Goal: Task Accomplishment & Management: Complete application form

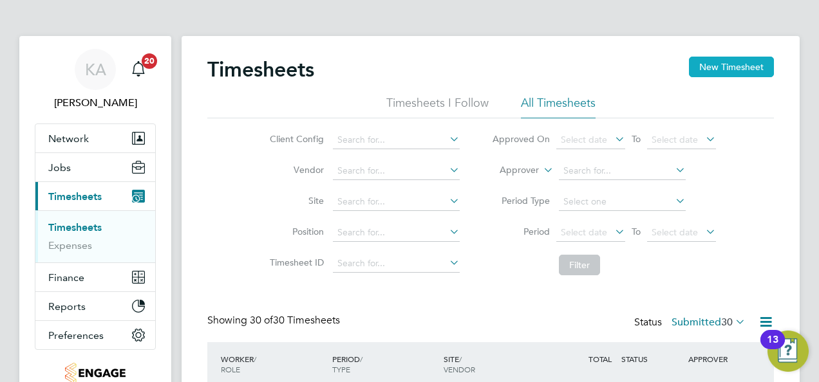
click at [724, 66] on button "New Timesheet" at bounding box center [731, 67] width 85 height 21
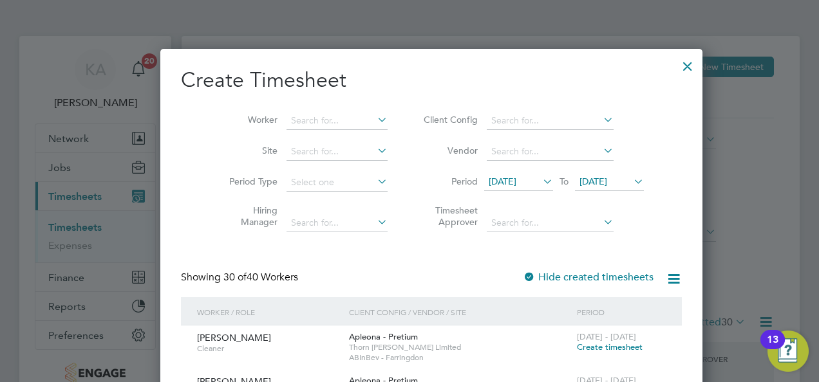
click at [601, 120] on icon at bounding box center [601, 120] width 0 height 18
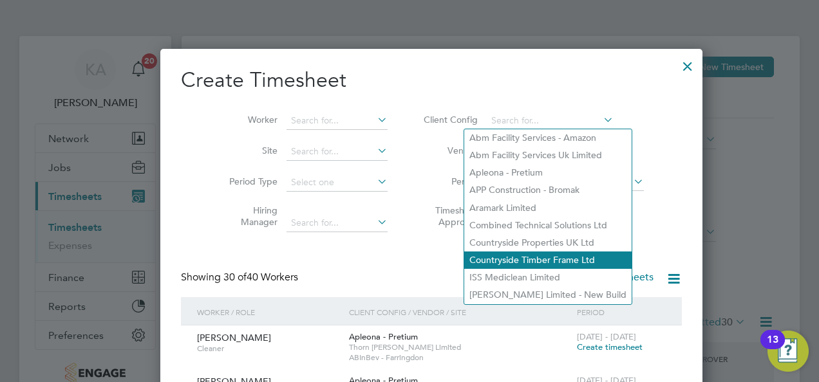
click at [497, 257] on li "Countryside Timber Frame Ltd" at bounding box center [547, 260] width 167 height 17
type input "Countryside Timber Frame Ltd"
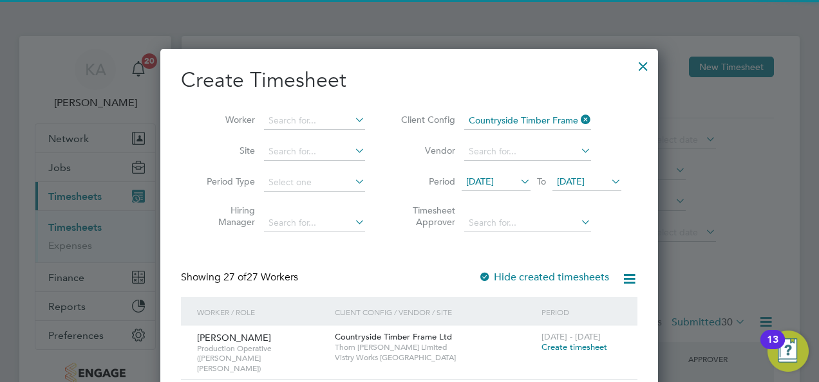
click at [494, 176] on span "12 Aug 2025" at bounding box center [480, 182] width 28 height 12
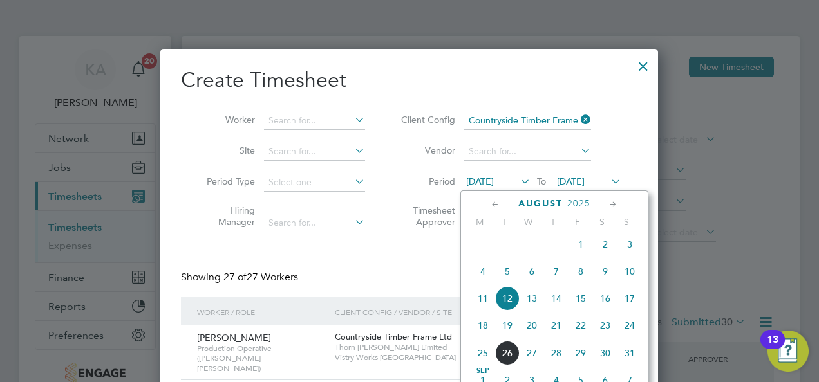
click at [482, 330] on span "18" at bounding box center [483, 326] width 24 height 24
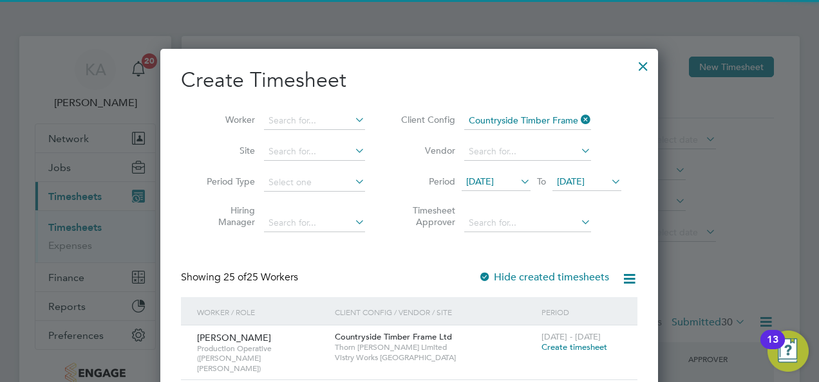
click at [585, 178] on span "19 Aug 2025" at bounding box center [571, 182] width 28 height 12
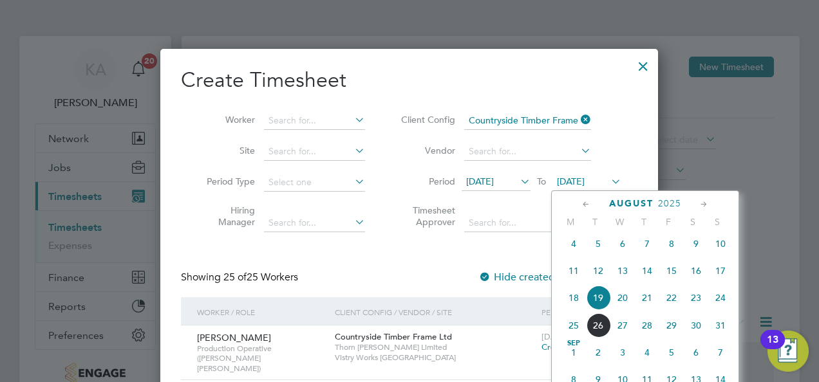
click at [718, 304] on span "24" at bounding box center [720, 298] width 24 height 24
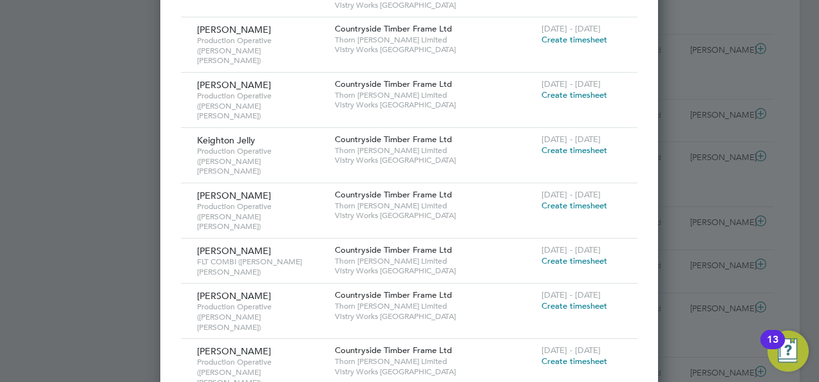
scroll to position [1094, 0]
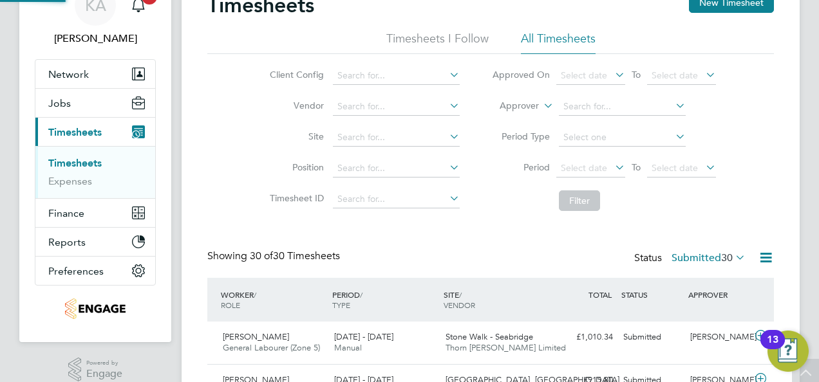
scroll to position [32, 111]
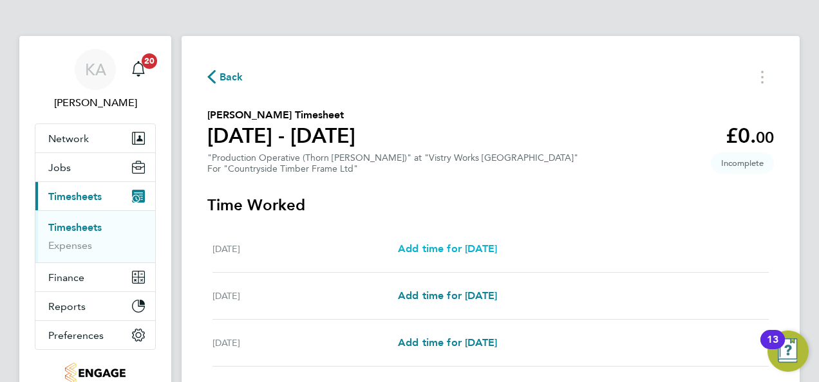
click at [481, 247] on span "Add time for Mon 18 Aug" at bounding box center [447, 249] width 99 height 12
select select "15"
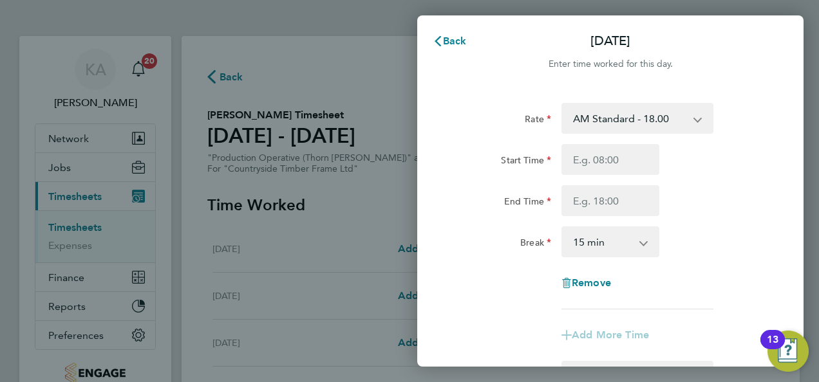
click at [699, 118] on app-icon-cross-button at bounding box center [704, 118] width 15 height 28
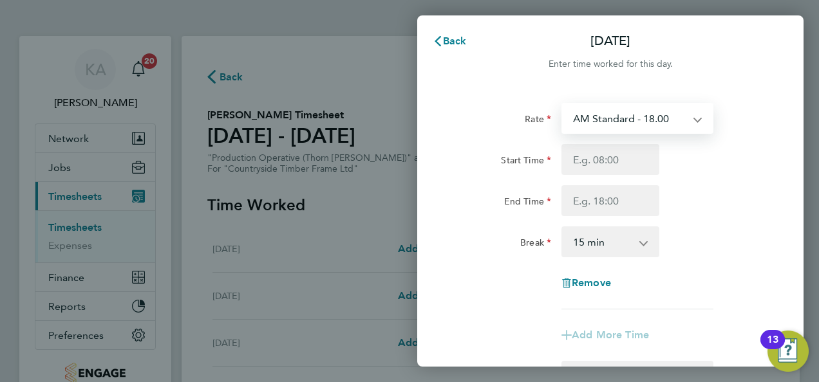
click at [678, 118] on select "AM Standard - 18.00 PM OT 2 - 39.24 OT2 - 36.00 PM Standard - 19.62 PM OT 1 - 2…" at bounding box center [630, 118] width 134 height 28
click at [688, 117] on select "AM Standard - 18.00 PM OT 2 - 39.24 OT2 - 36.00 PM Standard - 19.62 PM OT 1 - 2…" at bounding box center [630, 118] width 134 height 28
click at [619, 158] on input "Start Time" at bounding box center [610, 159] width 98 height 31
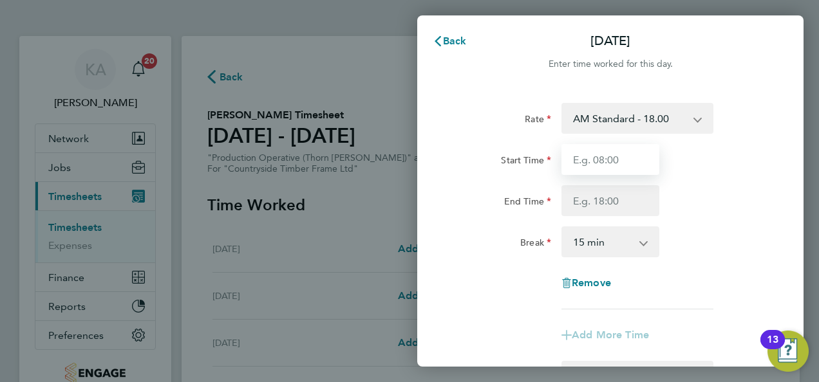
type input "06:00"
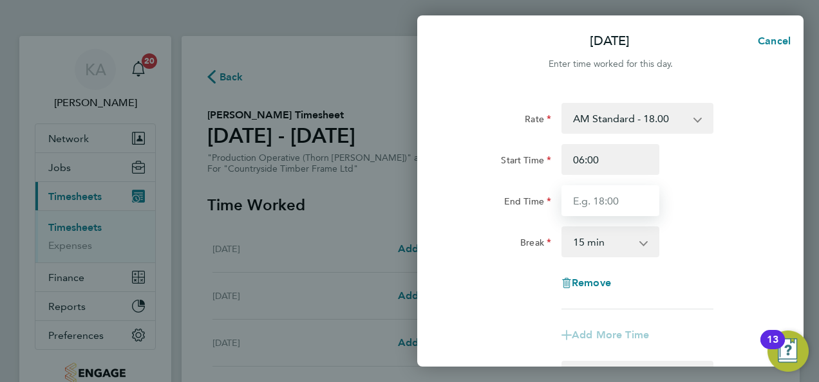
click at [608, 194] on input "End Time" at bounding box center [610, 200] width 98 height 31
type input "14:00"
click at [618, 250] on select "0 min 15 min 30 min 45 min 60 min 75 min 90 min" at bounding box center [603, 242] width 80 height 28
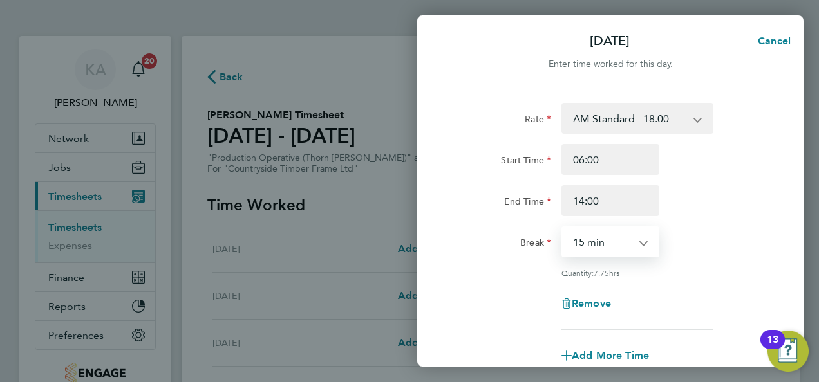
select select "30"
click at [563, 228] on select "0 min 15 min 30 min 45 min 60 min 75 min 90 min" at bounding box center [603, 242] width 80 height 28
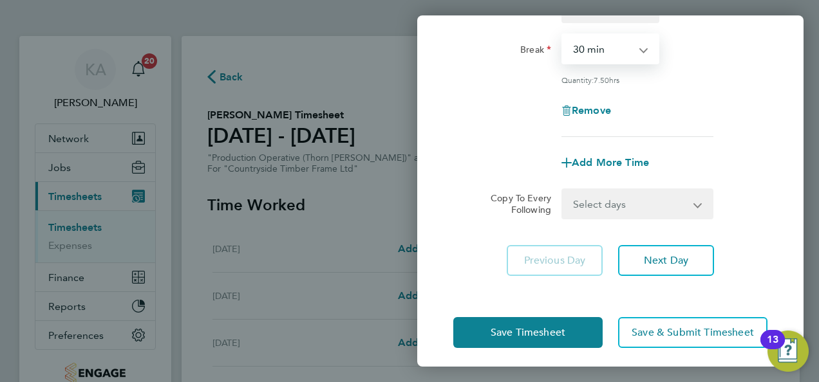
click at [676, 205] on select "Select days Day Weekday (Mon-Fri) Weekend (Sat-Sun) Tuesday Wednesday Thursday …" at bounding box center [630, 204] width 135 height 28
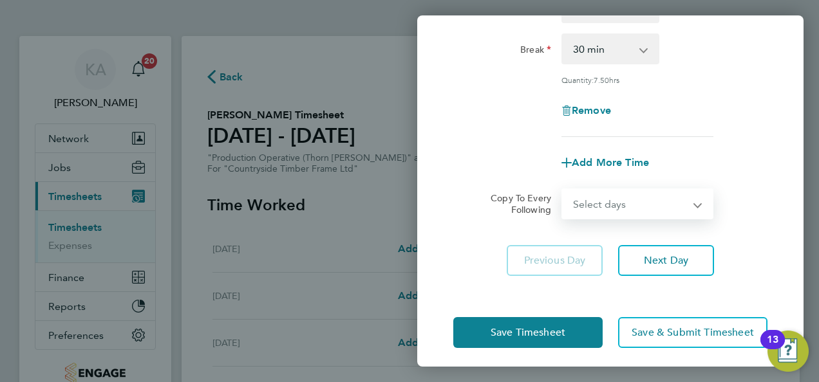
select select "WEEKDAY"
click at [563, 190] on select "Select days Day Weekday (Mon-Fri) Weekend (Sat-Sun) Tuesday Wednesday Thursday …" at bounding box center [630, 204] width 135 height 28
select select "2025-08-24"
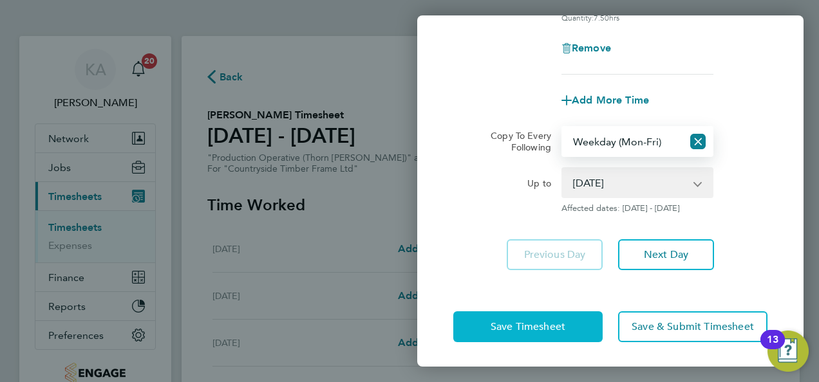
click at [498, 321] on span "Save Timesheet" at bounding box center [528, 327] width 75 height 13
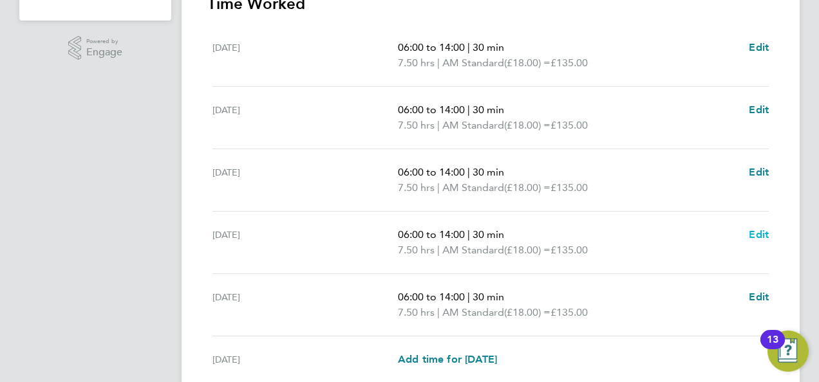
click at [762, 233] on span "Edit" at bounding box center [759, 235] width 20 height 12
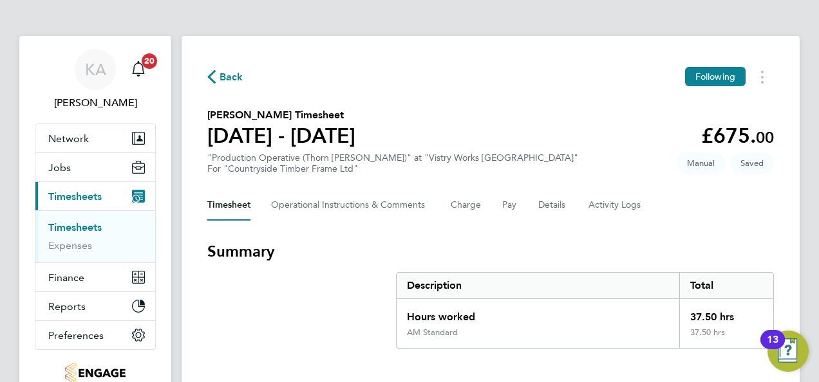
select select "30"
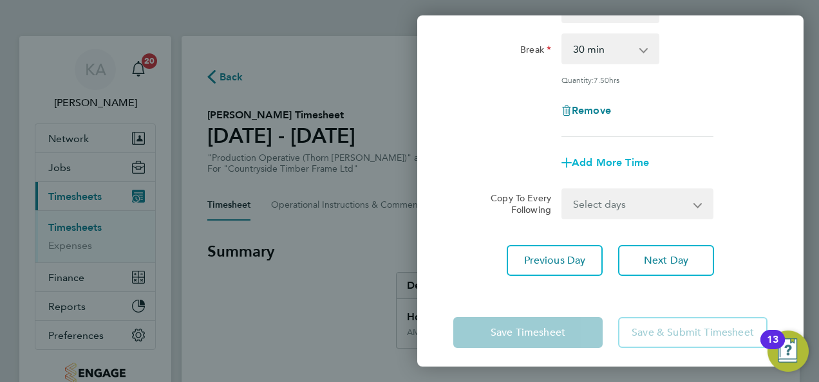
click at [597, 159] on span "Add More Time" at bounding box center [610, 162] width 77 height 12
select select "null"
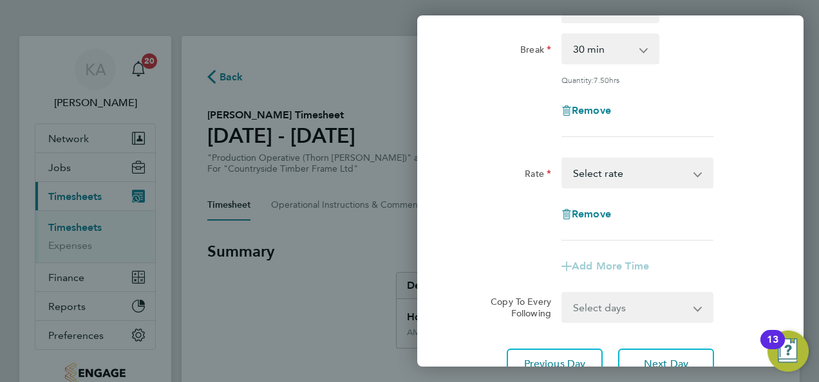
click at [642, 176] on select "AM Standard - 18.00 PM OT 2 - 39.24 OT2 - 36.00 PM Standard - 19.62 PM OT 1 - 2…" at bounding box center [630, 173] width 134 height 28
select select "15"
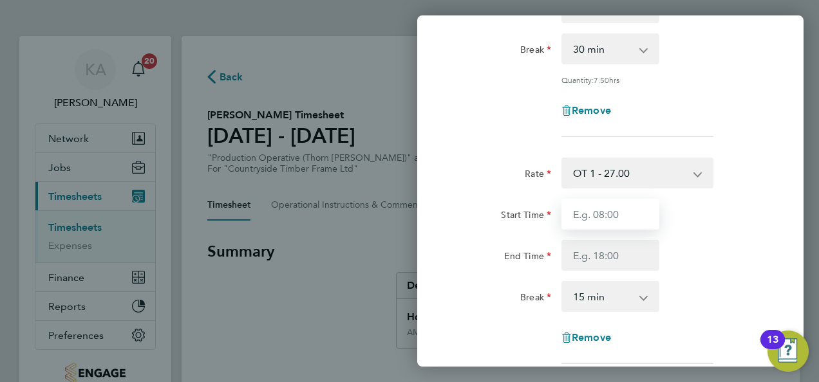
click at [610, 211] on input "Start Time" at bounding box center [610, 214] width 98 height 31
type input "14:00"
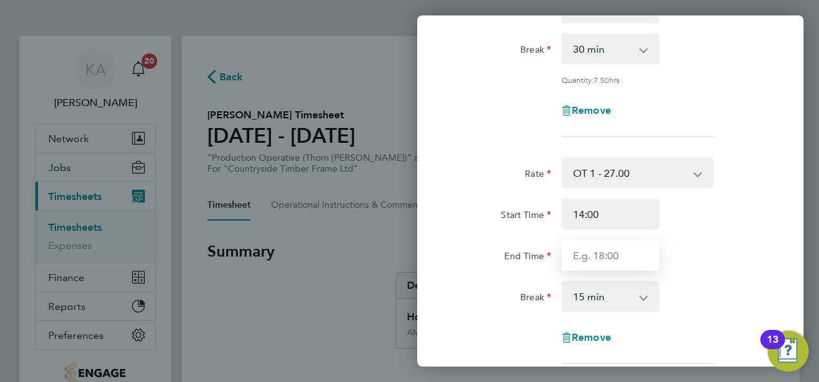
click at [618, 267] on input "End Time" at bounding box center [610, 255] width 98 height 31
type input "16:00"
click at [653, 292] on app-icon-cross-button at bounding box center [649, 297] width 15 height 28
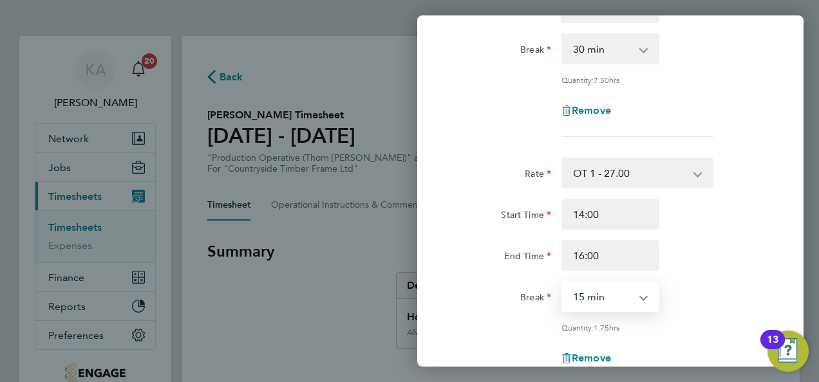
click at [629, 294] on select "0 min 15 min 30 min 45 min 60 min 75 min 90 min" at bounding box center [603, 297] width 80 height 28
select select "0"
click at [563, 283] on select "0 min 15 min 30 min 45 min 60 min 75 min 90 min" at bounding box center [603, 297] width 80 height 28
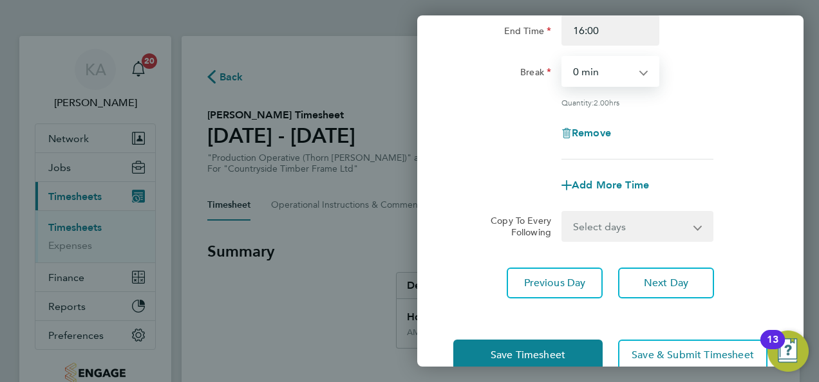
scroll to position [445, 0]
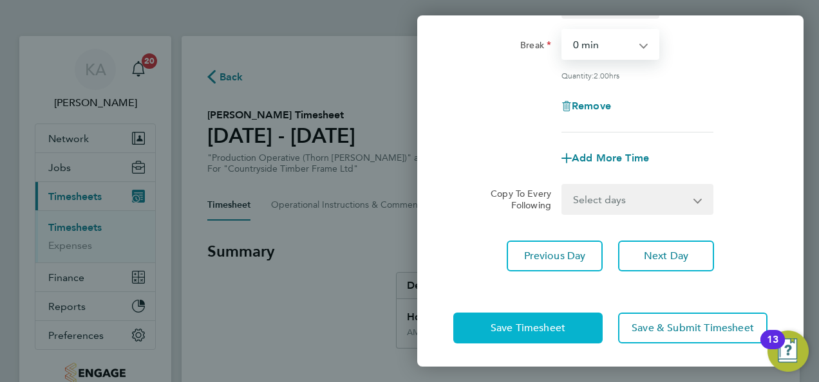
click at [496, 322] on span "Save Timesheet" at bounding box center [528, 328] width 75 height 13
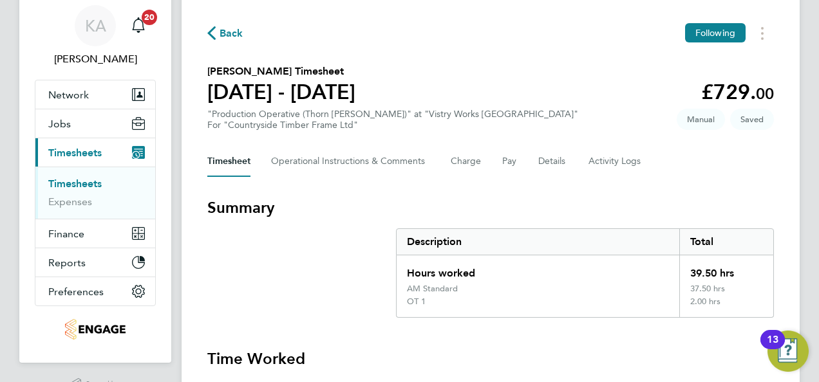
scroll to position [64, 0]
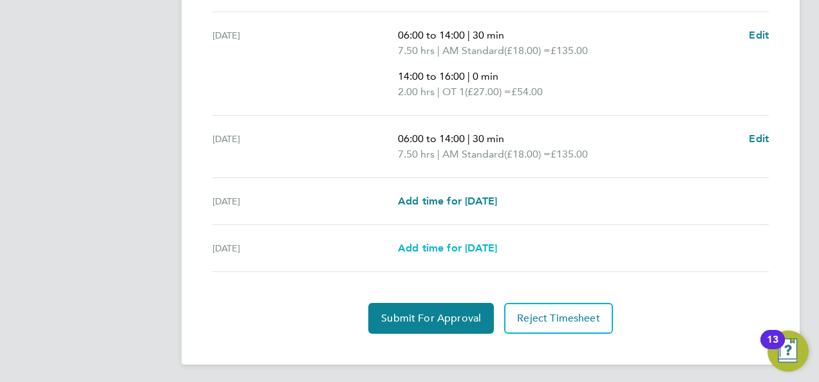
scroll to position [599, 0]
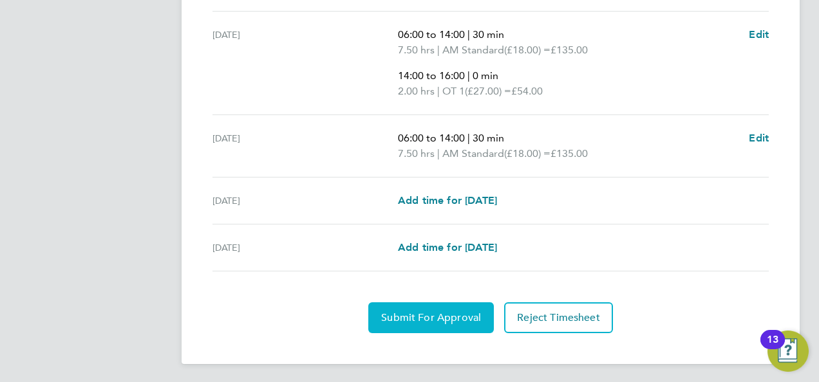
click at [417, 318] on span "Submit For Approval" at bounding box center [431, 318] width 100 height 13
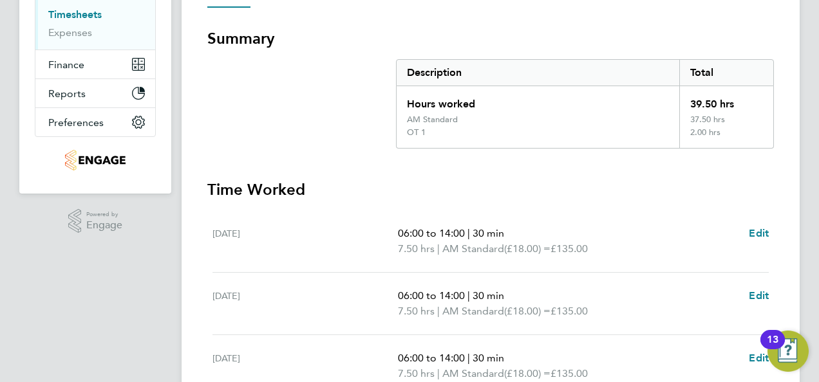
scroll to position [0, 0]
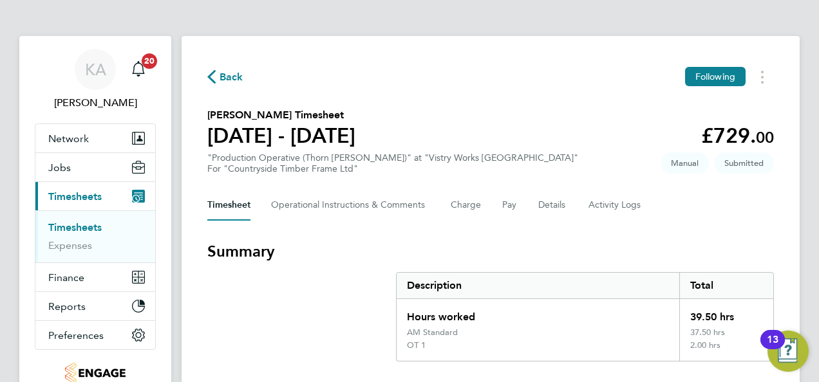
click at [214, 72] on icon "button" at bounding box center [211, 77] width 8 height 14
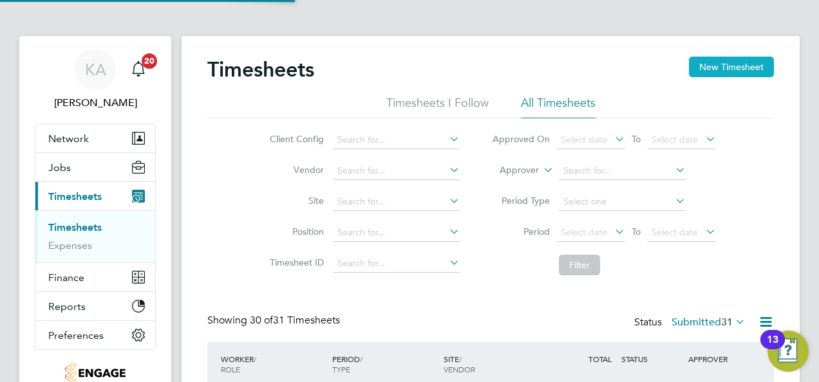
scroll to position [32, 111]
click at [745, 64] on button "New Timesheet" at bounding box center [731, 67] width 85 height 21
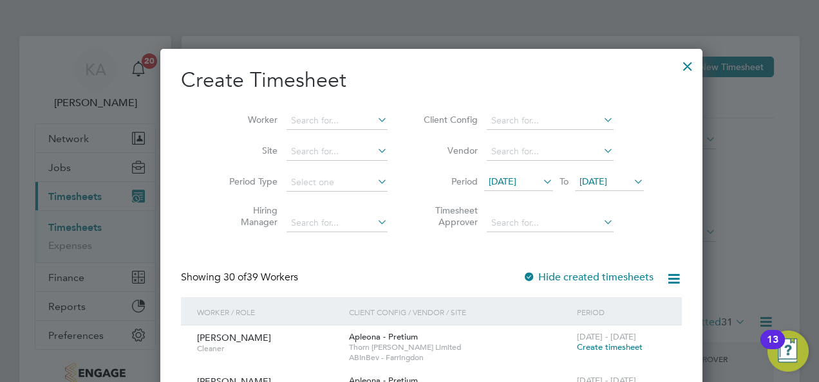
click at [601, 117] on icon at bounding box center [601, 120] width 0 height 18
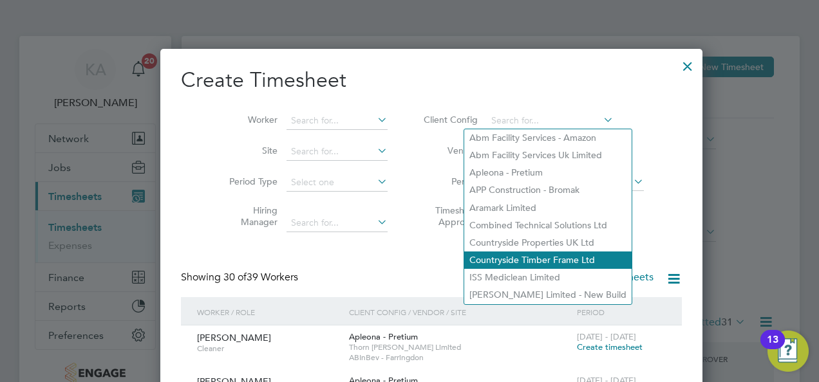
click at [525, 257] on li "Countryside Timber Frame Ltd" at bounding box center [547, 260] width 167 height 17
type input "Countryside Timber Frame Ltd"
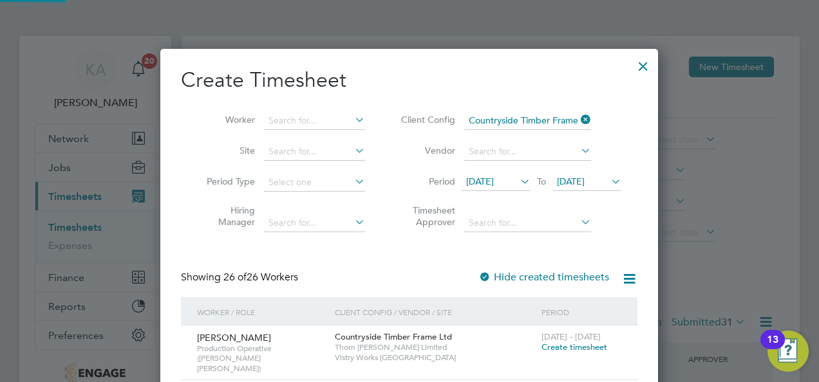
click at [494, 184] on span "12 Aug 2025" at bounding box center [480, 182] width 28 height 12
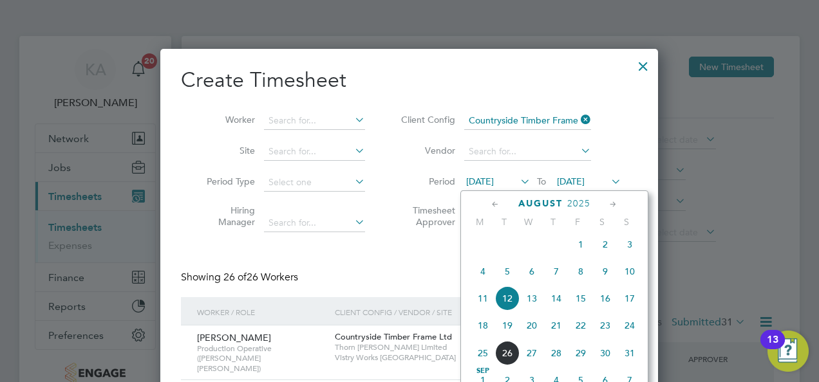
click at [484, 330] on span "18" at bounding box center [483, 326] width 24 height 24
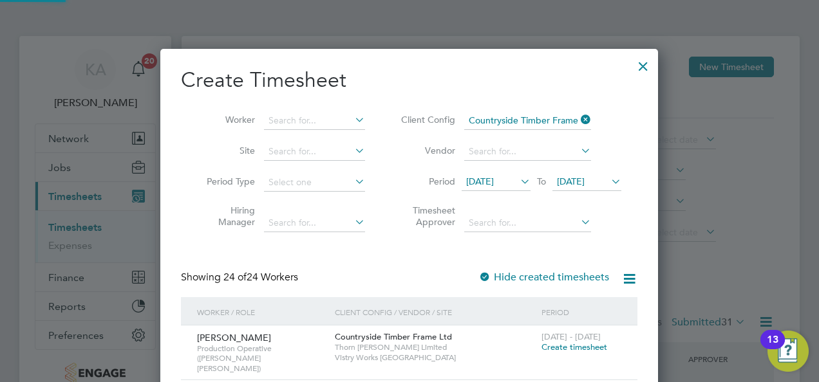
click at [585, 182] on span "19 Aug 2025" at bounding box center [571, 182] width 28 height 12
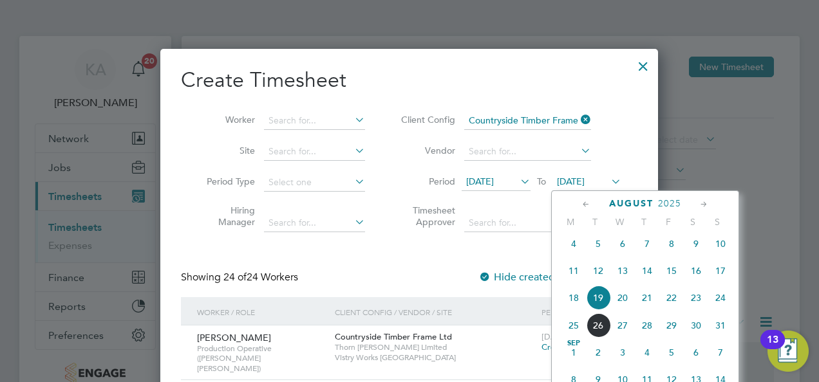
click at [723, 304] on span "24" at bounding box center [720, 298] width 24 height 24
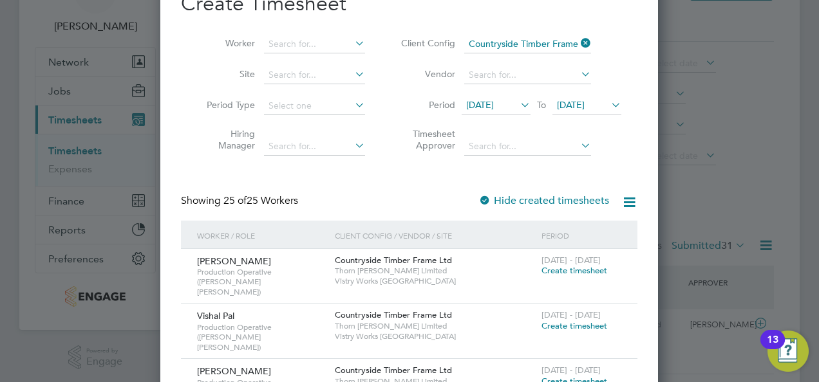
scroll to position [0, 0]
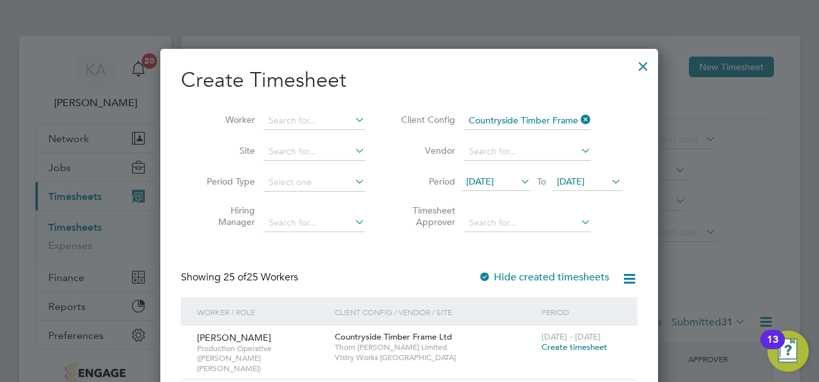
click at [494, 176] on span "18 Aug 2025" at bounding box center [480, 182] width 28 height 12
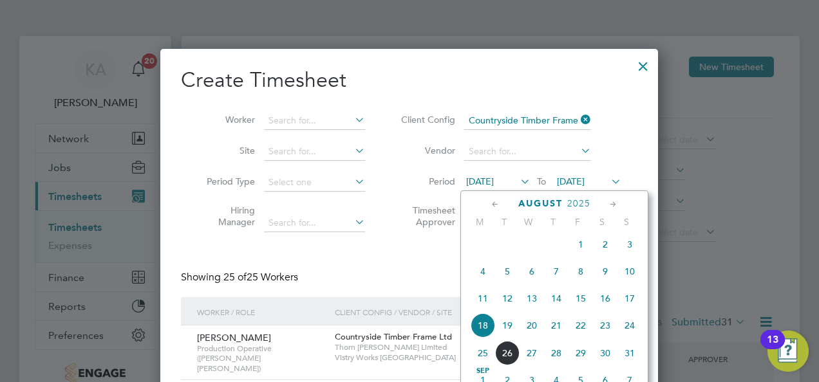
scroll to position [469, 0]
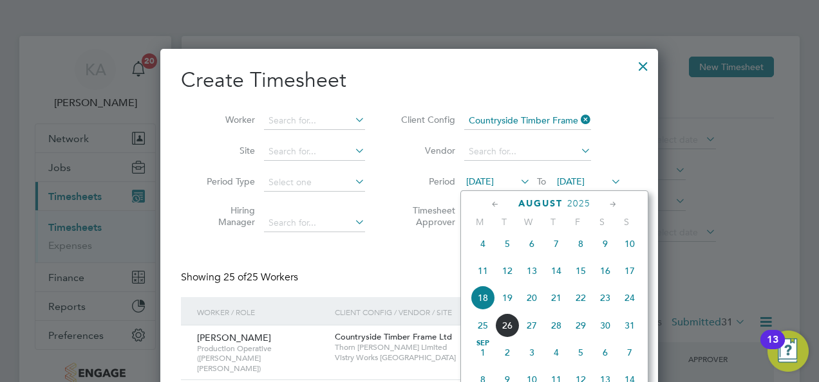
click at [608, 179] on icon at bounding box center [608, 182] width 0 height 18
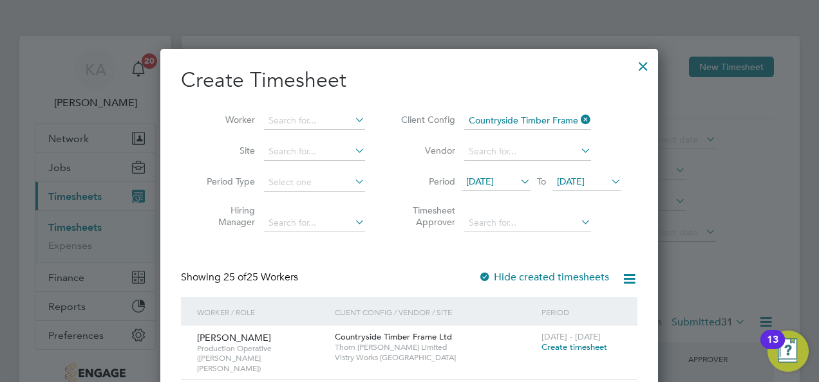
click at [485, 276] on div at bounding box center [484, 278] width 13 height 13
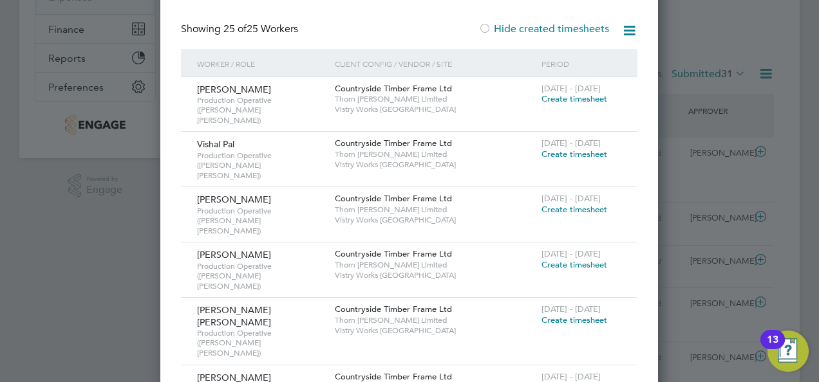
scroll to position [193, 0]
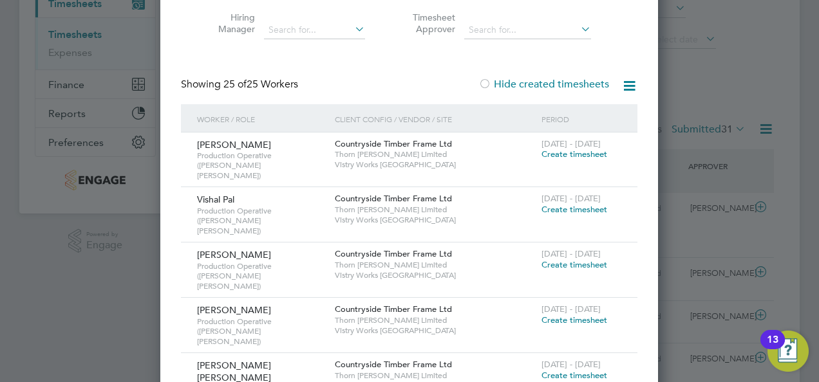
click at [484, 84] on div at bounding box center [484, 85] width 13 height 13
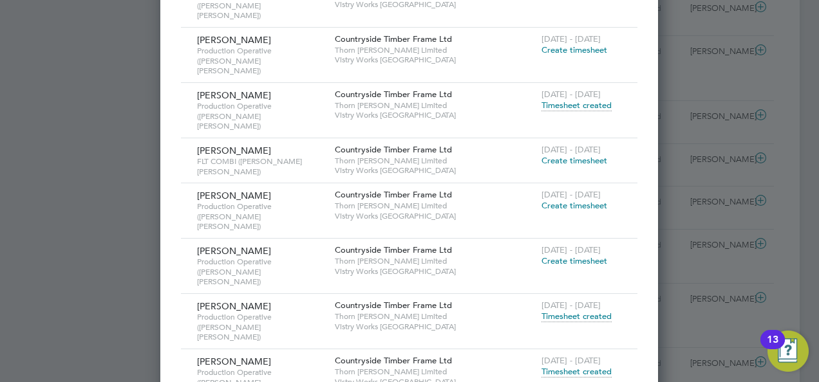
scroll to position [1416, 0]
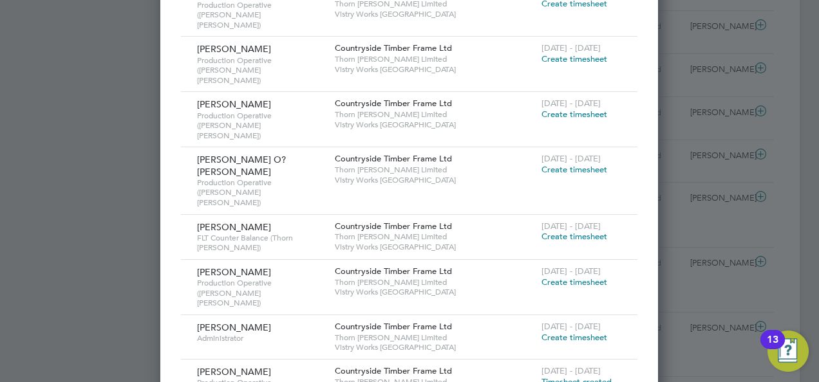
scroll to position [708, 0]
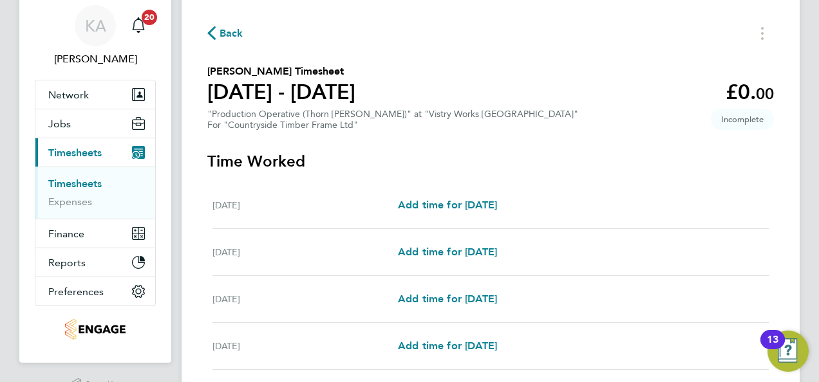
scroll to position [64, 0]
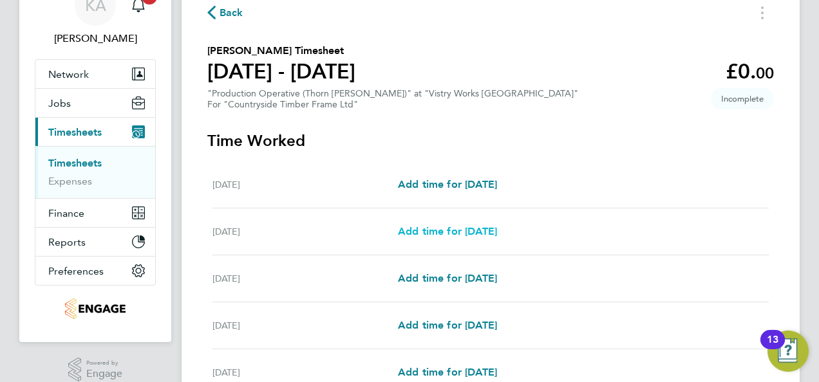
click at [435, 229] on span "Add time for Tue 19 Aug" at bounding box center [447, 231] width 99 height 12
select select "15"
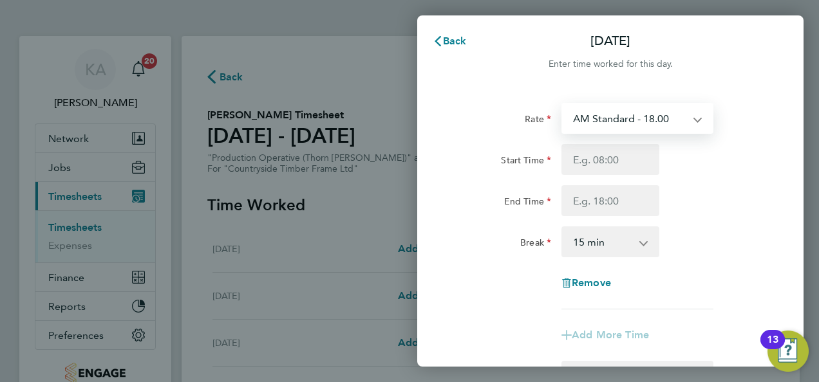
click at [663, 121] on select "AM Standard - 18.00 OT 1 - 27.00 OT2 - 36.00 PM Standard - 19.62 PM OT 1 - 29.4…" at bounding box center [630, 118] width 134 height 28
select select "15"
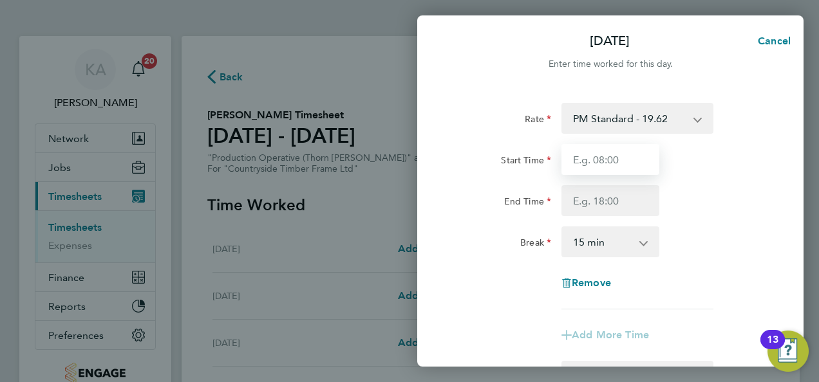
click at [604, 156] on input "Start Time" at bounding box center [610, 159] width 98 height 31
type input "14:00"
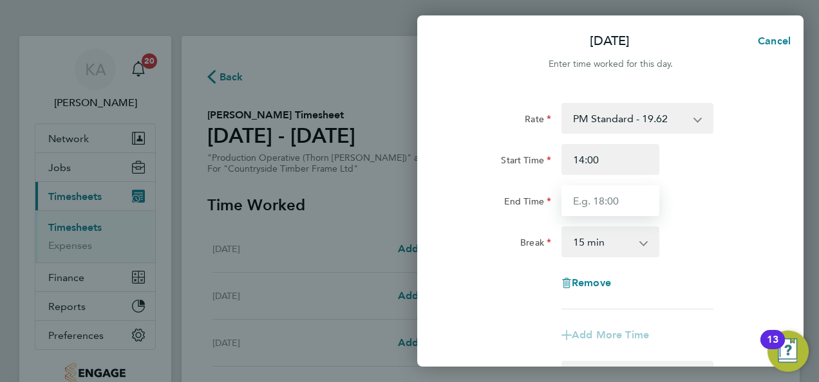
click at [613, 206] on input "End Time" at bounding box center [610, 200] width 98 height 31
type input "22:00"
click at [619, 245] on select "0 min 15 min 30 min 45 min 60 min 75 min 90 min" at bounding box center [603, 242] width 80 height 28
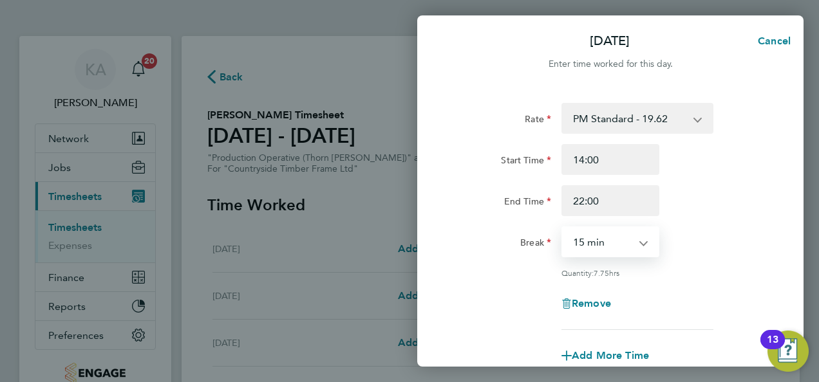
select select "30"
click at [563, 228] on select "0 min 15 min 30 min 45 min 60 min 75 min 90 min" at bounding box center [603, 242] width 80 height 28
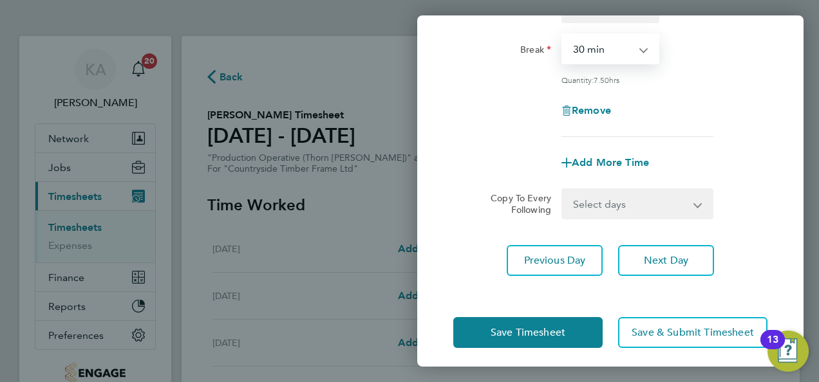
scroll to position [199, 0]
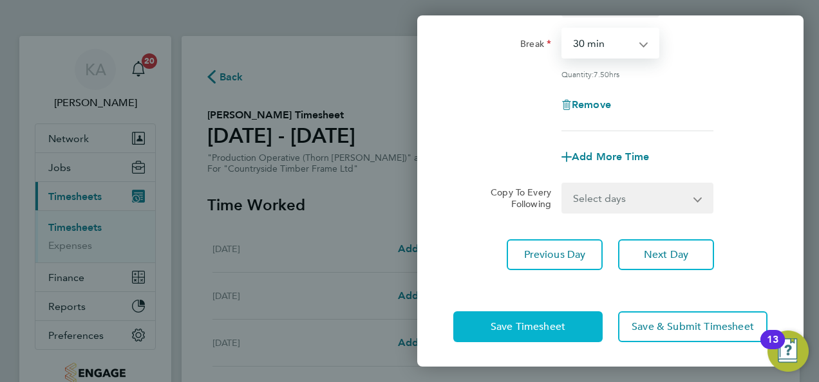
click at [533, 328] on span "Save Timesheet" at bounding box center [528, 327] width 75 height 13
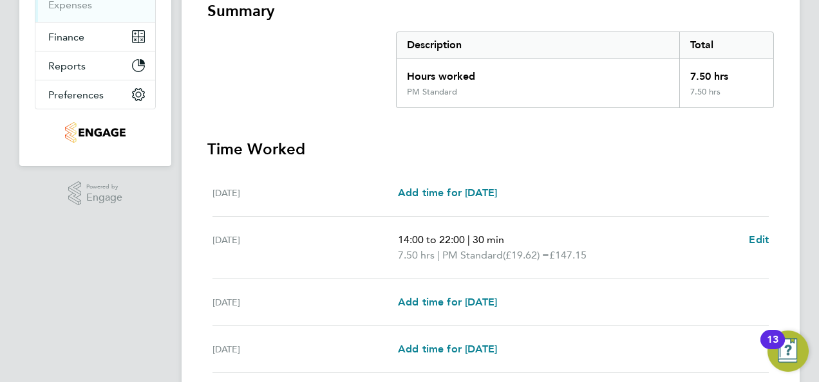
scroll to position [258, 0]
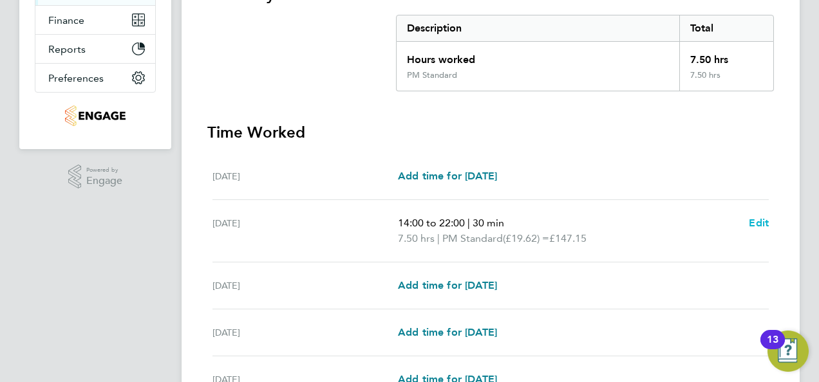
click at [753, 221] on span "Edit" at bounding box center [759, 223] width 20 height 12
select select "30"
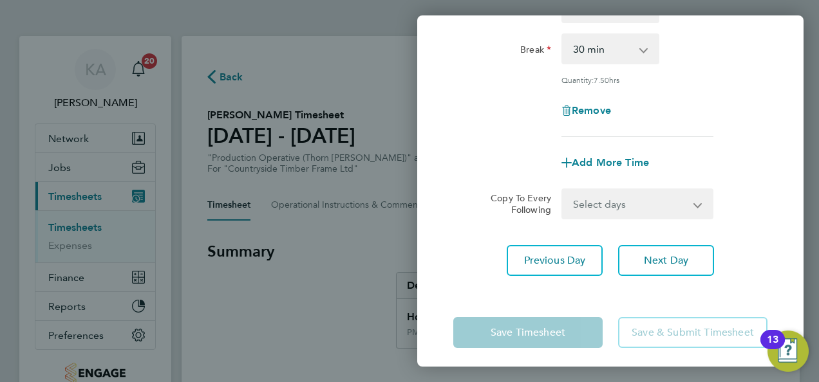
scroll to position [199, 0]
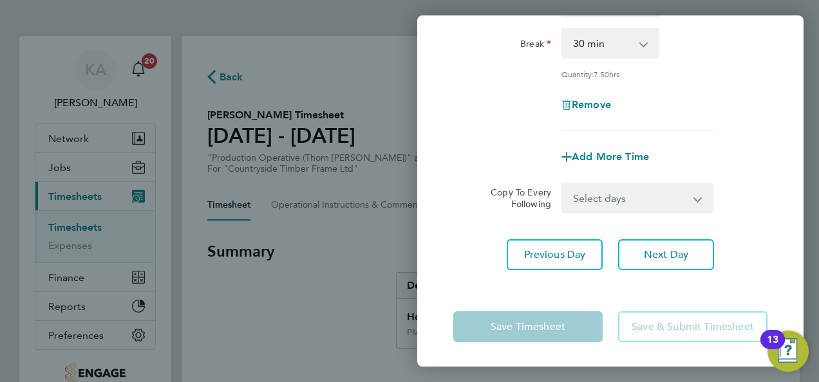
click at [619, 192] on select "Select days Day Weekday (Mon-Fri) Weekend (Sat-Sun) Wednesday Thursday Friday S…" at bounding box center [630, 198] width 135 height 28
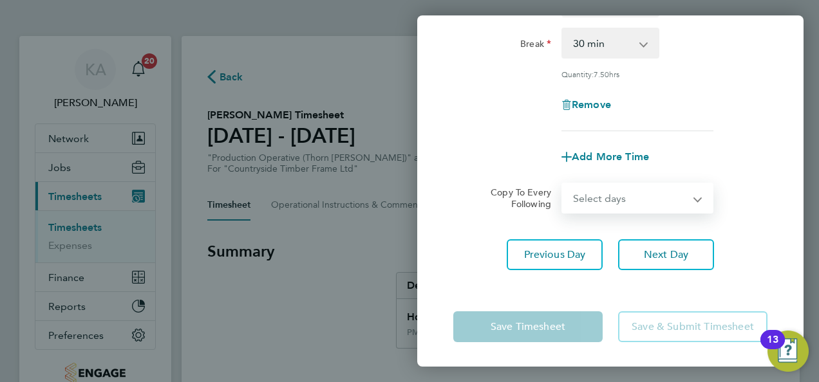
select select "WEEKDAY"
click at [563, 184] on select "Select days Day Weekday (Mon-Fri) Weekend (Sat-Sun) Wednesday Thursday Friday S…" at bounding box center [630, 198] width 135 height 28
select select "2025-08-24"
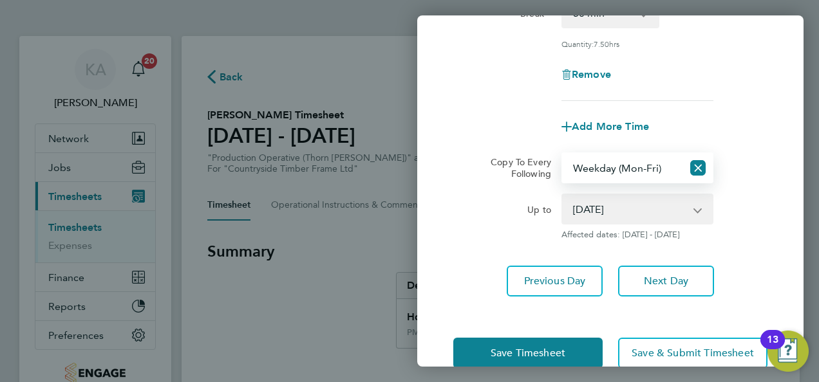
scroll to position [256, 0]
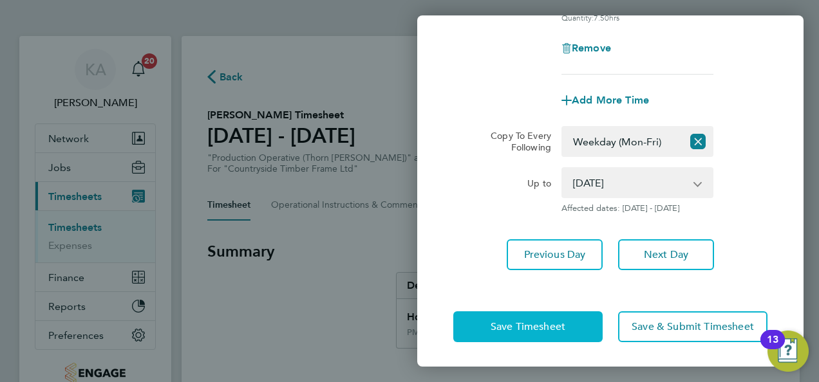
click at [504, 324] on span "Save Timesheet" at bounding box center [528, 327] width 75 height 13
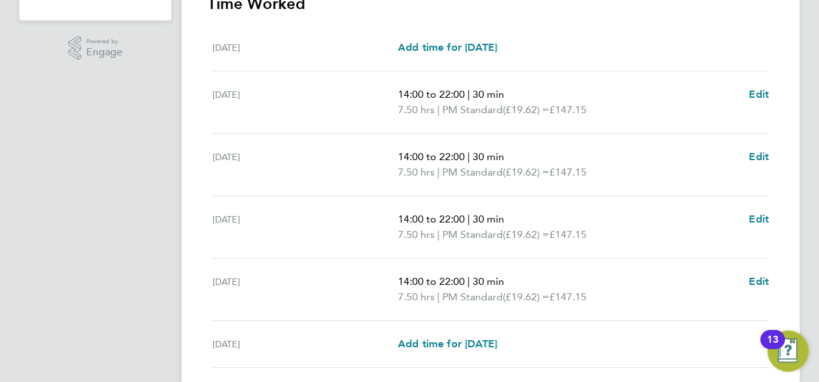
scroll to position [515, 0]
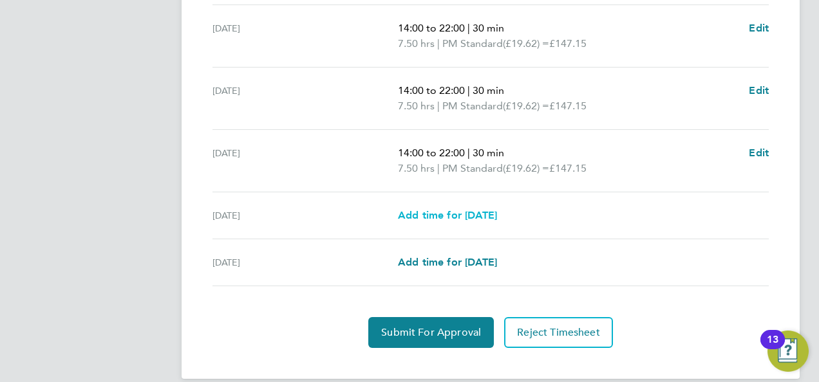
click at [451, 215] on span "Add time for Sat 23 Aug" at bounding box center [447, 215] width 99 height 12
select select "15"
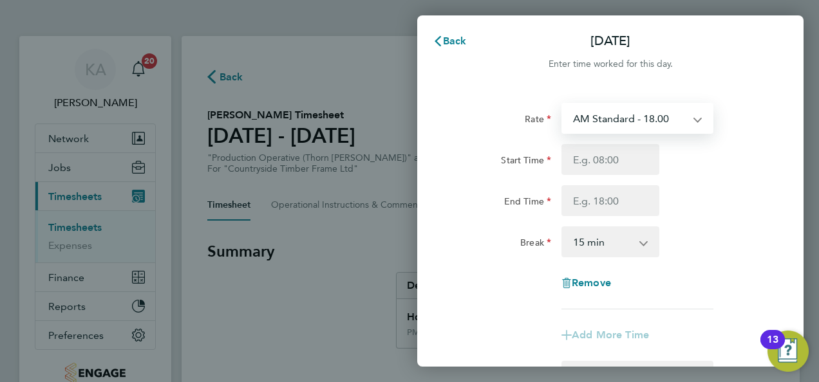
click at [673, 122] on select "AM Standard - 18.00 OT 1 - 27.00 OT2 - 36.00 PM Standard - 19.62 PM OT 1 - 29.4…" at bounding box center [630, 118] width 134 height 28
select select "15"
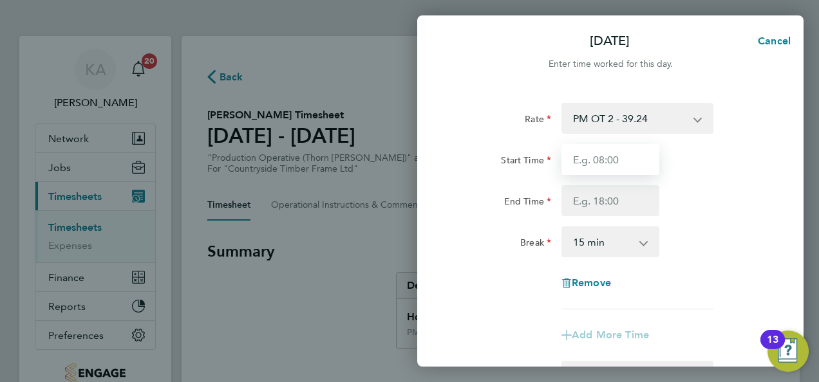
click at [624, 160] on input "Start Time" at bounding box center [610, 159] width 98 height 31
type input "07:00"
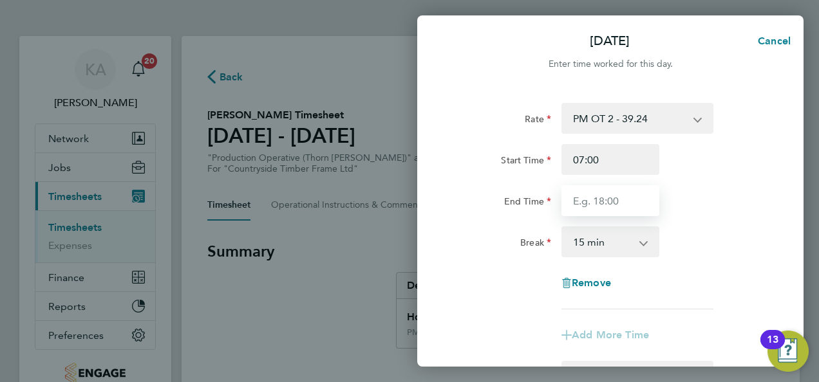
click at [617, 192] on input "End Time" at bounding box center [610, 200] width 98 height 31
type input "15:00"
click at [618, 251] on select "0 min 15 min 30 min 45 min 60 min 75 min 90 min" at bounding box center [603, 242] width 80 height 28
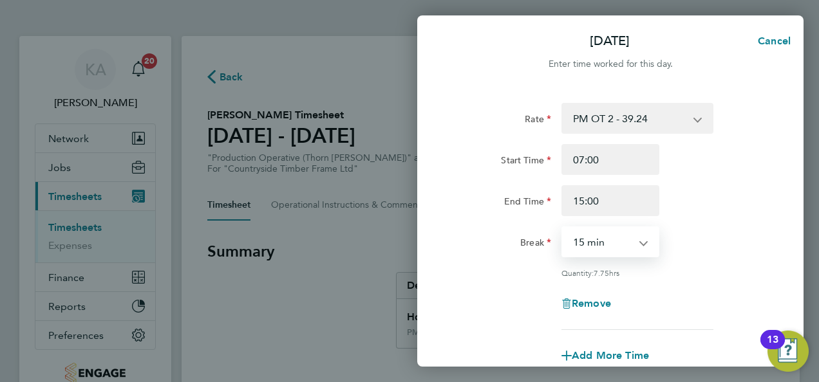
select select "30"
click at [563, 228] on select "0 min 15 min 30 min 45 min 60 min 75 min 90 min" at bounding box center [603, 242] width 80 height 28
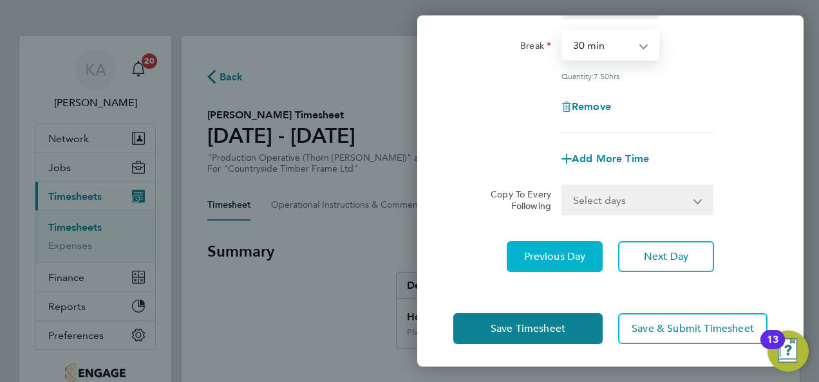
scroll to position [199, 0]
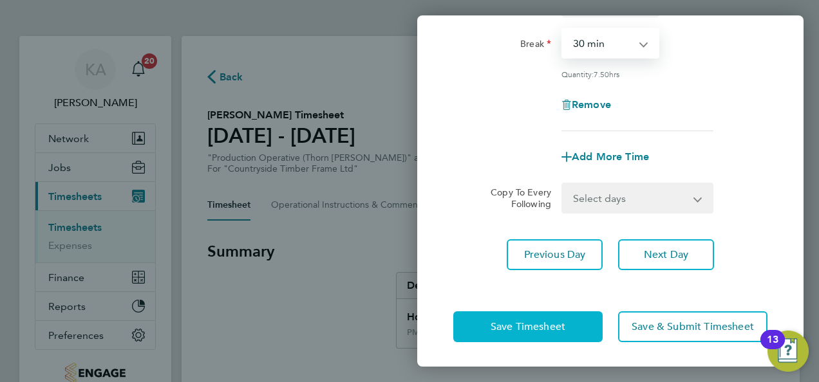
click at [504, 327] on span "Save Timesheet" at bounding box center [528, 327] width 75 height 13
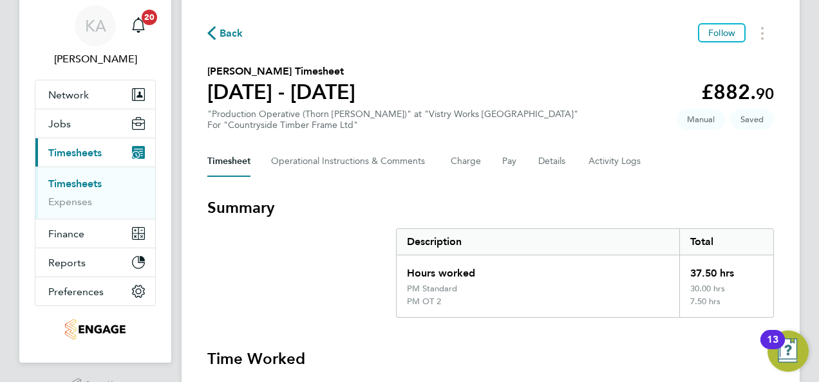
scroll to position [64, 0]
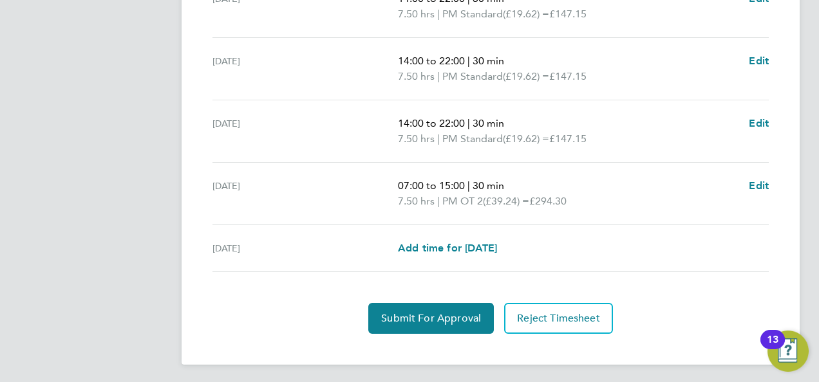
scroll to position [558, 0]
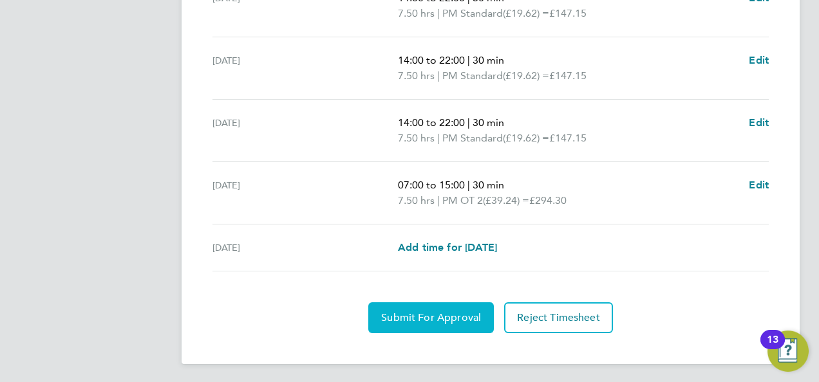
click at [423, 313] on span "Submit For Approval" at bounding box center [431, 318] width 100 height 13
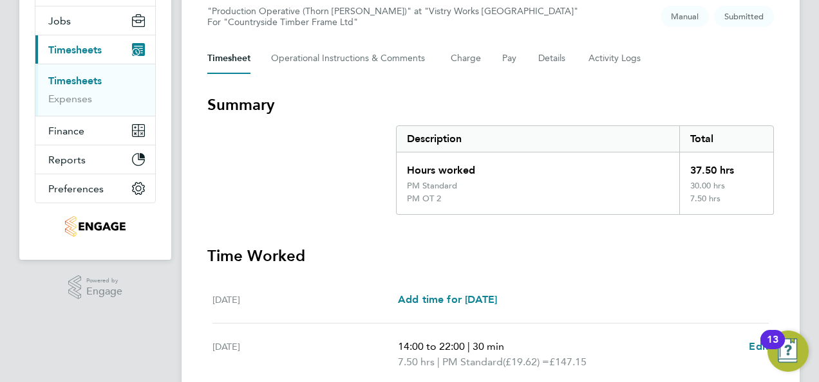
scroll to position [43, 0]
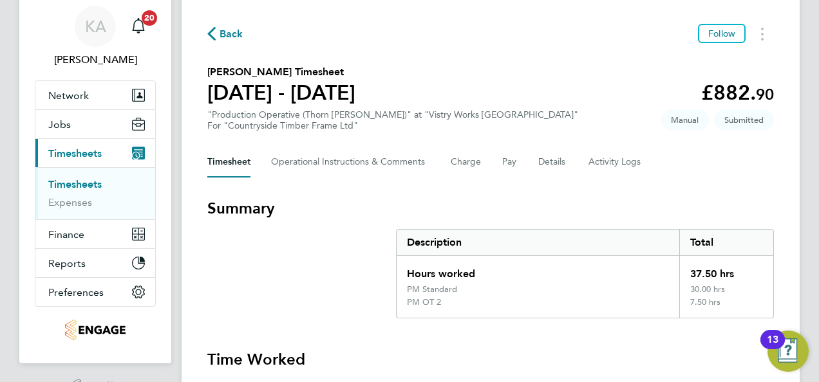
click at [218, 36] on span "Back" at bounding box center [225, 33] width 36 height 12
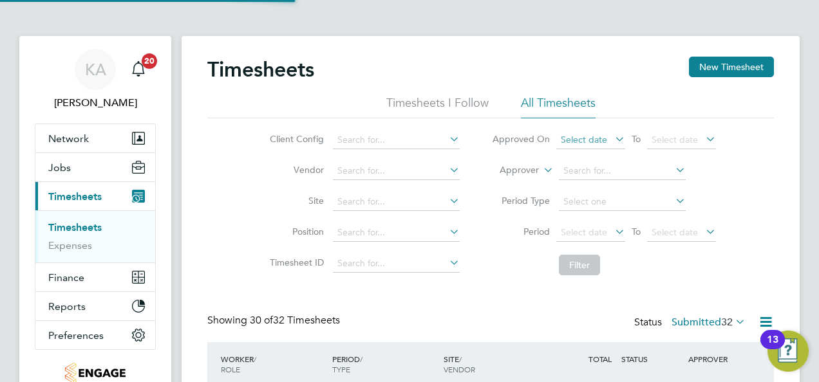
scroll to position [6, 6]
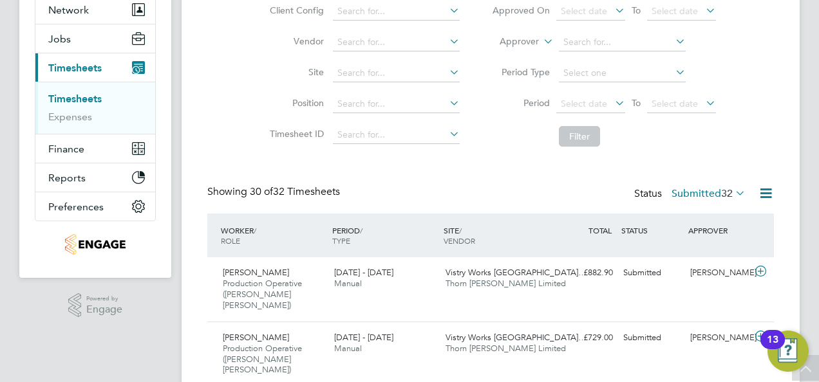
click at [729, 190] on span "32" at bounding box center [727, 193] width 12 height 13
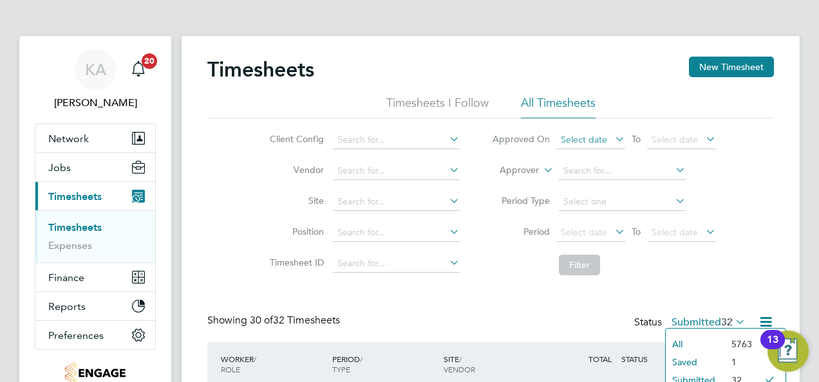
click at [601, 138] on span "Select date" at bounding box center [584, 140] width 46 height 12
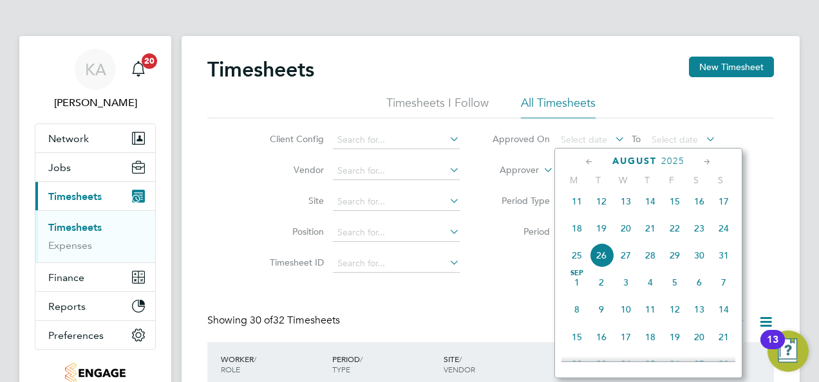
click at [577, 238] on span "18" at bounding box center [577, 228] width 24 height 24
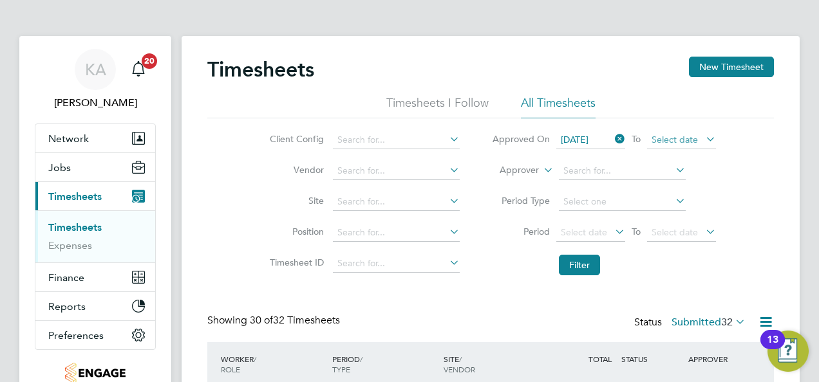
click at [688, 142] on span "Select date" at bounding box center [674, 140] width 46 height 12
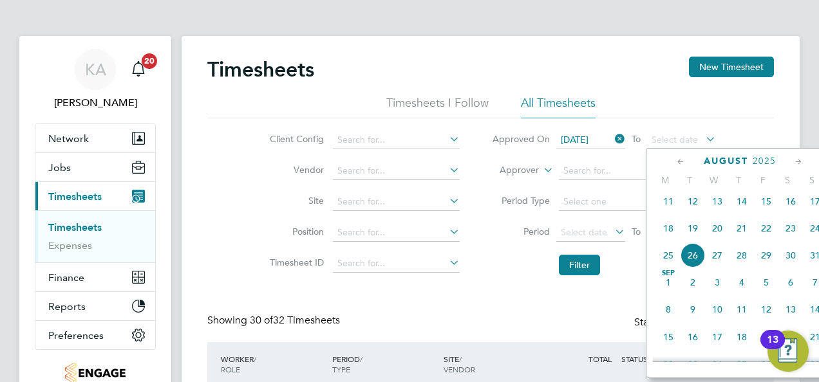
click at [815, 236] on span "24" at bounding box center [815, 228] width 24 height 24
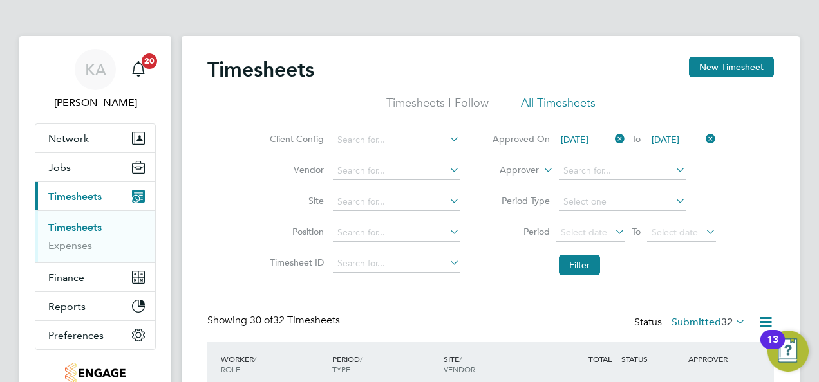
click at [612, 138] on icon at bounding box center [612, 139] width 0 height 18
click at [703, 138] on icon at bounding box center [703, 139] width 0 height 18
click at [612, 229] on icon at bounding box center [612, 232] width 0 height 18
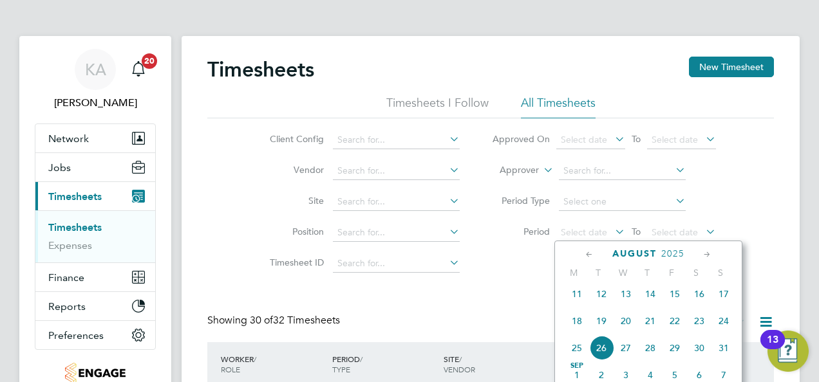
click at [577, 330] on span "18" at bounding box center [577, 321] width 24 height 24
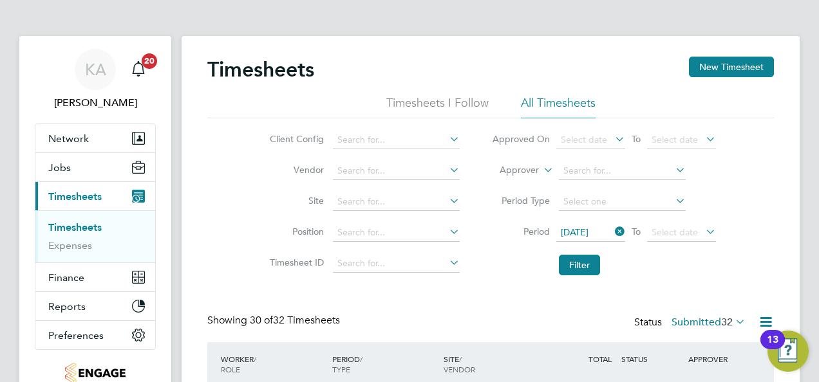
click at [703, 229] on icon at bounding box center [703, 232] width 0 height 18
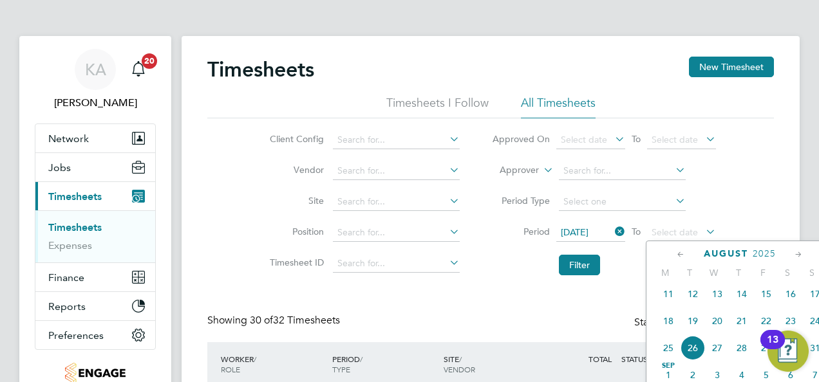
click at [814, 328] on span "24" at bounding box center [815, 321] width 24 height 24
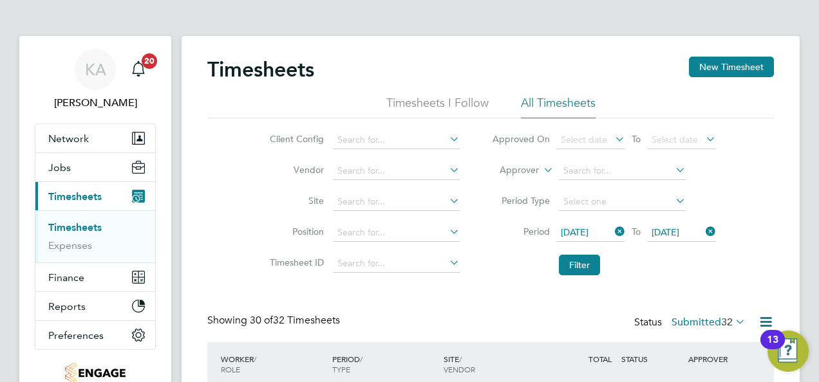
click at [447, 133] on icon at bounding box center [447, 139] width 0 height 18
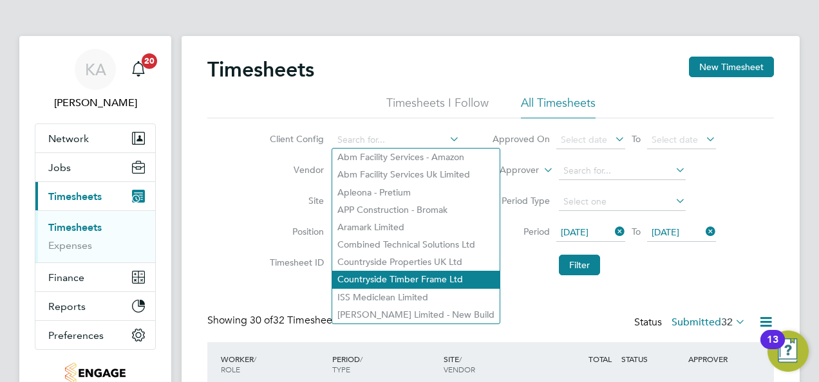
click at [425, 272] on li "Countryside Timber Frame Ltd" at bounding box center [415, 279] width 167 height 17
type input "Countryside Timber Frame Ltd"
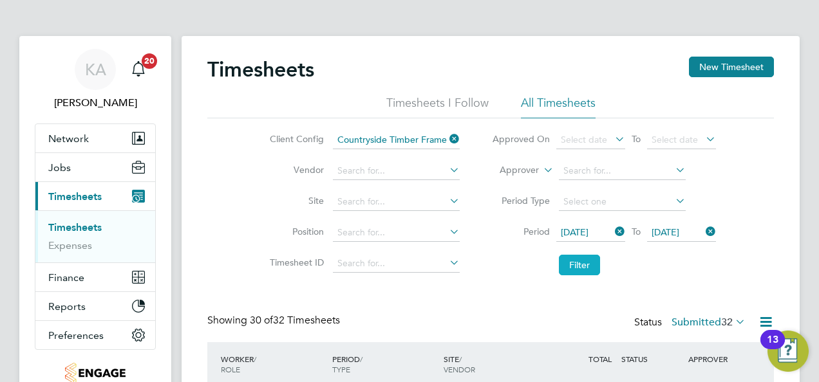
click at [591, 267] on button "Filter" at bounding box center [579, 265] width 41 height 21
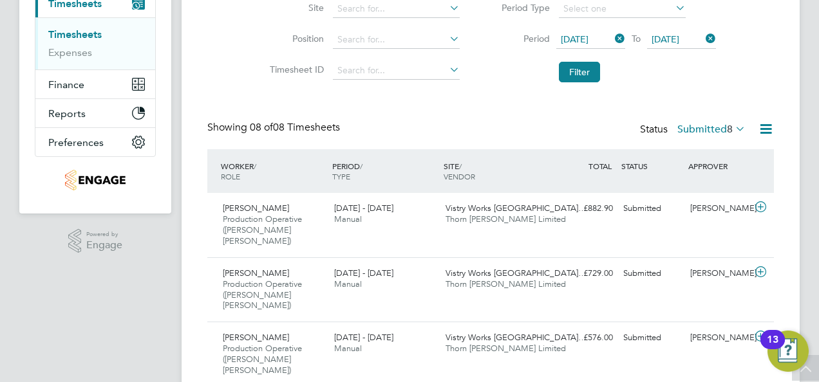
click at [733, 126] on icon at bounding box center [733, 129] width 0 height 18
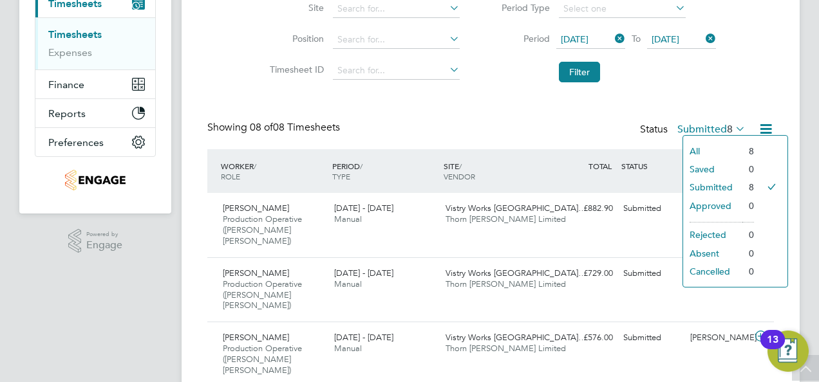
click at [729, 148] on li "All" at bounding box center [712, 151] width 59 height 18
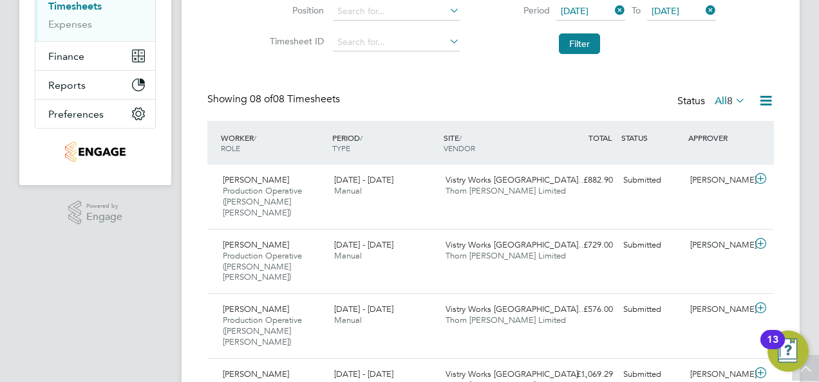
click at [761, 99] on icon at bounding box center [766, 101] width 16 height 16
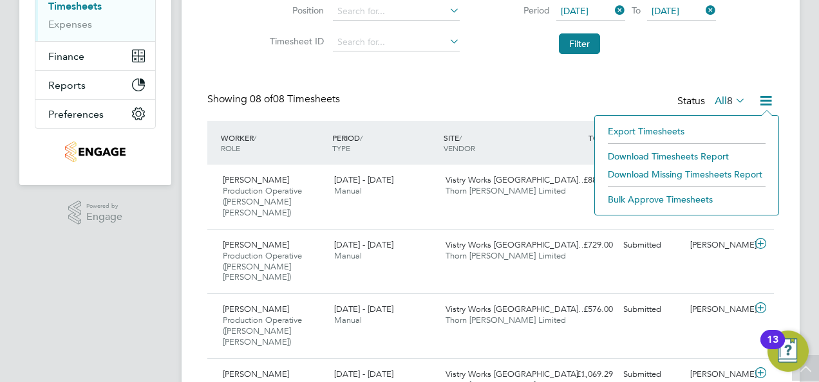
click at [655, 155] on li "Download Timesheets Report" at bounding box center [686, 156] width 171 height 18
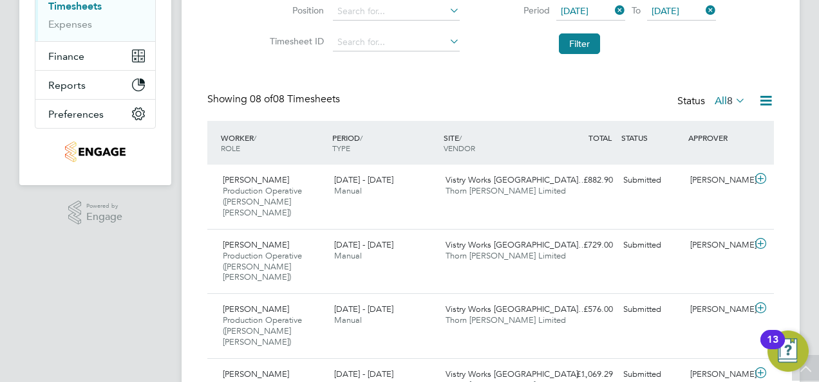
click at [429, 79] on div "Timesheets New Timesheet Timesheets I Follow All Timesheets Client Config Count…" at bounding box center [490, 259] width 567 height 848
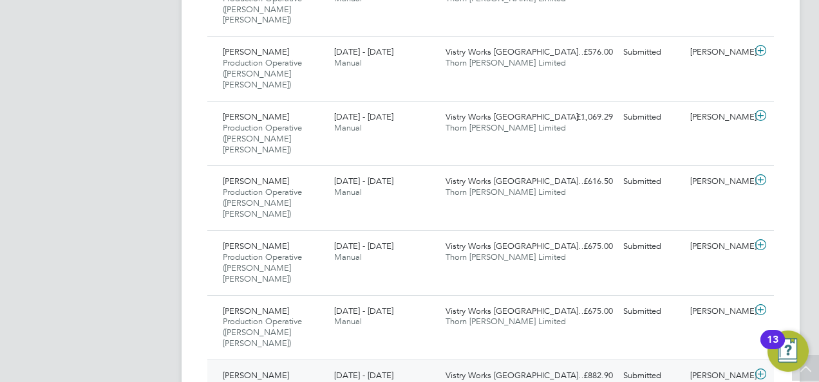
click at [476, 370] on span "Vistry Works East Midla…" at bounding box center [515, 375] width 141 height 11
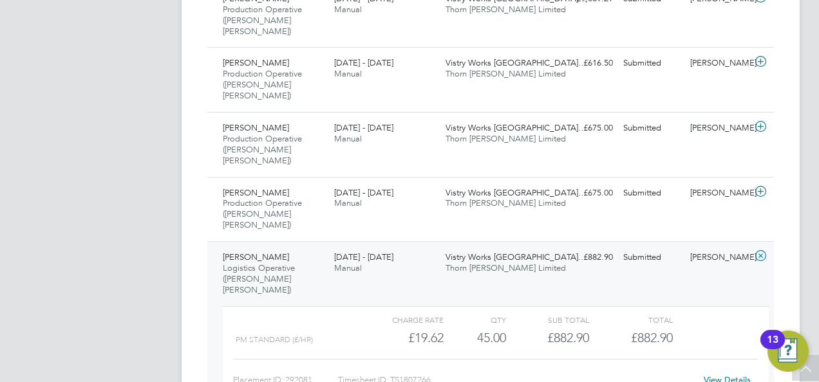
click at [730, 375] on link "View Details" at bounding box center [727, 380] width 47 height 11
click at [402, 183] on div "18 - 24 Aug 2025 Manual" at bounding box center [384, 199] width 111 height 32
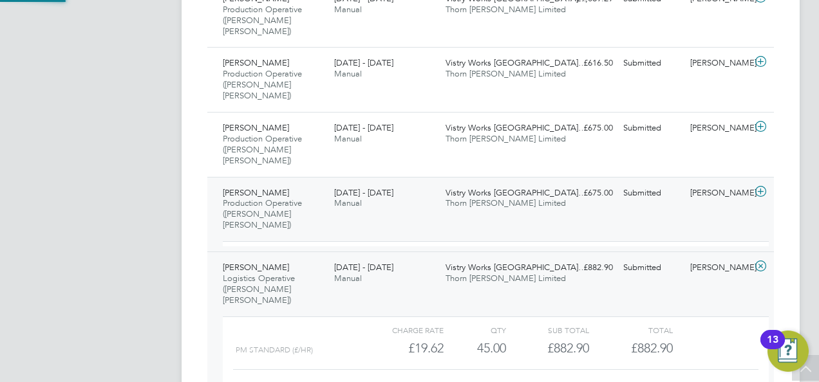
scroll to position [22, 126]
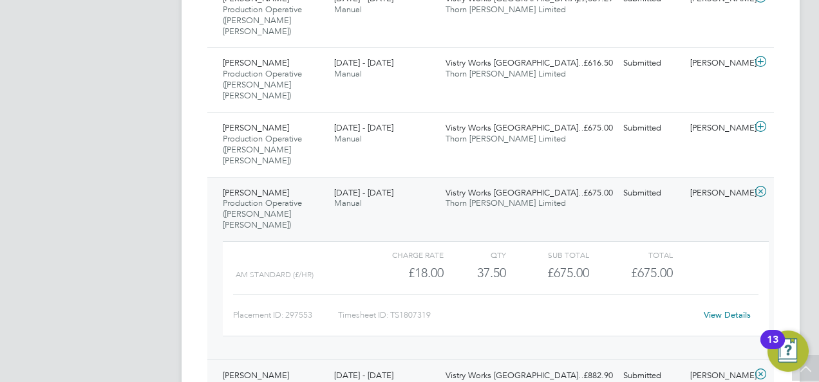
click at [716, 310] on link "View Details" at bounding box center [727, 315] width 47 height 11
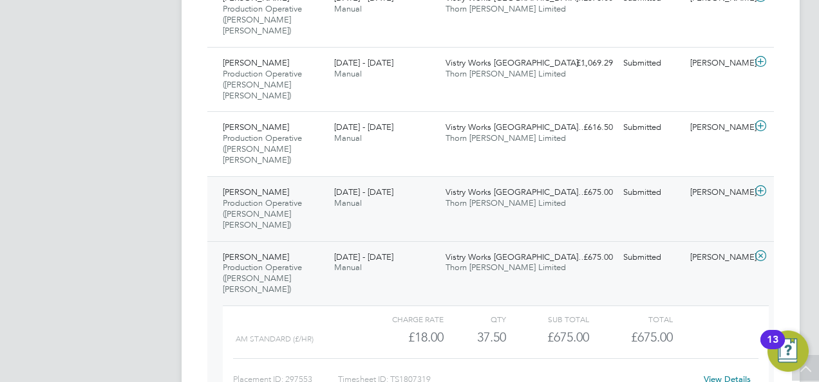
click at [317, 182] on div "Ethan Measures Production Operative (Thorn Baker) 18 - 24 Aug 2025" at bounding box center [273, 209] width 111 height 54
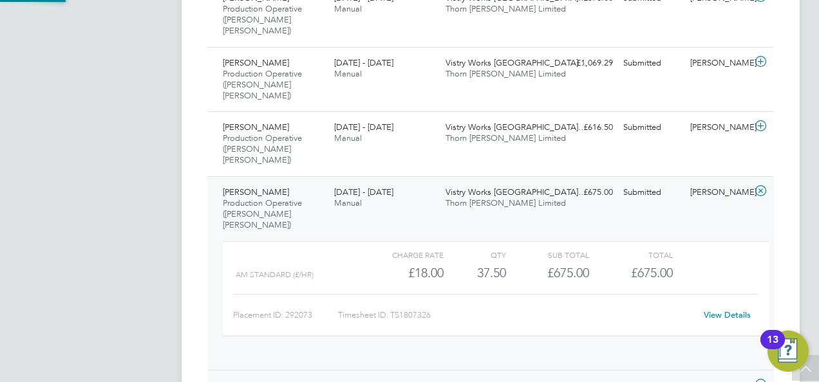
scroll to position [22, 126]
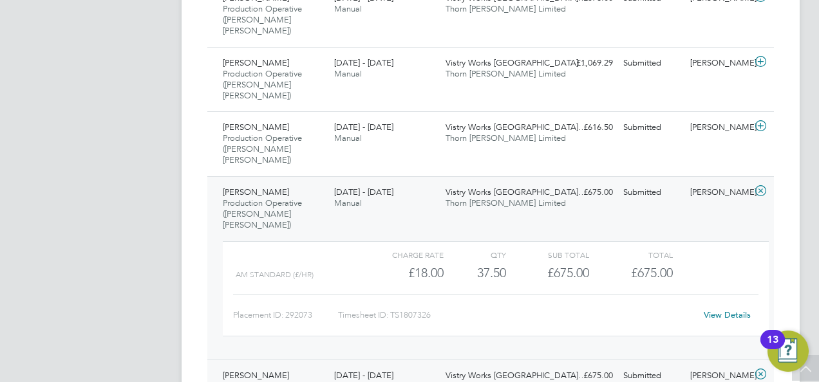
click at [724, 310] on link "View Details" at bounding box center [727, 315] width 47 height 11
click at [281, 133] on span "Production Operative (Thorn Baker)" at bounding box center [262, 149] width 79 height 33
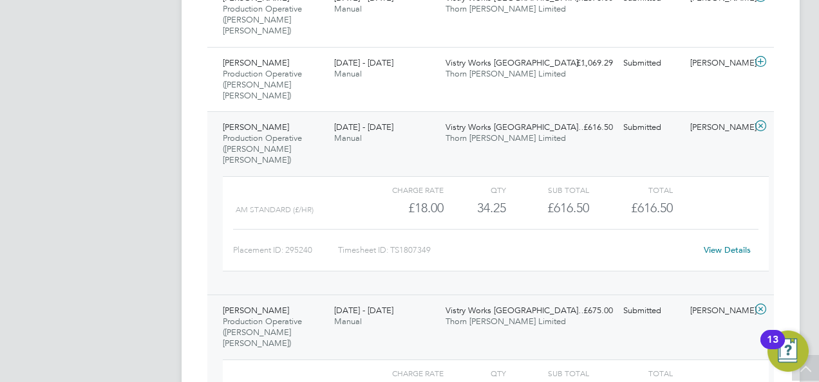
click at [725, 245] on link "View Details" at bounding box center [727, 250] width 47 height 11
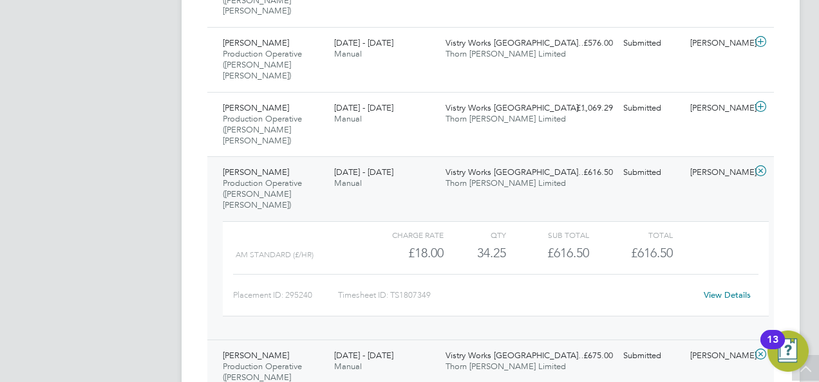
scroll to position [469, 0]
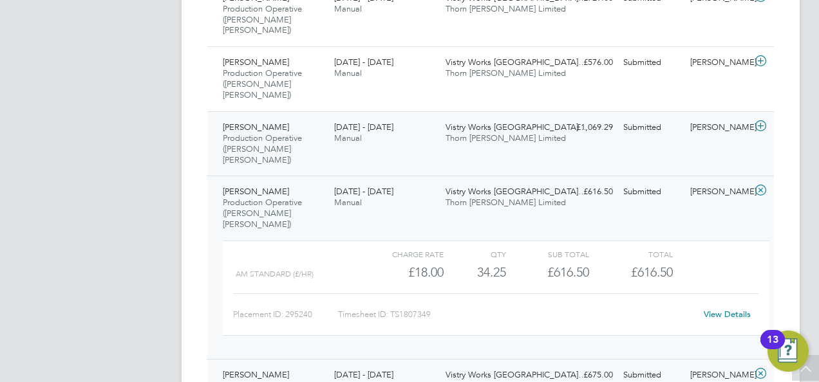
click at [301, 133] on span "Production Operative (Thorn Baker)" at bounding box center [262, 149] width 79 height 33
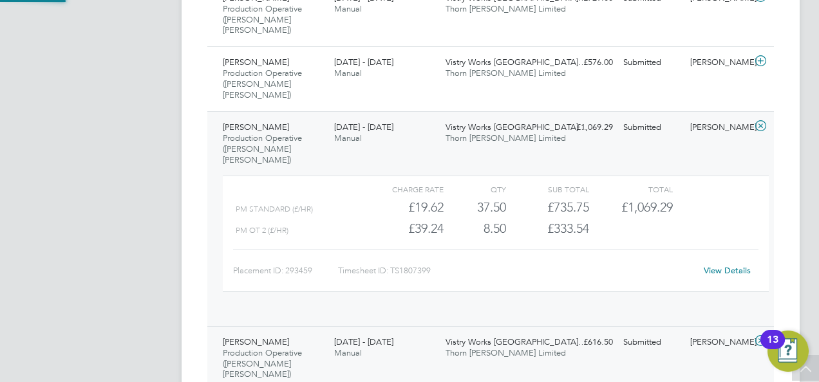
scroll to position [22, 126]
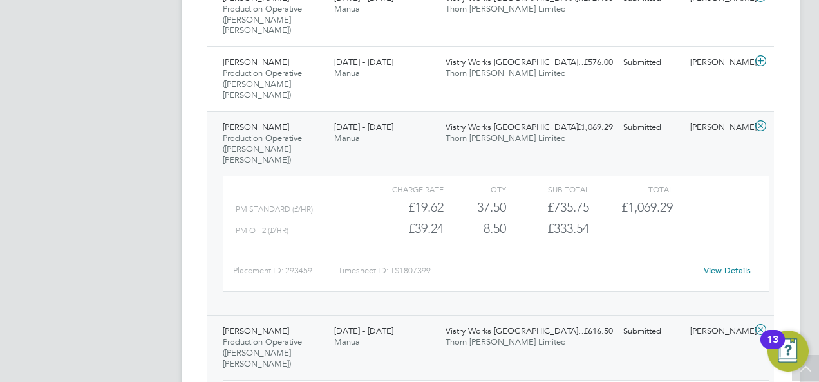
click at [744, 265] on link "View Details" at bounding box center [727, 270] width 47 height 11
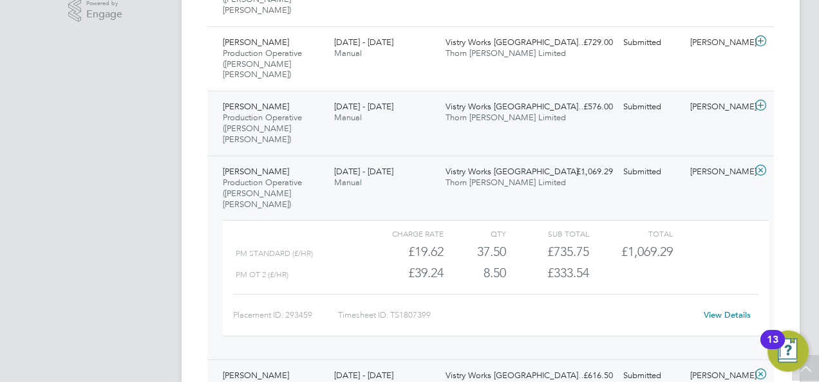
scroll to position [404, 0]
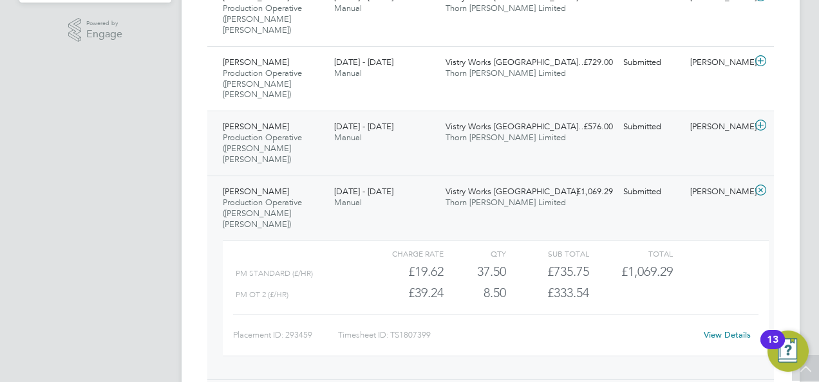
click at [324, 117] on div "Aaron Blackwell Production Operative (Thorn Baker) 18 - 24 Aug 2025" at bounding box center [273, 144] width 111 height 54
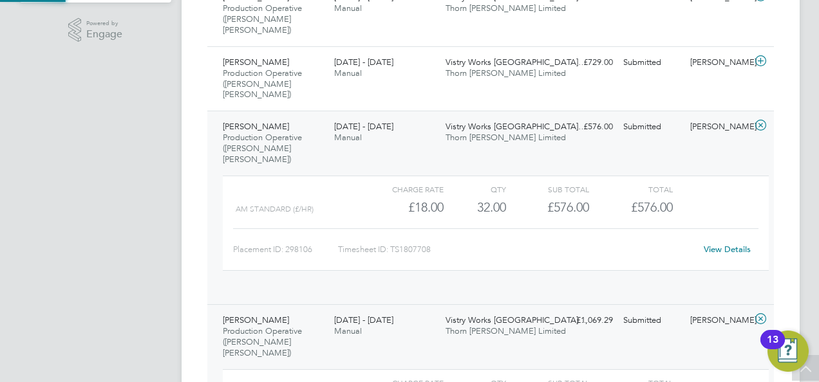
scroll to position [22, 126]
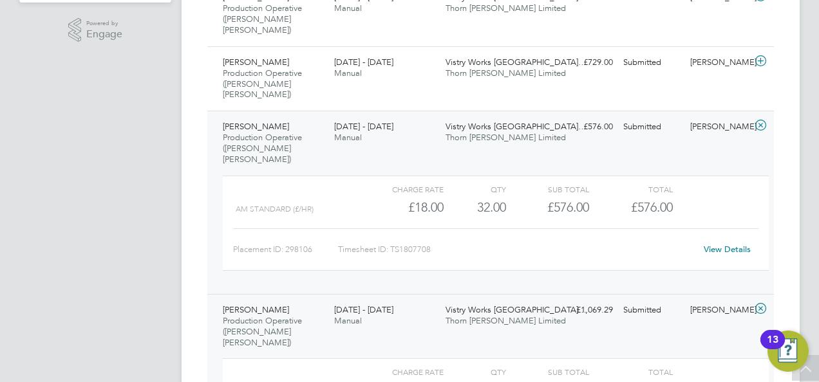
click at [738, 244] on link "View Details" at bounding box center [727, 249] width 47 height 11
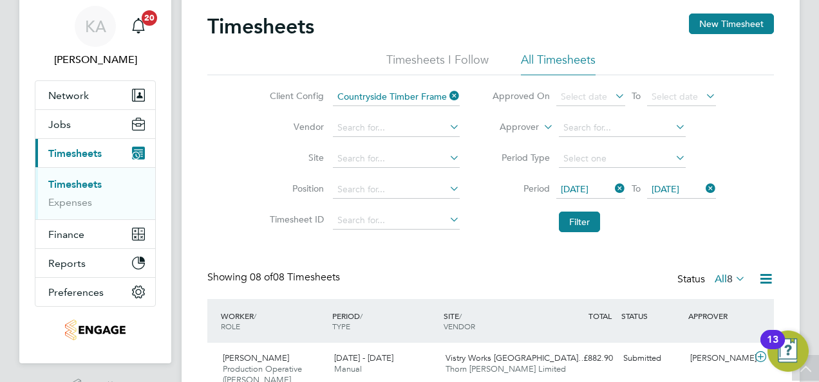
scroll to position [0, 0]
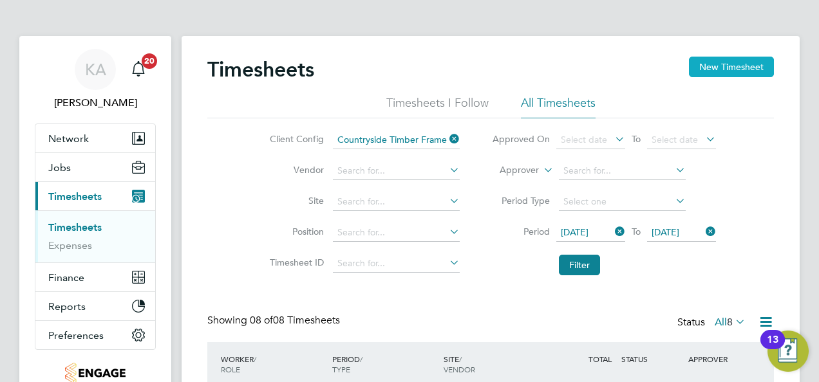
click at [706, 69] on button "New Timesheet" at bounding box center [731, 67] width 85 height 21
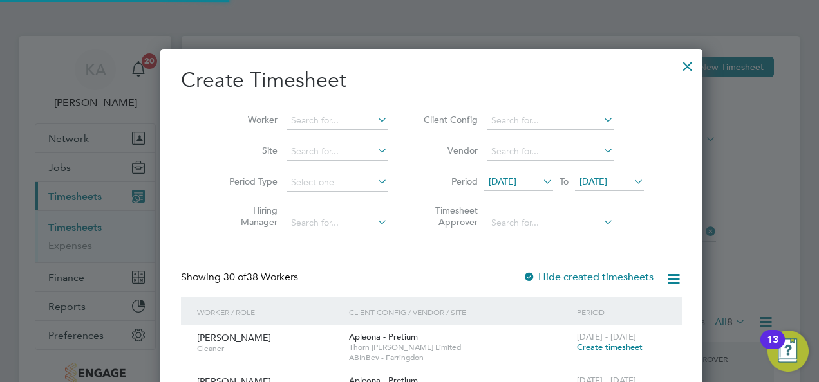
scroll to position [2084, 498]
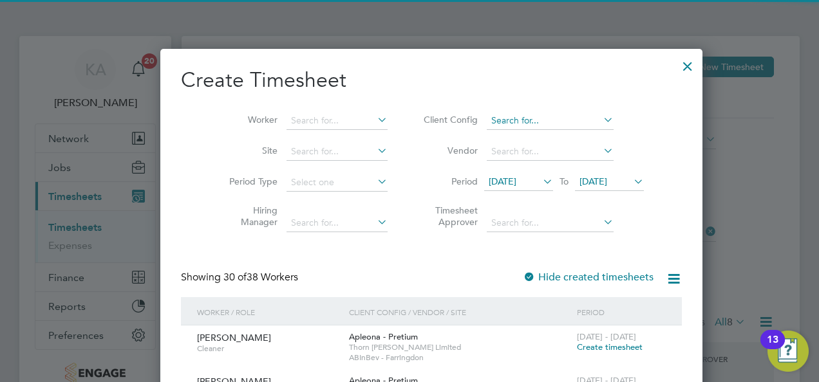
click at [571, 121] on input at bounding box center [550, 121] width 127 height 18
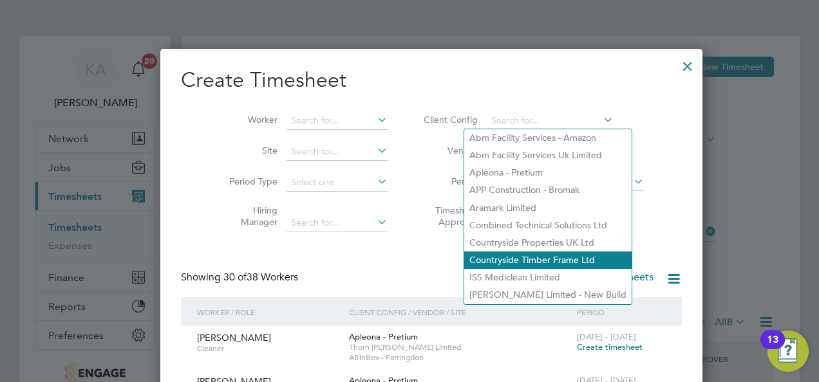
click at [545, 254] on li "Countryside Timber Frame Ltd" at bounding box center [547, 260] width 167 height 17
type input "Countryside Timber Frame Ltd"
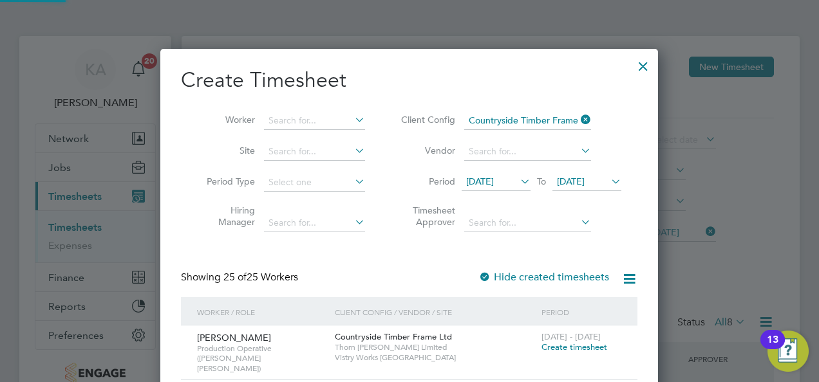
scroll to position [1672, 498]
click at [518, 180] on icon at bounding box center [518, 182] width 0 height 18
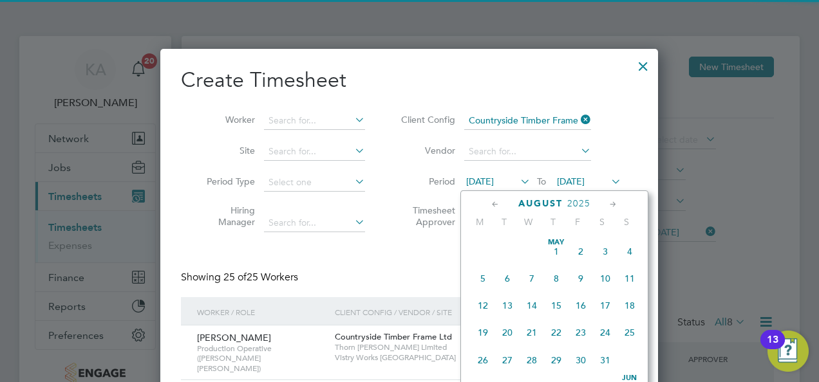
scroll to position [442, 0]
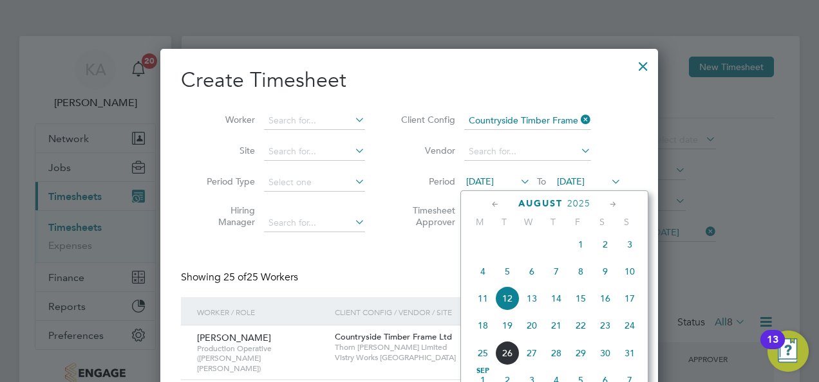
click at [487, 327] on span "18" at bounding box center [483, 326] width 24 height 24
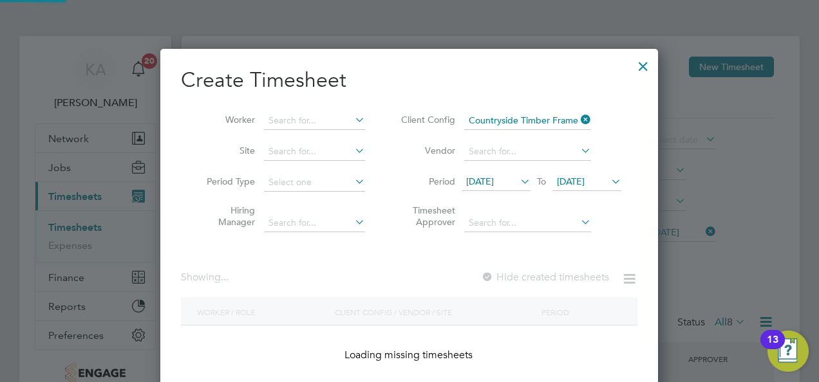
scroll to position [1320, 498]
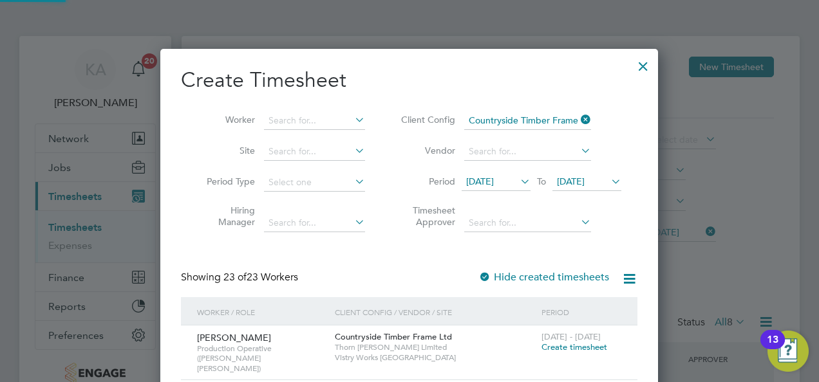
click at [585, 181] on span "19 Aug 2025" at bounding box center [571, 182] width 28 height 12
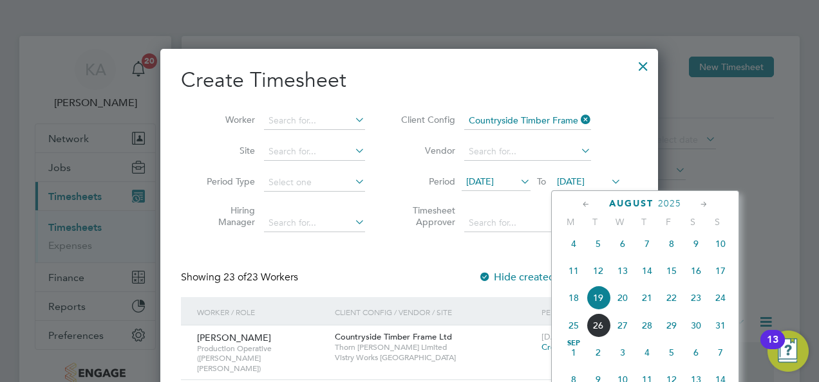
click at [717, 306] on span "24" at bounding box center [720, 298] width 24 height 24
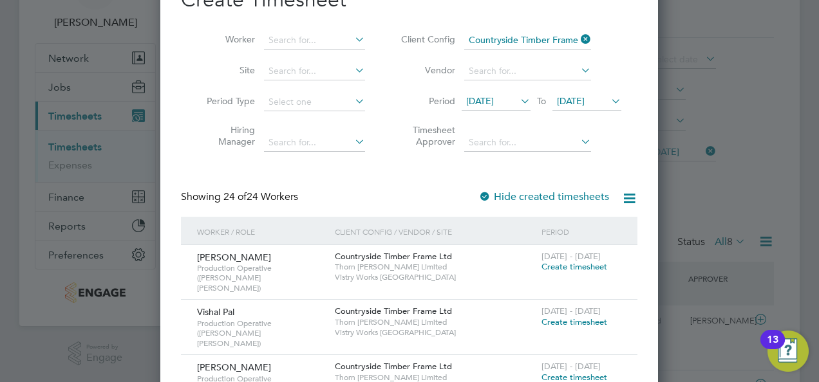
scroll to position [0, 0]
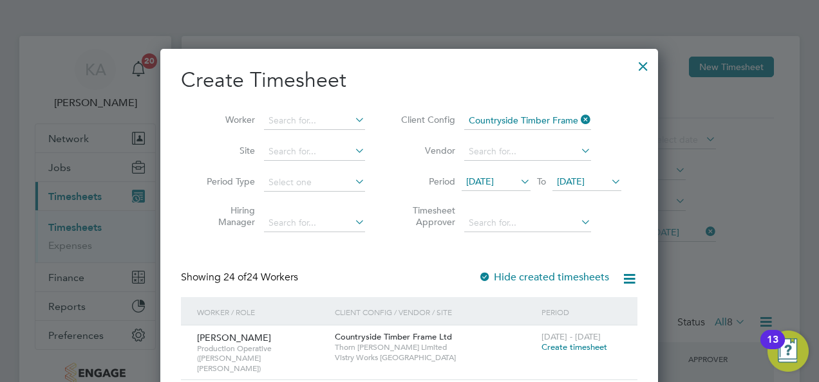
click at [518, 178] on icon at bounding box center [518, 182] width 0 height 18
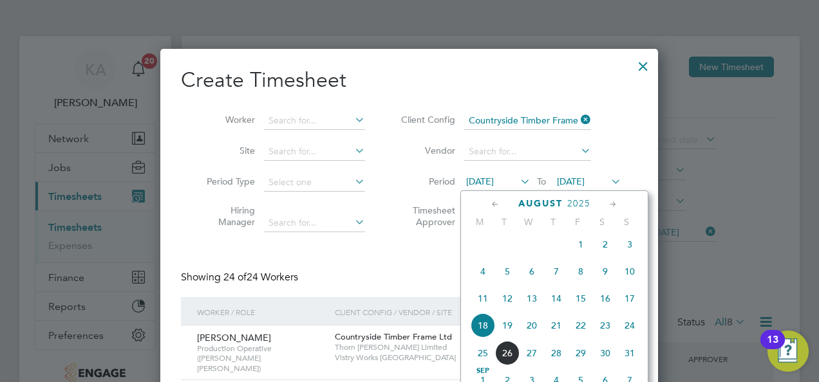
scroll to position [469, 0]
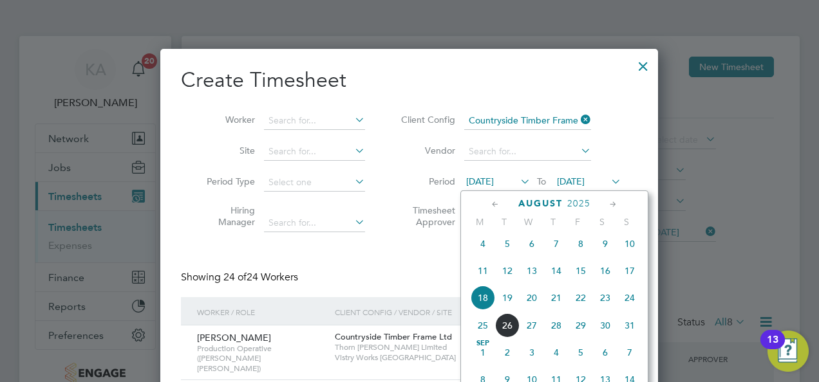
click at [623, 160] on li "Vendor" at bounding box center [509, 151] width 256 height 31
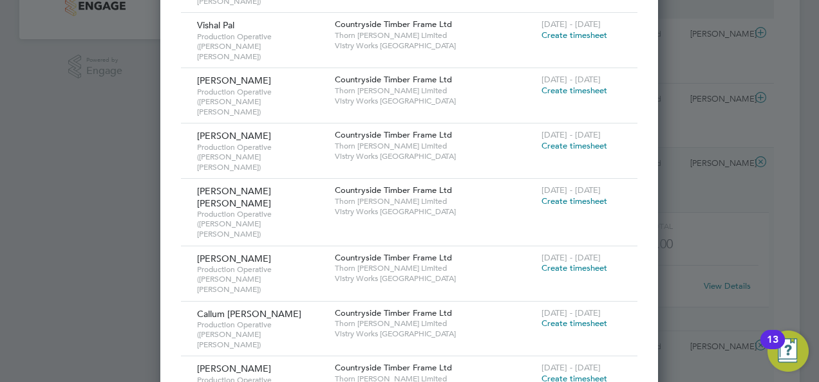
scroll to position [386, 0]
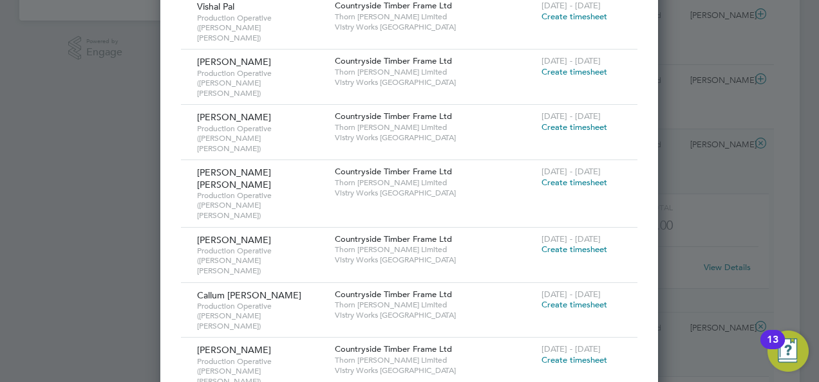
click at [557, 299] on span "Create timesheet" at bounding box center [574, 304] width 66 height 11
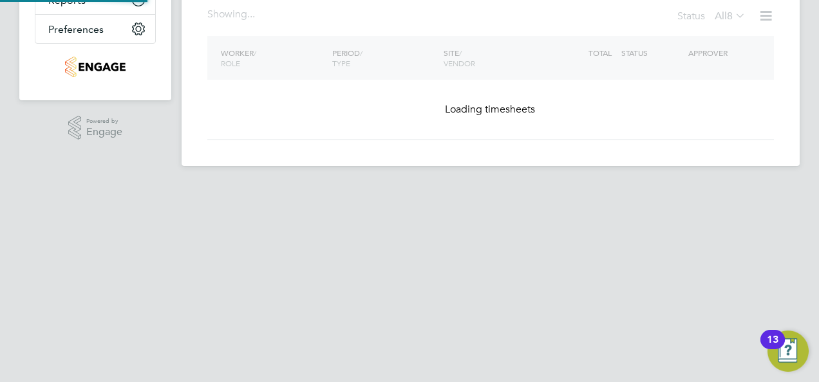
scroll to position [109, 0]
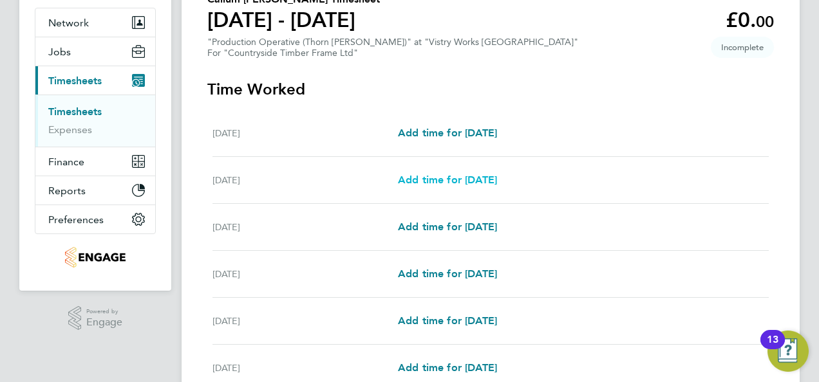
scroll to position [129, 0]
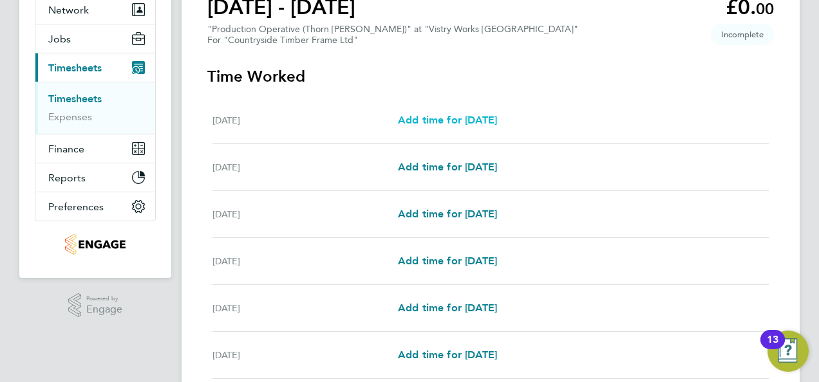
click at [459, 120] on span "Add time for Mon 18 Aug" at bounding box center [447, 120] width 99 height 12
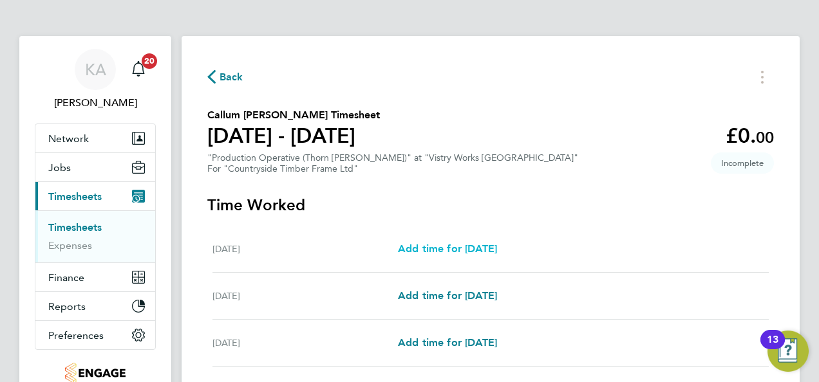
select select "15"
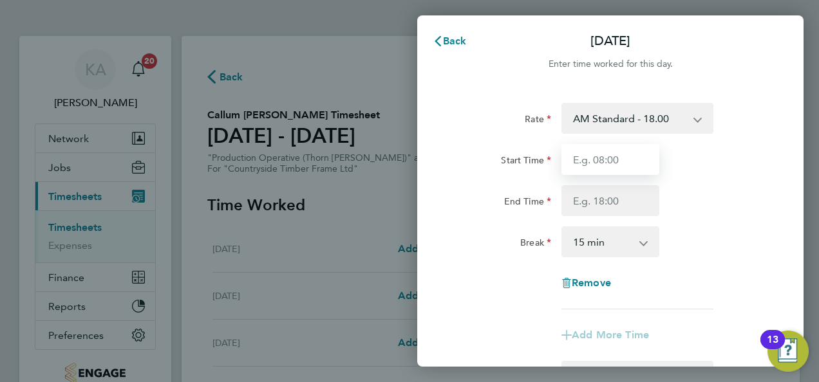
click at [620, 160] on input "Start Time" at bounding box center [610, 159] width 98 height 31
type input "06:00"
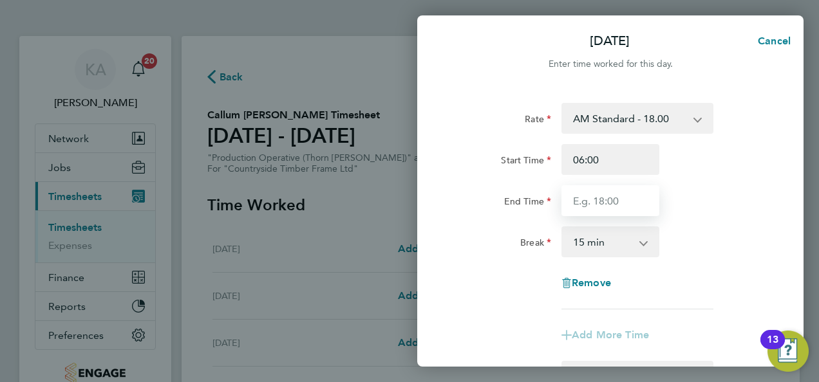
click at [615, 203] on input "End Time" at bounding box center [610, 200] width 98 height 31
type input "14:00"
click at [619, 247] on select "0 min 15 min 30 min 45 min 60 min 75 min 90 min" at bounding box center [603, 242] width 80 height 28
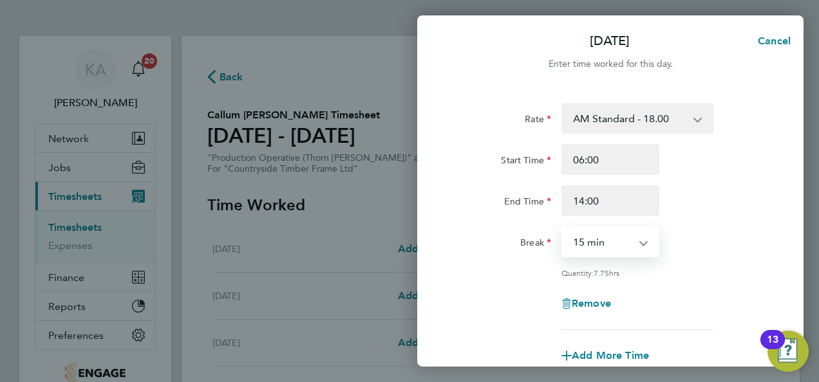
select select "30"
click at [563, 228] on select "0 min 15 min 30 min 45 min 60 min 75 min 90 min" at bounding box center [603, 242] width 80 height 28
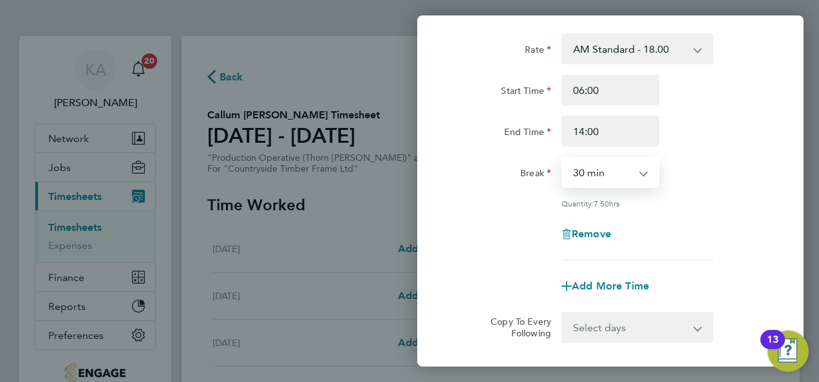
scroll to position [193, 0]
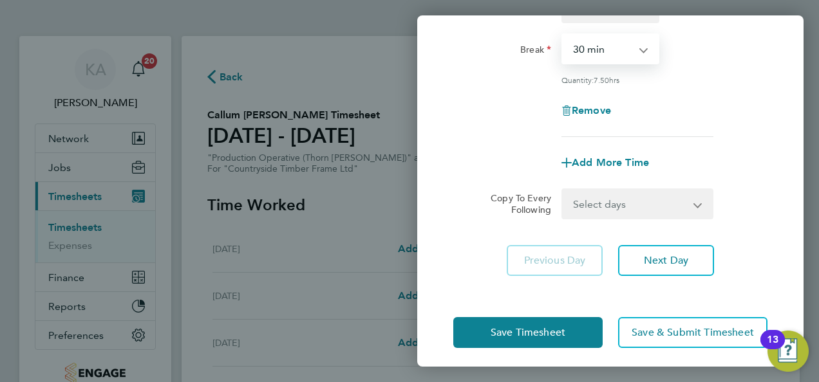
click at [615, 197] on select "Select days Day Weekday (Mon-Fri) Weekend (Sat-Sun) Tuesday Wednesday Thursday …" at bounding box center [630, 204] width 135 height 28
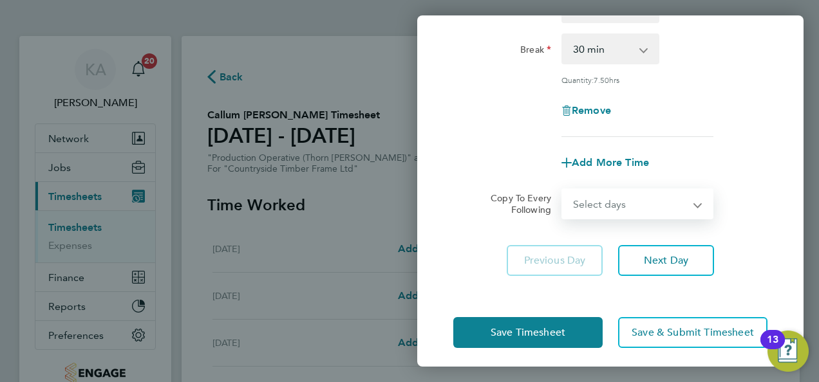
select select "WEEKDAY"
click at [563, 190] on select "Select days Day Weekday (Mon-Fri) Weekend (Sat-Sun) Tuesday Wednesday Thursday …" at bounding box center [630, 204] width 135 height 28
select select "2025-08-24"
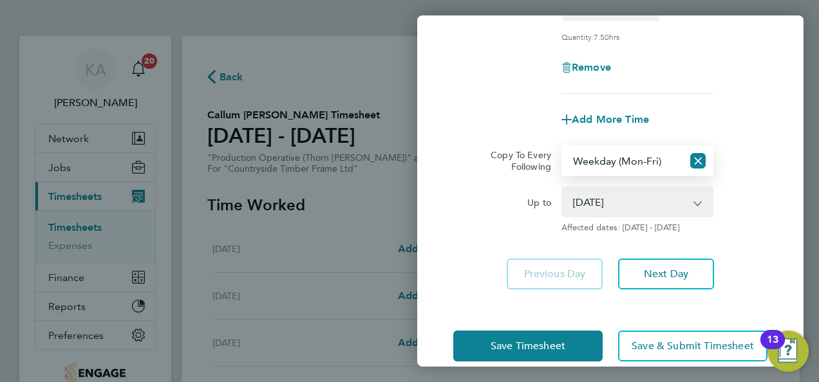
scroll to position [256, 0]
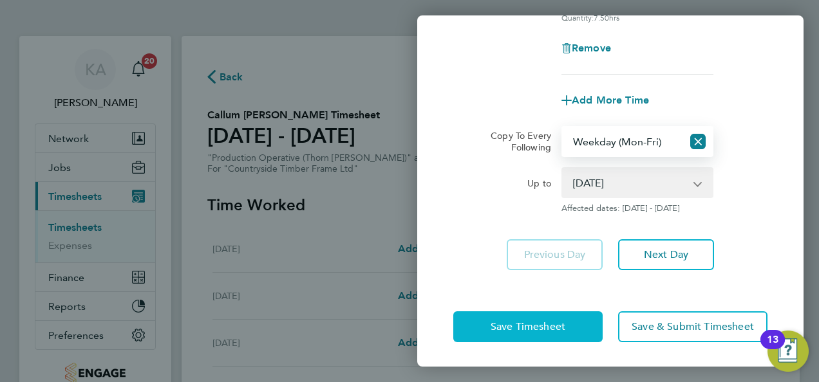
click at [498, 321] on span "Save Timesheet" at bounding box center [528, 327] width 75 height 13
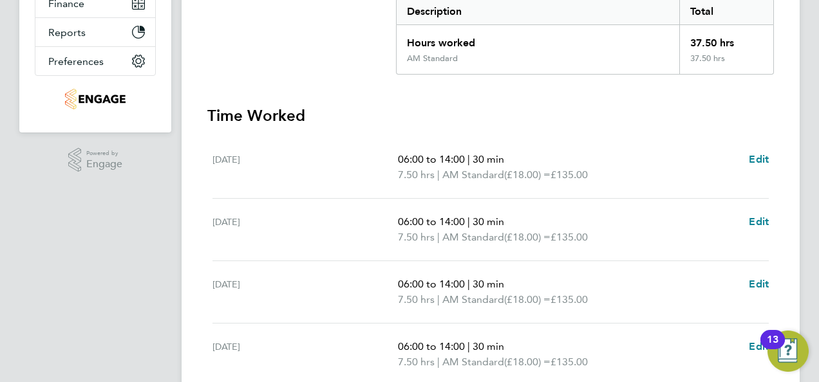
scroll to position [322, 0]
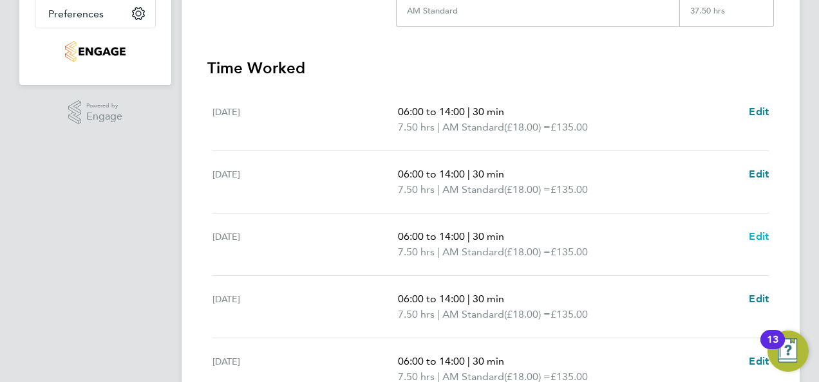
click at [760, 234] on span "Edit" at bounding box center [759, 236] width 20 height 12
select select "30"
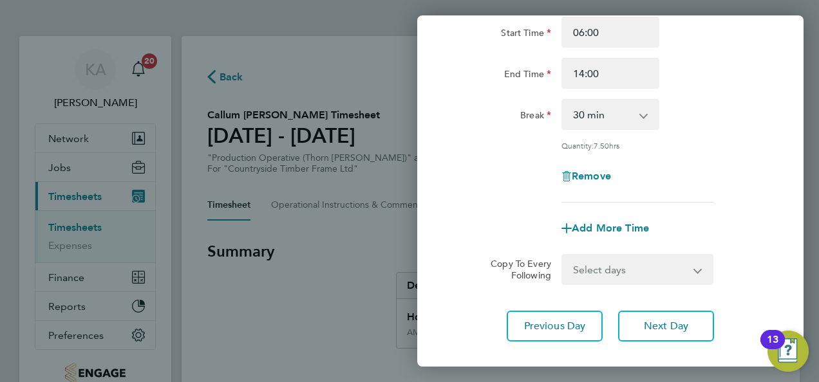
scroll to position [129, 0]
click at [570, 178] on icon "button" at bounding box center [566, 175] width 10 height 10
select select "null"
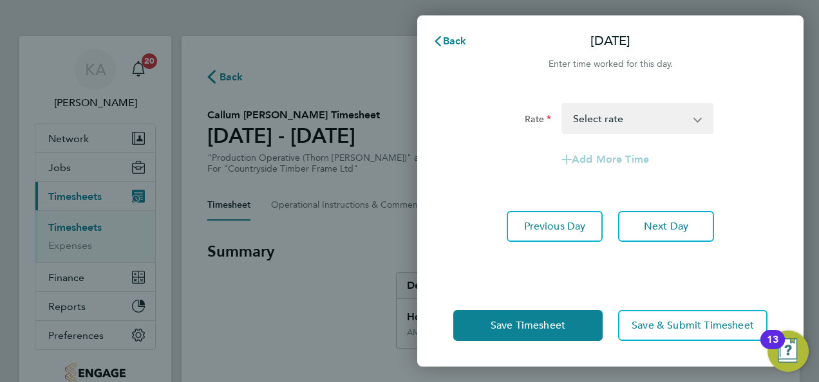
scroll to position [0, 0]
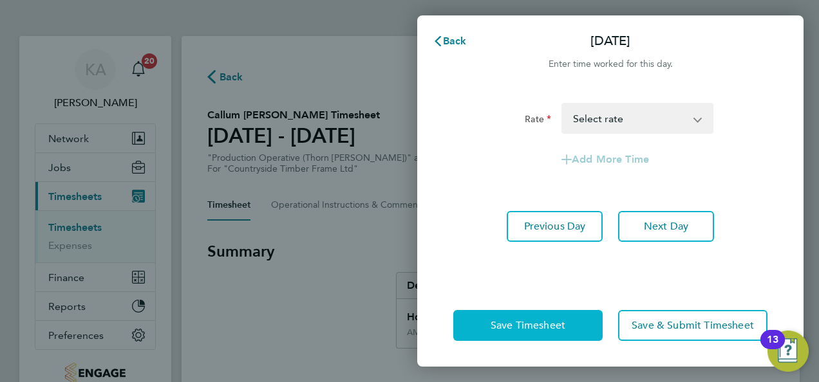
click at [484, 322] on button "Save Timesheet" at bounding box center [527, 325] width 149 height 31
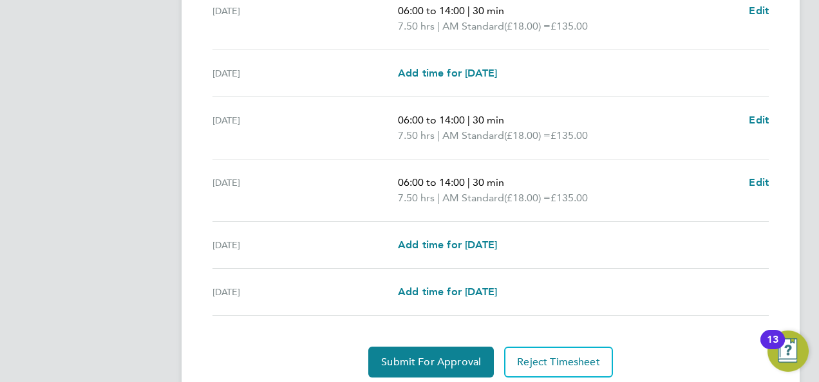
scroll to position [530, 0]
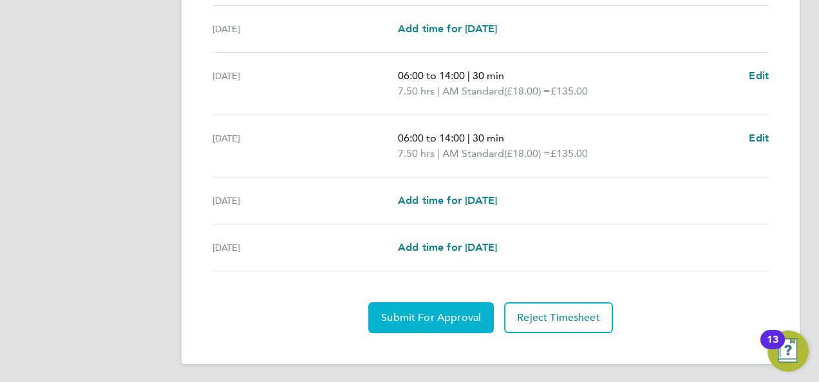
click at [422, 314] on span "Submit For Approval" at bounding box center [431, 318] width 100 height 13
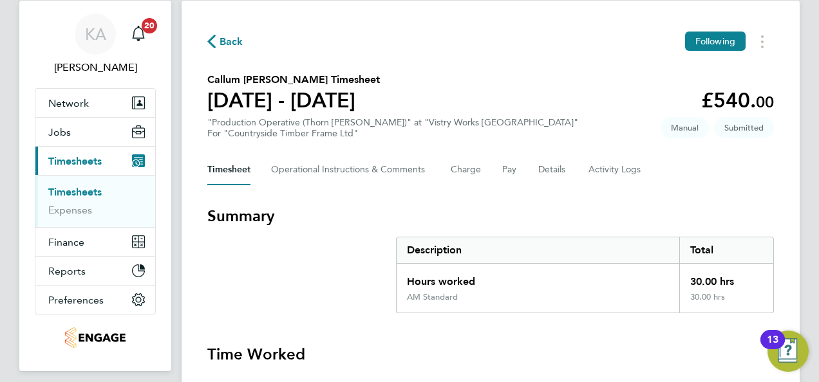
scroll to position [0, 0]
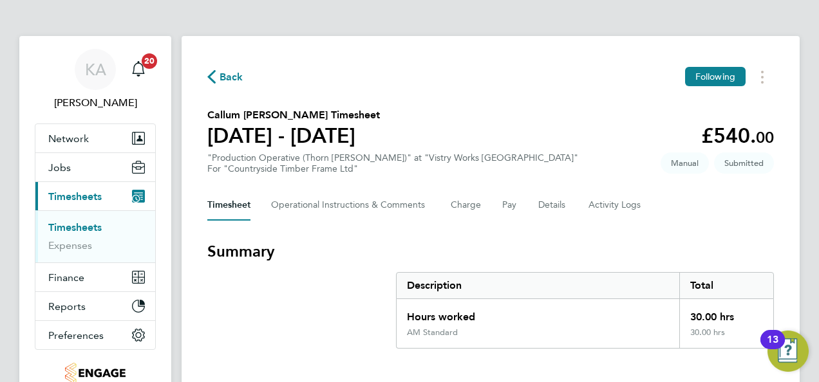
click at [218, 73] on span "Back" at bounding box center [225, 76] width 36 height 12
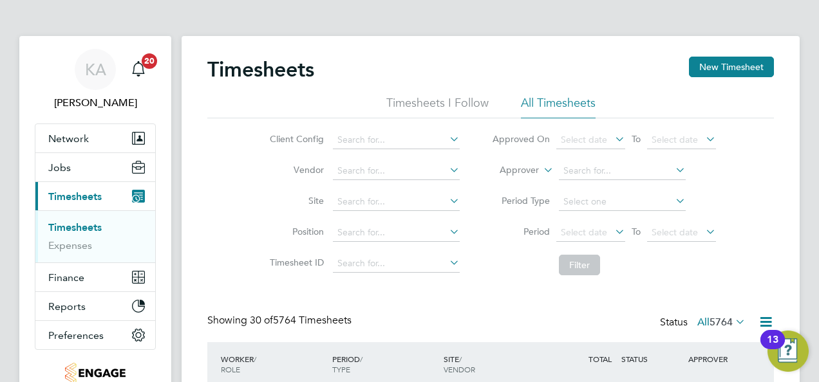
scroll to position [43, 111]
click at [708, 59] on button "New Timesheet" at bounding box center [731, 67] width 85 height 21
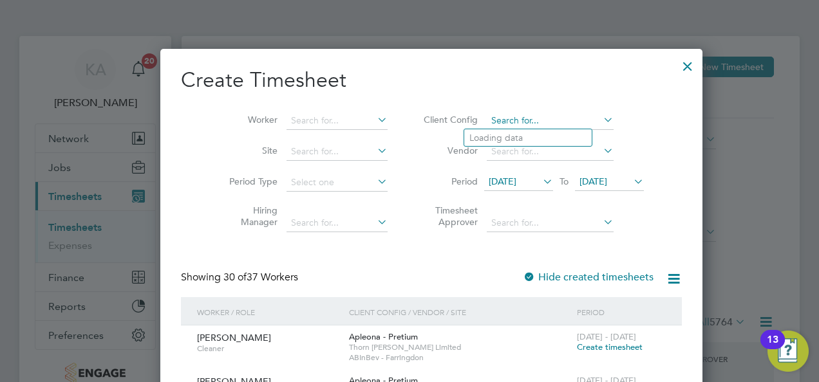
click at [563, 121] on input at bounding box center [550, 121] width 127 height 18
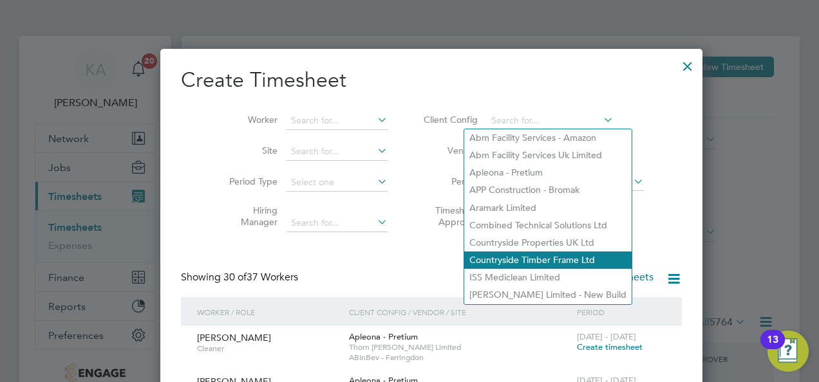
click at [510, 262] on li "Countryside Timber Frame Ltd" at bounding box center [547, 260] width 167 height 17
type input "Countryside Timber Frame Ltd"
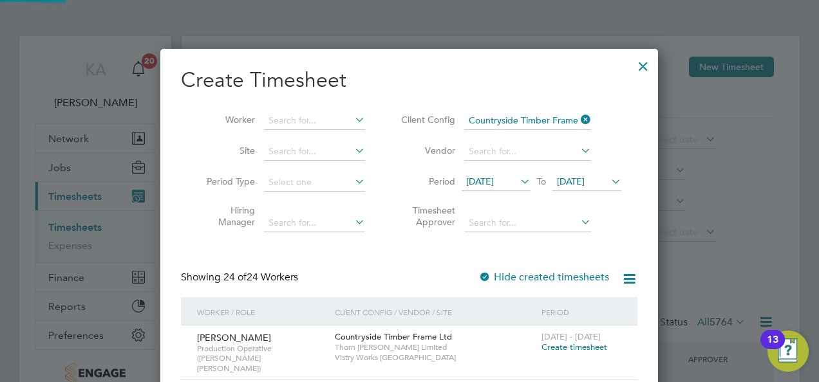
click at [518, 182] on icon at bounding box center [518, 182] width 0 height 18
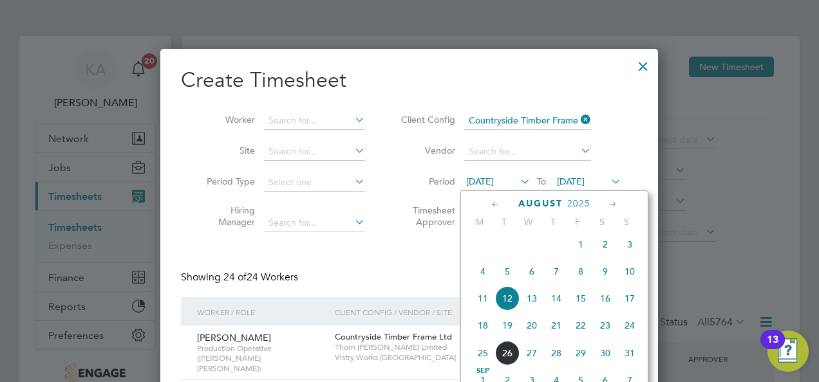
click at [483, 333] on span "18" at bounding box center [483, 326] width 24 height 24
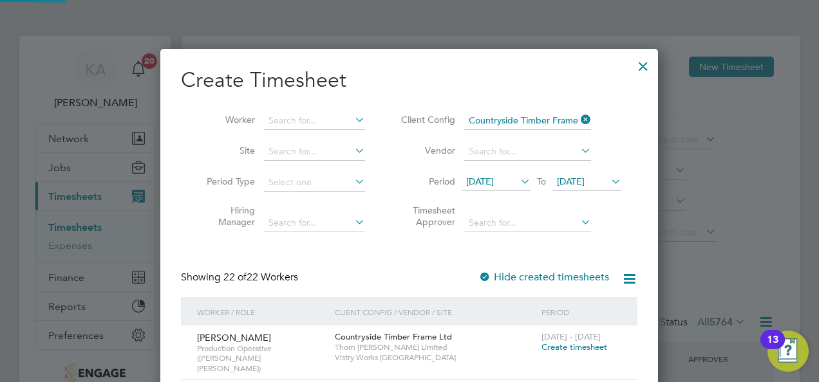
click at [608, 179] on icon at bounding box center [608, 182] width 0 height 18
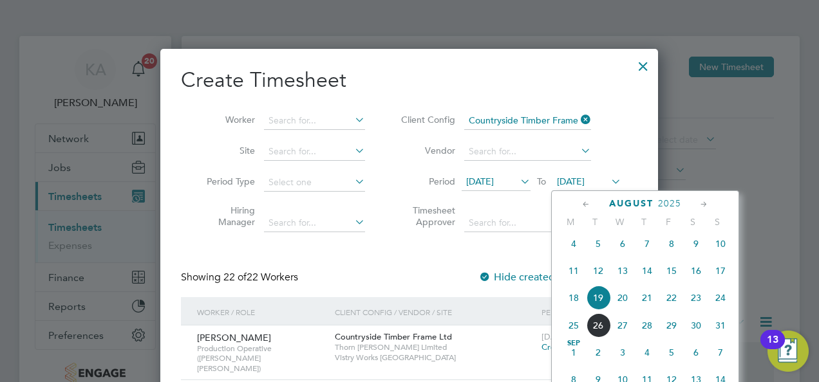
drag, startPoint x: 721, startPoint y: 305, endPoint x: 707, endPoint y: 301, distance: 14.1
click at [720, 305] on span "24" at bounding box center [720, 298] width 24 height 24
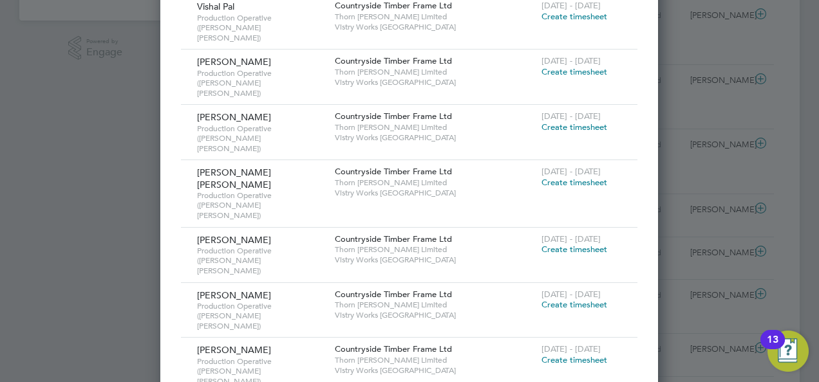
click at [565, 299] on span "Create timesheet" at bounding box center [574, 304] width 66 height 11
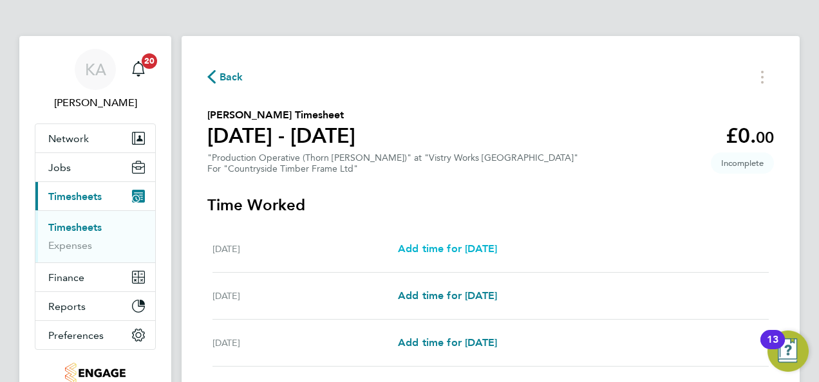
click at [478, 245] on span "Add time for Mon 18 Aug" at bounding box center [447, 249] width 99 height 12
select select "15"
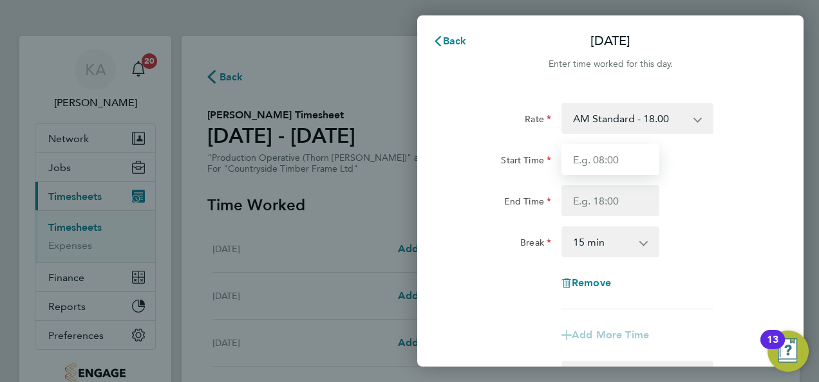
click at [610, 161] on input "Start Time" at bounding box center [610, 159] width 98 height 31
type input "06:00"
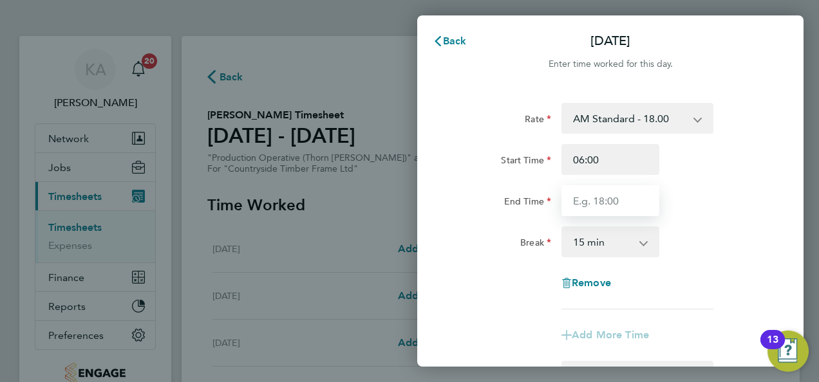
type input "14:00"
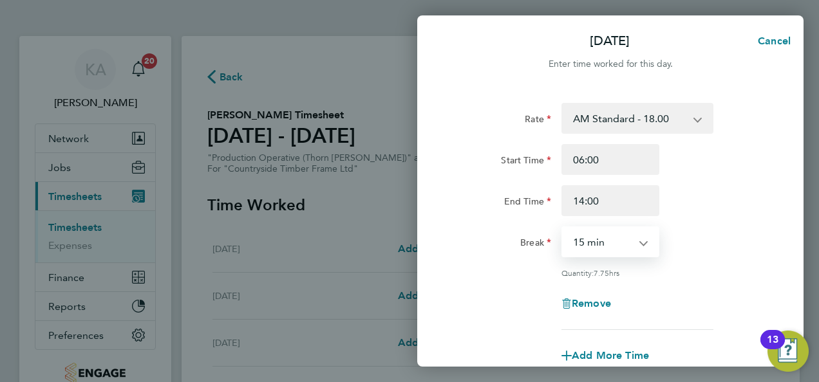
click at [600, 233] on select "0 min 15 min 30 min 45 min 60 min 75 min 90 min" at bounding box center [603, 242] width 80 height 28
select select "30"
click at [563, 228] on select "0 min 15 min 30 min 45 min 60 min 75 min 90 min" at bounding box center [603, 242] width 80 height 28
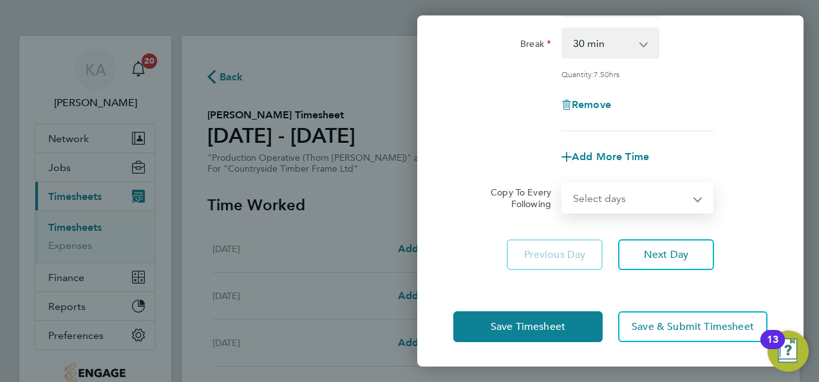
click at [635, 194] on select "Select days Day Weekday (Mon-Fri) Weekend (Sat-Sun) Tuesday Wednesday Thursday …" at bounding box center [630, 198] width 135 height 28
select select "WEEKDAY"
click at [563, 184] on select "Select days Day Weekday (Mon-Fri) Weekend (Sat-Sun) Tuesday Wednesday Thursday …" at bounding box center [630, 198] width 135 height 28
select select "2025-08-24"
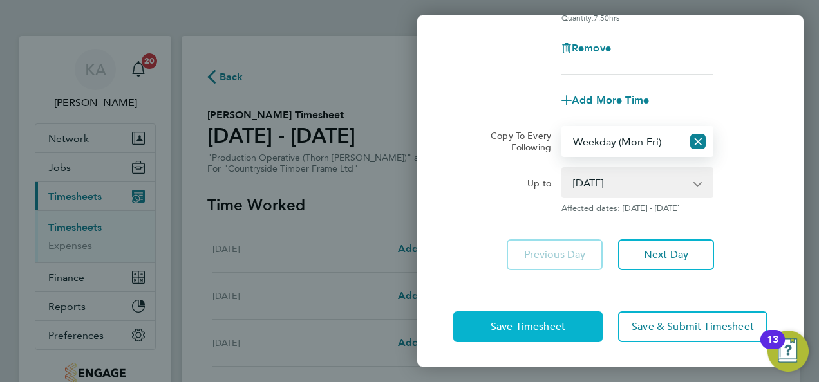
click at [496, 321] on span "Save Timesheet" at bounding box center [528, 327] width 75 height 13
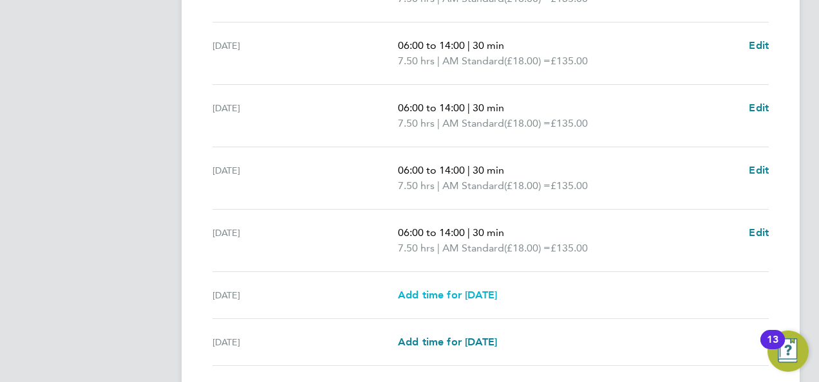
click at [458, 294] on span "Add time for Sat 23 Aug" at bounding box center [447, 295] width 99 height 12
select select "15"
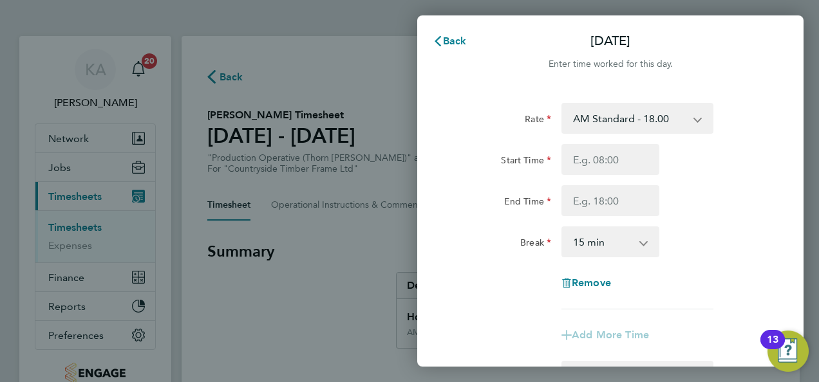
click at [663, 115] on select "AM Standard - 18.00 PM Standard - 19.62 OT 1 - 27.00 OT2 - 36.00 PM OT 1 - 29.4…" at bounding box center [630, 118] width 134 height 28
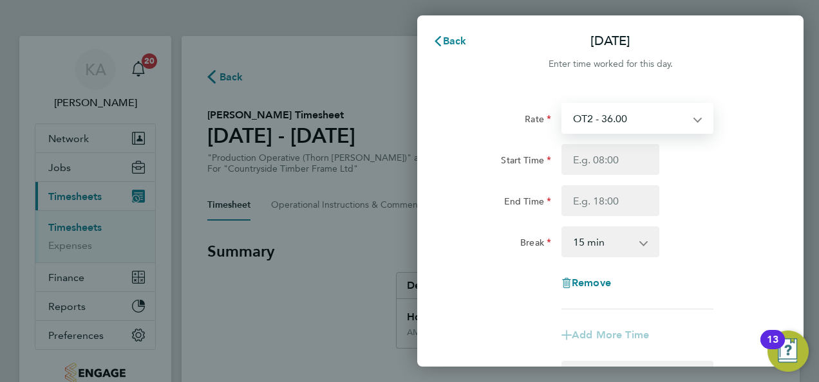
select select "15"
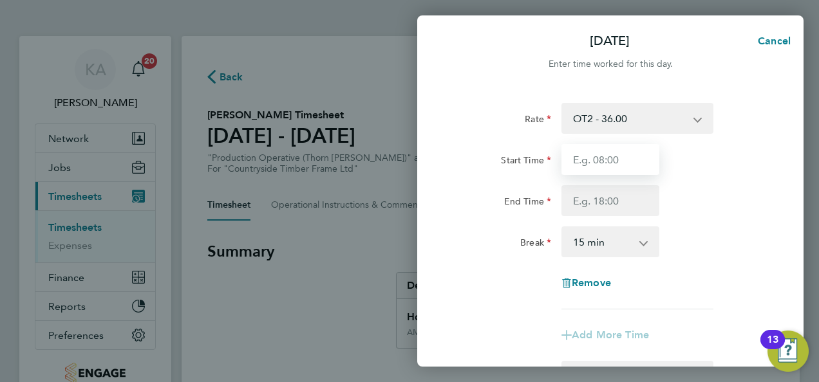
click at [617, 162] on input "Start Time" at bounding box center [610, 159] width 98 height 31
type input "06:40"
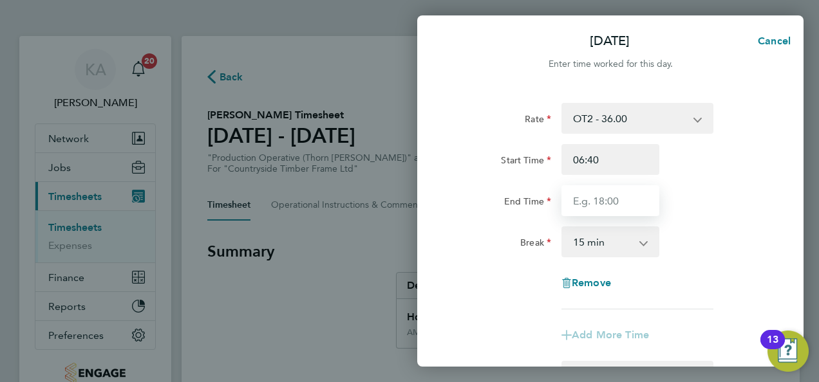
click at [626, 203] on input "End Time" at bounding box center [610, 200] width 98 height 31
type input "14:00"
click at [622, 239] on select "0 min 15 min 30 min 45 min 60 min 75 min 90 min" at bounding box center [603, 242] width 80 height 28
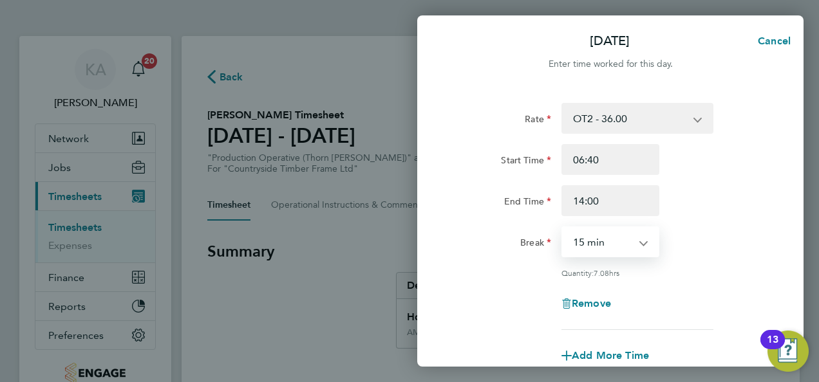
select select "30"
click at [563, 228] on select "0 min 15 min 30 min 45 min 60 min 75 min 90 min" at bounding box center [603, 242] width 80 height 28
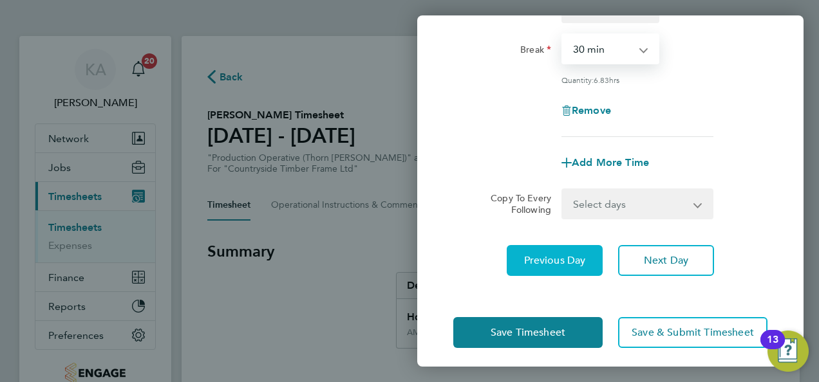
scroll to position [199, 0]
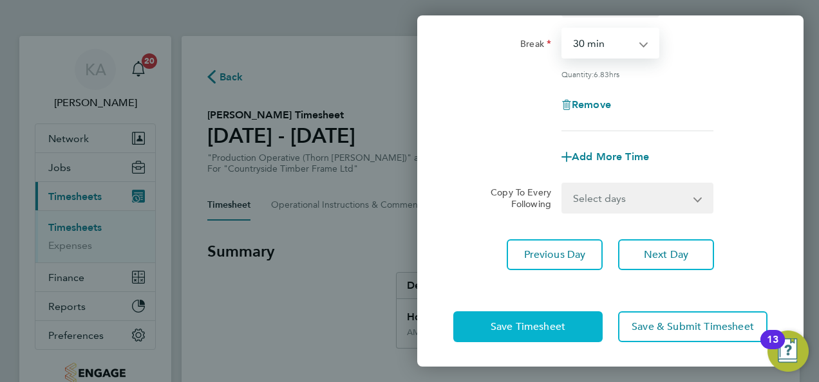
click at [509, 325] on span "Save Timesheet" at bounding box center [528, 327] width 75 height 13
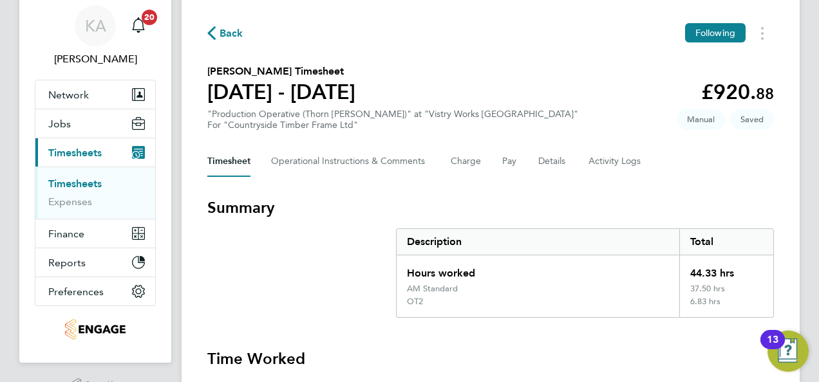
scroll to position [64, 0]
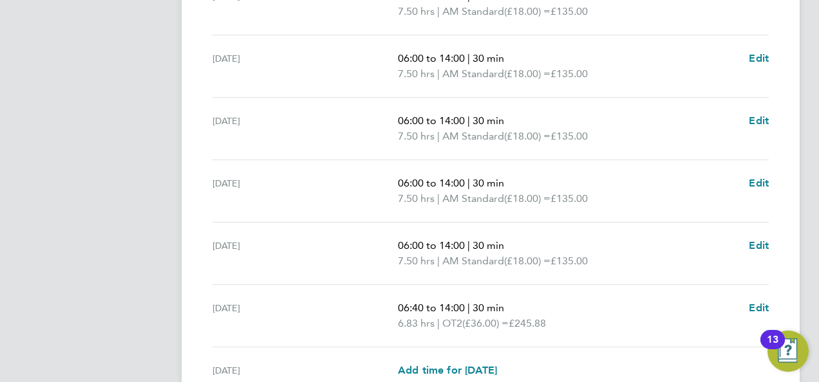
scroll to position [574, 0]
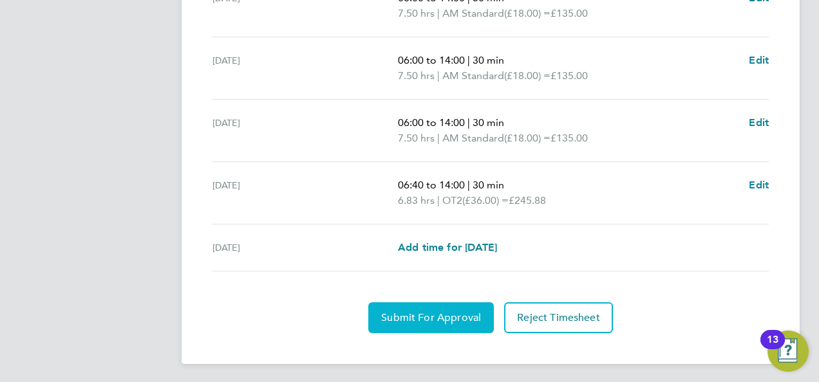
click at [416, 312] on span "Submit For Approval" at bounding box center [431, 318] width 100 height 13
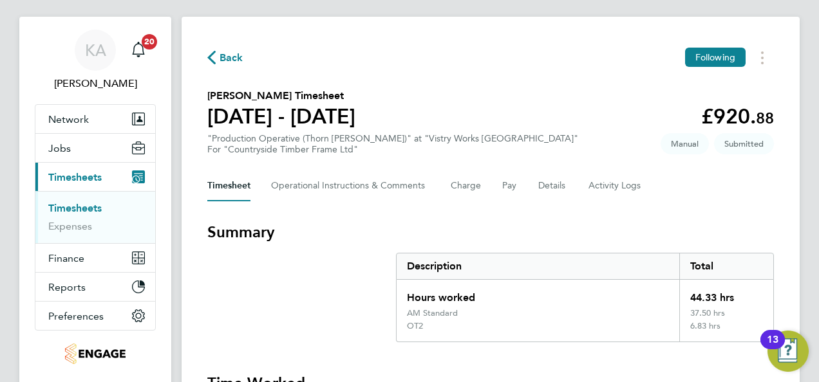
scroll to position [0, 0]
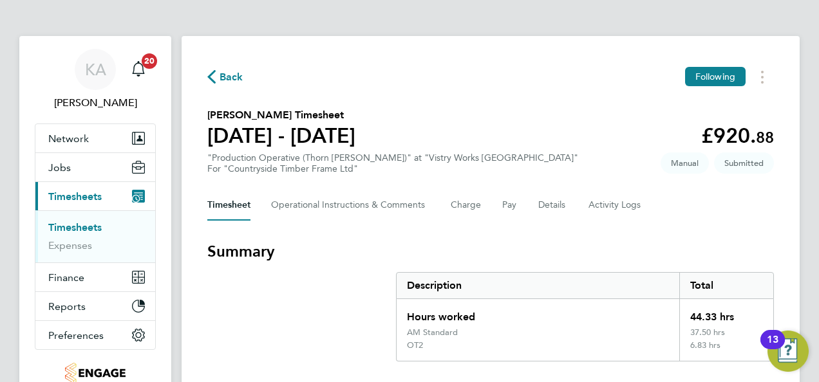
click at [225, 77] on span "Back" at bounding box center [232, 77] width 24 height 15
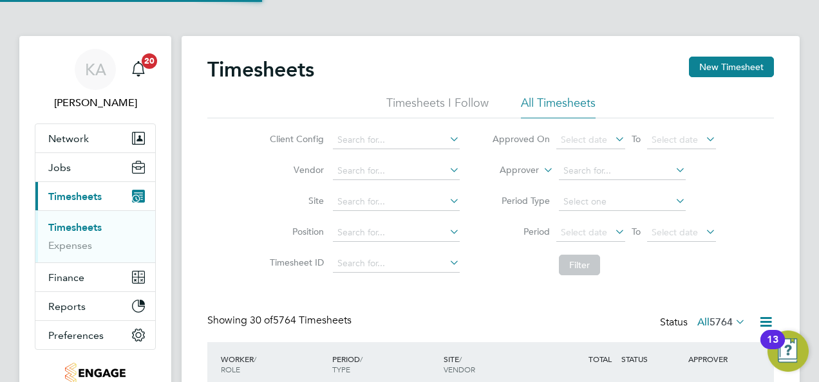
scroll to position [43, 111]
click at [734, 63] on button "New Timesheet" at bounding box center [731, 67] width 85 height 21
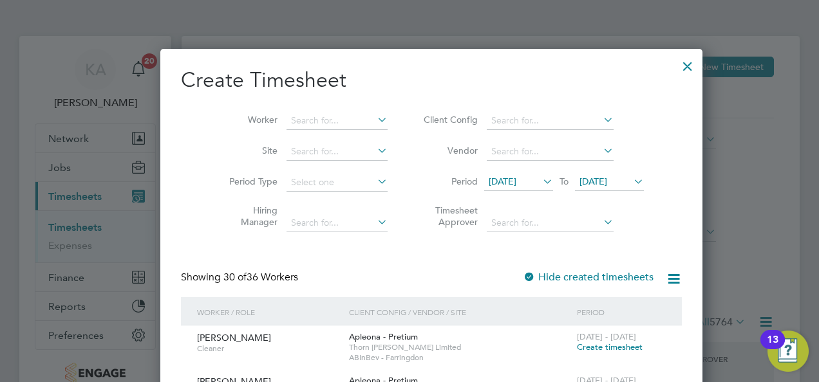
click at [601, 116] on icon at bounding box center [601, 120] width 0 height 18
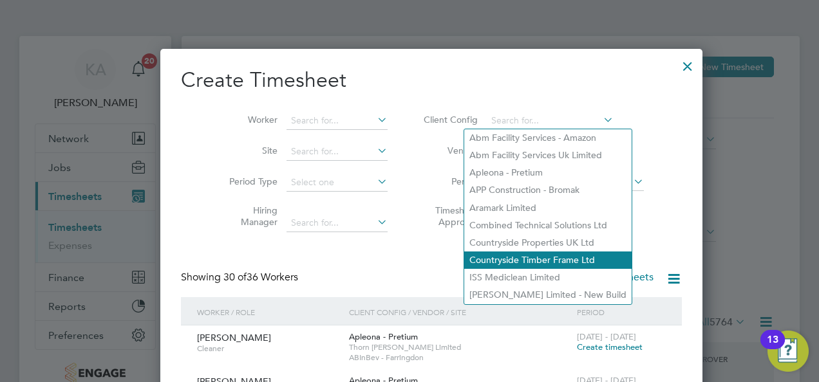
click at [537, 265] on li "Countryside Timber Frame Ltd" at bounding box center [547, 260] width 167 height 17
type input "Countryside Timber Frame Ltd"
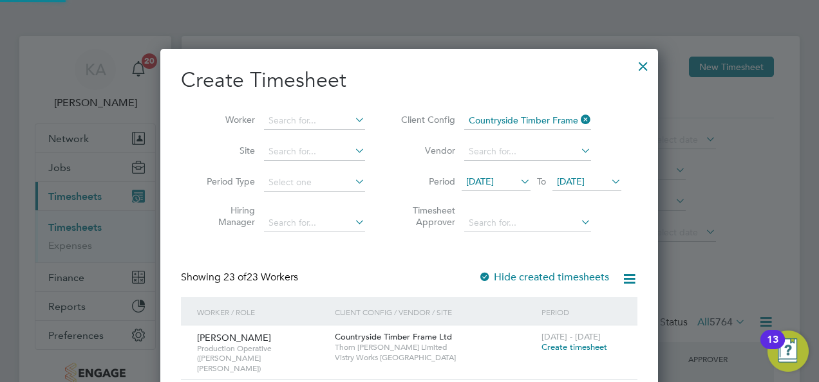
click at [494, 180] on span "12 Aug 2025" at bounding box center [480, 182] width 28 height 12
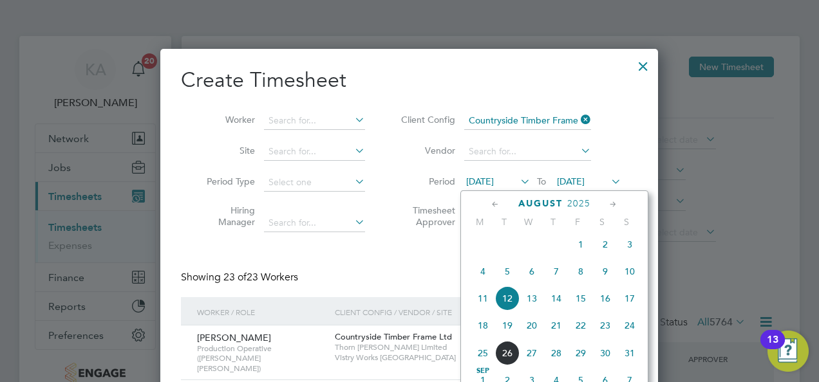
click at [487, 331] on span "18" at bounding box center [483, 326] width 24 height 24
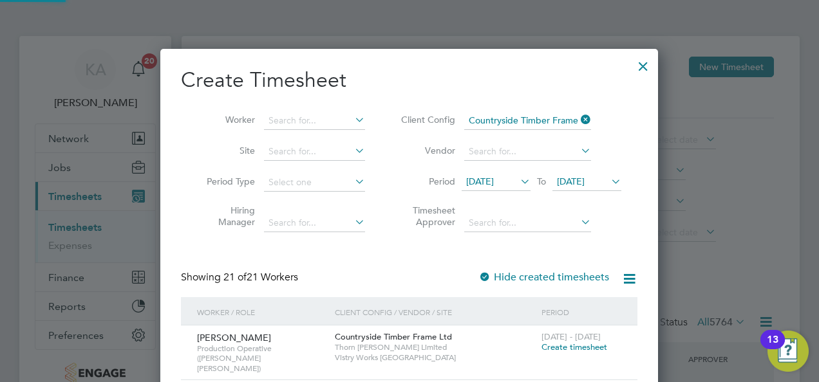
click at [608, 176] on icon at bounding box center [608, 182] width 0 height 18
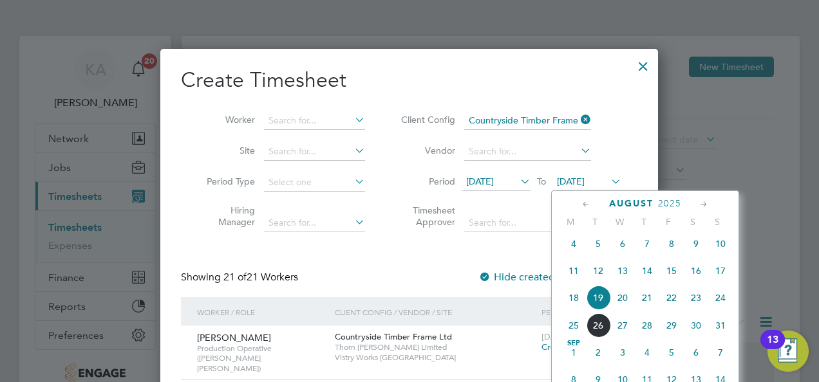
click at [715, 307] on span "24" at bounding box center [720, 298] width 24 height 24
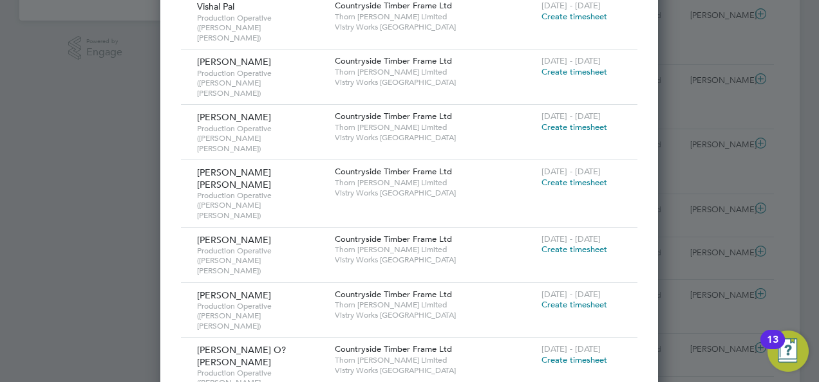
click at [557, 355] on span "Create timesheet" at bounding box center [574, 360] width 66 height 11
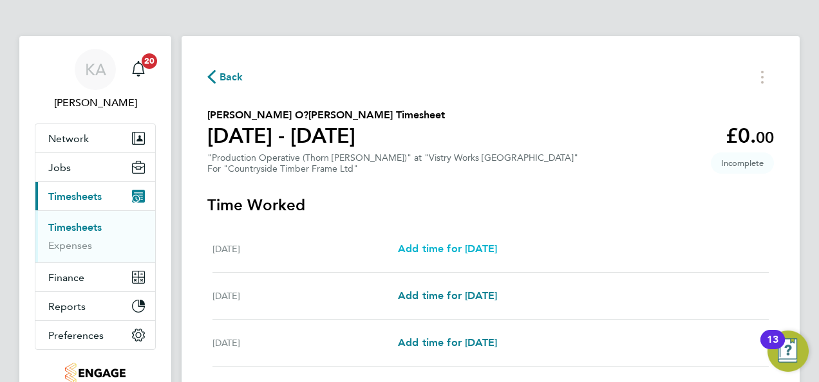
click at [459, 250] on span "Add time for Mon 18 Aug" at bounding box center [447, 249] width 99 height 12
select select "15"
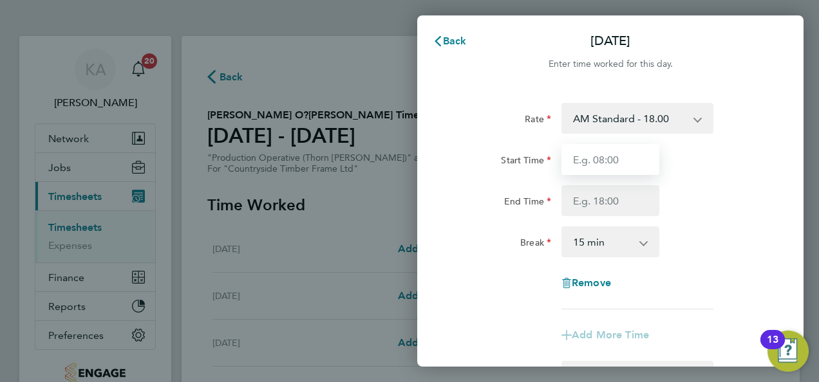
click at [601, 163] on input "Start Time" at bounding box center [610, 159] width 98 height 31
type input "06:00"
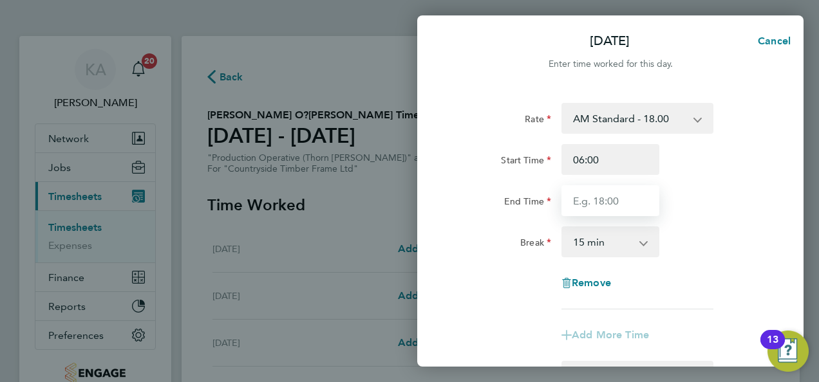
click at [603, 210] on input "End Time" at bounding box center [610, 200] width 98 height 31
type input "14:00"
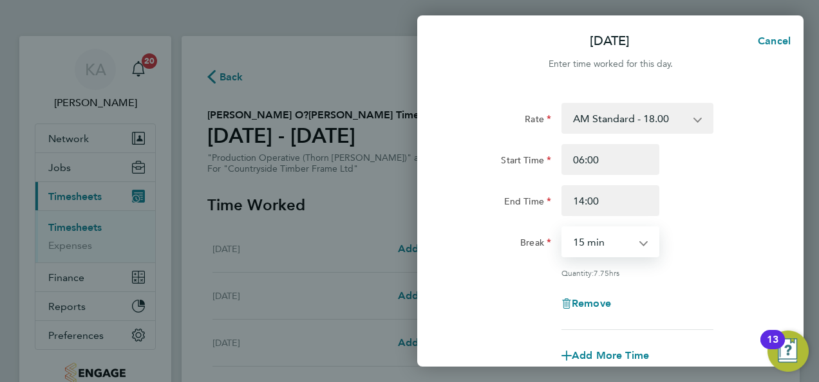
click at [617, 245] on select "0 min 15 min 30 min 45 min 60 min 75 min 90 min" at bounding box center [603, 242] width 80 height 28
select select "30"
click at [563, 228] on select "0 min 15 min 30 min 45 min 60 min 75 min 90 min" at bounding box center [603, 242] width 80 height 28
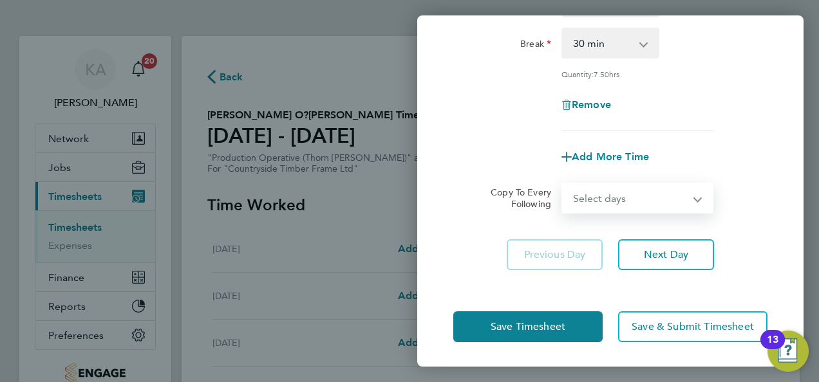
click at [620, 198] on select "Select days Day Weekday (Mon-Fri) Weekend (Sat-Sun) Tuesday Wednesday Thursday …" at bounding box center [630, 198] width 135 height 28
select select "WEEKDAY"
click at [563, 184] on select "Select days Day Weekday (Mon-Fri) Weekend (Sat-Sun) Tuesday Wednesday Thursday …" at bounding box center [630, 198] width 135 height 28
select select "2025-08-24"
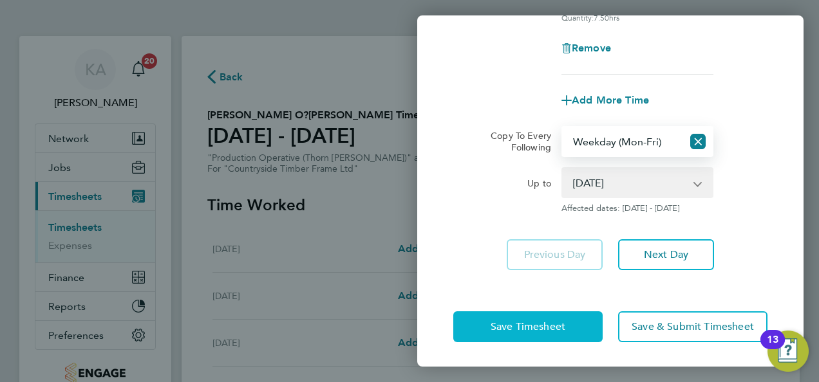
click at [524, 315] on button "Save Timesheet" at bounding box center [527, 327] width 149 height 31
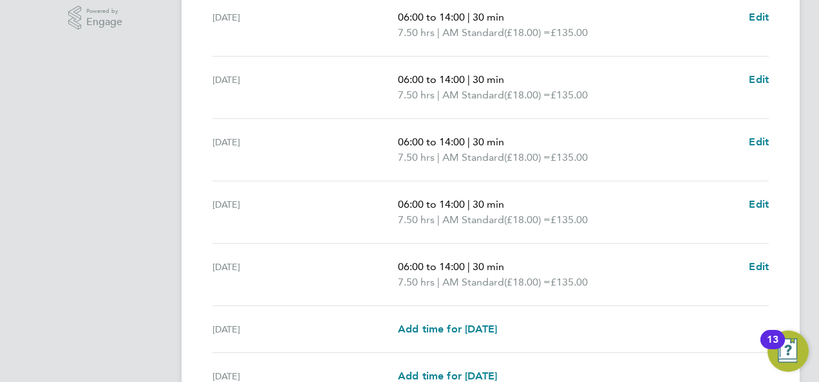
scroll to position [545, 0]
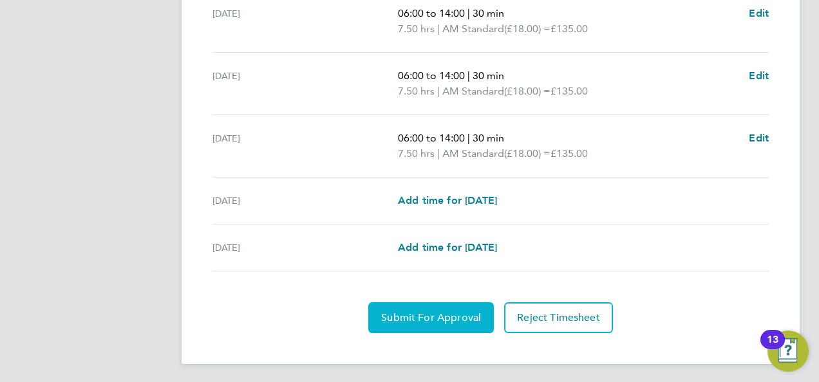
click at [416, 316] on span "Submit For Approval" at bounding box center [431, 318] width 100 height 13
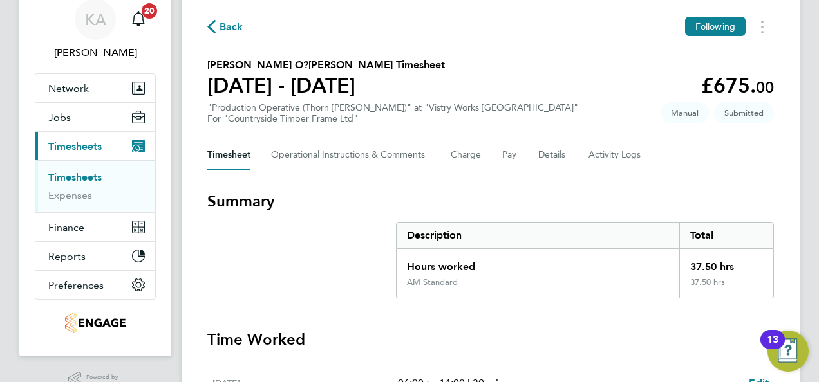
scroll to position [30, 0]
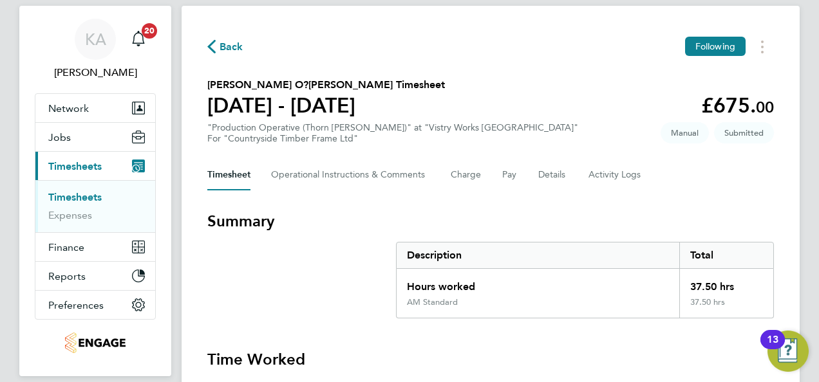
click at [216, 41] on span "Back" at bounding box center [225, 46] width 36 height 12
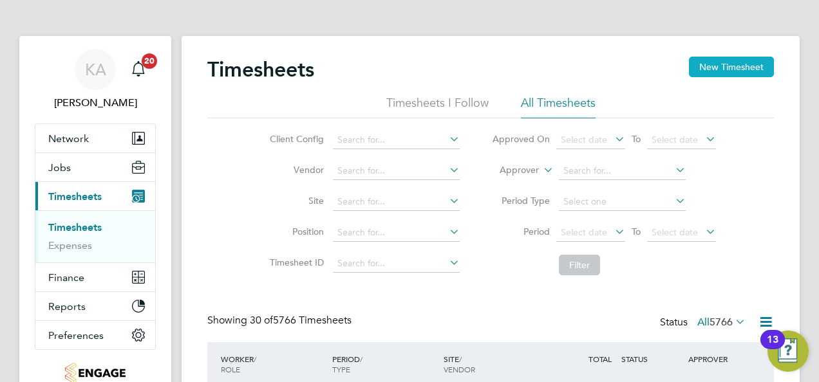
click at [721, 62] on button "New Timesheet" at bounding box center [731, 67] width 85 height 21
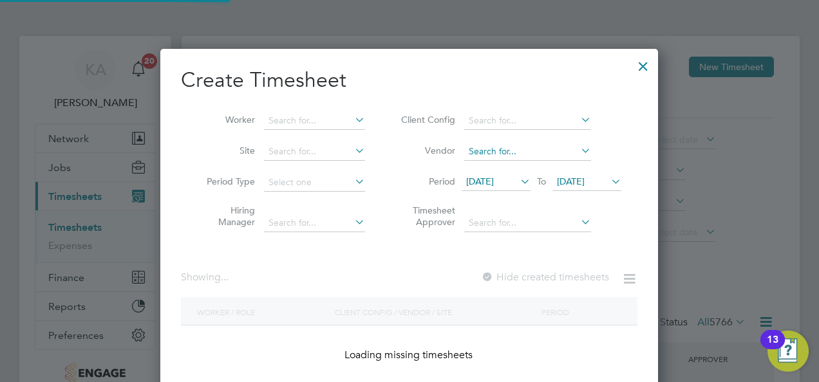
scroll to position [43, 111]
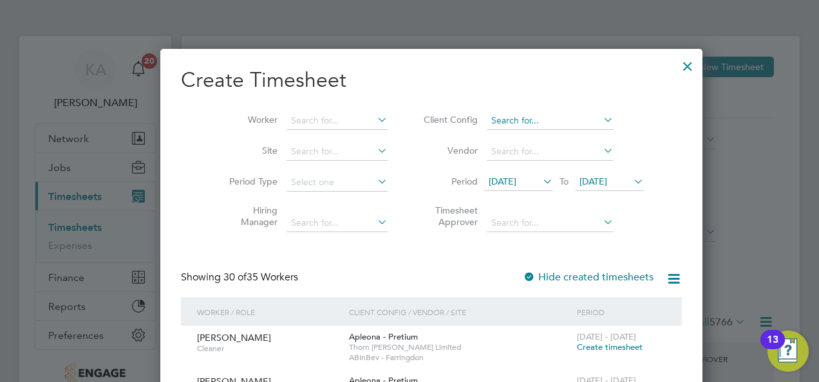
click at [560, 120] on input at bounding box center [550, 121] width 127 height 18
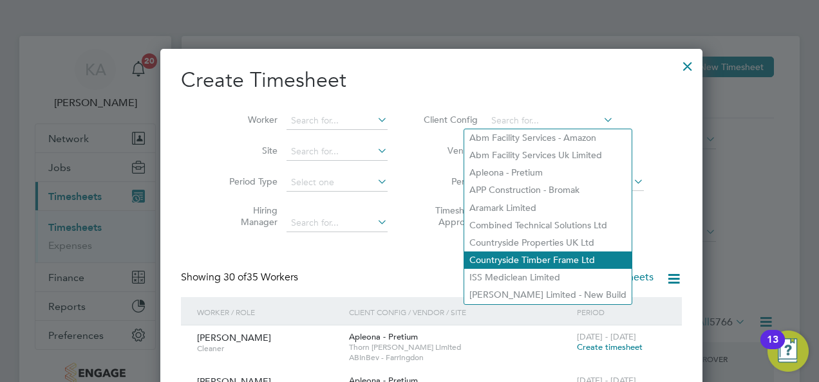
click at [520, 263] on li "Countryside Timber Frame Ltd" at bounding box center [547, 260] width 167 height 17
type input "Countryside Timber Frame Ltd"
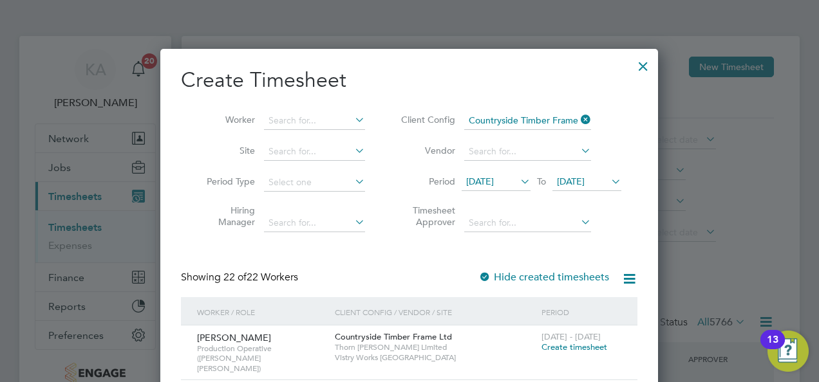
click at [494, 180] on span "12 Aug 2025" at bounding box center [480, 182] width 28 height 12
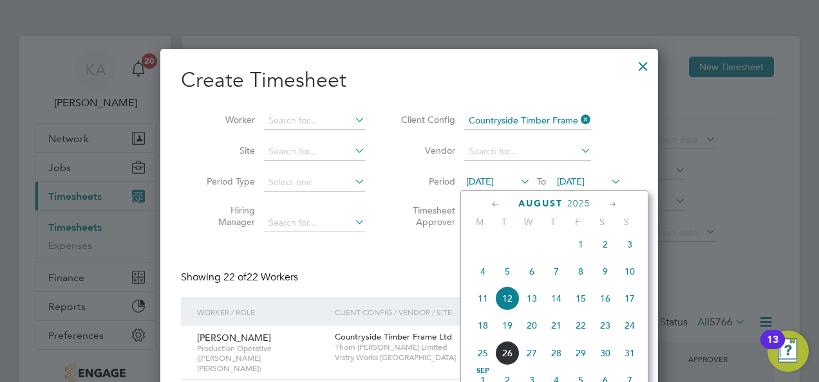
click at [482, 331] on span "18" at bounding box center [483, 326] width 24 height 24
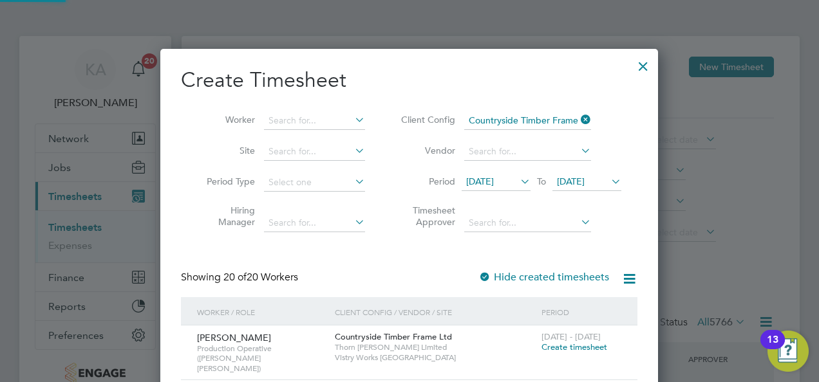
click at [585, 176] on span "19 Aug 2025" at bounding box center [571, 182] width 28 height 12
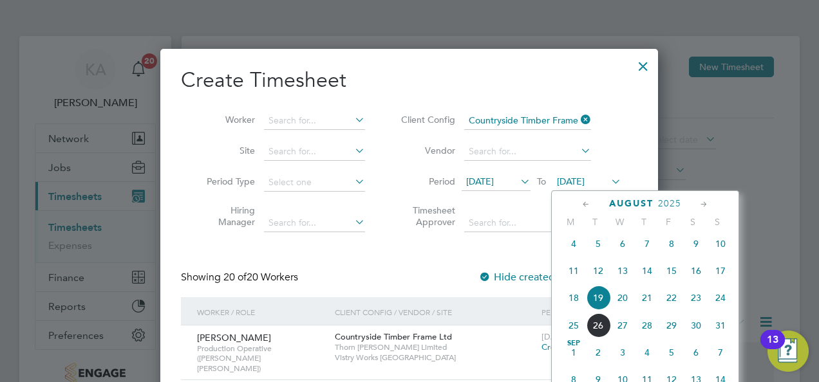
click at [720, 306] on span "24" at bounding box center [720, 298] width 24 height 24
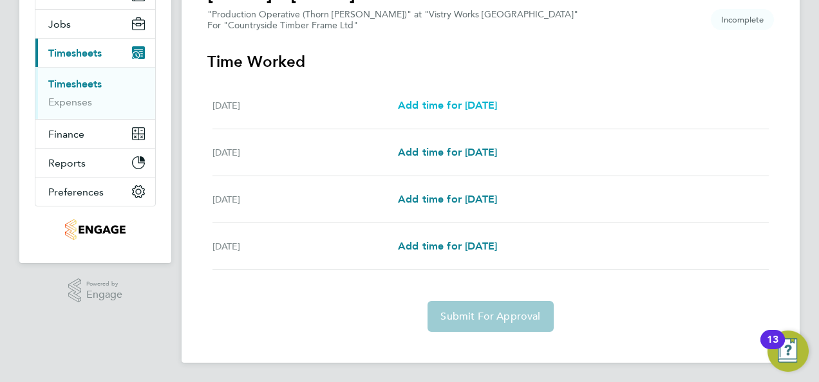
click at [464, 106] on span "Add time for Thu 21 Aug" at bounding box center [447, 105] width 99 height 12
select select "15"
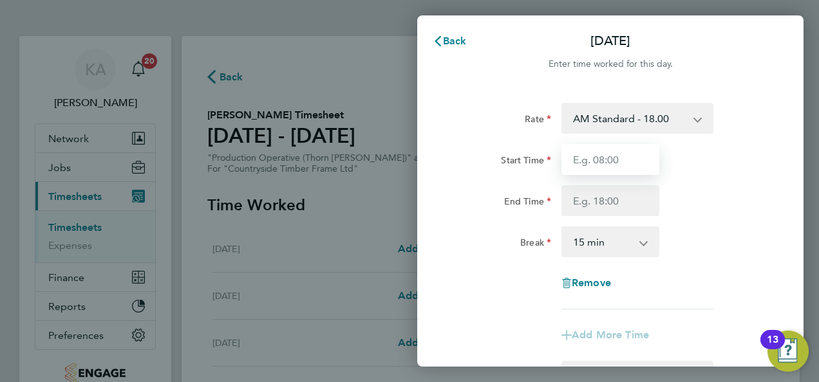
click at [616, 156] on input "Start Time" at bounding box center [610, 159] width 98 height 31
type input "08:00"
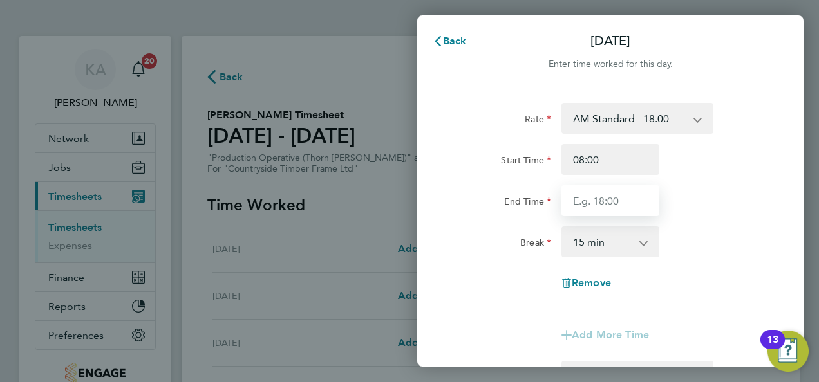
click at [594, 191] on input "End Time" at bounding box center [610, 200] width 98 height 31
type input "14:00"
click at [617, 248] on select "0 min 15 min 30 min 45 min 60 min 75 min 90 min" at bounding box center [603, 242] width 80 height 28
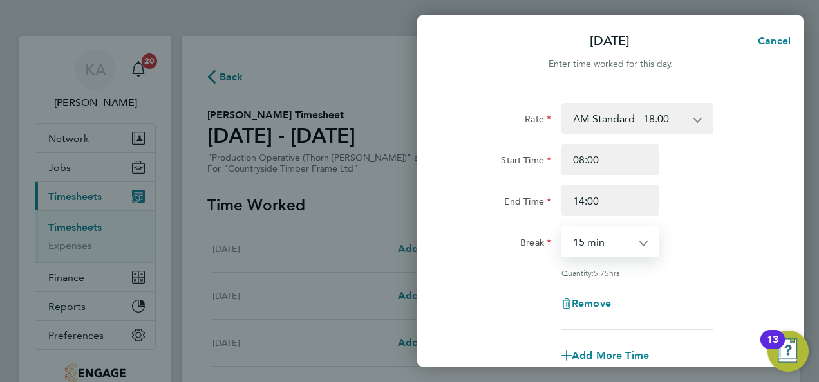
select select "30"
click at [563, 228] on select "0 min 15 min 30 min 45 min 60 min 75 min 90 min" at bounding box center [603, 242] width 80 height 28
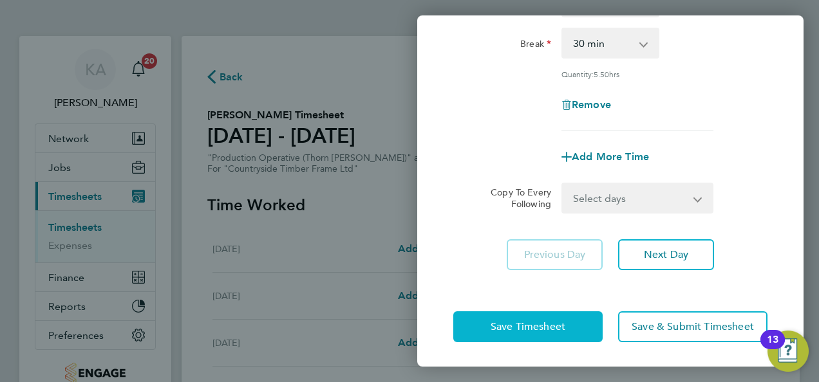
click at [507, 324] on span "Save Timesheet" at bounding box center [528, 327] width 75 height 13
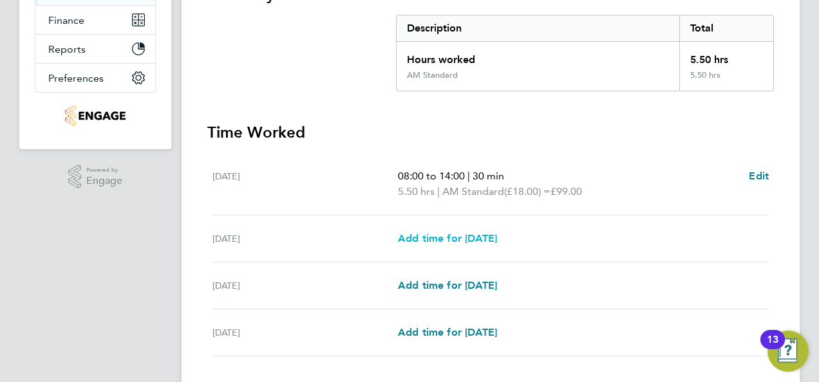
click at [478, 236] on span "Add time for Fri 22 Aug" at bounding box center [447, 238] width 99 height 12
select select "15"
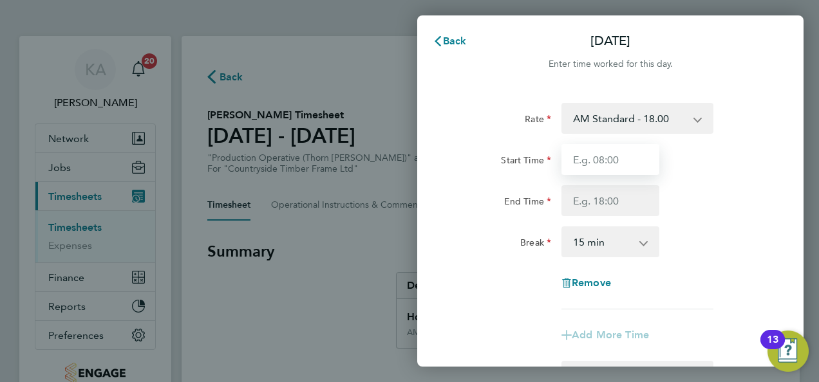
click at [594, 162] on input "Start Time" at bounding box center [610, 159] width 98 height 31
type input "06:00"
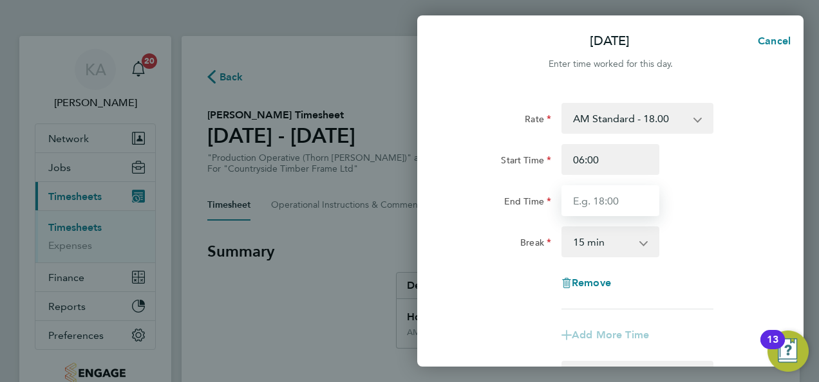
click at [599, 212] on input "End Time" at bounding box center [610, 200] width 98 height 31
type input "14:00"
click at [613, 245] on select "0 min 15 min 30 min 45 min 60 min 75 min 90 min" at bounding box center [603, 242] width 80 height 28
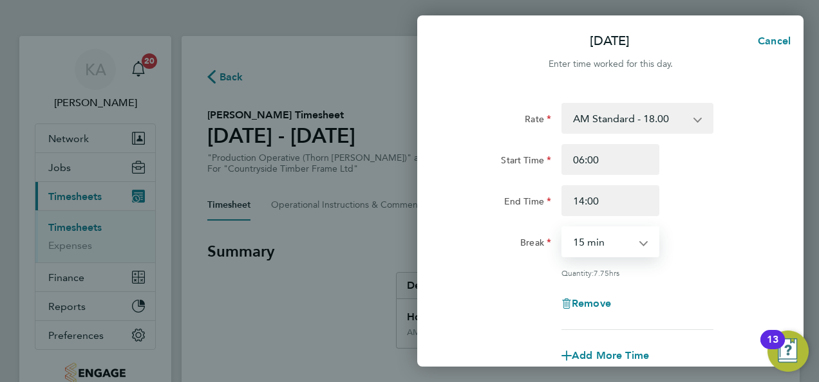
select select "30"
click at [563, 228] on select "0 min 15 min 30 min 45 min 60 min 75 min 90 min" at bounding box center [603, 242] width 80 height 28
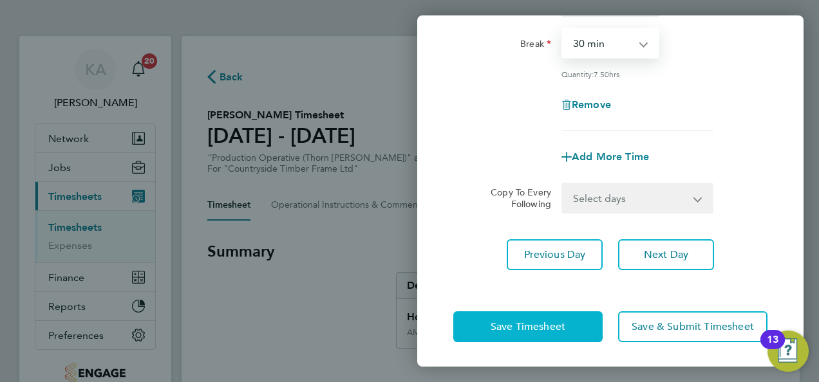
click at [543, 321] on span "Save Timesheet" at bounding box center [528, 327] width 75 height 13
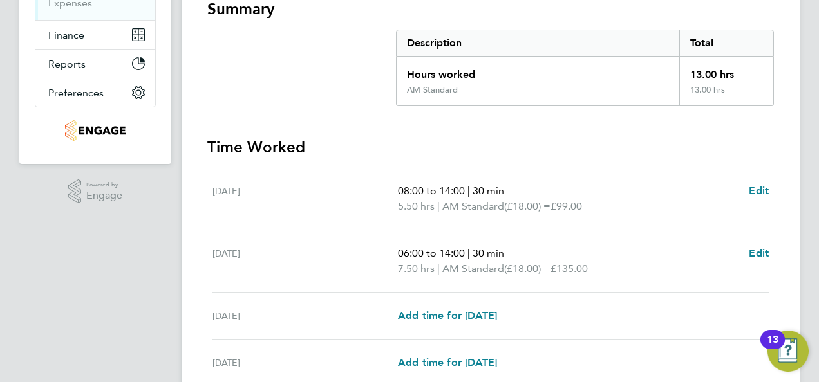
scroll to position [322, 0]
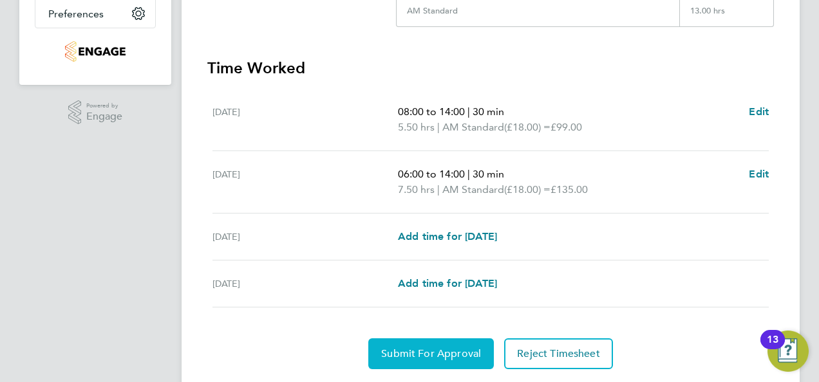
click at [404, 350] on span "Submit For Approval" at bounding box center [431, 354] width 100 height 13
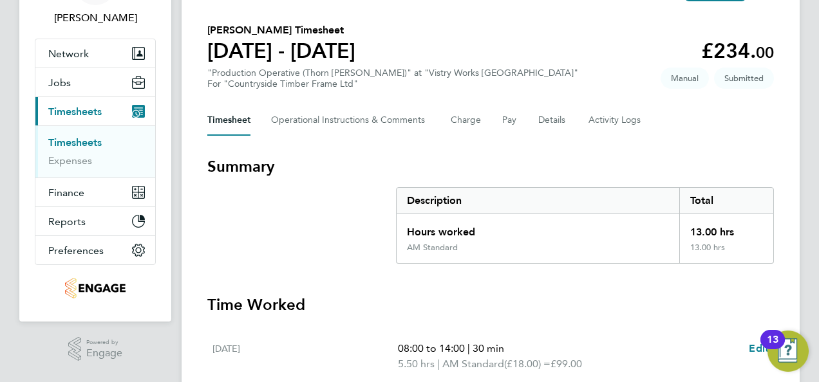
scroll to position [64, 0]
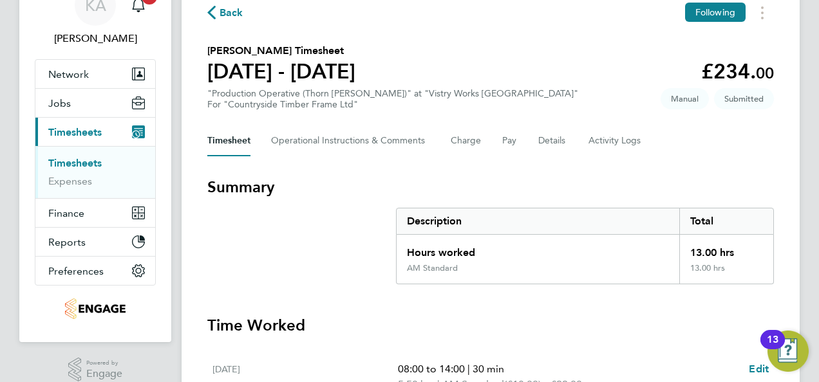
click at [213, 8] on icon "button" at bounding box center [211, 13] width 8 height 14
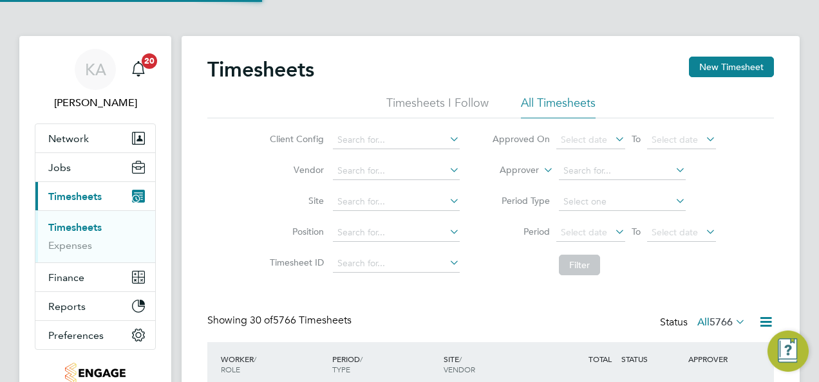
scroll to position [6, 6]
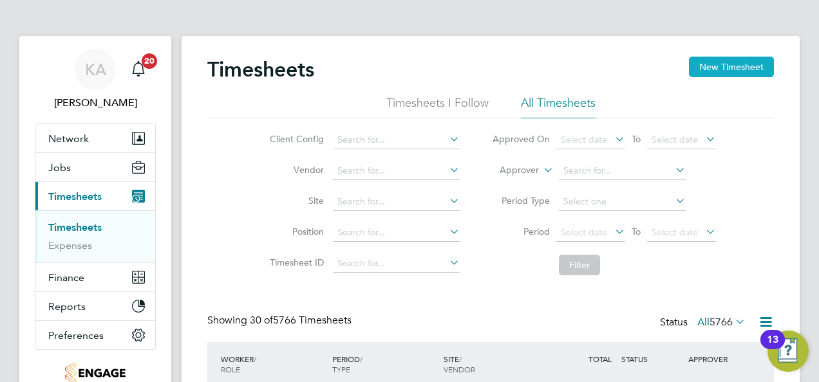
click at [711, 69] on button "New Timesheet" at bounding box center [731, 67] width 85 height 21
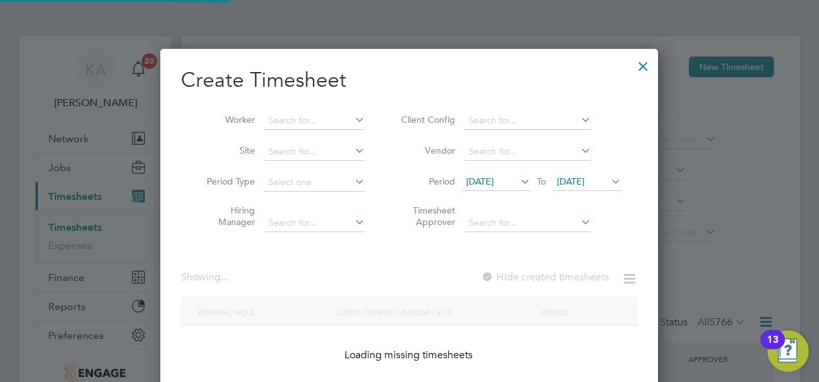
scroll to position [2128, 498]
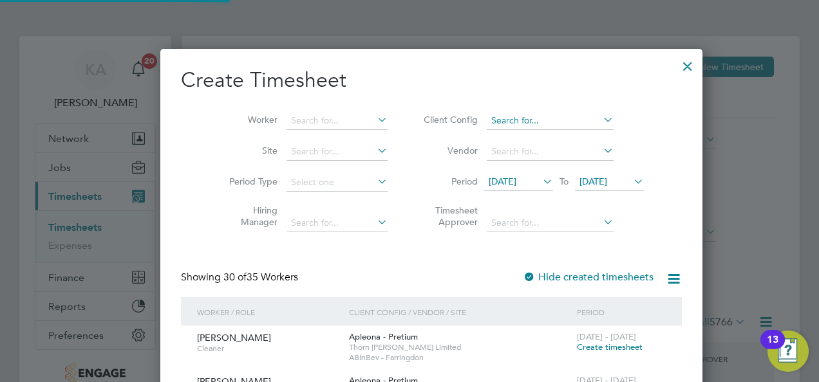
click at [574, 115] on input at bounding box center [550, 121] width 127 height 18
drag, startPoint x: 541, startPoint y: 255, endPoint x: 543, endPoint y: 216, distance: 38.7
click at [541, 255] on li "Countryside Timber Frame Ltd" at bounding box center [547, 260] width 167 height 17
type input "Countryside Timber Frame Ltd"
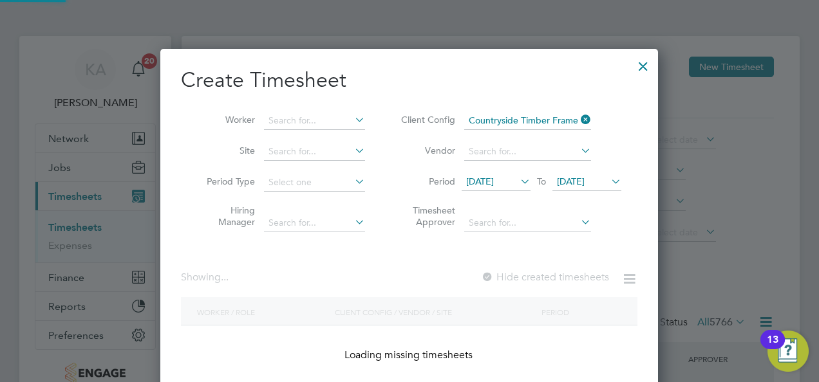
scroll to position [1539, 498]
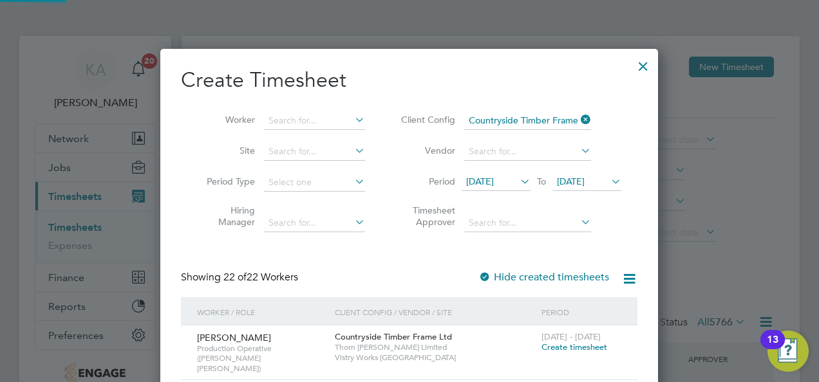
click at [518, 182] on icon at bounding box center [518, 182] width 0 height 18
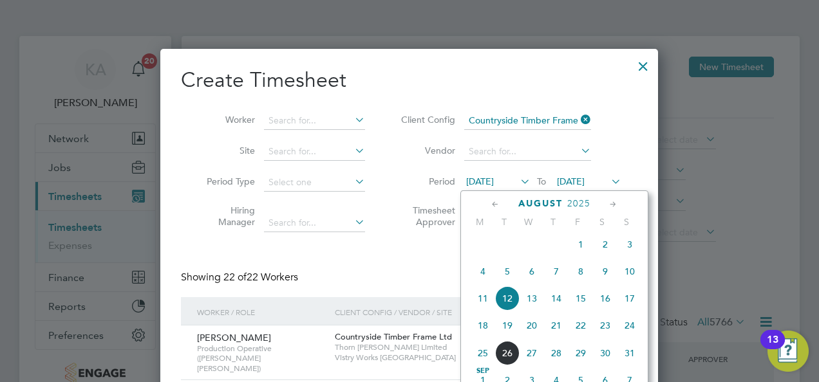
click at [482, 332] on span "18" at bounding box center [483, 326] width 24 height 24
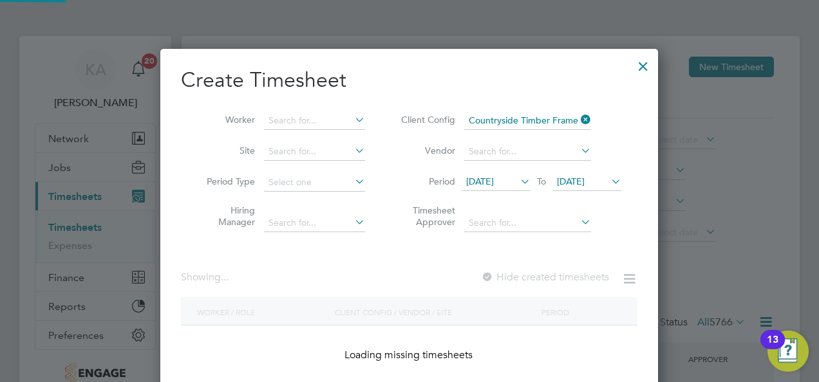
scroll to position [1188, 498]
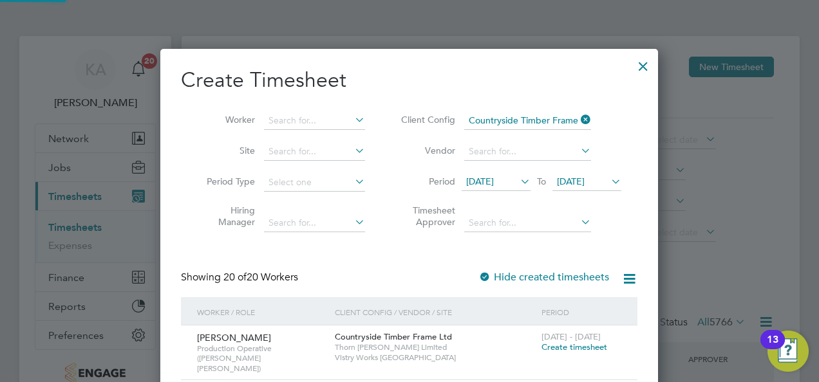
click at [585, 180] on span "19 Aug 2025" at bounding box center [571, 182] width 28 height 12
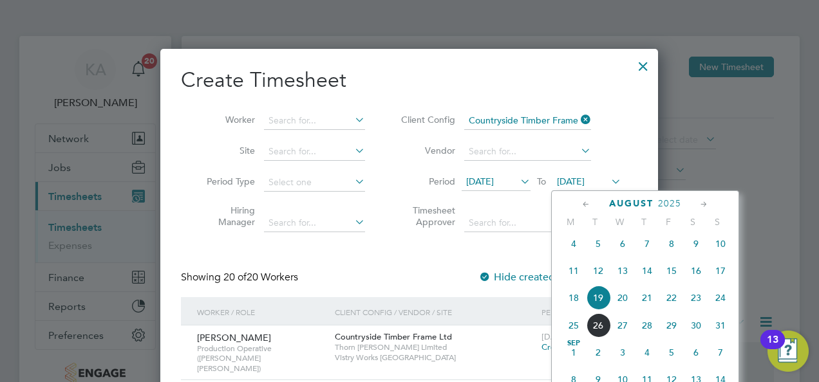
click at [712, 304] on span "24" at bounding box center [720, 298] width 24 height 24
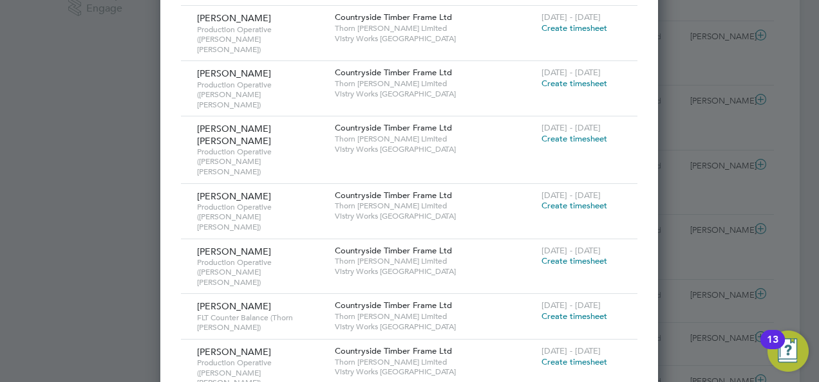
scroll to position [451, 0]
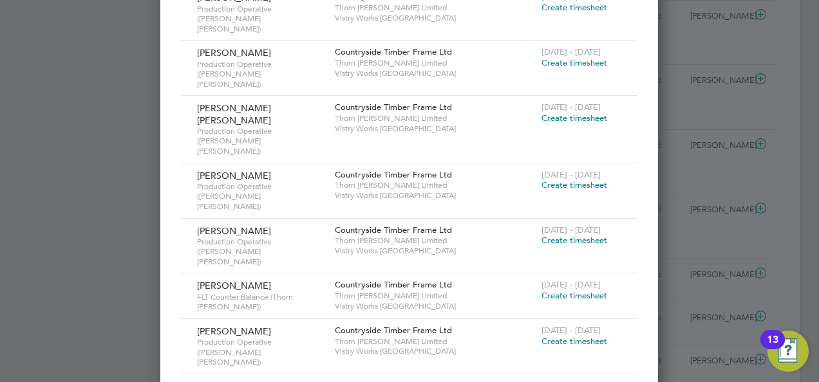
click at [559, 336] on span "Create timesheet" at bounding box center [574, 341] width 66 height 11
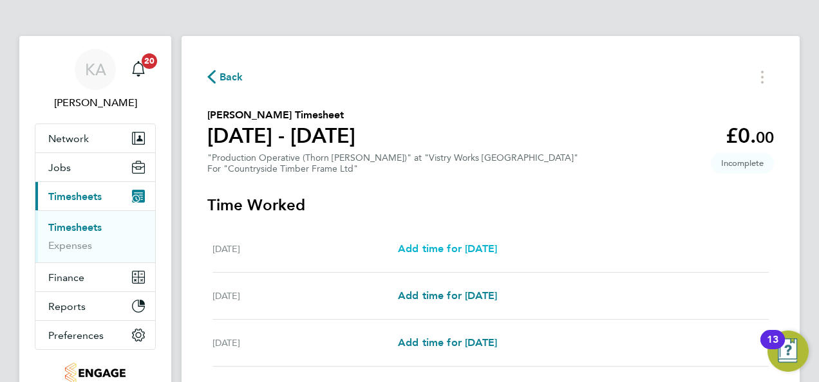
click at [466, 245] on span "Add time for Mon 18 Aug" at bounding box center [447, 249] width 99 height 12
select select "15"
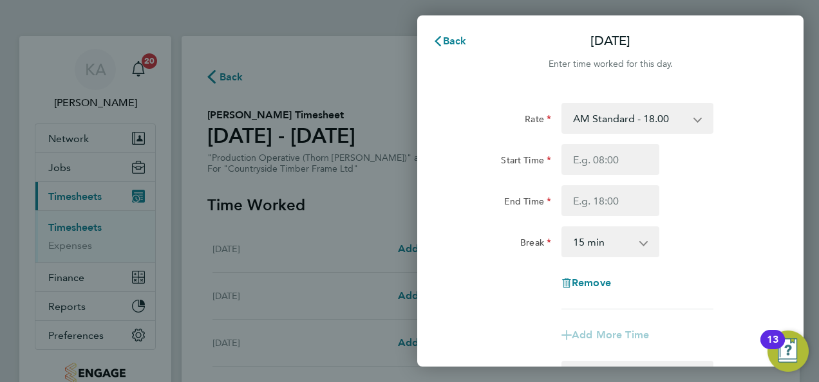
click at [640, 115] on select "AM Standard - 18.00 OT2 - 36.00 PM OT 1 - 29.43 OT 1 - 27.00 PM OT 2 - 39.24 PM…" at bounding box center [630, 118] width 134 height 28
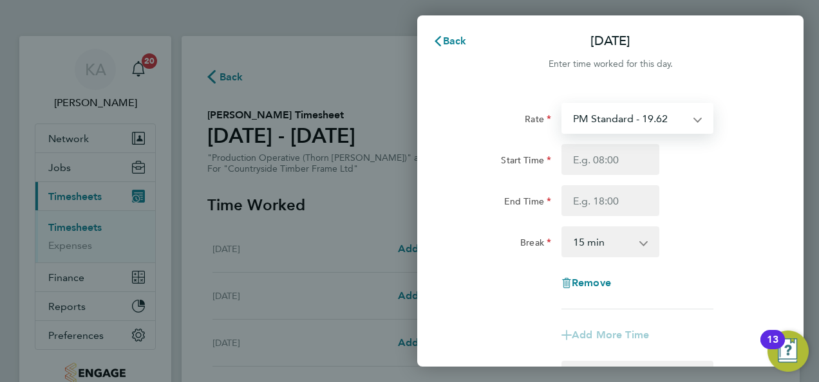
select select "15"
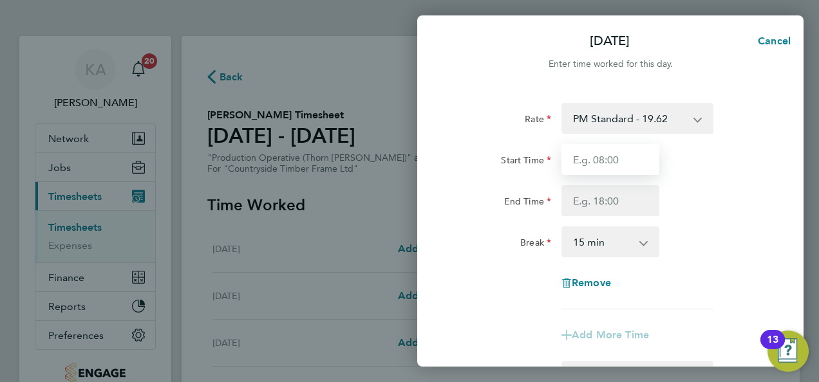
click at [630, 149] on input "Start Time" at bounding box center [610, 159] width 98 height 31
type input "14:00"
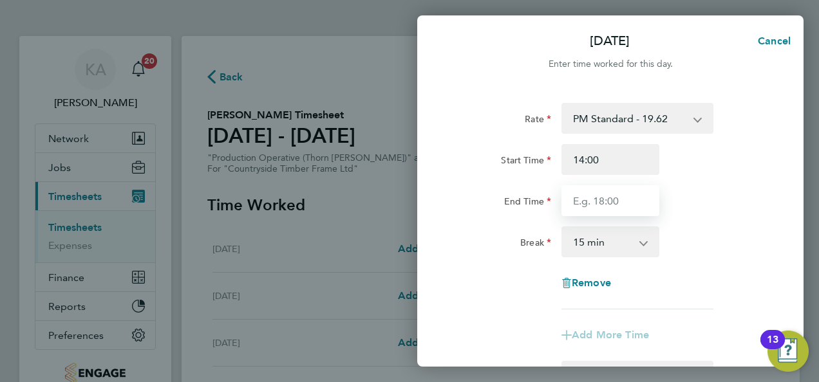
click at [619, 196] on input "End Time" at bounding box center [610, 200] width 98 height 31
type input "22:30"
click at [616, 250] on select "0 min 15 min 30 min 45 min 60 min 75 min 90 min" at bounding box center [603, 242] width 80 height 28
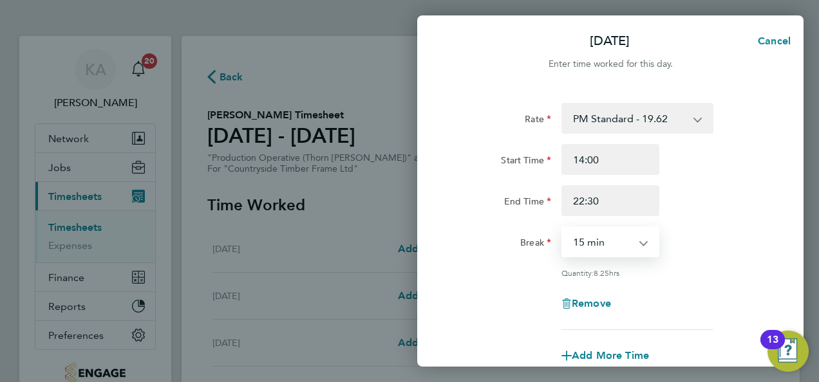
select select "30"
click at [563, 228] on select "0 min 15 min 30 min 45 min 60 min 75 min 90 min" at bounding box center [603, 242] width 80 height 28
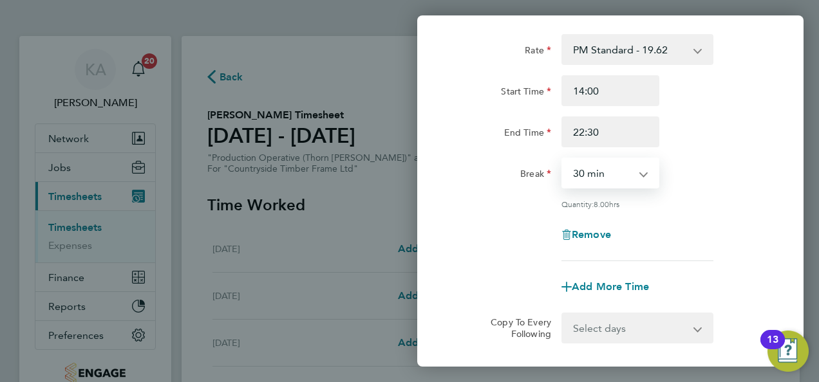
scroll to position [193, 0]
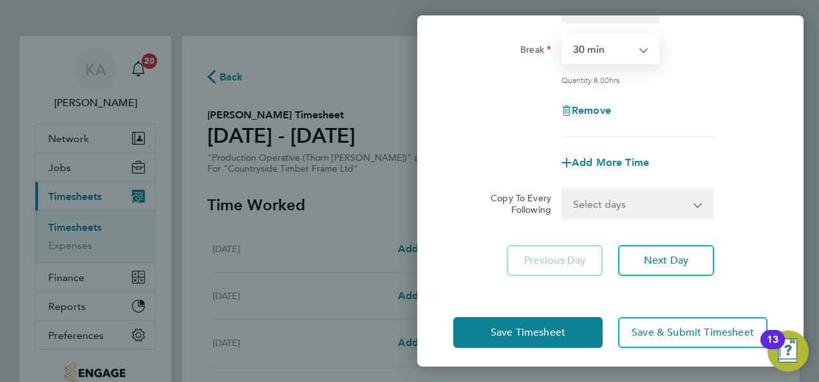
click at [612, 196] on select "Select days Day Weekday (Mon-Fri) Weekend (Sat-Sun) Tuesday Wednesday Thursday …" at bounding box center [630, 204] width 135 height 28
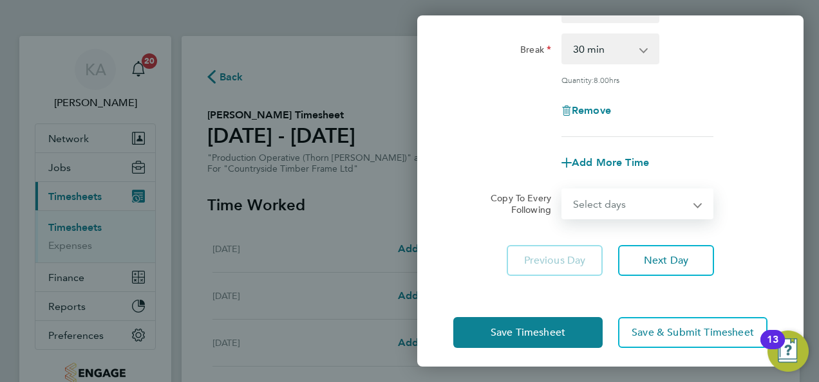
select select "WEEKDAY"
click at [563, 190] on select "Select days Day Weekday (Mon-Fri) Weekend (Sat-Sun) Tuesday Wednesday Thursday …" at bounding box center [630, 204] width 135 height 28
select select "2025-08-24"
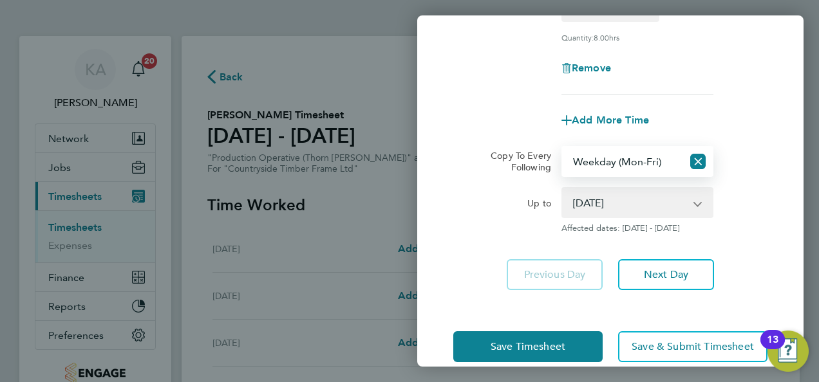
scroll to position [256, 0]
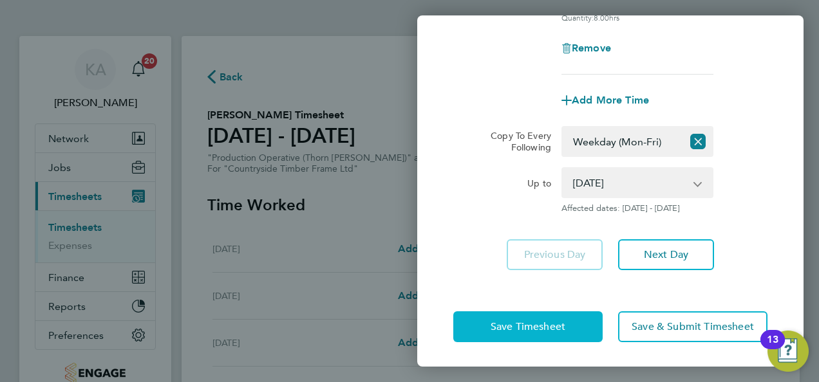
click at [485, 321] on button "Save Timesheet" at bounding box center [527, 327] width 149 height 31
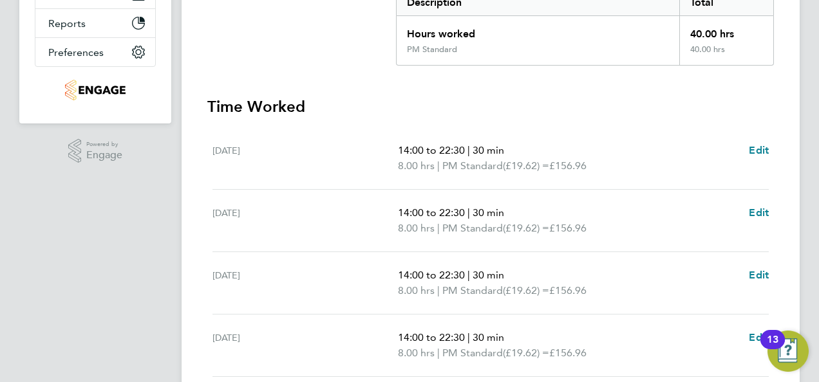
scroll to position [193, 0]
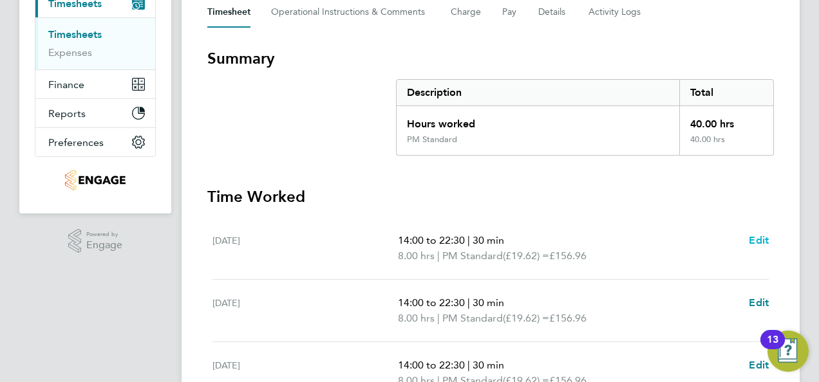
click at [761, 239] on span "Edit" at bounding box center [759, 240] width 20 height 12
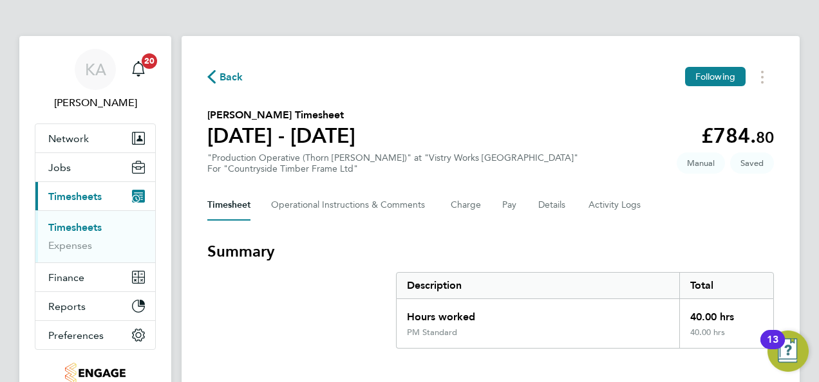
select select "30"
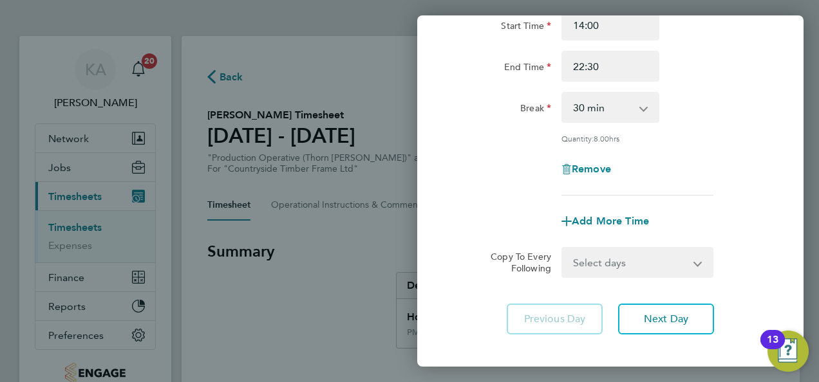
scroll to position [193, 0]
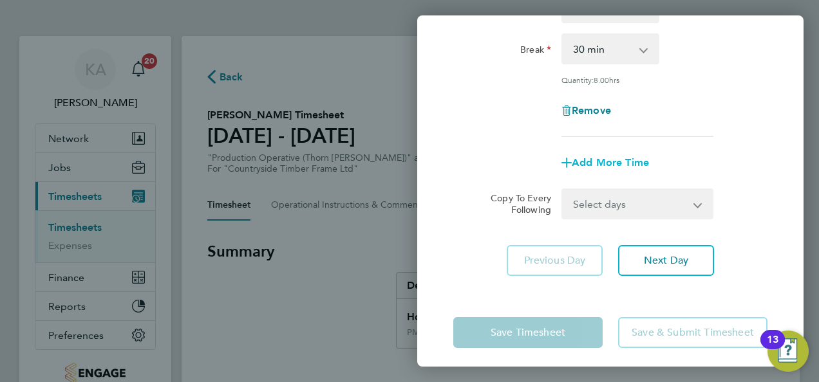
click at [604, 163] on span "Add More Time" at bounding box center [610, 162] width 77 height 12
select select "null"
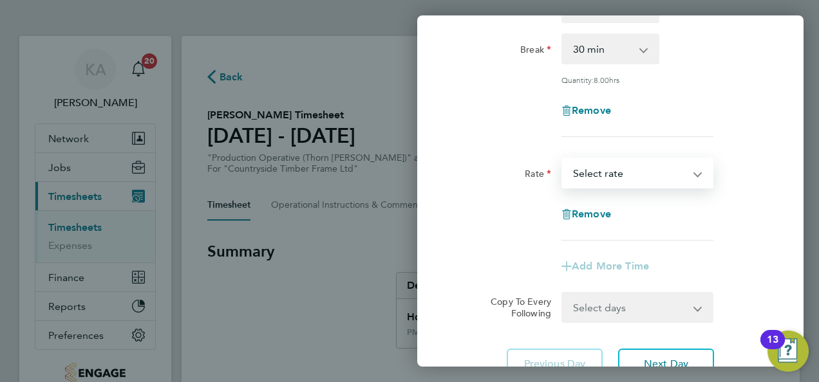
click at [632, 172] on select "AM Standard - 18.00 OT2 - 36.00 PM OT 1 - 29.43 OT 1 - 27.00 PM OT 2 - 39.24 PM…" at bounding box center [630, 173] width 134 height 28
select select "15"
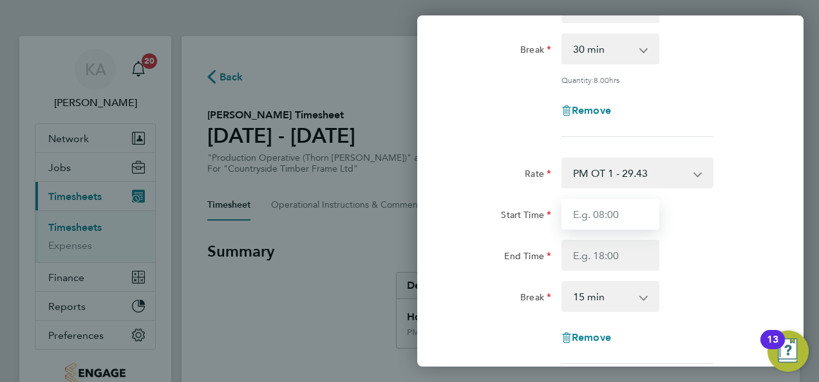
drag, startPoint x: 610, startPoint y: 188, endPoint x: 610, endPoint y: 210, distance: 21.9
click at [610, 210] on input "Start Time" at bounding box center [610, 214] width 98 height 31
type input "11:30"
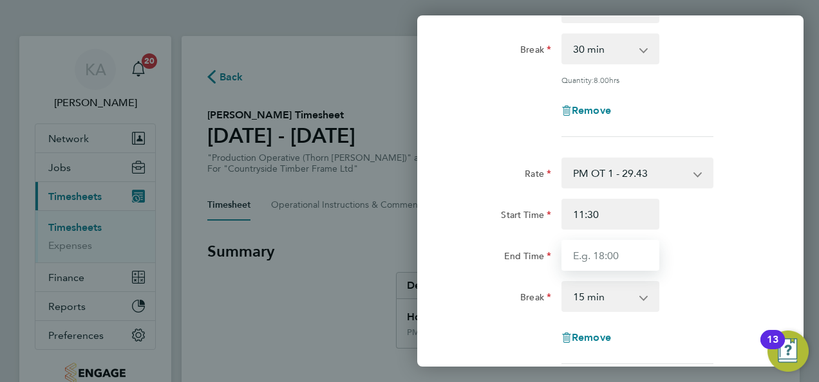
click at [604, 258] on input "End Time" at bounding box center [610, 255] width 98 height 31
type input "14:00"
click at [611, 300] on select "0 min 15 min 30 min 45 min 60 min 75 min 90 min" at bounding box center [603, 297] width 80 height 28
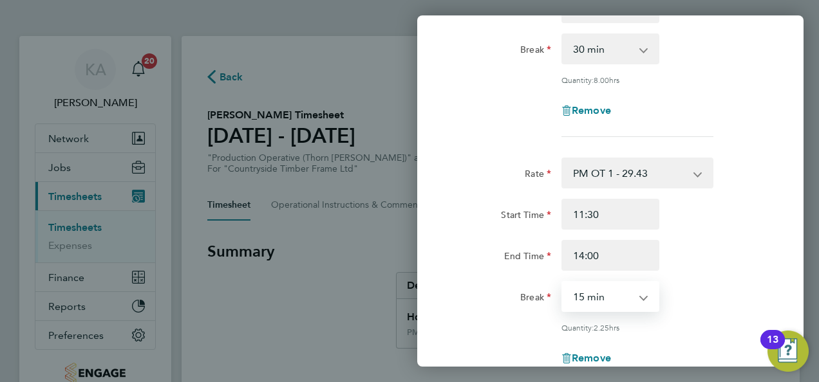
select select "0"
click at [563, 283] on select "0 min 15 min 30 min 45 min 60 min 75 min 90 min" at bounding box center [603, 297] width 80 height 28
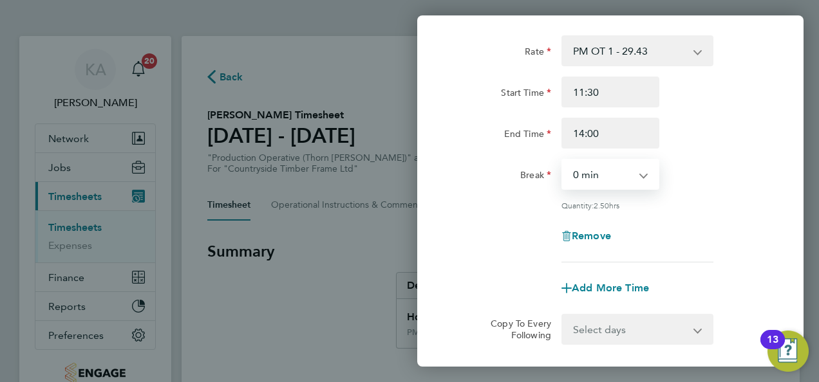
scroll to position [445, 0]
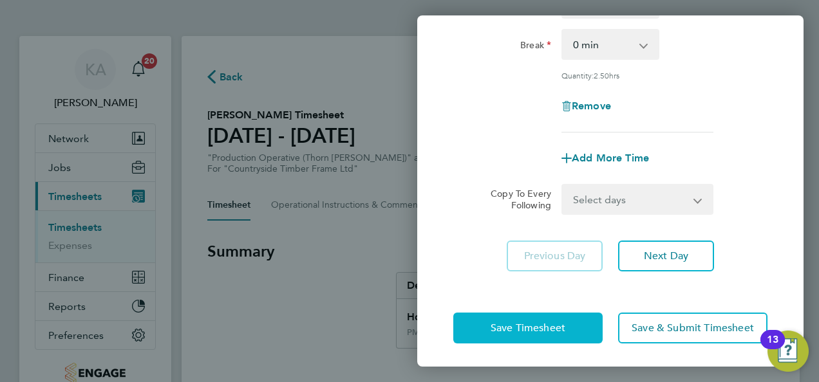
click at [514, 326] on span "Save Timesheet" at bounding box center [528, 328] width 75 height 13
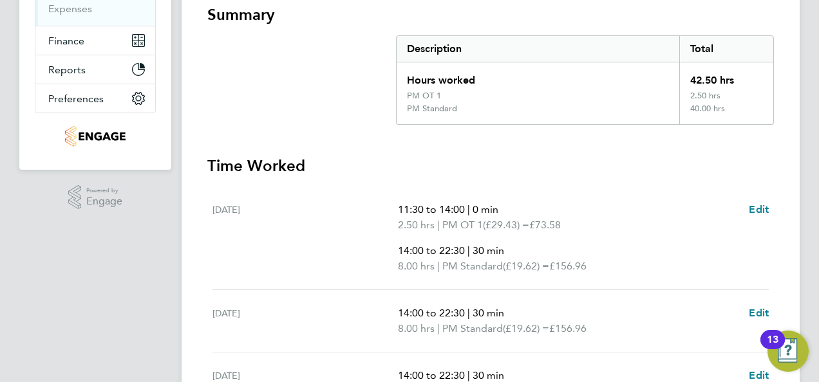
scroll to position [258, 0]
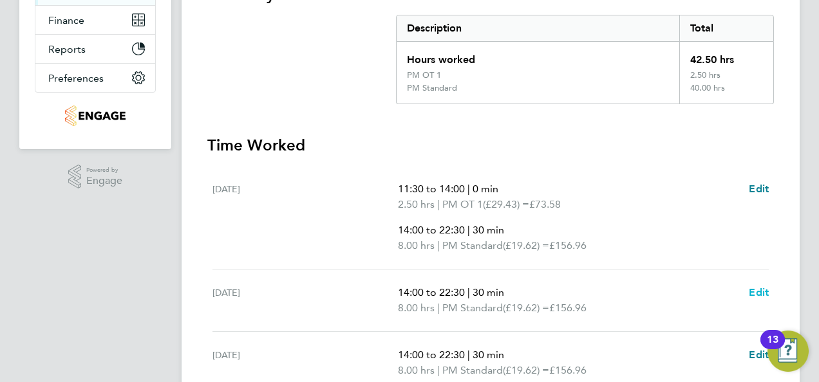
click at [759, 292] on span "Edit" at bounding box center [759, 292] width 20 height 12
select select "30"
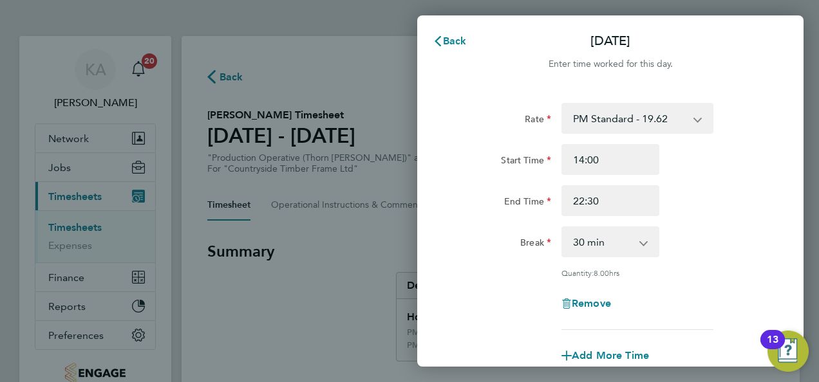
scroll to position [199, 0]
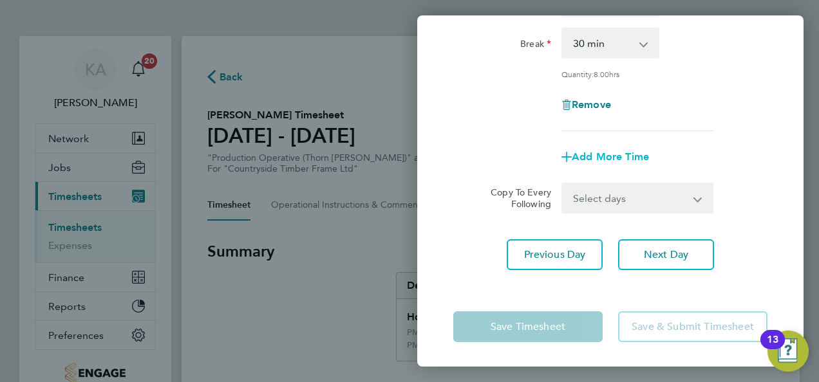
click at [604, 156] on span "Add More Time" at bounding box center [610, 157] width 77 height 12
select select "null"
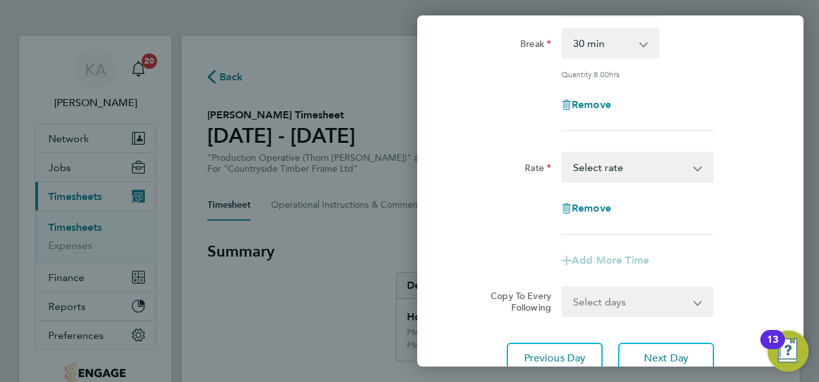
click at [626, 167] on select "AM Standard - 18.00 OT2 - 36.00 PM OT 1 - 29.43 OT 1 - 27.00 PM OT 2 - 39.24 PM…" at bounding box center [630, 167] width 134 height 28
select select "15"
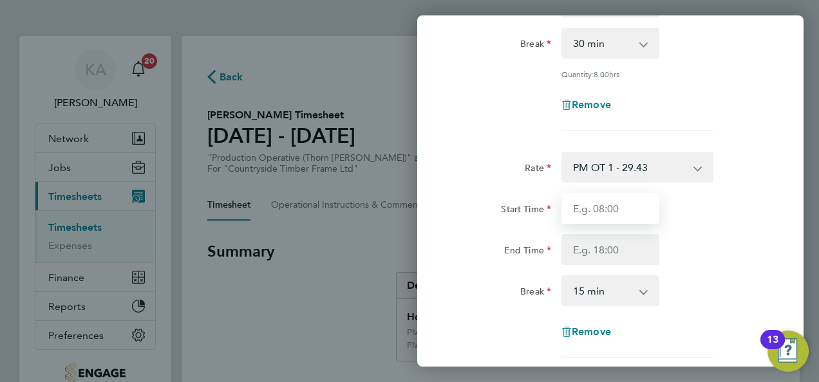
click at [610, 207] on input "Start Time" at bounding box center [610, 208] width 98 height 31
type input "12:00"
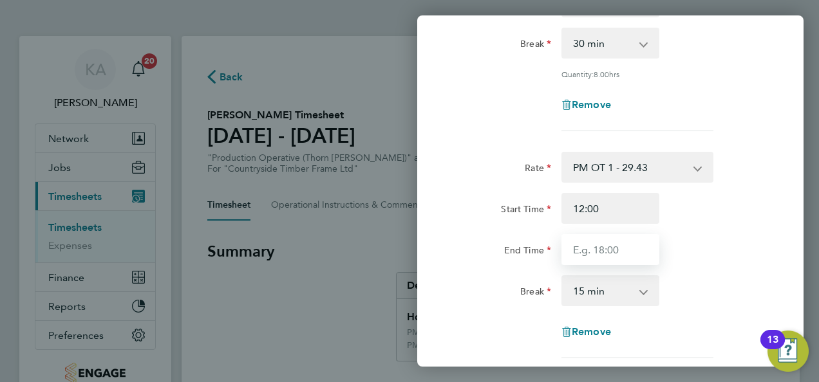
click at [597, 248] on input "End Time" at bounding box center [610, 249] width 98 height 31
type input "14:00"
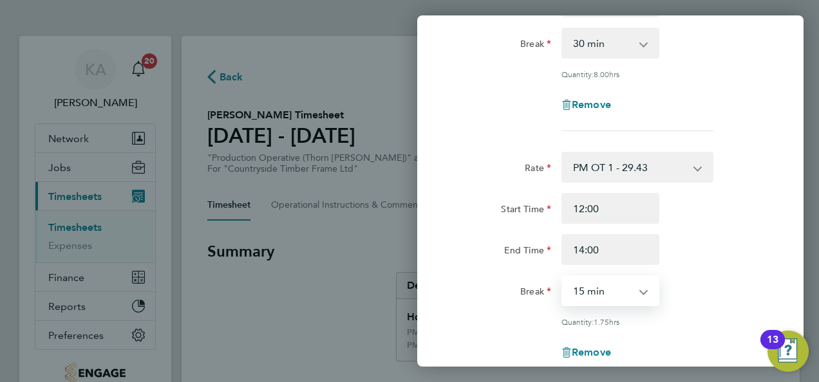
click at [611, 297] on select "0 min 15 min 30 min 45 min 60 min 75 min 90 min" at bounding box center [603, 291] width 80 height 28
select select "0"
click at [563, 277] on select "0 min 15 min 30 min 45 min 60 min 75 min 90 min" at bounding box center [603, 291] width 80 height 28
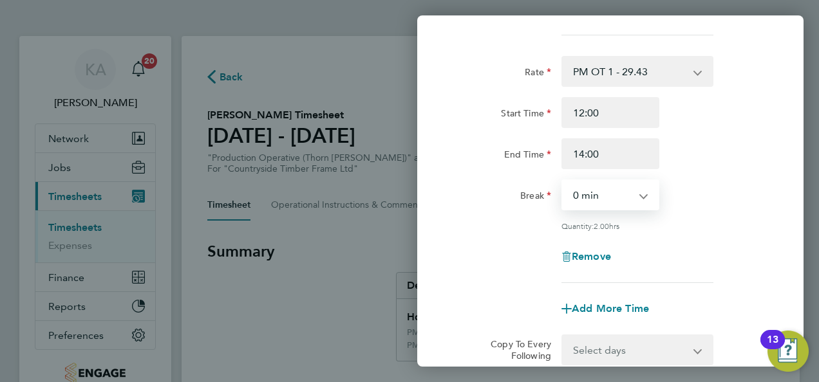
scroll to position [445, 0]
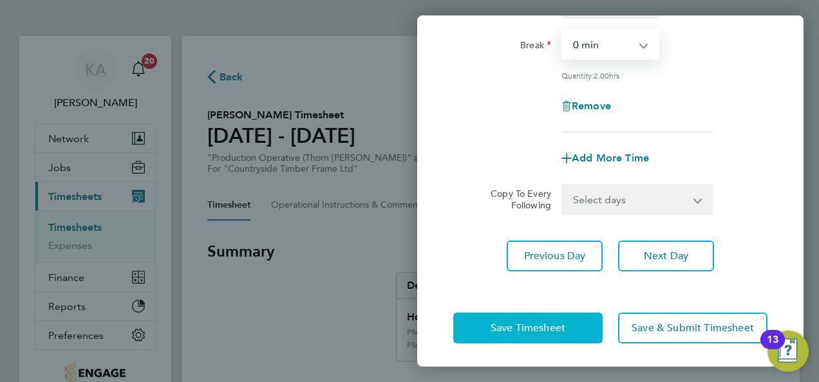
click at [511, 324] on span "Save Timesheet" at bounding box center [528, 328] width 75 height 13
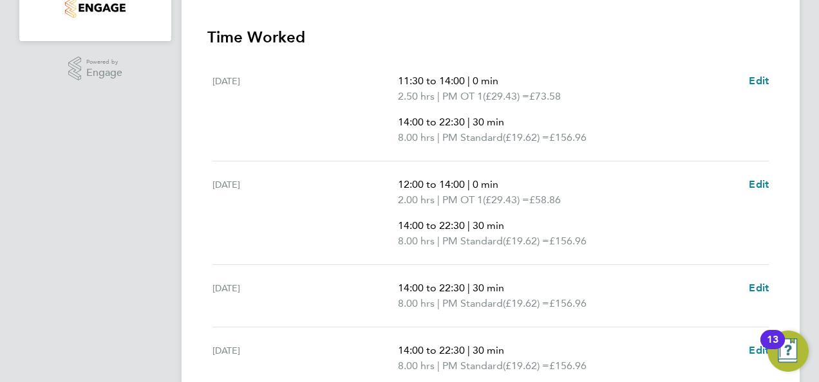
scroll to position [386, 0]
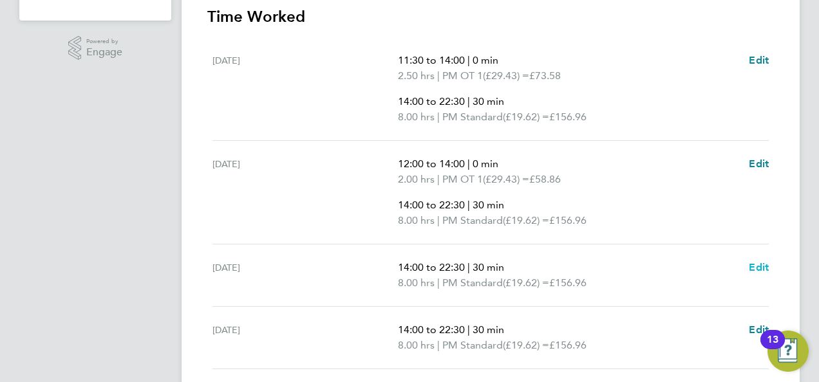
click at [751, 263] on span "Edit" at bounding box center [759, 267] width 20 height 12
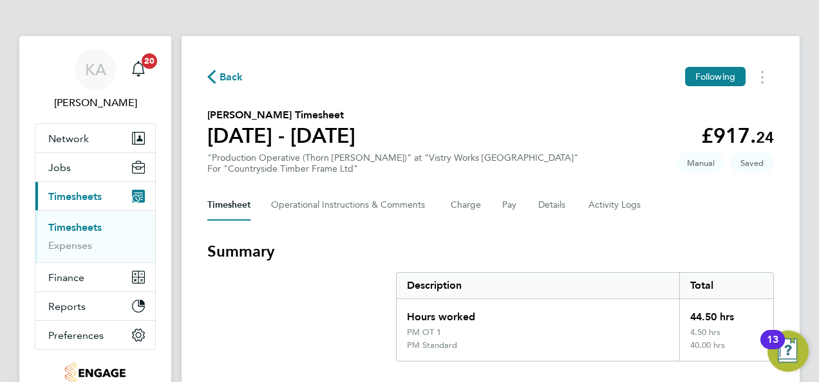
select select "30"
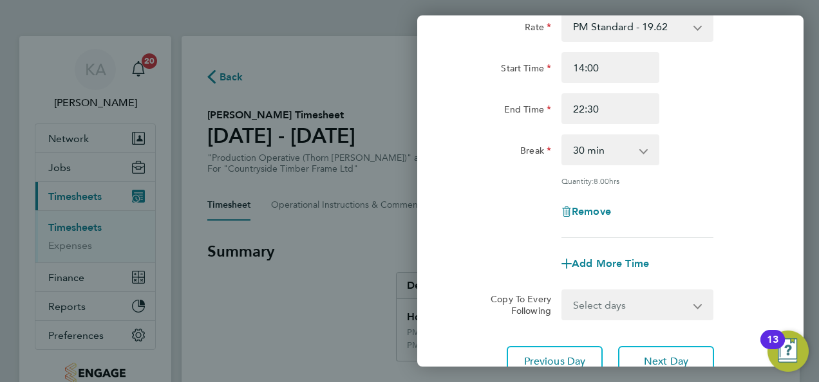
scroll to position [199, 0]
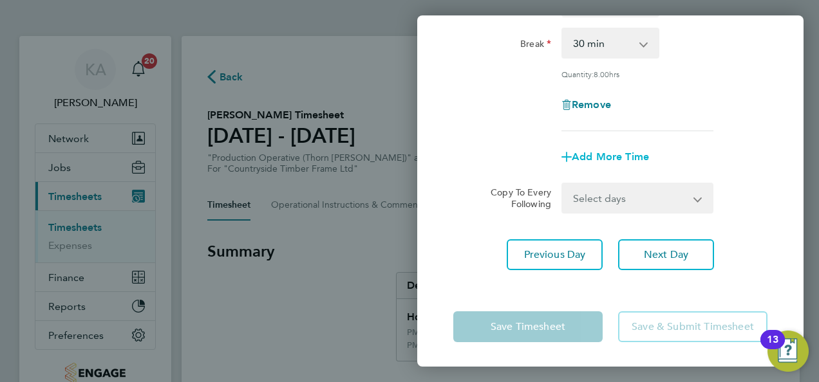
click at [591, 159] on span "Add More Time" at bounding box center [610, 157] width 77 height 12
select select "null"
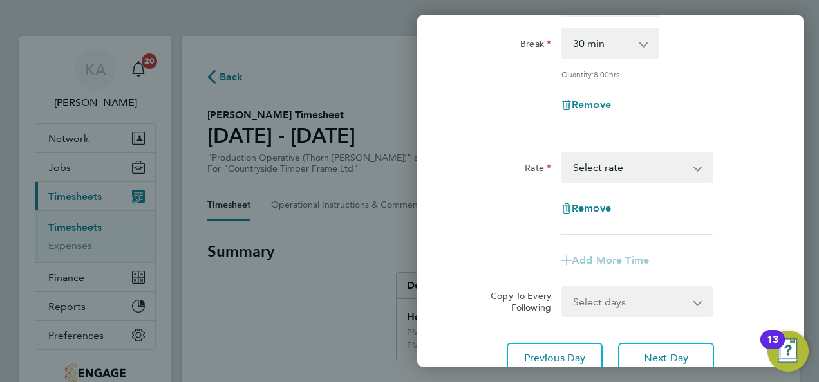
click at [619, 165] on select "AM Standard - 18.00 OT2 - 36.00 PM OT 1 - 29.43 OT 1 - 27.00 PM OT 2 - 39.24 PM…" at bounding box center [630, 167] width 134 height 28
select select "15"
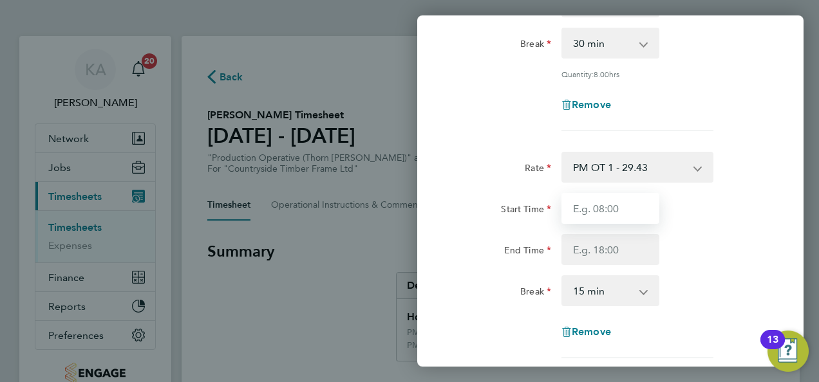
click at [592, 207] on input "Start Time" at bounding box center [610, 208] width 98 height 31
type input "12:00"
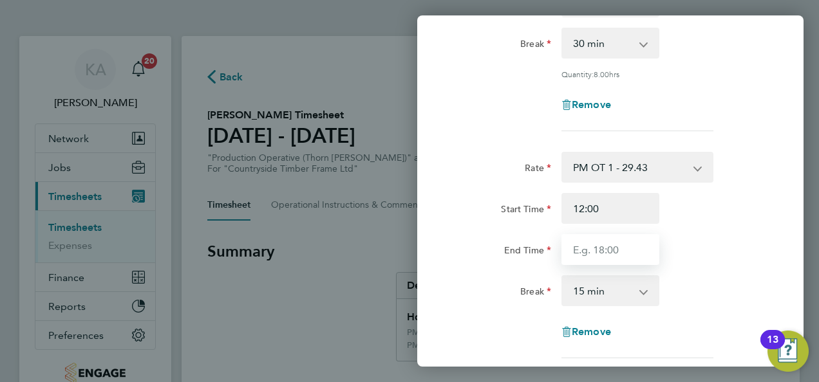
click at [600, 252] on input "End Time" at bounding box center [610, 249] width 98 height 31
type input "14:00"
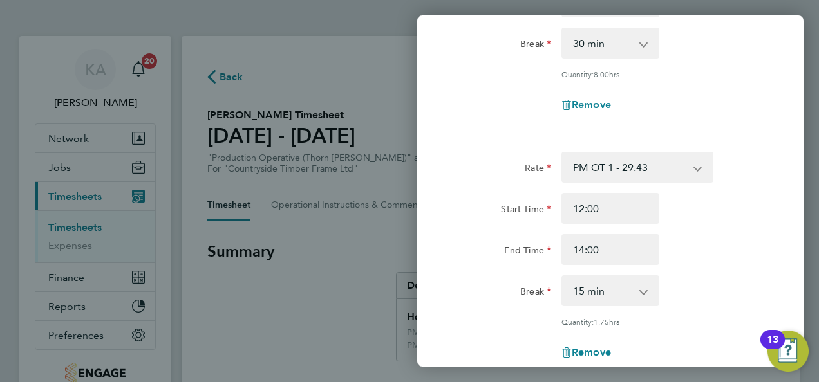
click at [636, 292] on select "0 min 15 min 30 min 45 min 60 min 75 min 90 min" at bounding box center [603, 291] width 80 height 28
select select "0"
click at [563, 277] on select "0 min 15 min 30 min 45 min 60 min 75 min 90 min" at bounding box center [603, 291] width 80 height 28
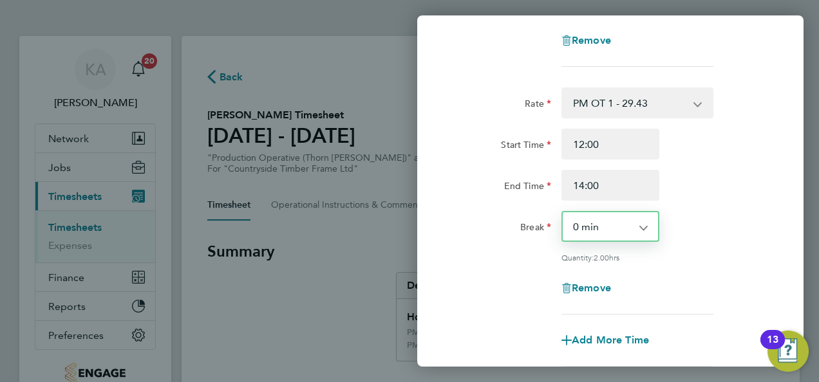
scroll to position [445, 0]
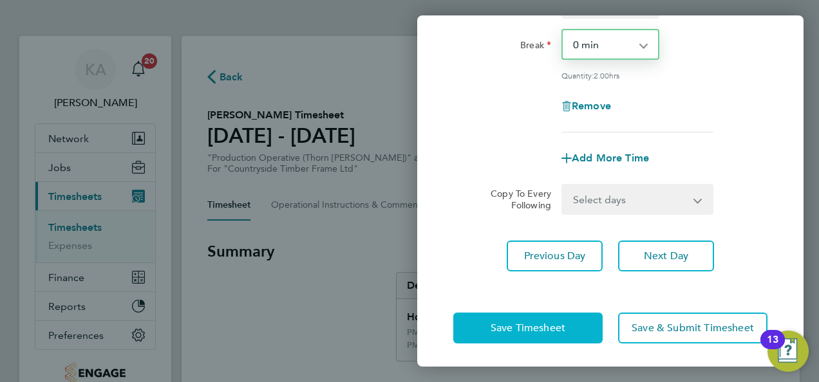
click at [516, 323] on span "Save Timesheet" at bounding box center [528, 328] width 75 height 13
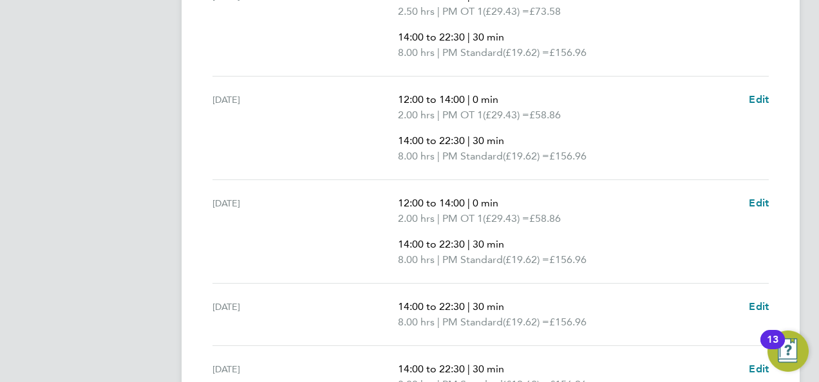
scroll to position [515, 0]
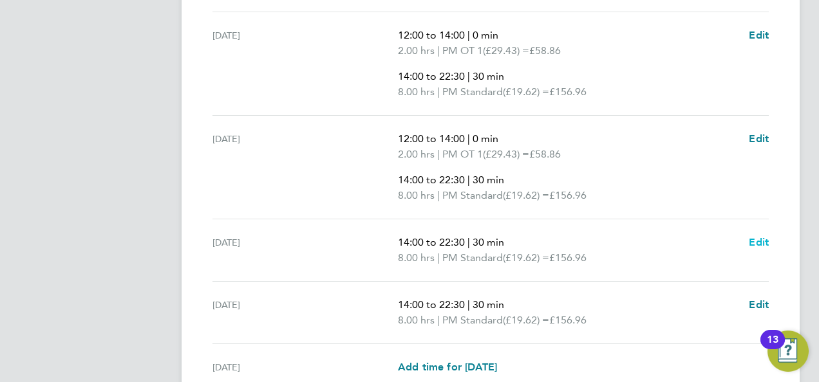
click at [753, 239] on span "Edit" at bounding box center [759, 242] width 20 height 12
select select "30"
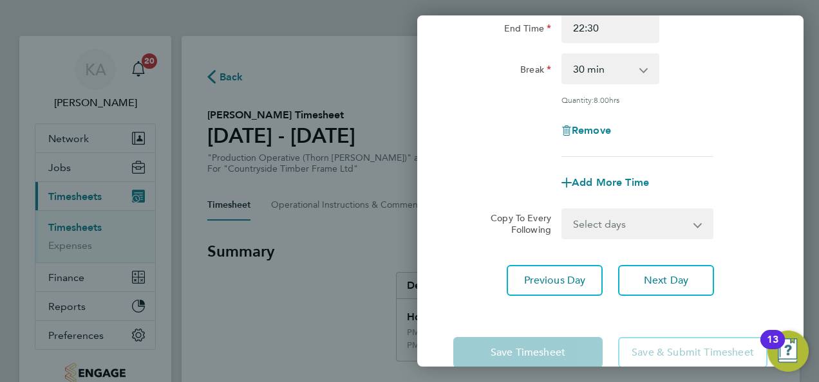
scroll to position [199, 0]
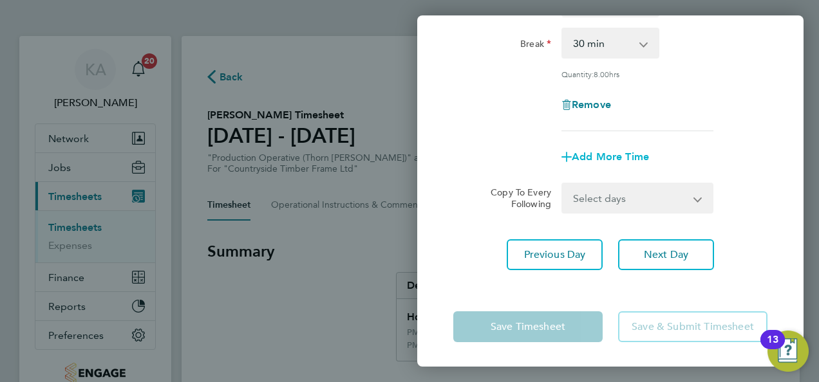
click at [602, 156] on span "Add More Time" at bounding box center [610, 157] width 77 height 12
select select "null"
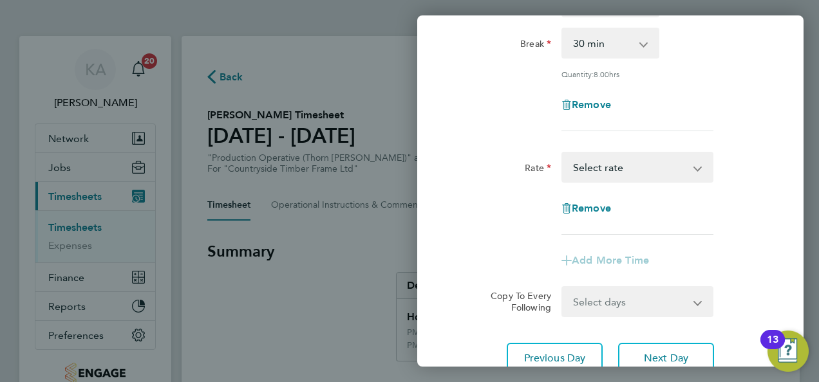
click at [627, 170] on select "AM Standard - 18.00 OT2 - 36.00 PM OT 1 - 29.43 OT 1 - 27.00 PM OT 2 - 39.24 PM…" at bounding box center [630, 167] width 134 height 28
select select "15"
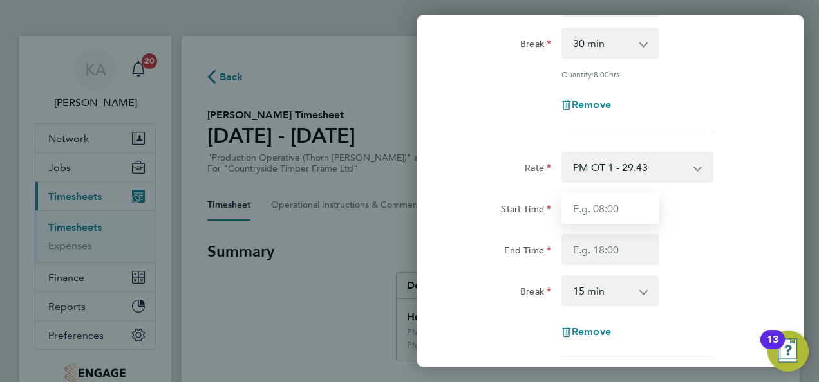
click at [607, 197] on input "Start Time" at bounding box center [610, 208] width 98 height 31
type input "12:00"
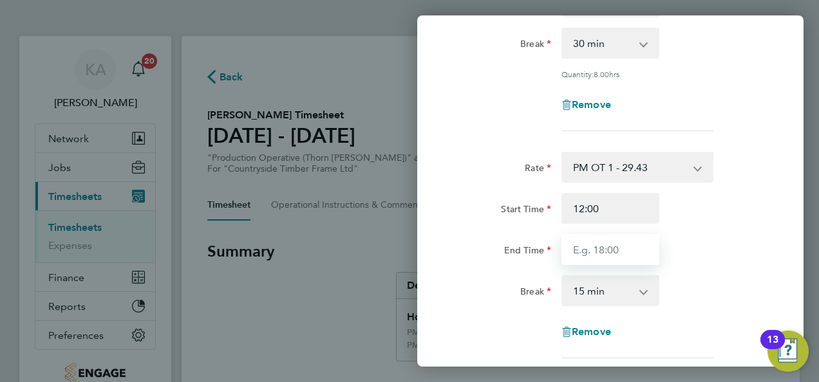
click at [623, 245] on input "End Time" at bounding box center [610, 249] width 98 height 31
type input "14:00"
click at [619, 287] on select "0 min 15 min 30 min 45 min 60 min 75 min 90 min" at bounding box center [603, 291] width 80 height 28
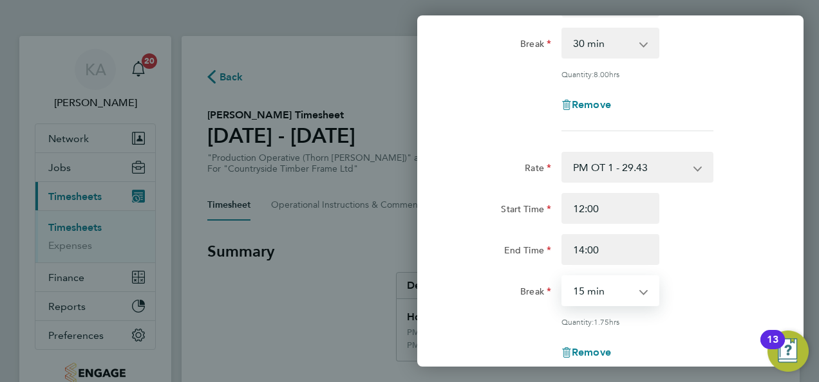
select select "0"
click at [563, 277] on select "0 min 15 min 30 min 45 min 60 min 75 min 90 min" at bounding box center [603, 291] width 80 height 28
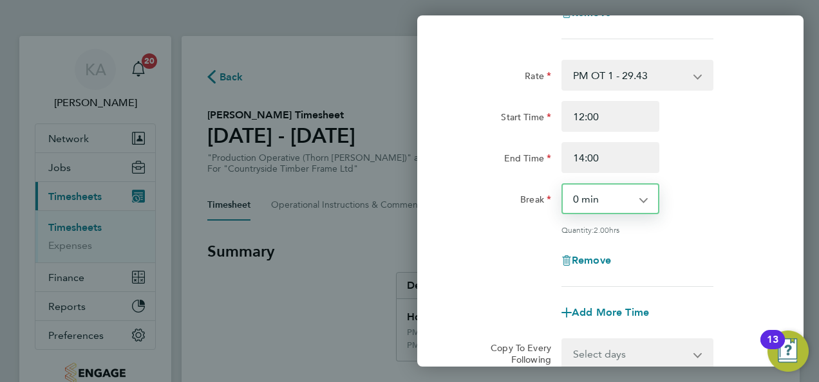
scroll to position [445, 0]
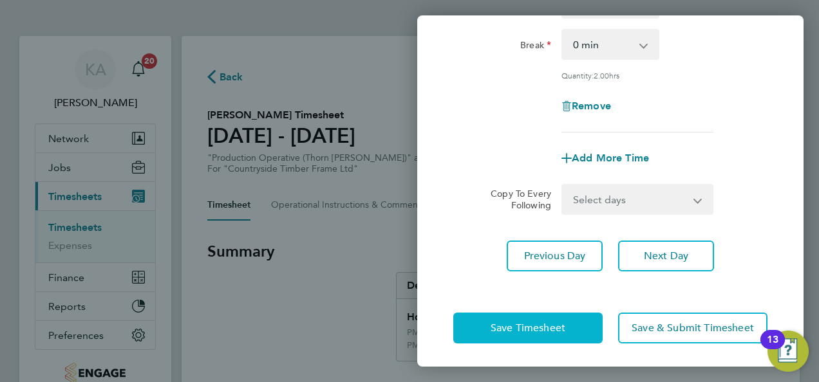
click at [511, 322] on span "Save Timesheet" at bounding box center [528, 328] width 75 height 13
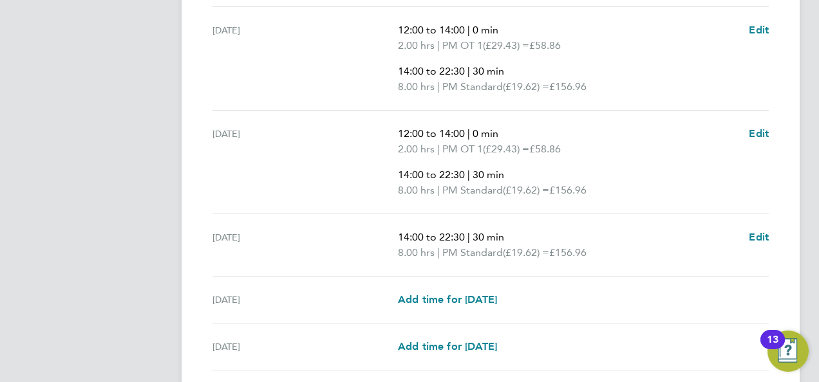
scroll to position [644, 0]
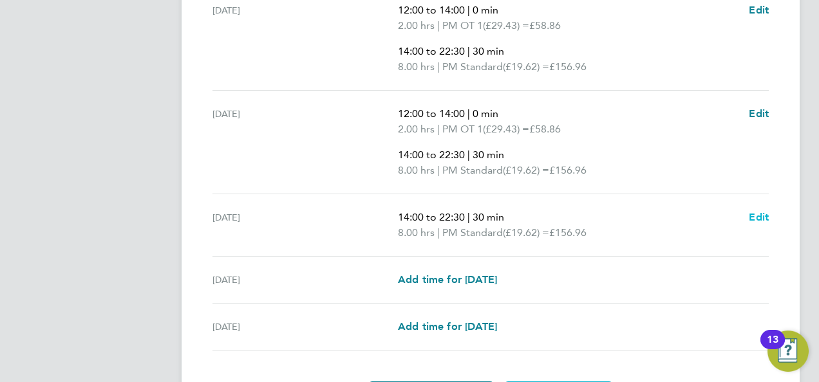
click at [760, 217] on span "Edit" at bounding box center [759, 217] width 20 height 12
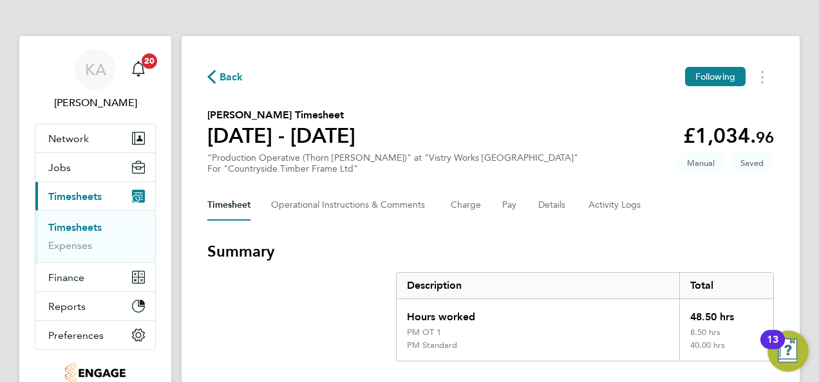
select select "30"
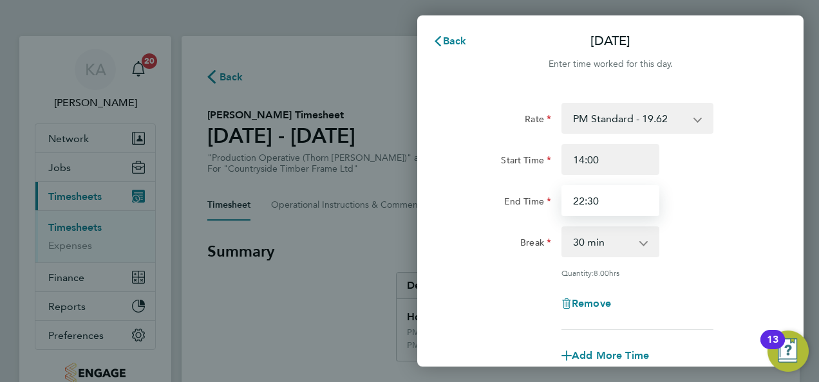
drag, startPoint x: 607, startPoint y: 199, endPoint x: 541, endPoint y: 196, distance: 66.4
click at [541, 196] on div "End Time 22:30" at bounding box center [610, 200] width 324 height 31
type input "20:00"
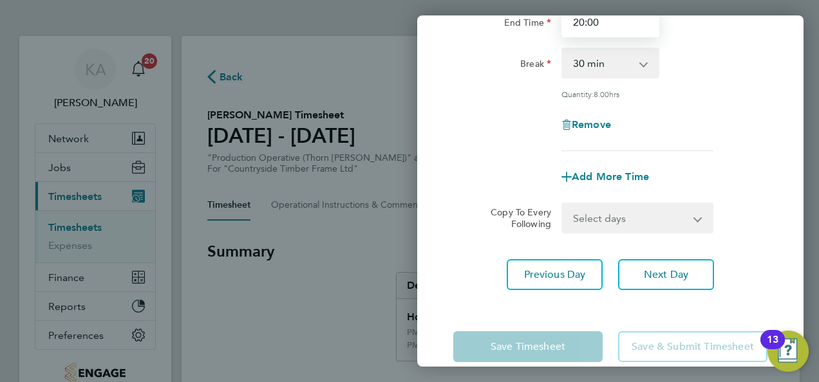
scroll to position [193, 0]
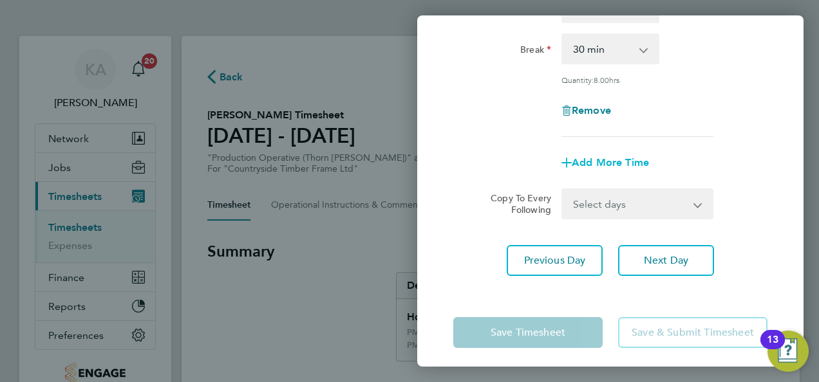
click at [620, 164] on span "Add More Time" at bounding box center [610, 162] width 77 height 12
select select "null"
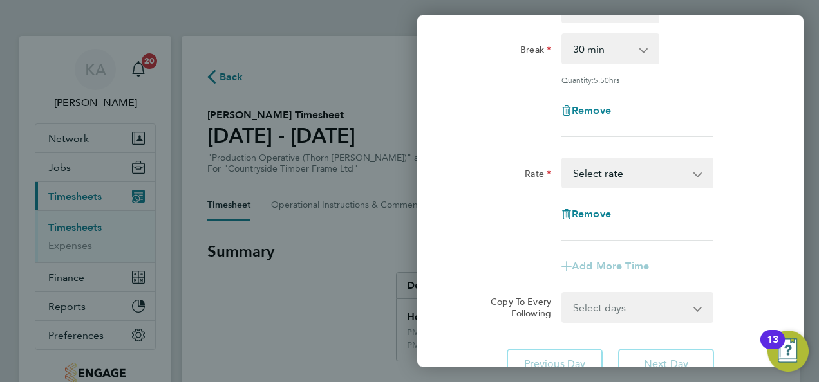
click at [621, 173] on select "AM Standard - 18.00 OT2 - 36.00 PM OT 1 - 29.43 OT 1 - 27.00 PM OT 2 - 39.24 PM…" at bounding box center [630, 173] width 134 height 28
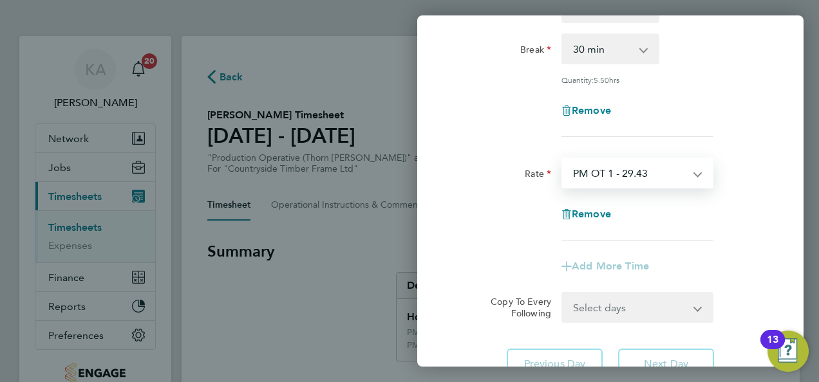
select select "15"
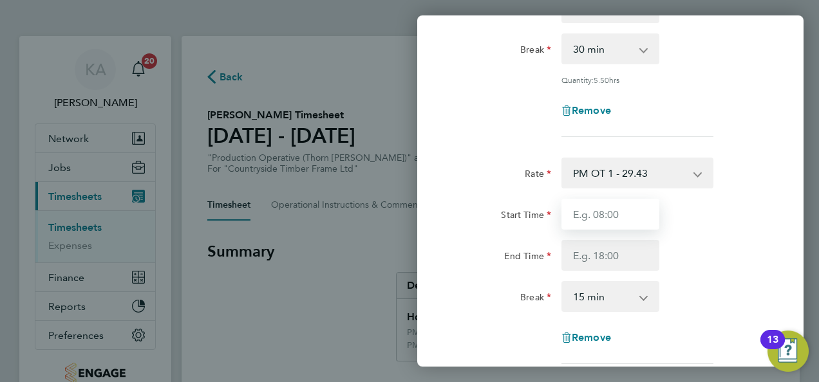
click at [615, 214] on input "Start Time" at bounding box center [610, 214] width 98 height 31
type input "12:00"
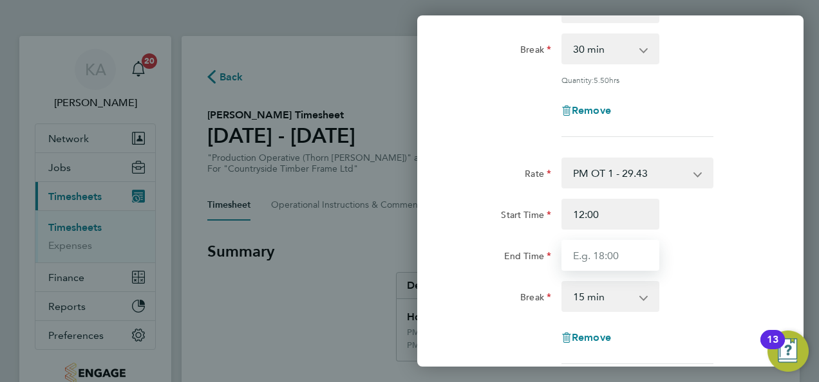
click at [617, 255] on input "End Time" at bounding box center [610, 255] width 98 height 31
type input "14:00"
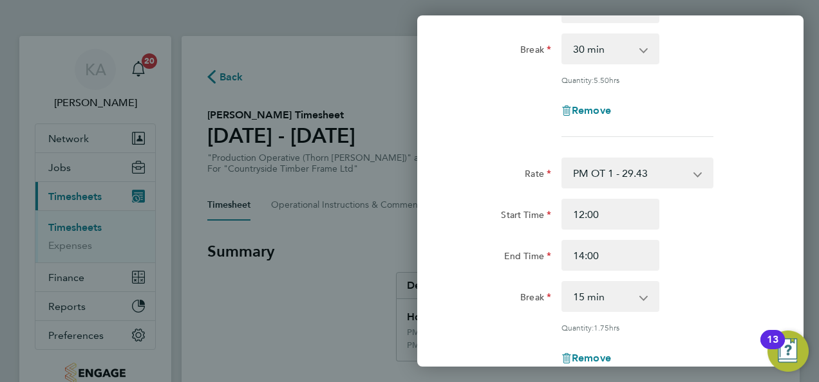
click at [612, 290] on select "0 min 15 min 30 min 45 min 60 min 75 min 90 min" at bounding box center [603, 297] width 80 height 28
select select "0"
click at [563, 283] on select "0 min 15 min 30 min 45 min 60 min 75 min 90 min" at bounding box center [603, 297] width 80 height 28
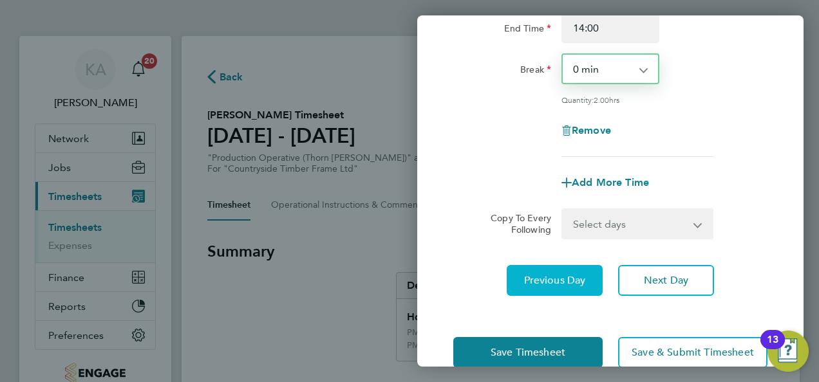
scroll to position [445, 0]
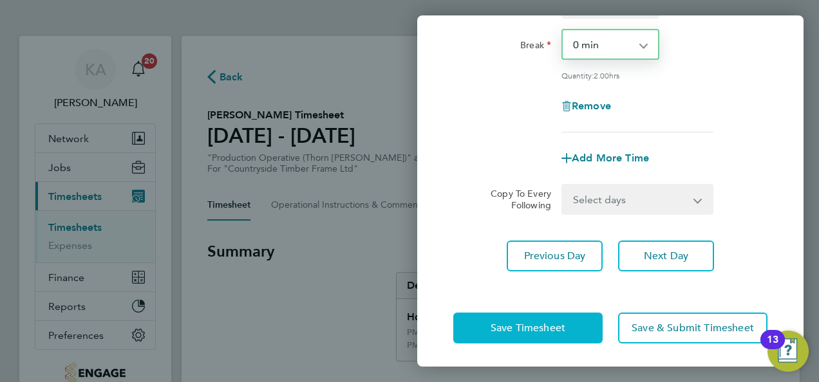
click at [498, 326] on span "Save Timesheet" at bounding box center [528, 328] width 75 height 13
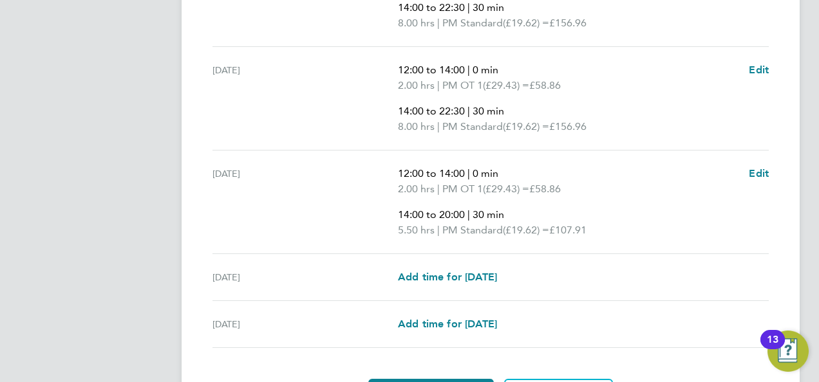
scroll to position [708, 0]
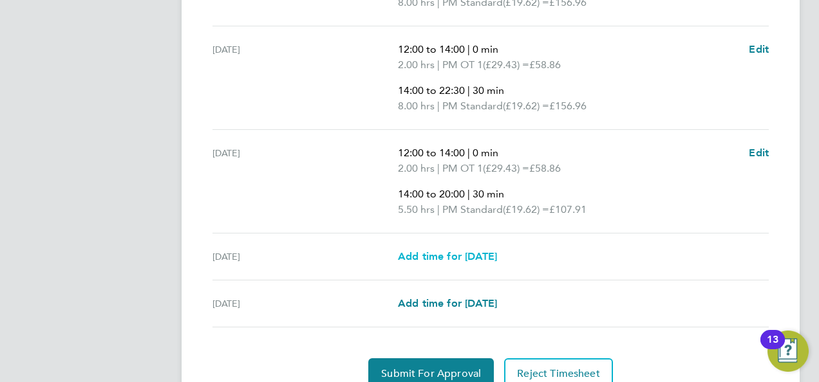
click at [440, 256] on span "Add time for Sat 23 Aug" at bounding box center [447, 256] width 99 height 12
select select "15"
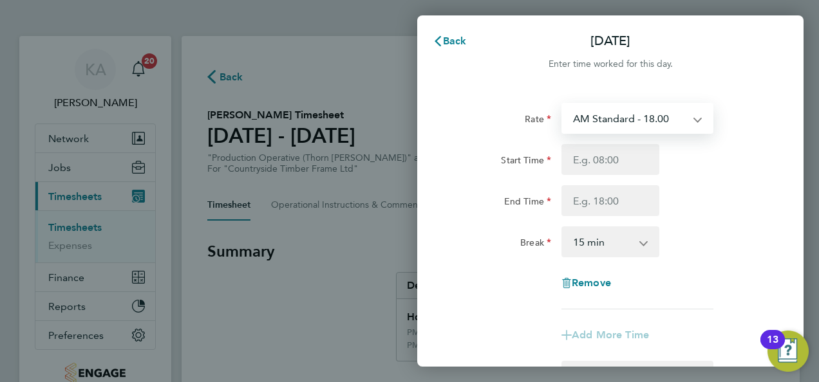
click at [670, 117] on select "AM Standard - 18.00 OT2 - 36.00 PM OT 1 - 29.43 OT 1 - 27.00 PM OT 2 - 39.24 PM…" at bounding box center [630, 118] width 134 height 28
select select "15"
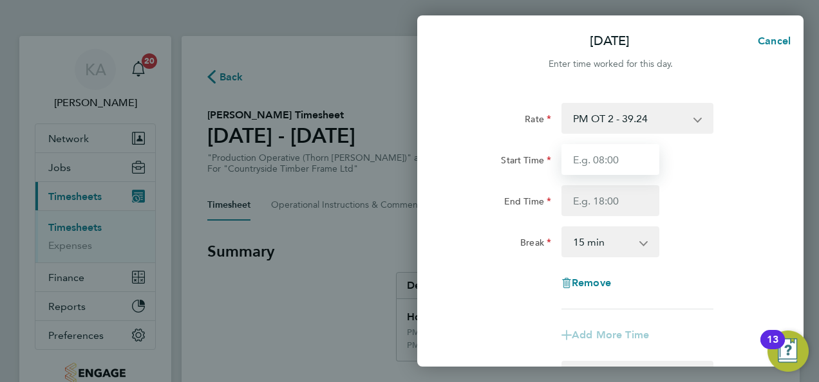
click at [608, 158] on input "Start Time" at bounding box center [610, 159] width 98 height 31
type input "07:00"
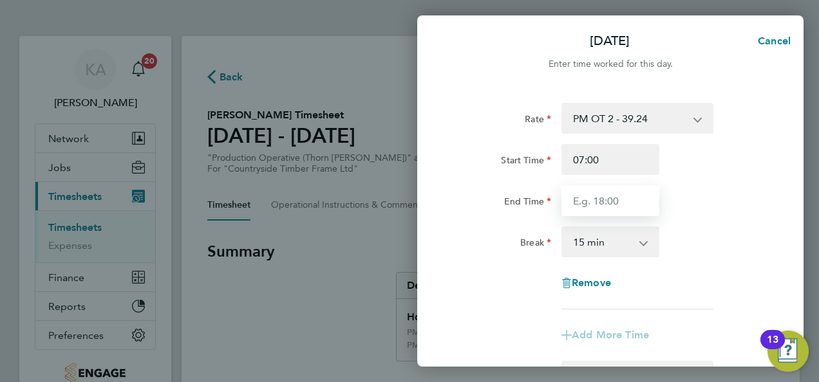
click at [618, 194] on input "End Time" at bounding box center [610, 200] width 98 height 31
type input "15:00"
click at [615, 242] on select "0 min 15 min 30 min 45 min 60 min 75 min 90 min" at bounding box center [603, 242] width 80 height 28
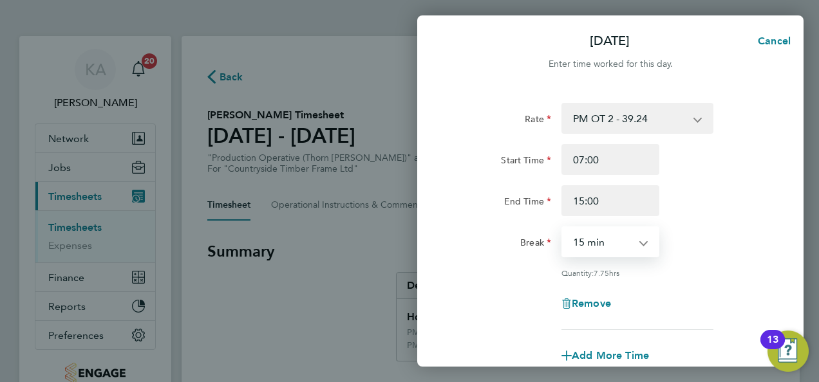
select select "30"
click at [563, 228] on select "0 min 15 min 30 min 45 min 60 min 75 min 90 min" at bounding box center [603, 242] width 80 height 28
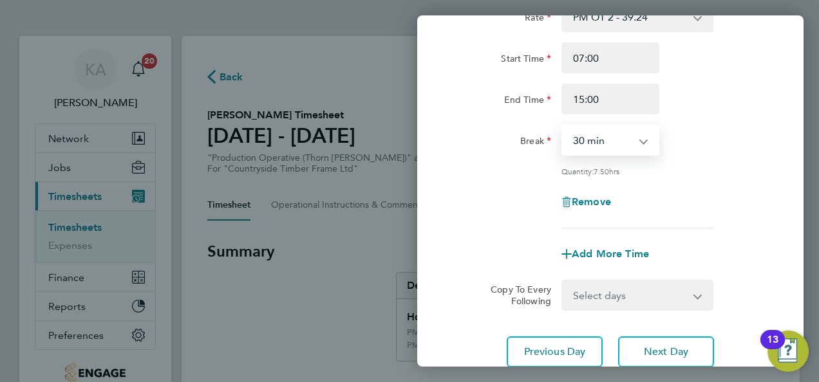
scroll to position [199, 0]
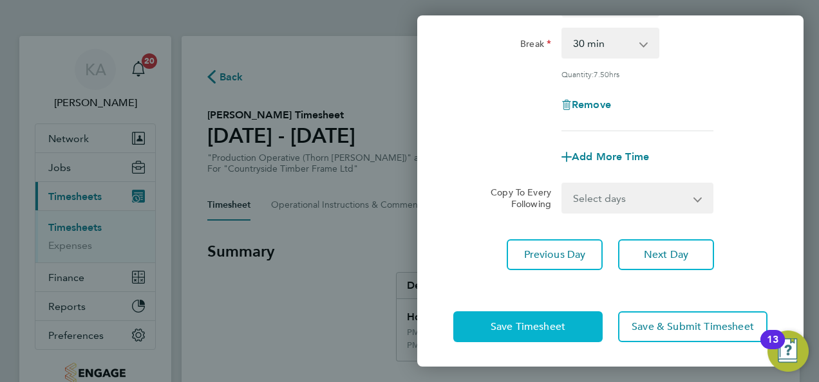
click at [488, 321] on button "Save Timesheet" at bounding box center [527, 327] width 149 height 31
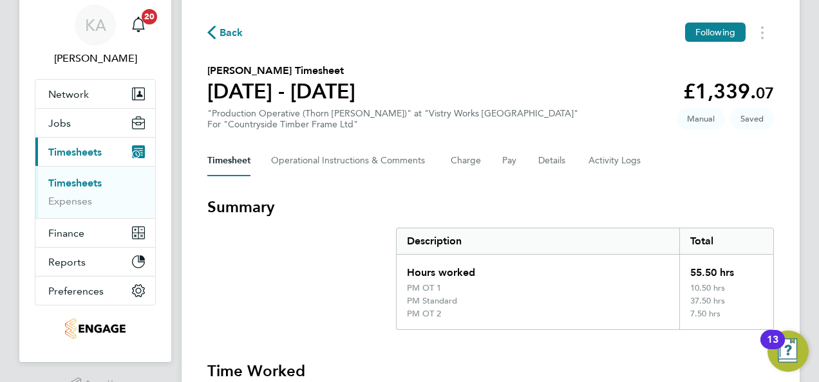
scroll to position [64, 0]
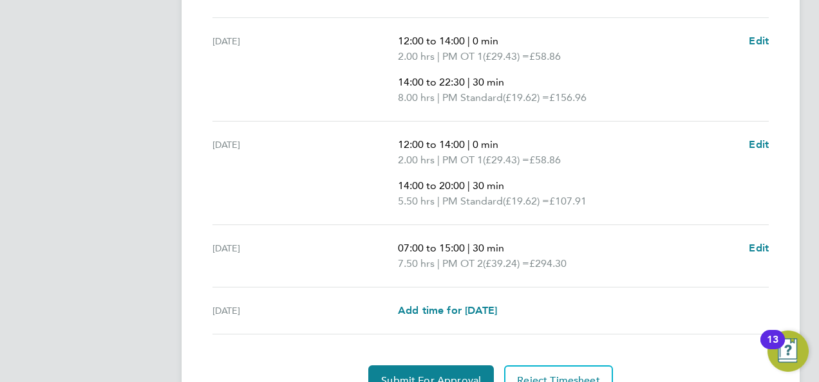
scroll to position [773, 0]
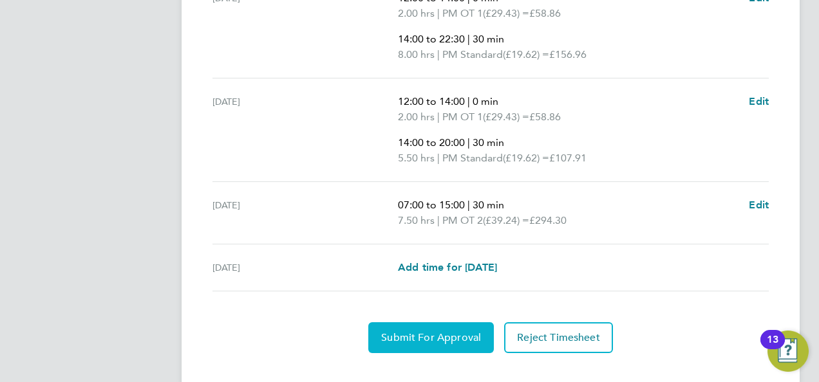
click at [401, 334] on span "Submit For Approval" at bounding box center [431, 338] width 100 height 13
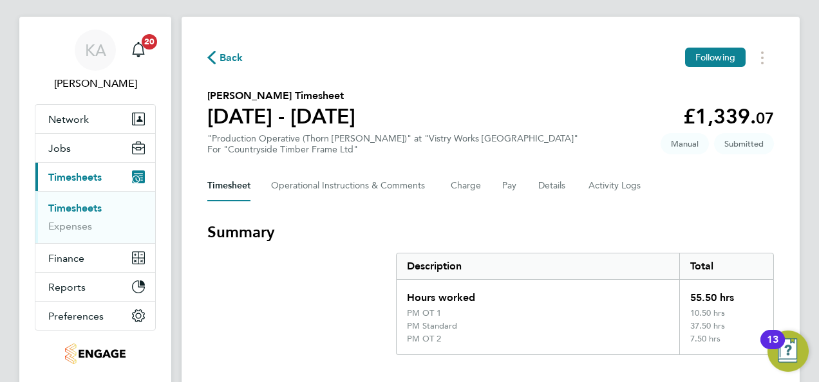
scroll to position [0, 0]
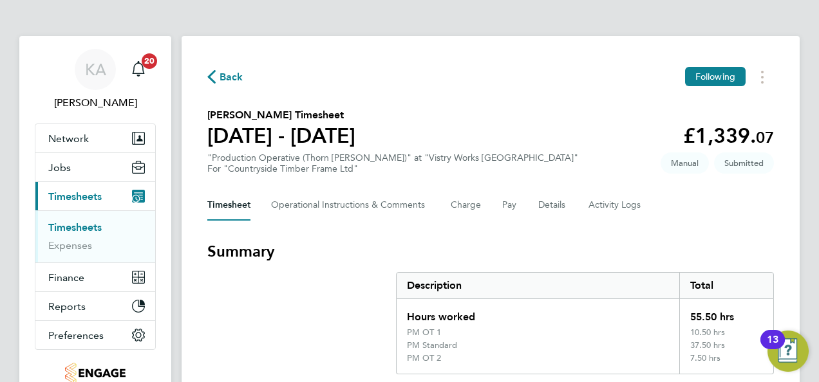
click at [214, 73] on icon "button" at bounding box center [211, 77] width 8 height 14
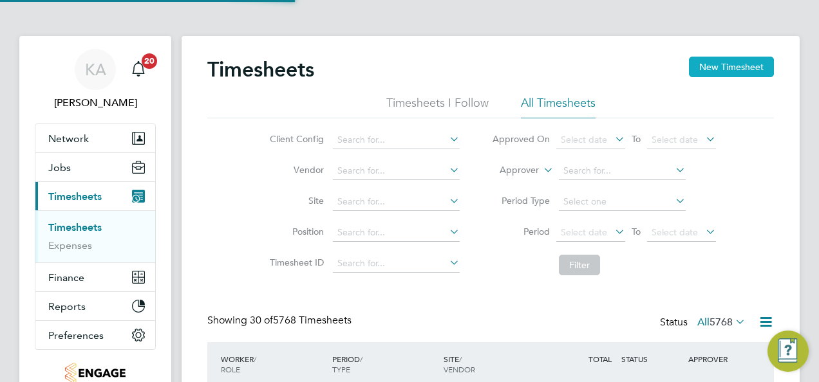
scroll to position [43, 111]
click at [729, 63] on button "New Timesheet" at bounding box center [731, 67] width 85 height 21
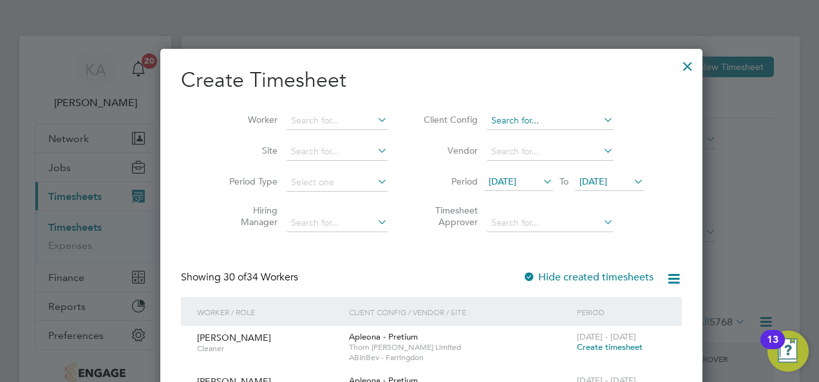
click at [574, 117] on input at bounding box center [550, 121] width 127 height 18
click at [543, 264] on li "Countryside Timber Frame Ltd" at bounding box center [547, 260] width 167 height 17
type input "Countryside Timber Frame Ltd"
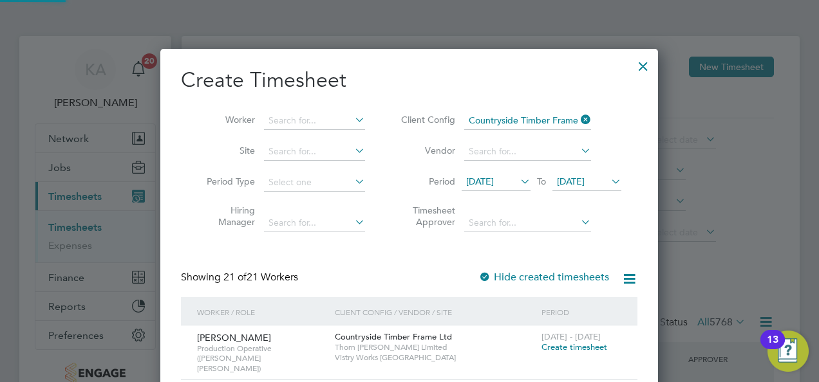
click at [494, 183] on span "12 Aug 2025" at bounding box center [480, 182] width 28 height 12
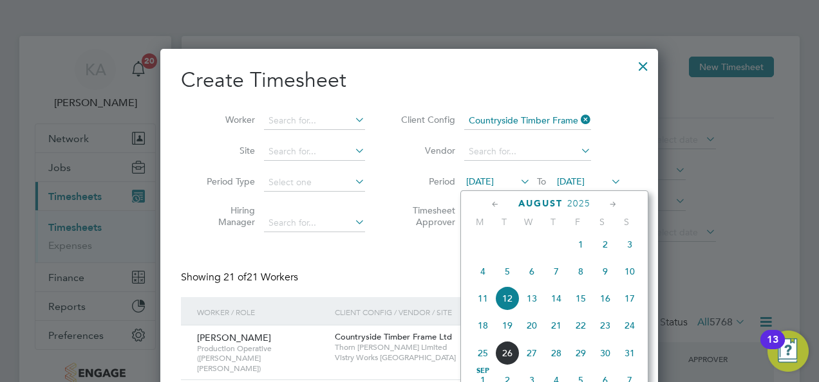
click at [484, 333] on span "18" at bounding box center [483, 326] width 24 height 24
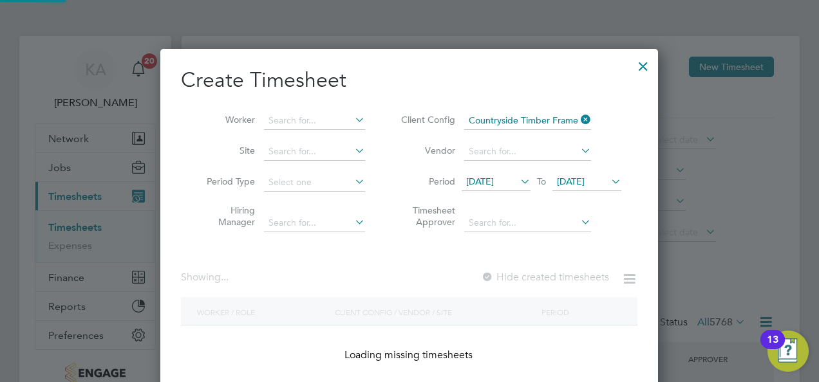
click at [585, 177] on span "19 Aug 2025" at bounding box center [571, 182] width 28 height 12
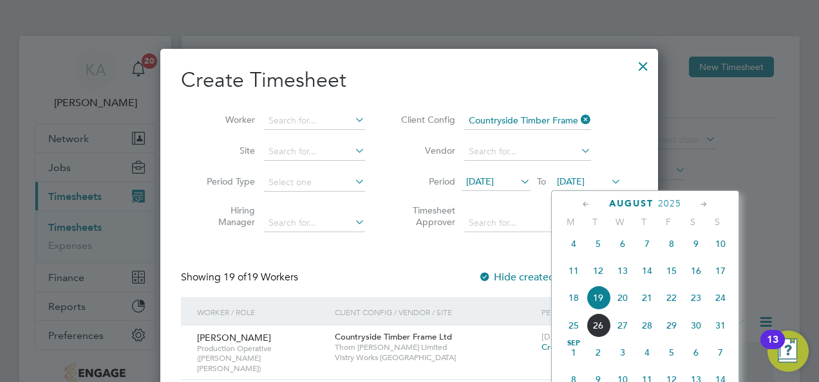
click at [718, 304] on span "24" at bounding box center [720, 298] width 24 height 24
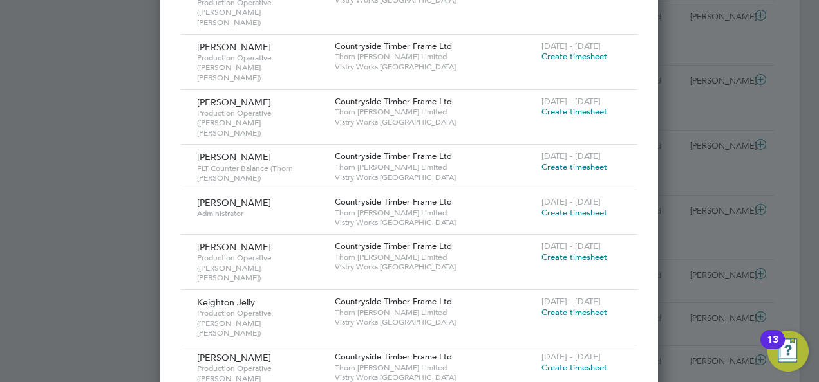
click at [568, 207] on span "Create timesheet" at bounding box center [574, 212] width 66 height 11
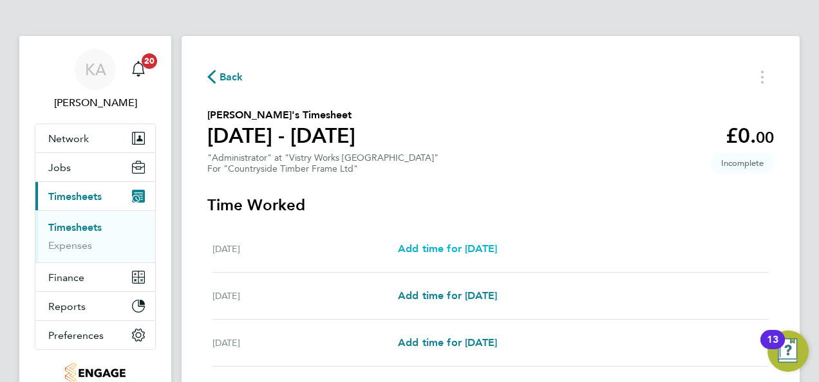
click at [480, 245] on span "Add time for Mon 18 Aug" at bounding box center [447, 249] width 99 height 12
select select "15"
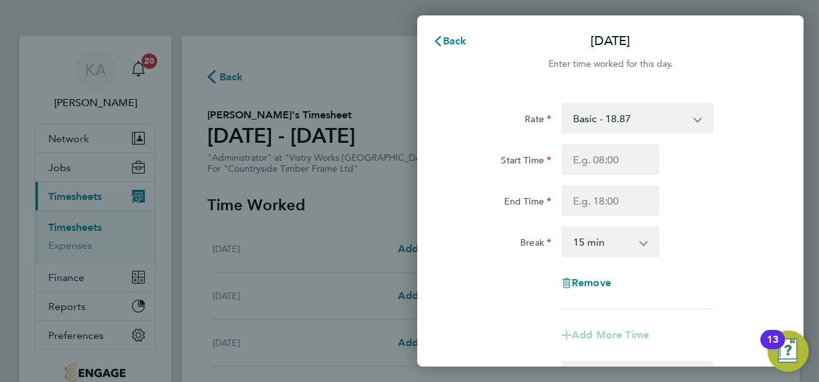
click at [694, 122] on select "Basic - 18.87" at bounding box center [630, 118] width 134 height 28
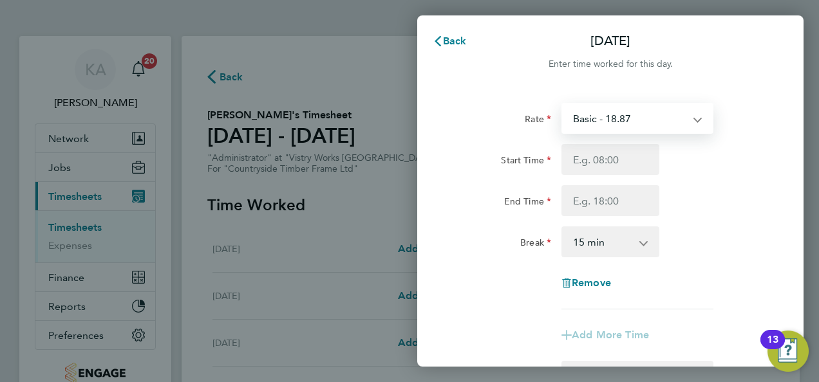
click at [756, 115] on div "Rate Basic - 18.87" at bounding box center [610, 118] width 324 height 31
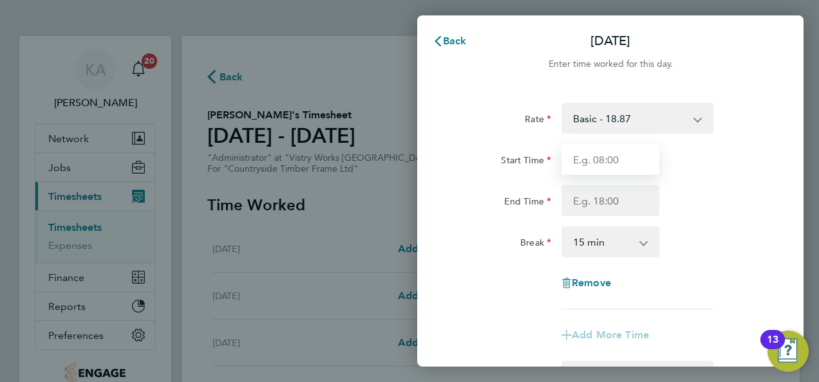
click at [623, 156] on input "Start Time" at bounding box center [610, 159] width 98 height 31
type input "08:00"
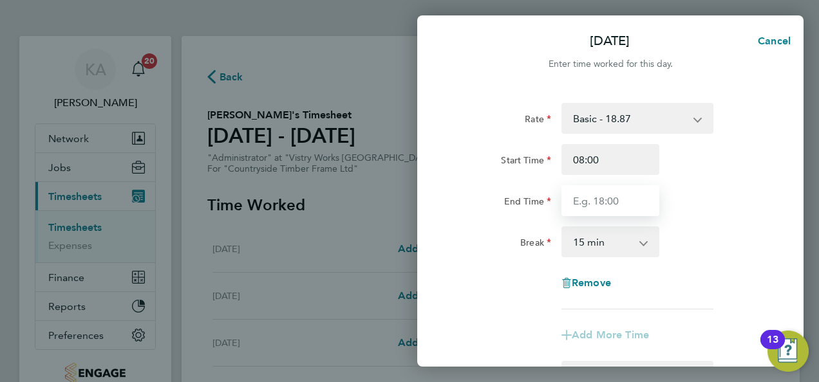
click at [612, 191] on input "End Time" at bounding box center [610, 200] width 98 height 31
type input "16:00"
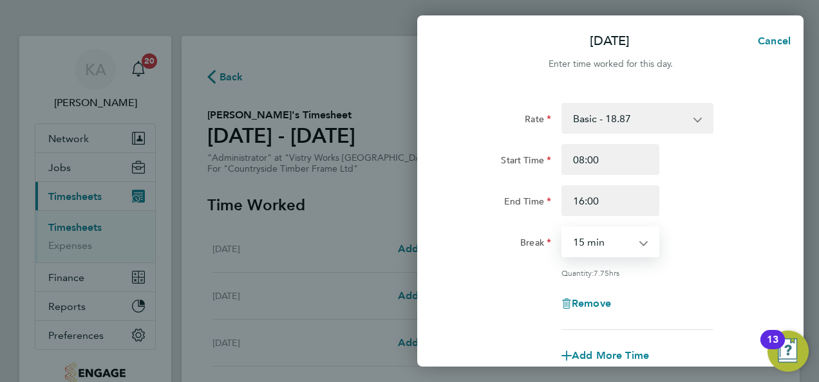
click at [615, 245] on select "0 min 15 min 30 min 45 min 60 min 75 min 90 min" at bounding box center [603, 242] width 80 height 28
select select "30"
click at [563, 228] on select "0 min 15 min 30 min 45 min 60 min 75 min 90 min" at bounding box center [603, 242] width 80 height 28
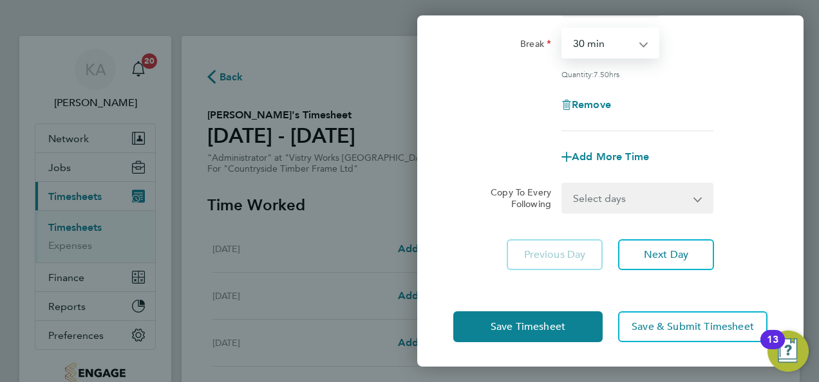
click at [605, 196] on select "Select days Day Weekday (Mon-Fri) Weekend (Sat-Sun) Tuesday Wednesday Thursday …" at bounding box center [630, 198] width 135 height 28
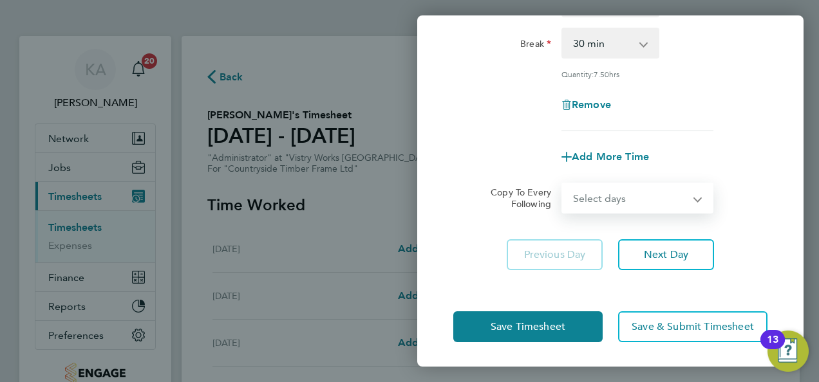
select select "WEEKDAY"
click at [563, 184] on select "Select days Day Weekday (Mon-Fri) Weekend (Sat-Sun) Tuesday Wednesday Thursday …" at bounding box center [630, 198] width 135 height 28
select select "2025-08-24"
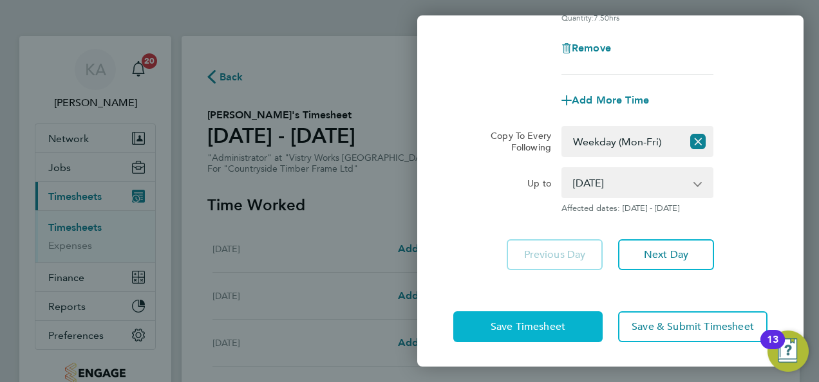
click at [493, 321] on span "Save Timesheet" at bounding box center [528, 327] width 75 height 13
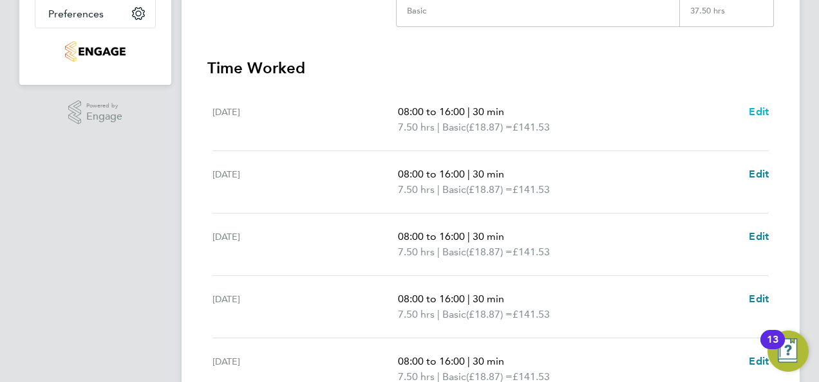
click at [763, 113] on span "Edit" at bounding box center [759, 112] width 20 height 12
select select "30"
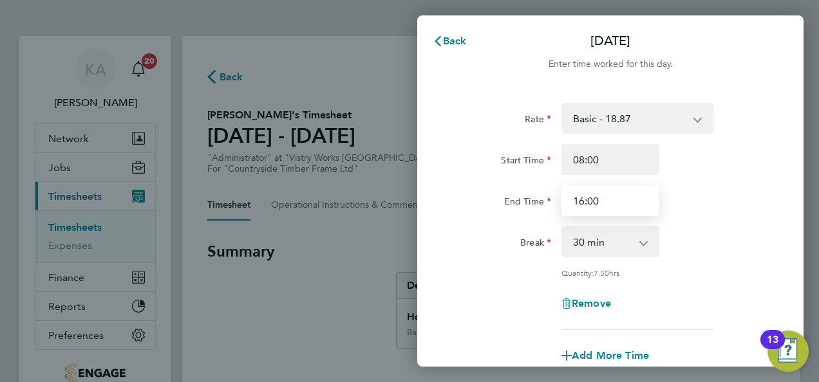
click at [606, 203] on input "16:00" at bounding box center [610, 200] width 98 height 31
type input "16:30"
click at [785, 39] on span "Cancel" at bounding box center [772, 41] width 37 height 12
select select "30"
click at [455, 46] on span "Back" at bounding box center [455, 41] width 24 height 12
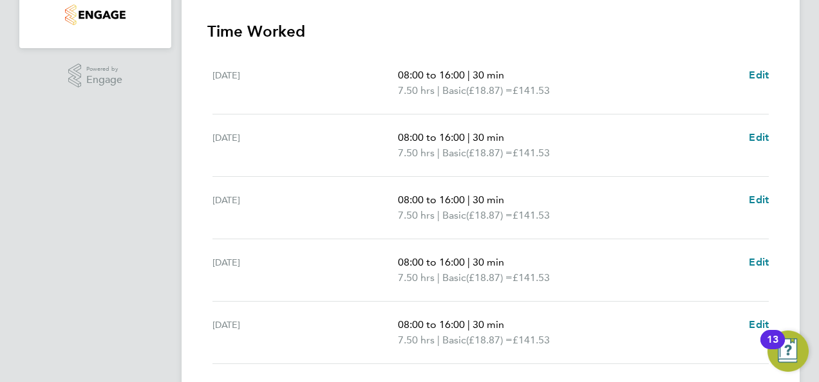
scroll to position [386, 0]
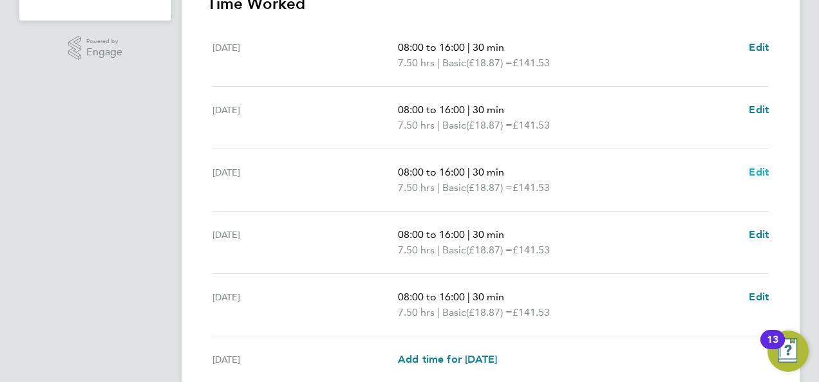
click at [756, 169] on span "Edit" at bounding box center [759, 172] width 20 height 12
select select "30"
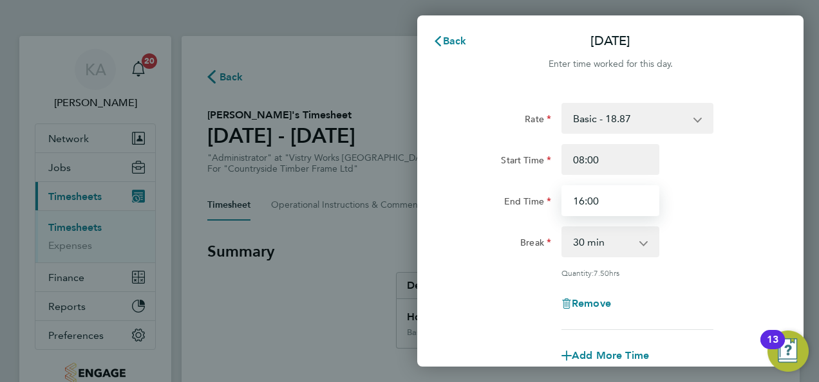
click at [614, 207] on input "16:00" at bounding box center [610, 200] width 98 height 31
type input "16:30"
click at [689, 208] on div "End Time 16:30" at bounding box center [610, 200] width 324 height 31
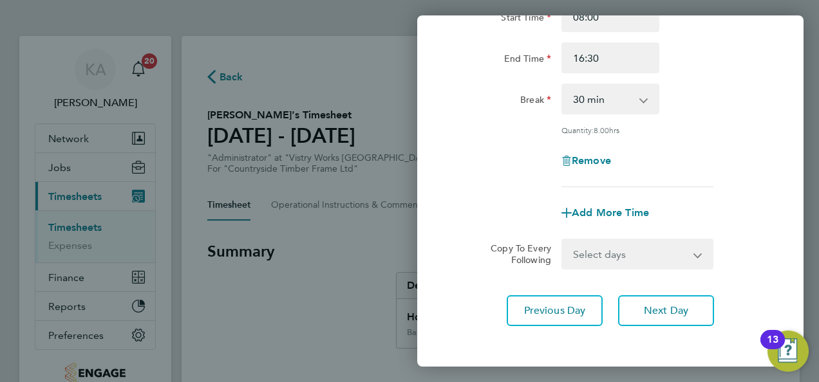
scroll to position [199, 0]
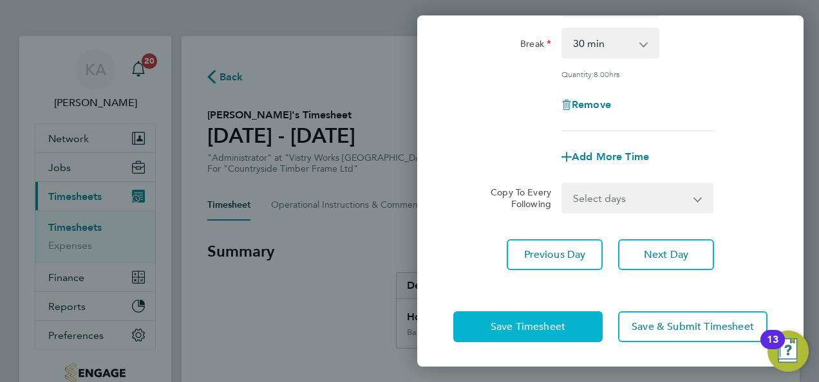
click at [503, 328] on span "Save Timesheet" at bounding box center [528, 327] width 75 height 13
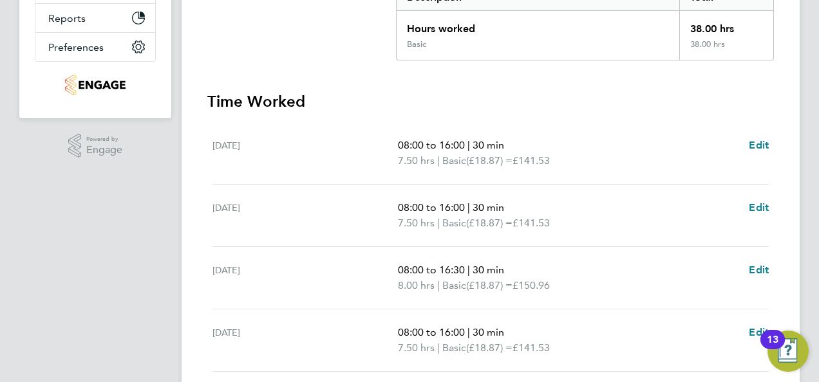
scroll to position [386, 0]
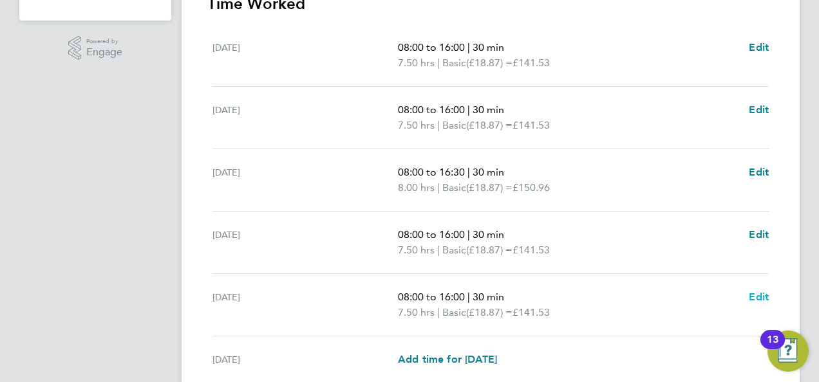
click at [754, 296] on span "Edit" at bounding box center [759, 297] width 20 height 12
select select "30"
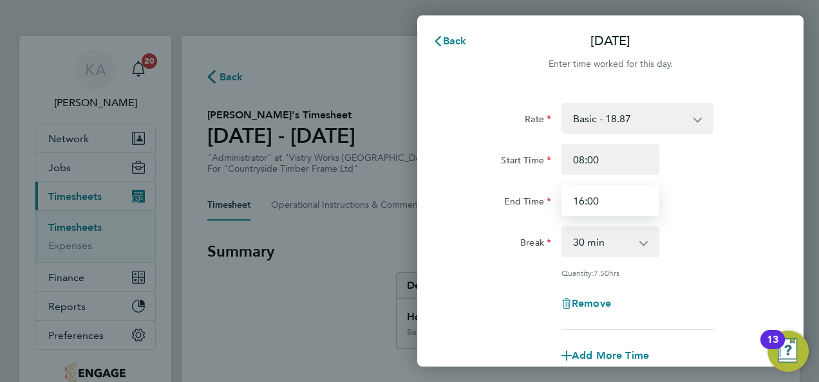
click at [606, 202] on input "16:00" at bounding box center [610, 200] width 98 height 31
type input "16:30"
click at [694, 221] on div "Rate Basic - 18.87 Start Time 08:00 End Time 16:30 Break 0 min 15 min 30 min 45…" at bounding box center [610, 216] width 314 height 227
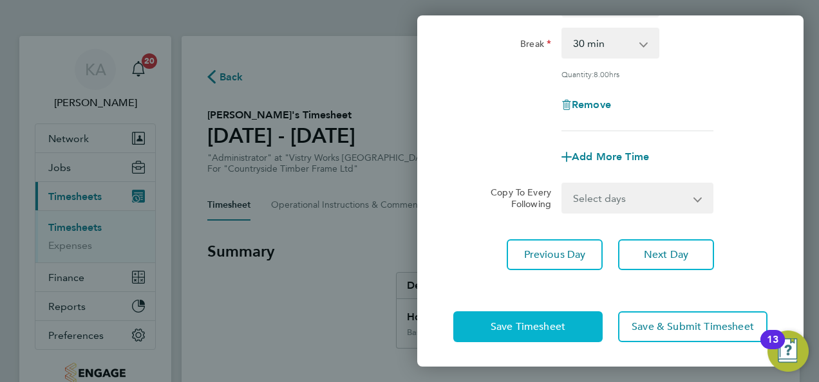
click at [534, 322] on span "Save Timesheet" at bounding box center [528, 327] width 75 height 13
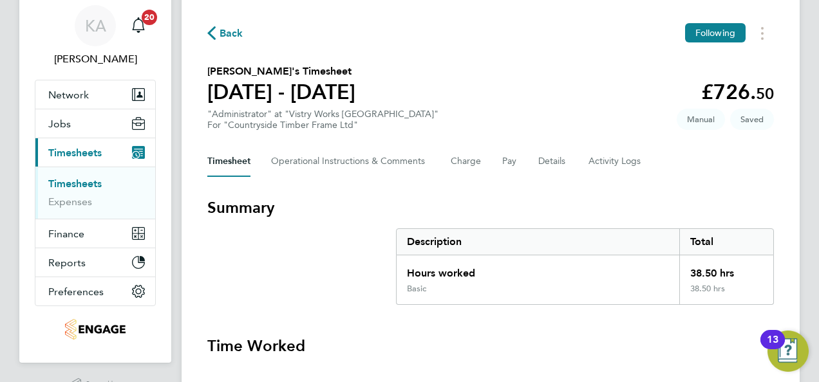
scroll to position [64, 0]
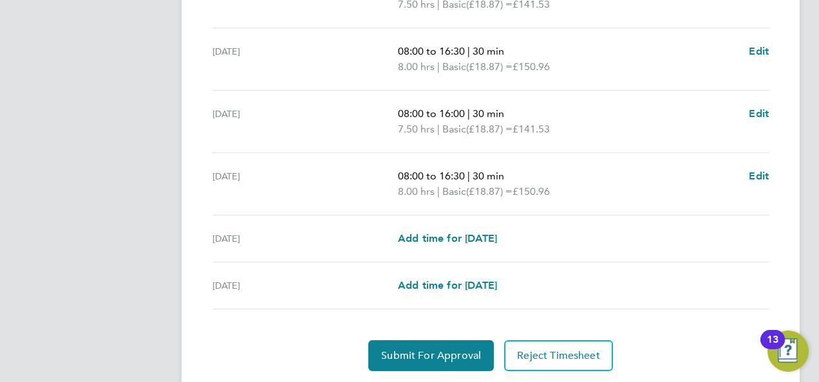
scroll to position [545, 0]
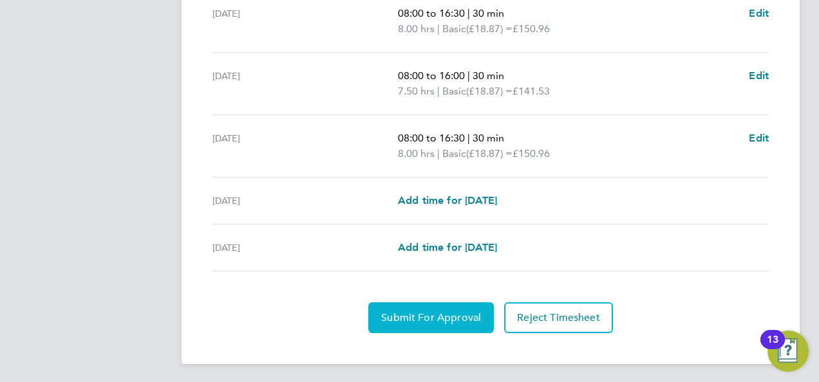
click at [396, 318] on span "Submit For Approval" at bounding box center [431, 318] width 100 height 13
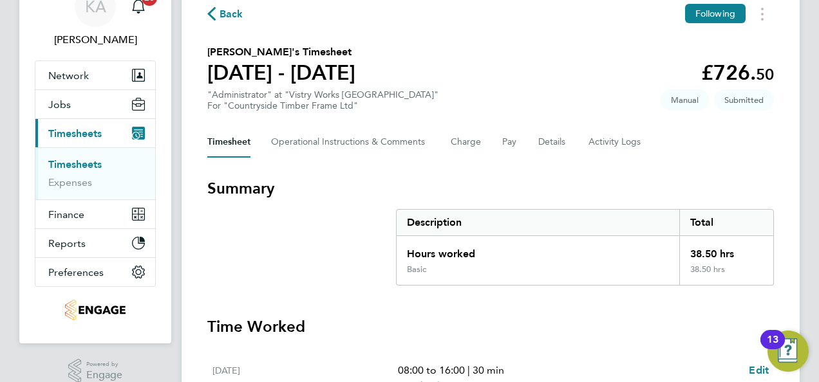
scroll to position [0, 0]
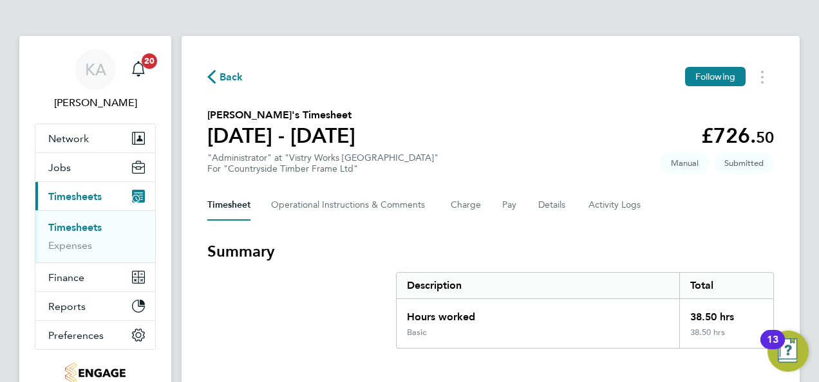
click at [216, 76] on span "Back" at bounding box center [225, 76] width 36 height 12
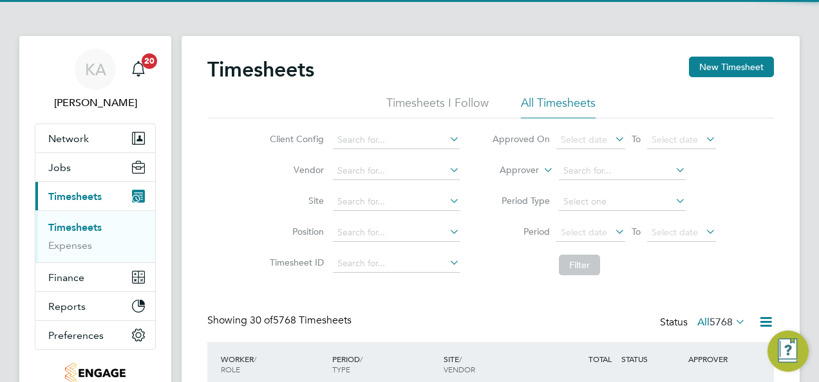
scroll to position [43, 111]
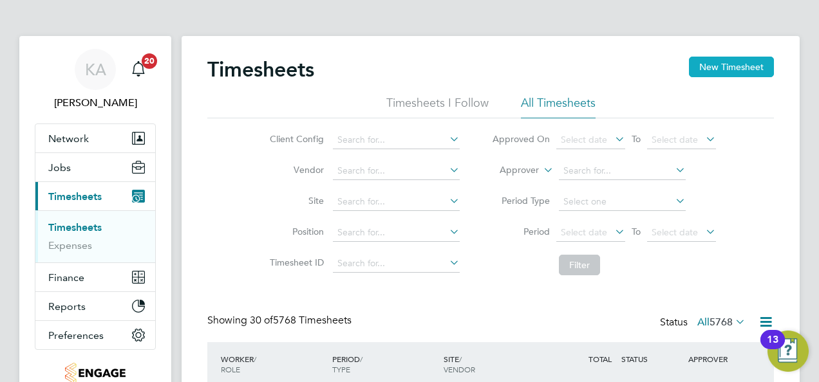
click at [749, 68] on button "New Timesheet" at bounding box center [731, 67] width 85 height 21
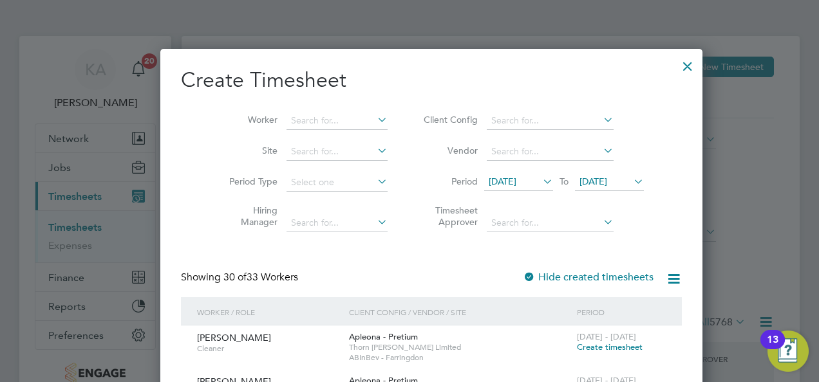
click at [601, 118] on icon at bounding box center [601, 120] width 0 height 18
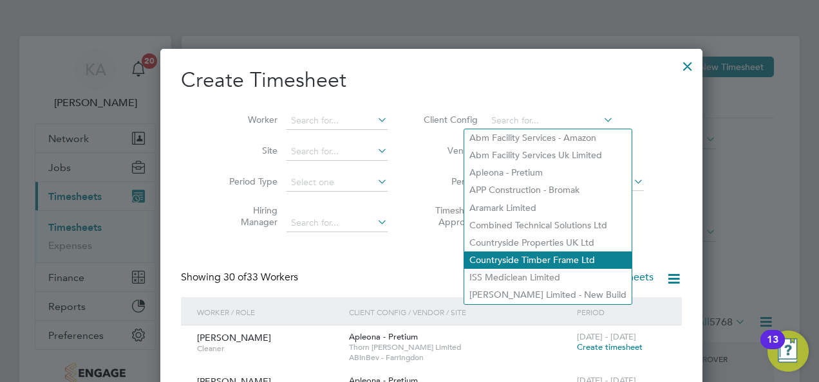
click at [515, 264] on li "Countryside Timber Frame Ltd" at bounding box center [547, 260] width 167 height 17
type input "Countryside Timber Frame Ltd"
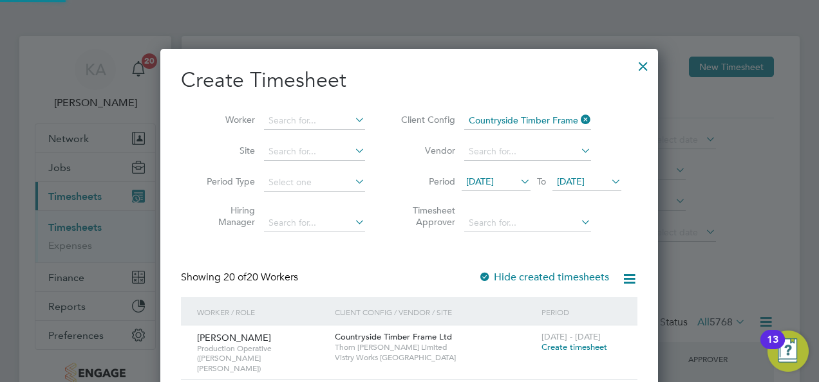
click at [518, 183] on icon at bounding box center [518, 182] width 0 height 18
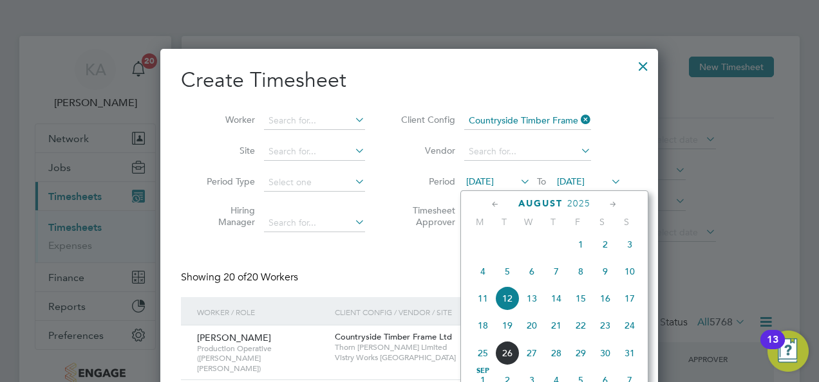
click at [480, 332] on span "18" at bounding box center [483, 326] width 24 height 24
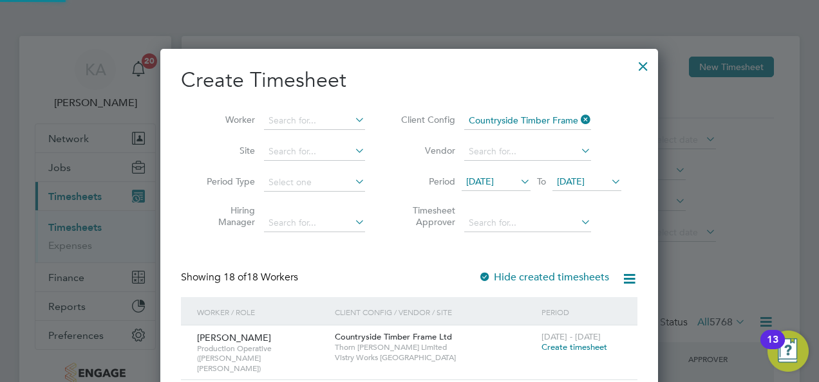
click at [585, 182] on span "19 Aug 2025" at bounding box center [571, 182] width 28 height 12
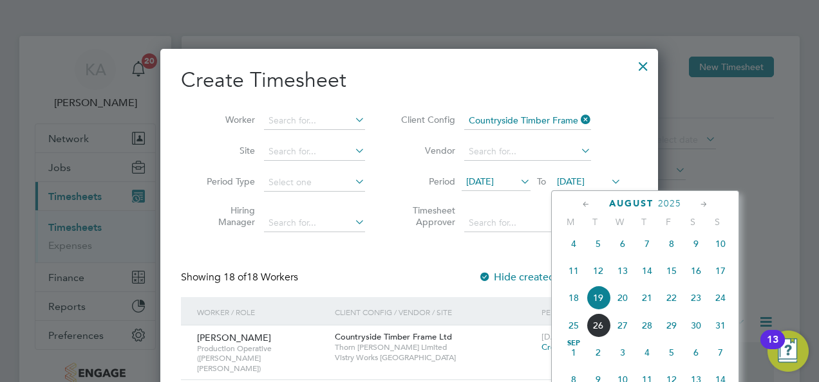
click at [720, 303] on span "24" at bounding box center [720, 298] width 24 height 24
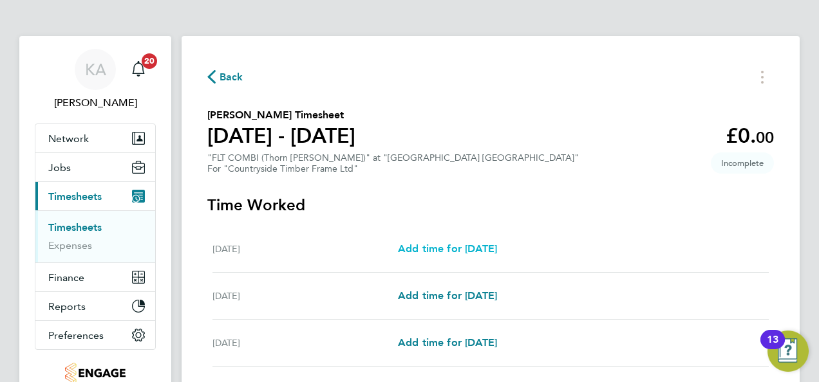
click at [473, 247] on span "Add time for Mon 18 Aug" at bounding box center [447, 249] width 99 height 12
select select "15"
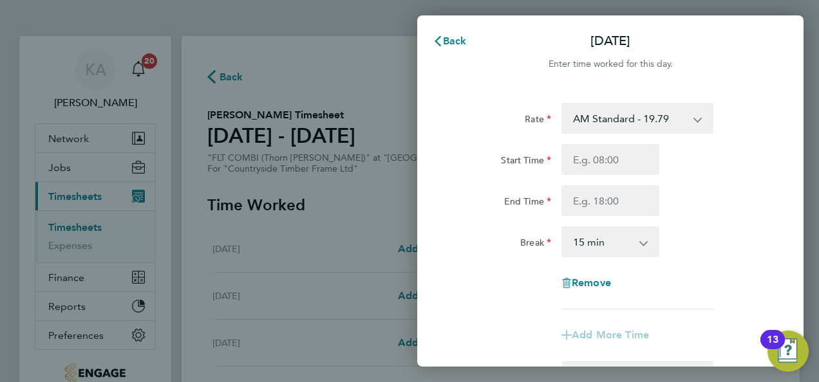
click at [672, 114] on select "AM Standard - 19.79 PM OT 1 - 32.35 OT1 AM - 29.68 PM OT 2 - 43.14 OT2 AM - 39.…" at bounding box center [630, 118] width 134 height 28
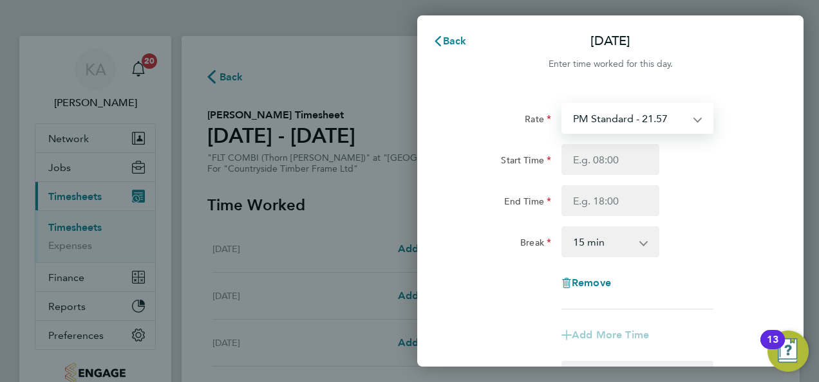
select select "15"
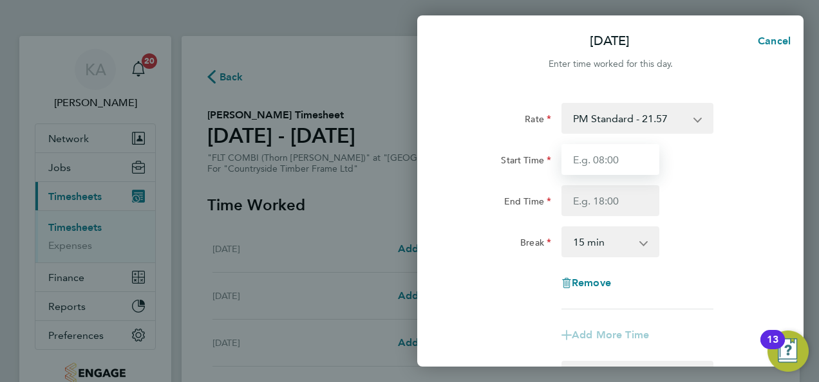
click at [650, 149] on input "Start Time" at bounding box center [610, 159] width 98 height 31
type input "14:00"
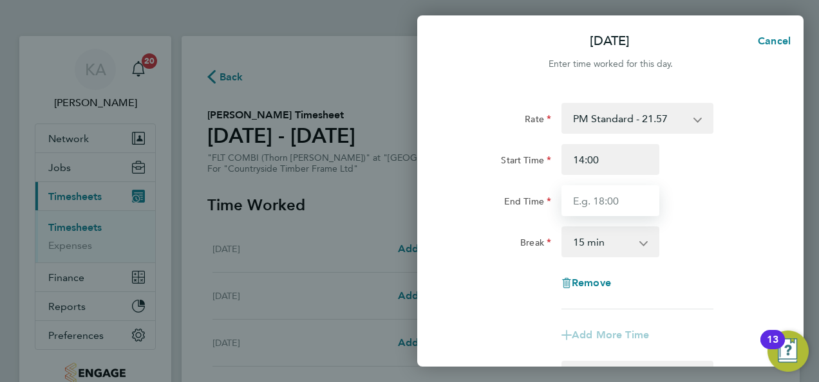
click at [608, 197] on input "End Time" at bounding box center [610, 200] width 98 height 31
type input "22:30"
click at [602, 236] on select "0 min 15 min 30 min 45 min 60 min 75 min 90 min" at bounding box center [603, 242] width 80 height 28
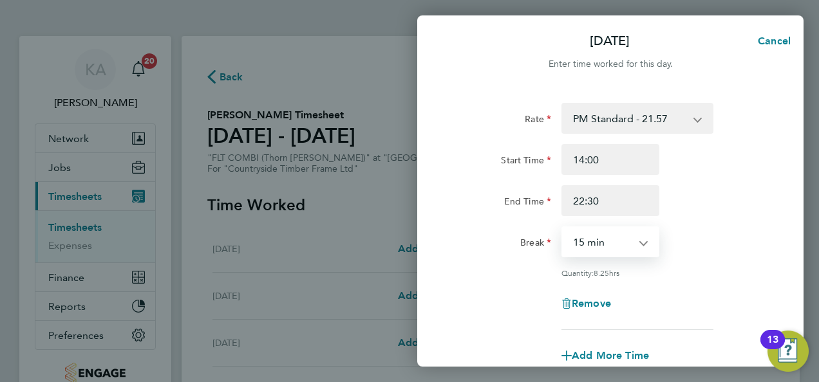
select select "30"
click at [563, 228] on select "0 min 15 min 30 min 45 min 60 min 75 min 90 min" at bounding box center [603, 242] width 80 height 28
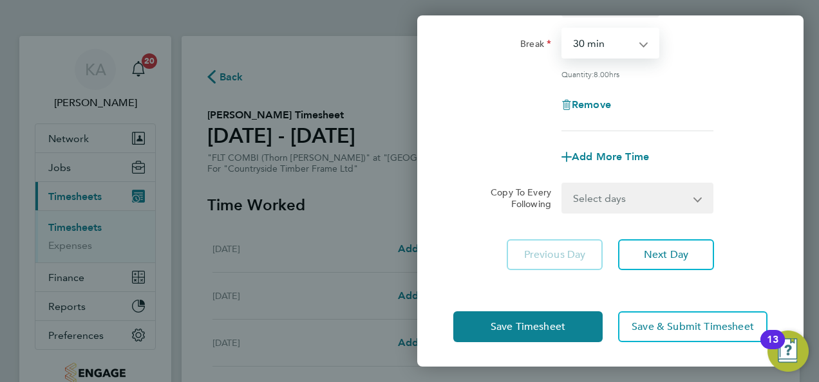
click at [634, 196] on select "Select days Day Weekday (Mon-Fri) Weekend (Sat-Sun) Tuesday Wednesday Thursday …" at bounding box center [630, 198] width 135 height 28
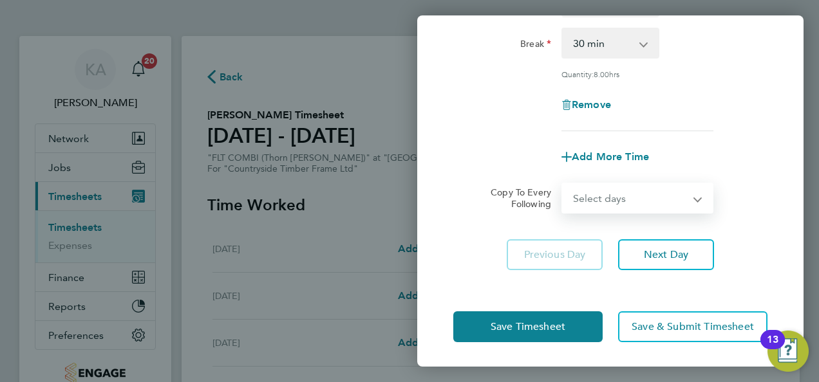
select select "WEEKDAY"
click at [563, 184] on select "Select days Day Weekday (Mon-Fri) Weekend (Sat-Sun) Tuesday Wednesday Thursday …" at bounding box center [630, 198] width 135 height 28
select select "2025-08-24"
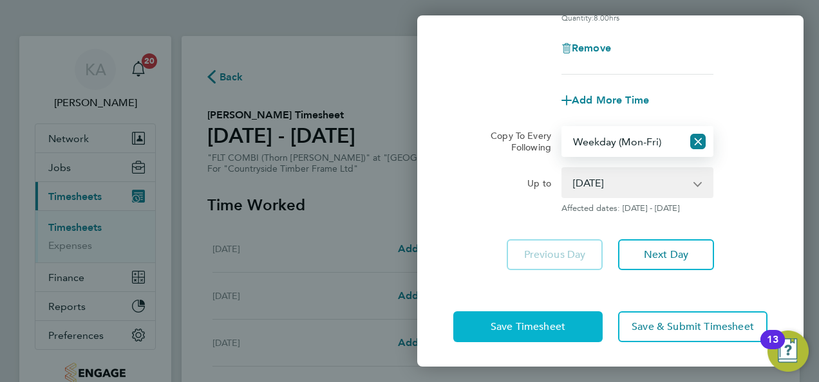
click at [493, 322] on span "Save Timesheet" at bounding box center [528, 327] width 75 height 13
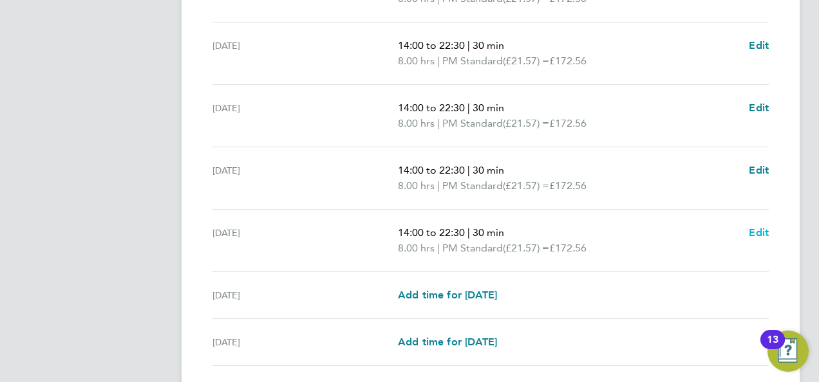
click at [762, 235] on span "Edit" at bounding box center [759, 233] width 20 height 12
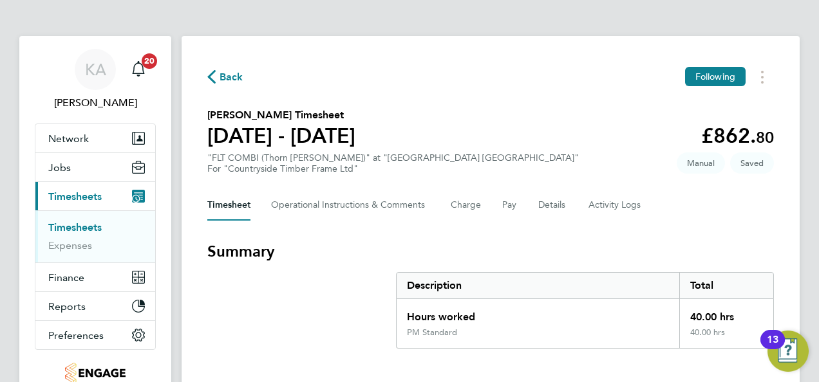
select select "30"
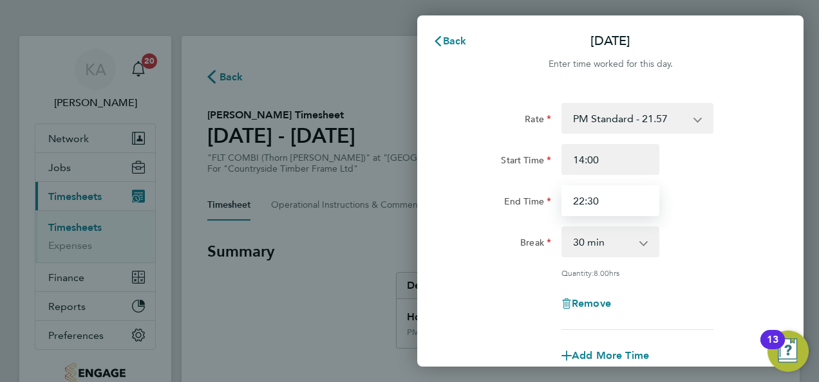
drag, startPoint x: 619, startPoint y: 194, endPoint x: 543, endPoint y: 196, distance: 76.0
click at [543, 196] on div "End Time 22:30" at bounding box center [610, 200] width 324 height 31
type input "20:00"
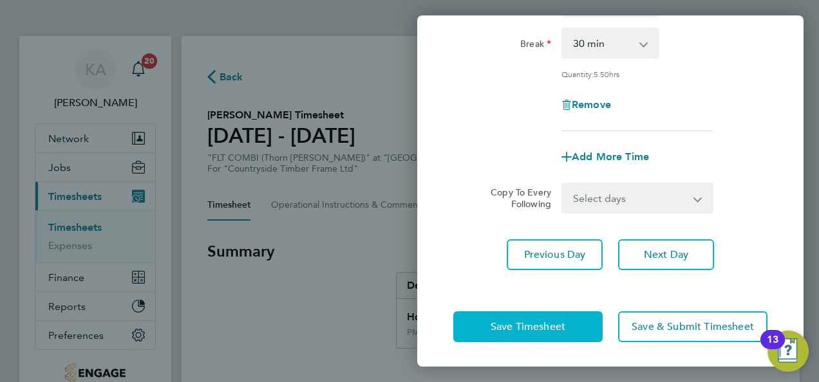
click at [519, 330] on span "Save Timesheet" at bounding box center [528, 327] width 75 height 13
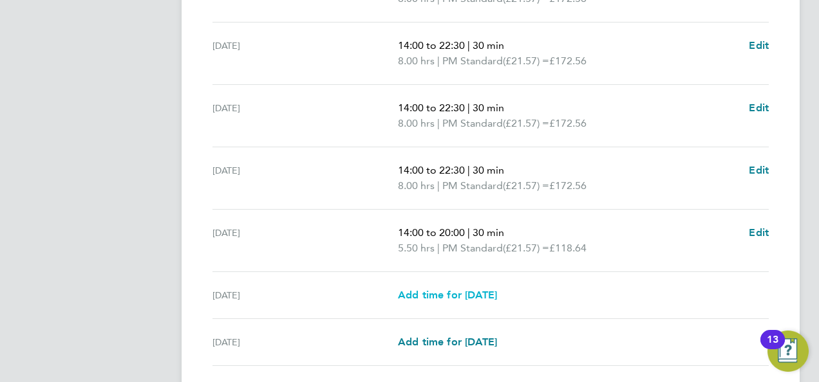
click at [443, 290] on span "Add time for Sat 23 Aug" at bounding box center [447, 295] width 99 height 12
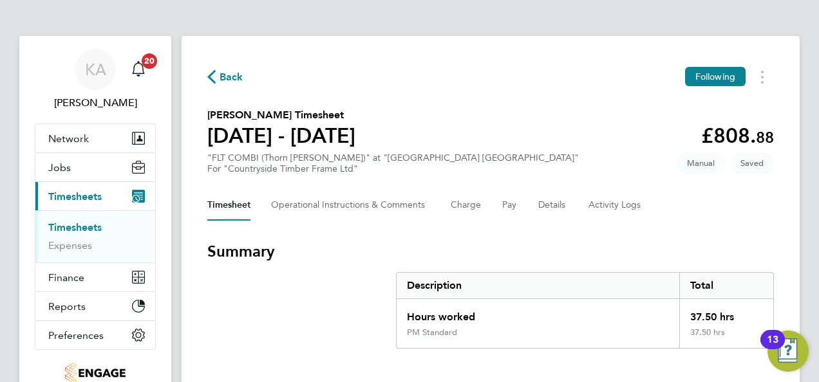
select select "15"
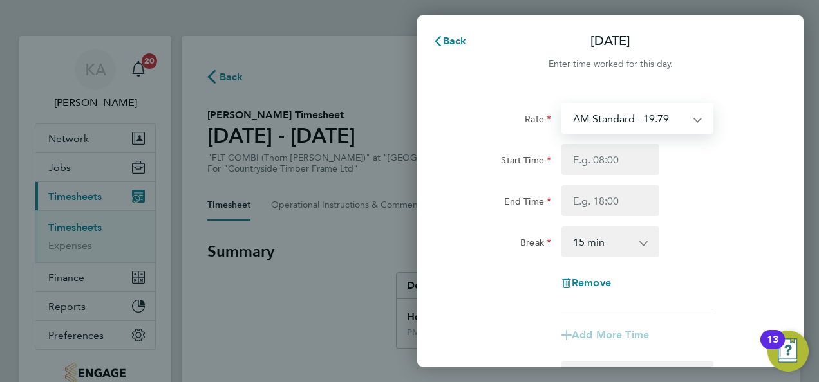
click at [682, 112] on select "AM Standard - 19.79 PM OT 1 - 32.35 OT1 AM - 29.68 PM OT 2 - 43.14 OT2 AM - 39.…" at bounding box center [630, 118] width 134 height 28
select select "15"
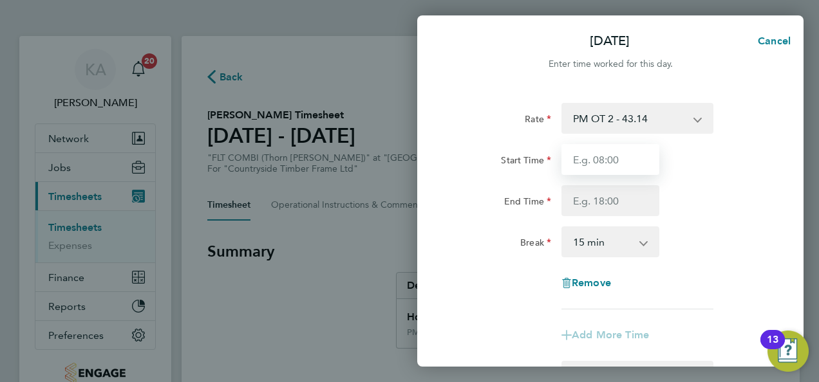
click at [617, 155] on input "Start Time" at bounding box center [610, 159] width 98 height 31
type input "07:00"
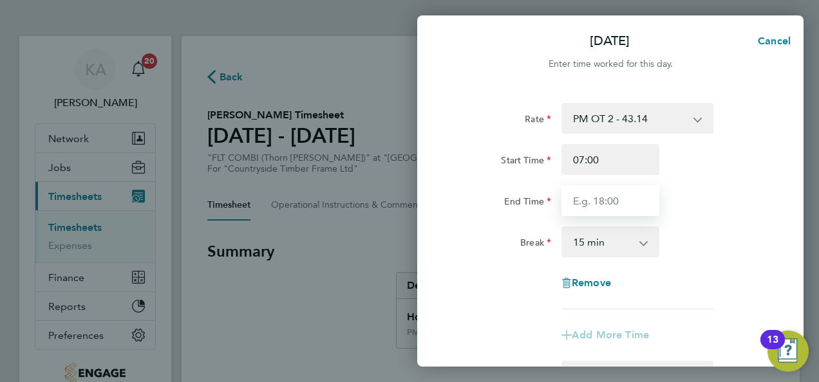
click at [614, 210] on input "End Time" at bounding box center [610, 200] width 98 height 31
type input "15:00"
click at [615, 248] on select "0 min 15 min 30 min 45 min 60 min 75 min 90 min" at bounding box center [603, 242] width 80 height 28
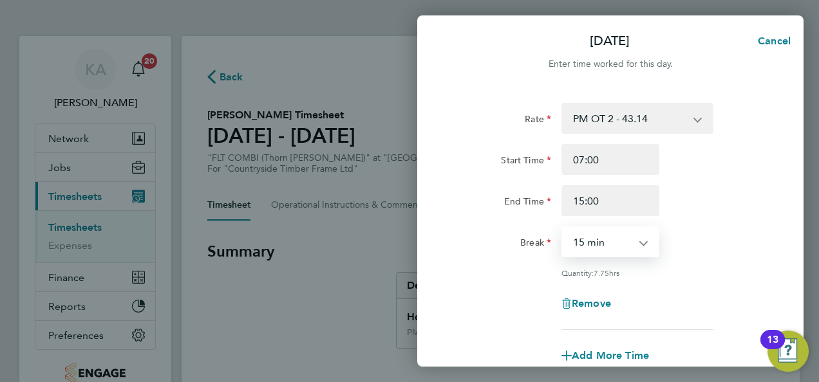
select select "30"
click at [563, 228] on select "0 min 15 min 30 min 45 min 60 min 75 min 90 min" at bounding box center [603, 242] width 80 height 28
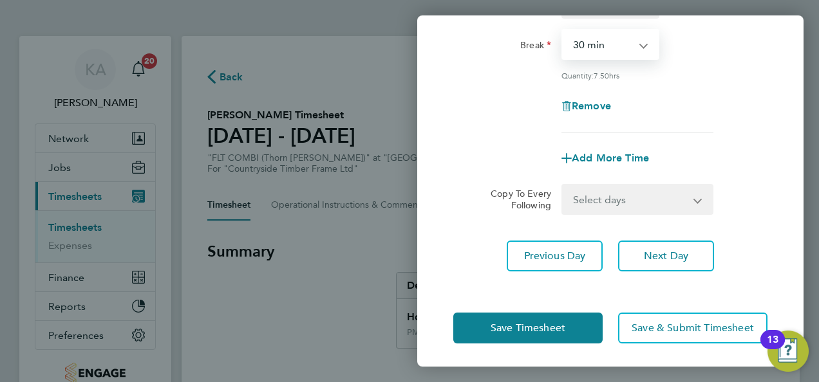
scroll to position [199, 0]
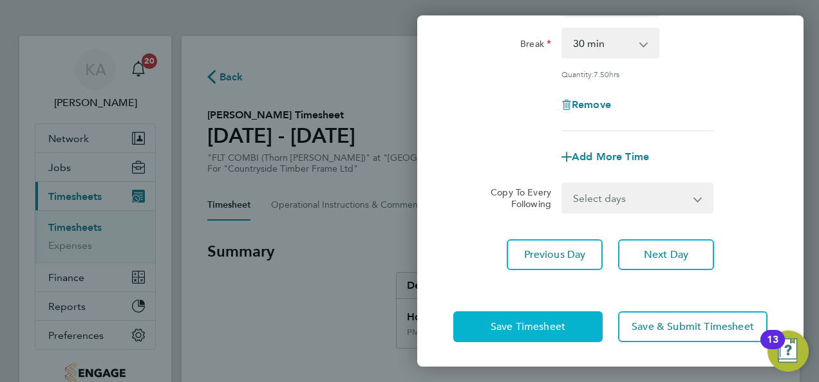
click at [488, 326] on button "Save Timesheet" at bounding box center [527, 327] width 149 height 31
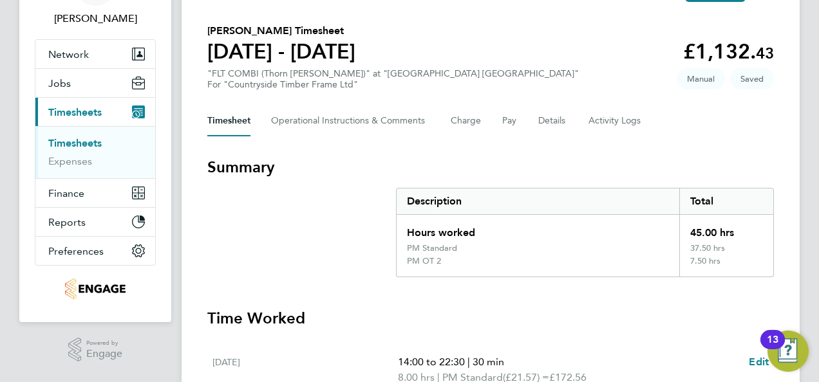
scroll to position [64, 0]
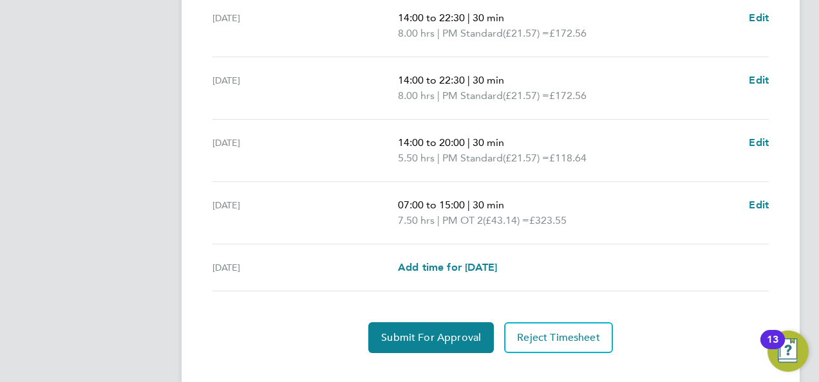
scroll to position [574, 0]
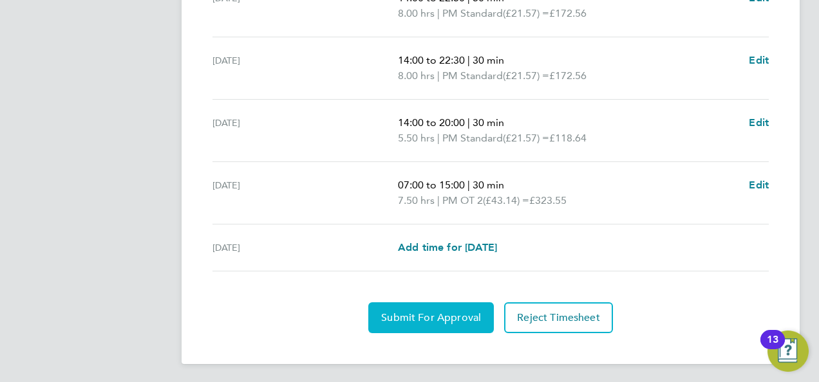
click at [404, 314] on span "Submit For Approval" at bounding box center [431, 318] width 100 height 13
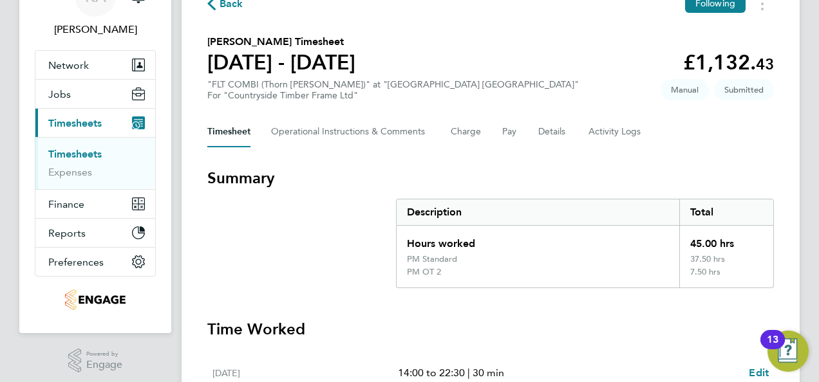
scroll to position [0, 0]
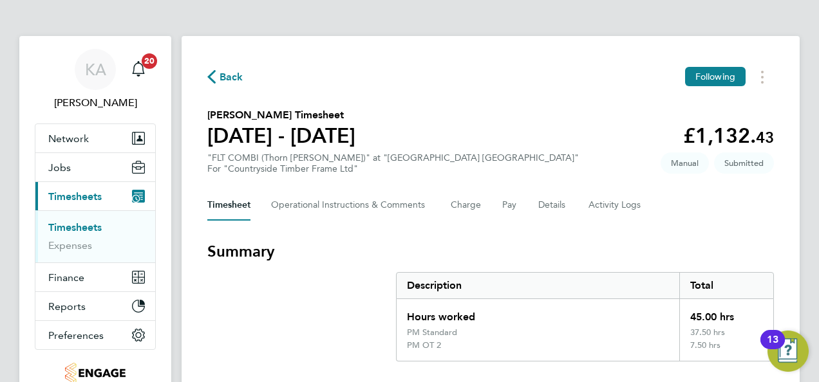
click at [227, 76] on span "Back" at bounding box center [232, 77] width 24 height 15
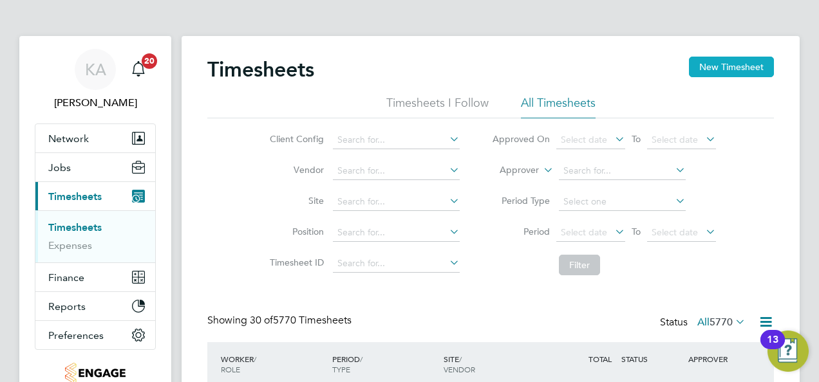
scroll to position [43, 111]
click at [715, 68] on button "New Timesheet" at bounding box center [731, 67] width 85 height 21
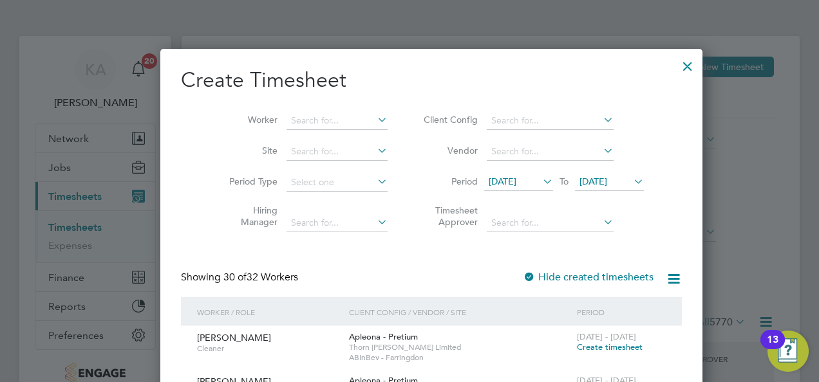
click at [601, 116] on icon at bounding box center [601, 120] width 0 height 18
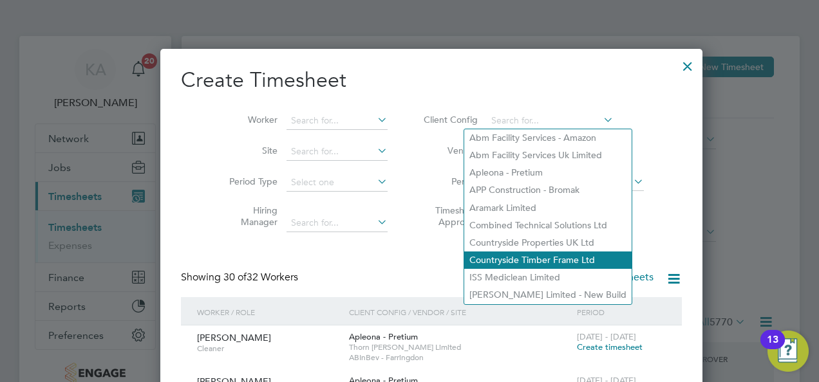
click at [521, 255] on li "Countryside Timber Frame Ltd" at bounding box center [547, 260] width 167 height 17
type input "Countryside Timber Frame Ltd"
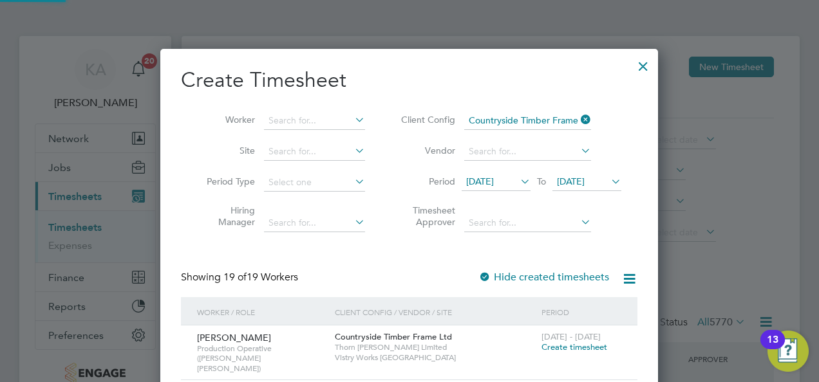
click at [494, 178] on span "12 Aug 2025" at bounding box center [480, 182] width 28 height 12
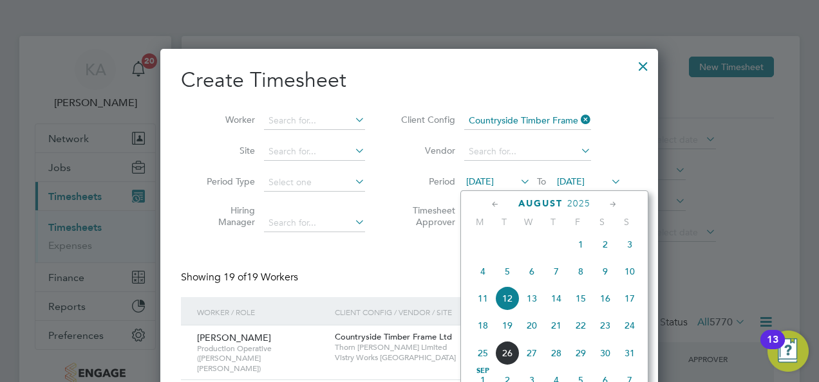
click at [488, 332] on span "18" at bounding box center [483, 326] width 24 height 24
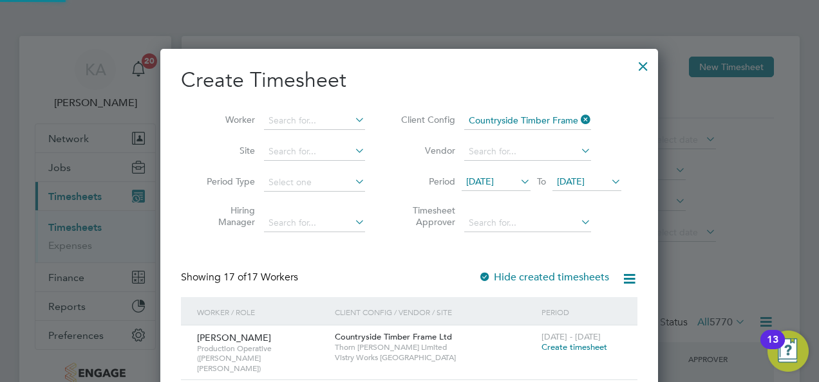
click at [596, 187] on span "19 Aug 2025" at bounding box center [586, 182] width 69 height 17
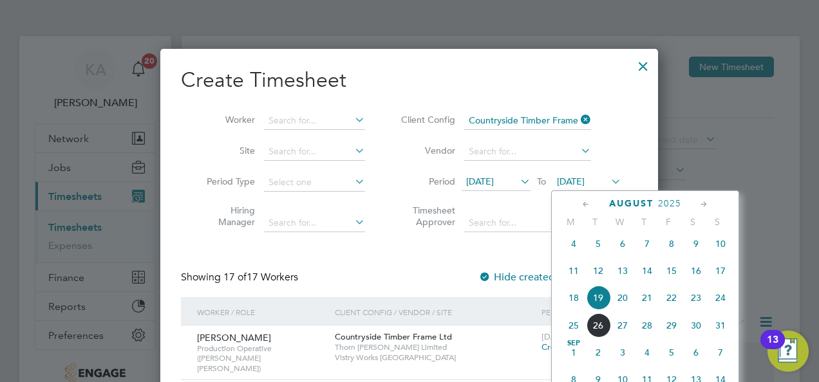
click at [721, 305] on span "24" at bounding box center [720, 298] width 24 height 24
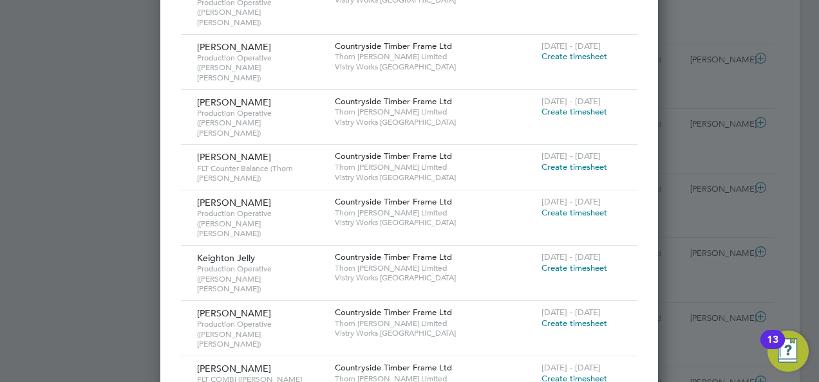
click at [567, 318] on span "Create timesheet" at bounding box center [574, 323] width 66 height 11
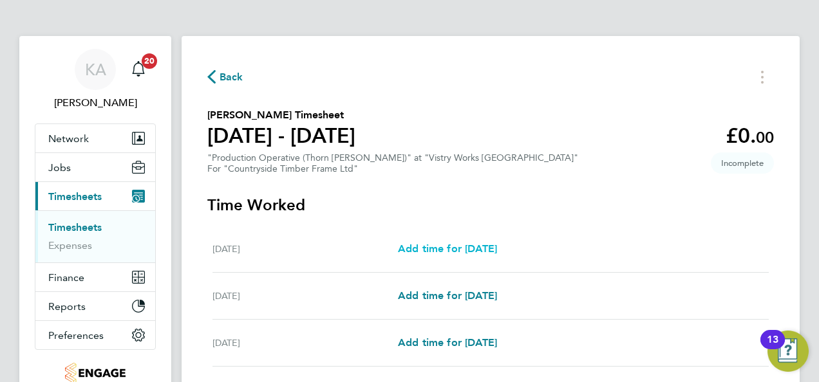
click at [468, 243] on span "Add time for Mon 18 Aug" at bounding box center [447, 249] width 99 height 12
select select "15"
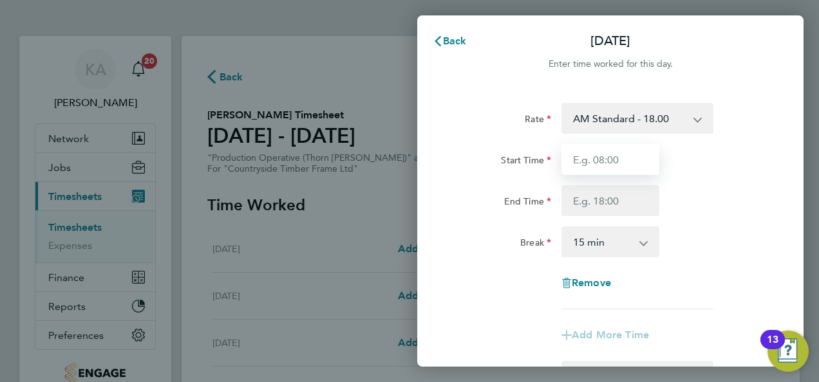
click at [607, 155] on input "Start Time" at bounding box center [610, 159] width 98 height 31
type input "06:00"
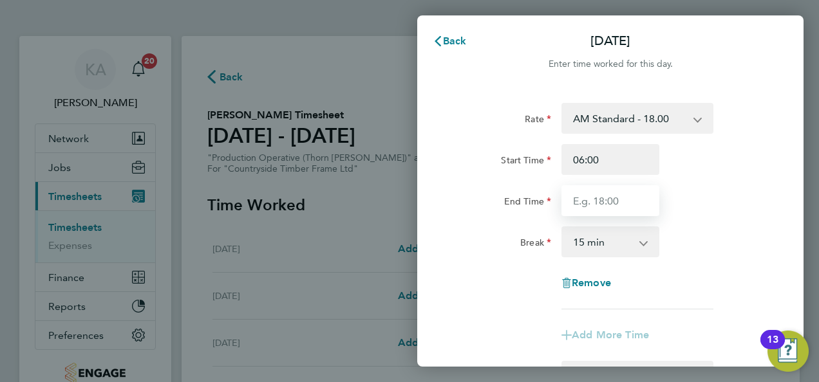
click at [608, 201] on input "End Time" at bounding box center [610, 200] width 98 height 31
type input "14:00"
click at [606, 234] on select "0 min 15 min 30 min 45 min 60 min 75 min 90 min" at bounding box center [603, 242] width 80 height 28
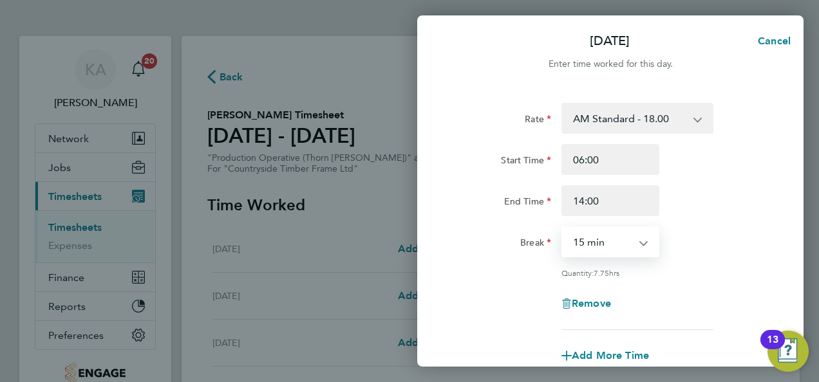
select select "30"
click at [563, 228] on select "0 min 15 min 30 min 45 min 60 min 75 min 90 min" at bounding box center [603, 242] width 80 height 28
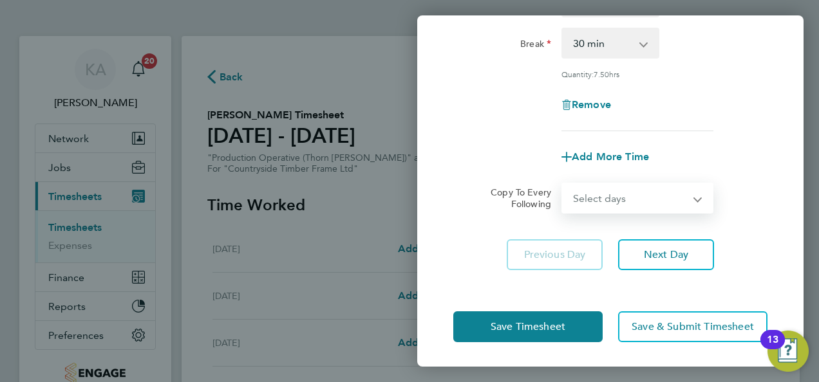
click at [602, 199] on select "Select days Day Weekday (Mon-Fri) Weekend (Sat-Sun) Tuesday Wednesday Thursday …" at bounding box center [630, 198] width 135 height 28
select select "WEEKDAY"
click at [563, 184] on select "Select days Day Weekday (Mon-Fri) Weekend (Sat-Sun) Tuesday Wednesday Thursday …" at bounding box center [630, 198] width 135 height 28
select select "2025-08-24"
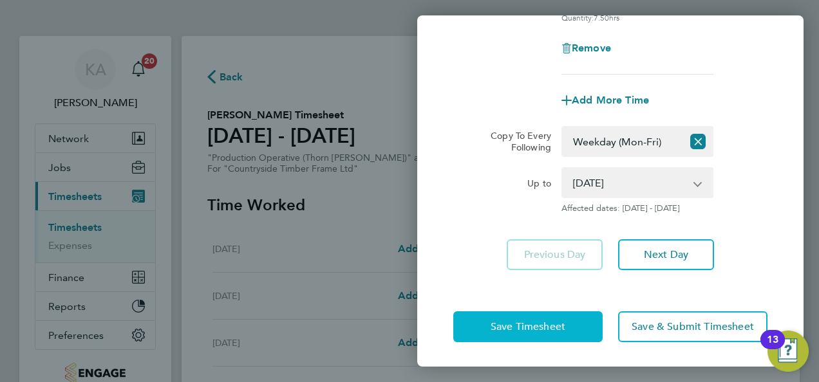
click at [488, 324] on button "Save Timesheet" at bounding box center [527, 327] width 149 height 31
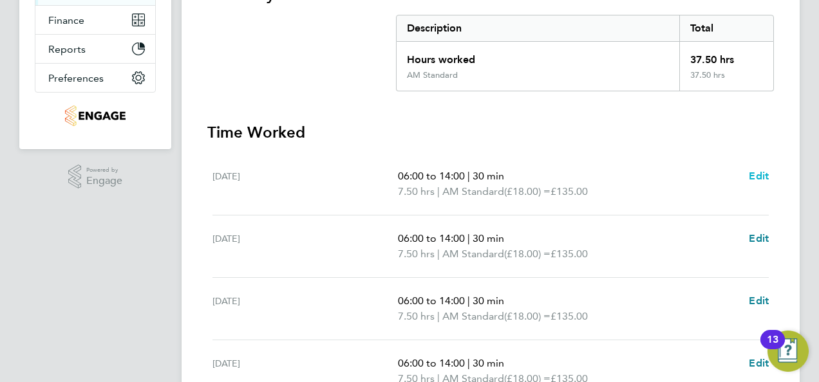
click at [762, 173] on span "Edit" at bounding box center [759, 176] width 20 height 12
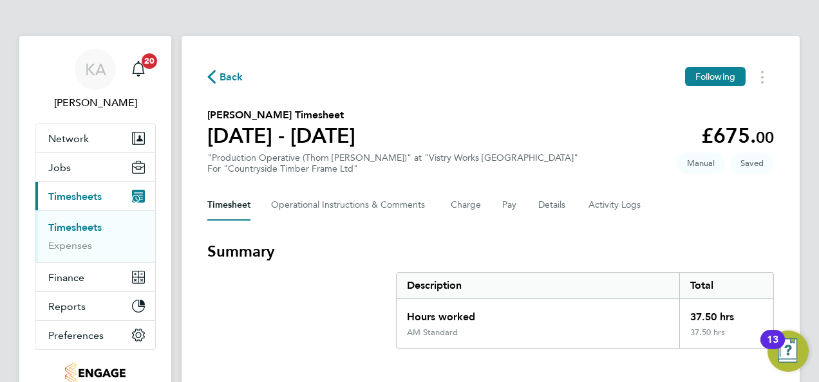
select select "30"
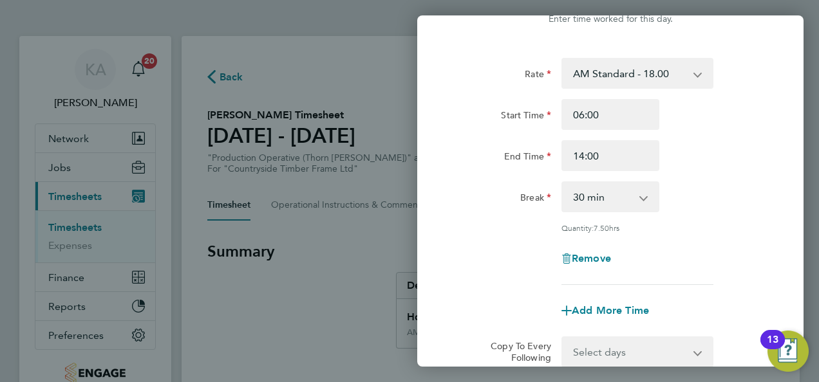
scroll to position [193, 0]
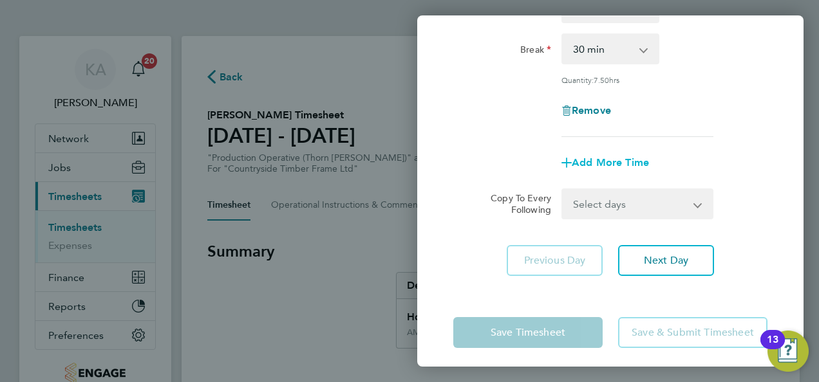
click at [612, 162] on span "Add More Time" at bounding box center [610, 162] width 77 height 12
select select "null"
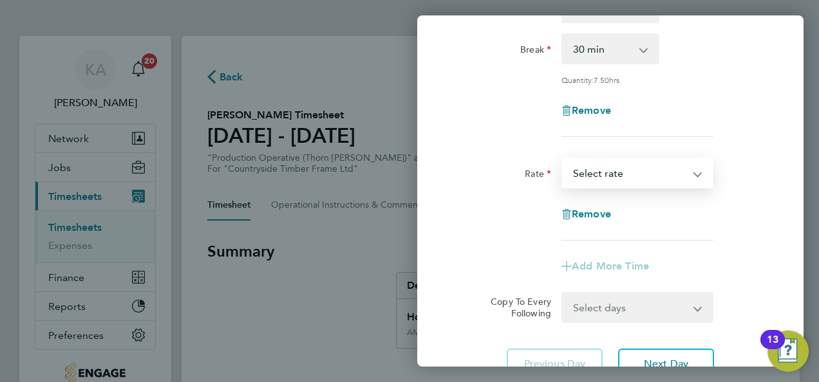
click at [646, 172] on select "AM Standard - 18.00 PM Standard - 19.62 OT 1 - 27.00 PM OT 2 - 39.24 OT2 - 36.0…" at bounding box center [630, 173] width 134 height 28
select select "15"
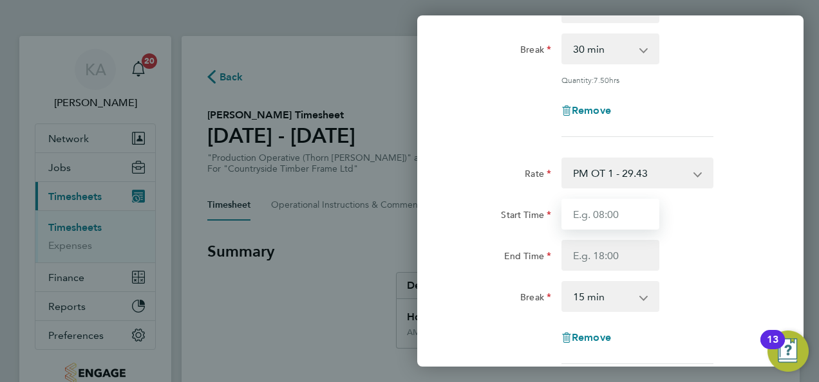
click at [614, 212] on input "Start Time" at bounding box center [610, 214] width 98 height 31
type input "14:00"
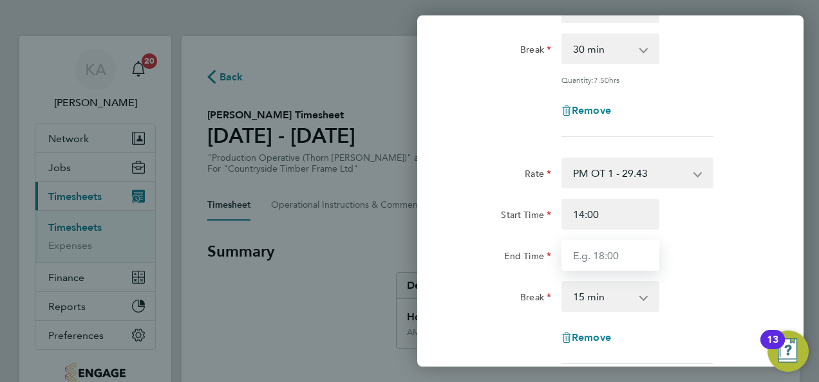
click at [612, 258] on input "End Time" at bounding box center [610, 255] width 98 height 31
type input "16:00"
click at [646, 297] on app-icon-cross-button at bounding box center [649, 297] width 15 height 28
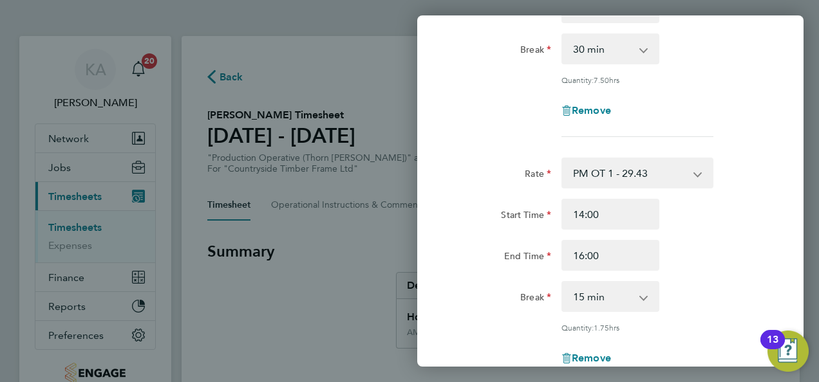
click at [642, 295] on app-icon-cross-button at bounding box center [649, 297] width 15 height 28
click at [637, 297] on select "0 min 15 min 30 min 45 min 60 min 75 min 90 min" at bounding box center [603, 297] width 80 height 28
select select "0"
click at [563, 283] on select "0 min 15 min 30 min 45 min 60 min 75 min 90 min" at bounding box center [603, 297] width 80 height 28
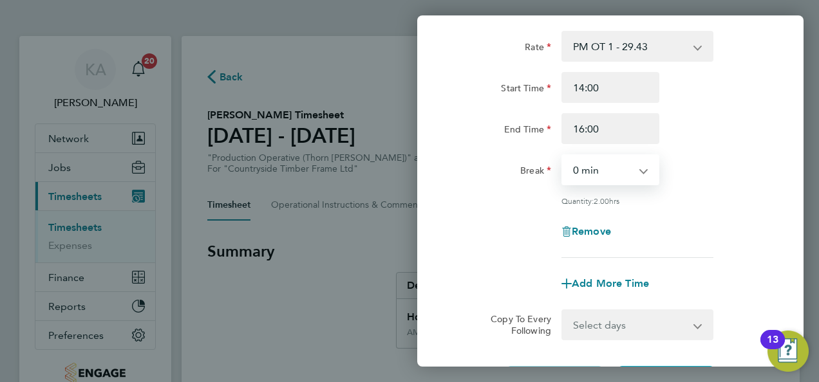
scroll to position [445, 0]
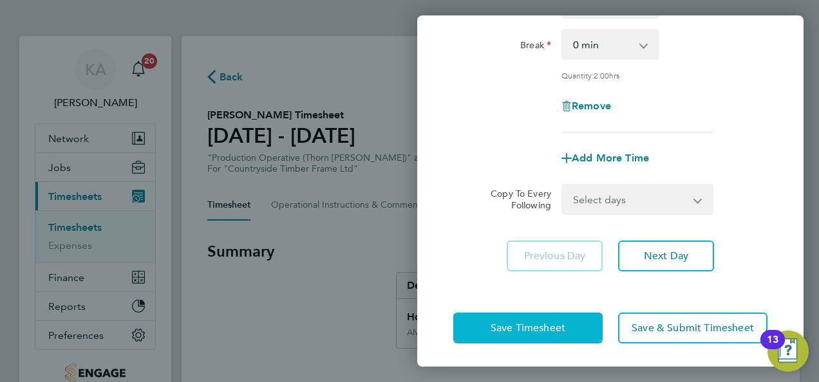
click at [512, 319] on button "Save Timesheet" at bounding box center [527, 328] width 149 height 31
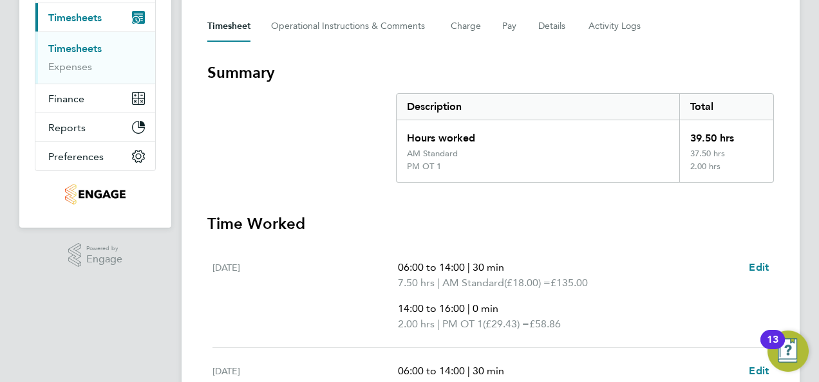
scroll to position [258, 0]
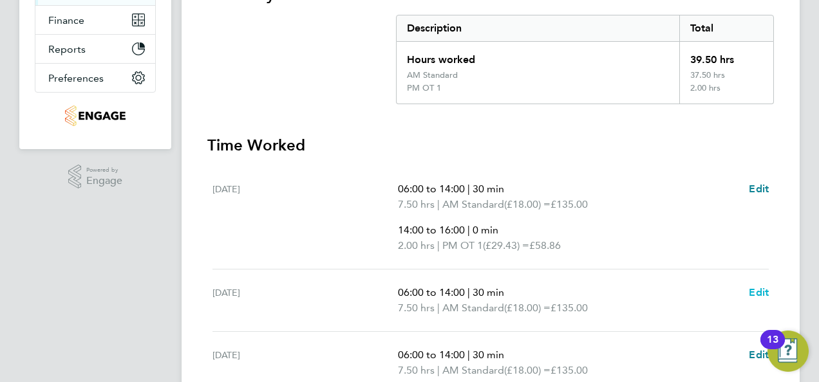
click at [765, 292] on span "Edit" at bounding box center [759, 292] width 20 height 12
select select "30"
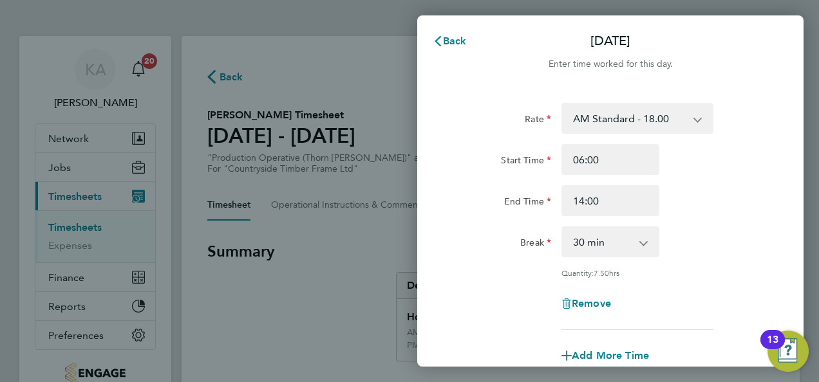
scroll to position [199, 0]
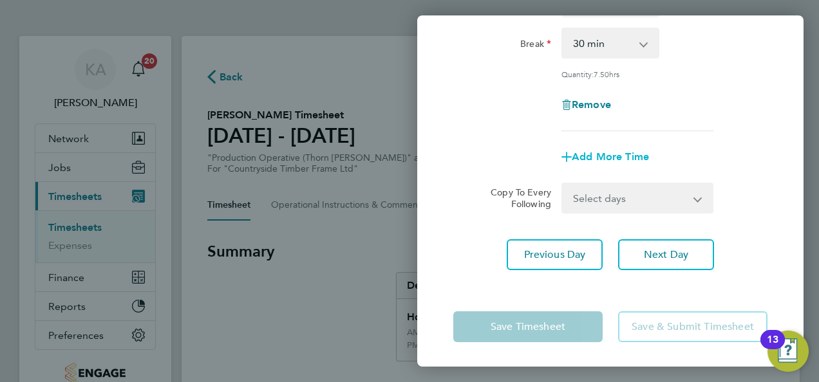
click at [592, 158] on span "Add More Time" at bounding box center [610, 157] width 77 height 12
select select "null"
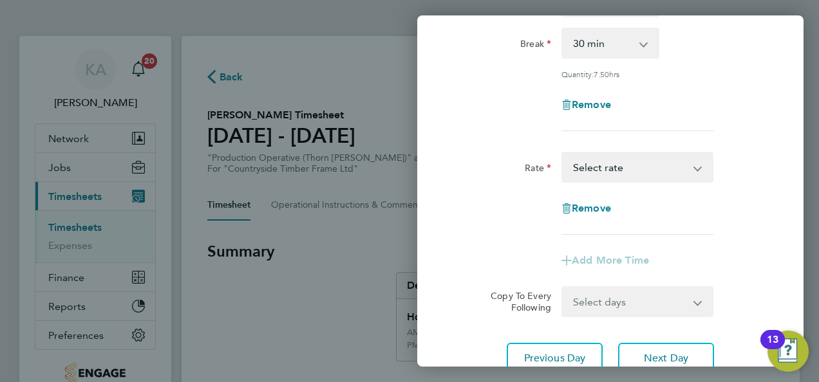
click at [654, 164] on select "AM Standard - 18.00 PM Standard - 19.62 OT 1 - 27.00 PM OT 2 - 39.24 OT2 - 36.0…" at bounding box center [630, 167] width 134 height 28
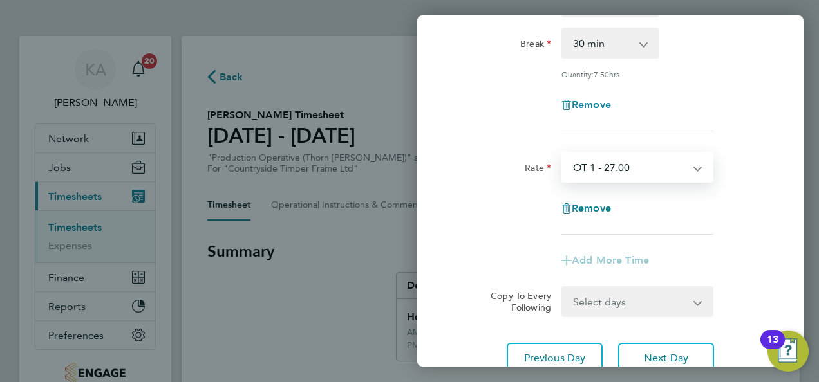
select select "15"
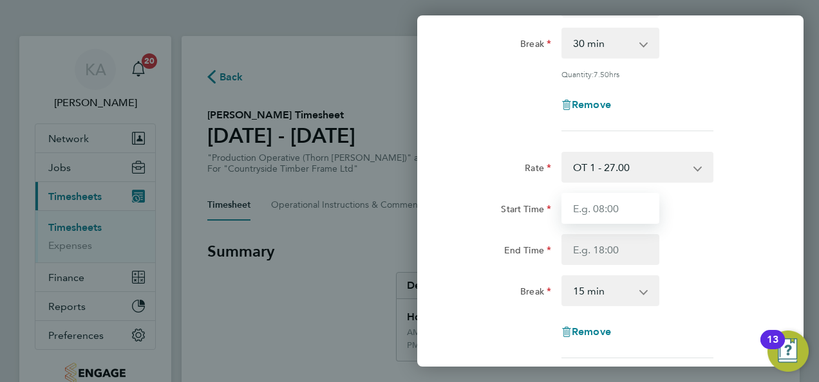
click at [595, 206] on input "Start Time" at bounding box center [610, 208] width 98 height 31
type input "14:00"
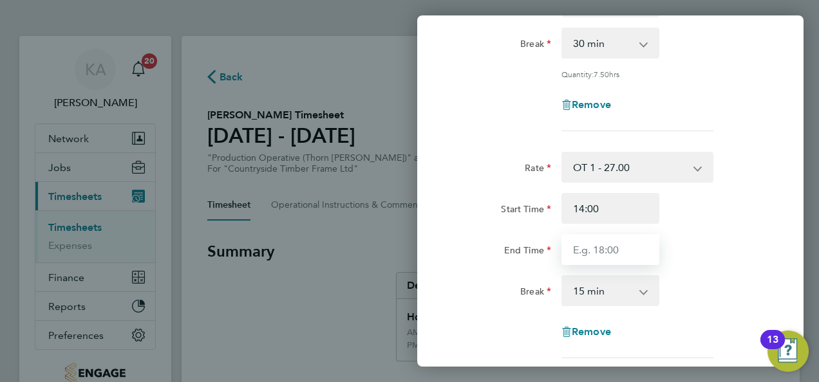
click at [618, 252] on input "End Time" at bounding box center [610, 249] width 98 height 31
type input "16:00"
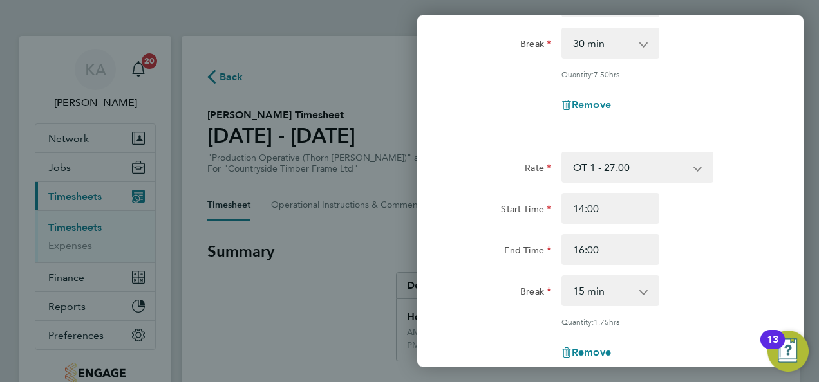
click at [596, 292] on select "0 min 15 min 30 min 45 min 60 min 75 min 90 min" at bounding box center [603, 291] width 80 height 28
select select "0"
click at [563, 277] on select "0 min 15 min 30 min 45 min 60 min 75 min 90 min" at bounding box center [603, 291] width 80 height 28
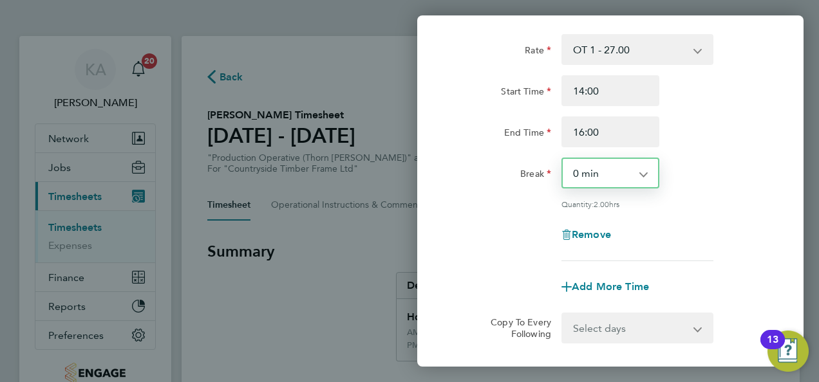
scroll to position [445, 0]
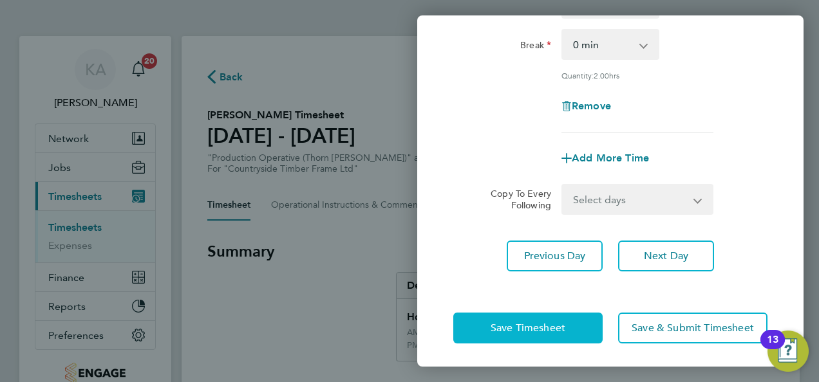
click at [494, 326] on span "Save Timesheet" at bounding box center [528, 328] width 75 height 13
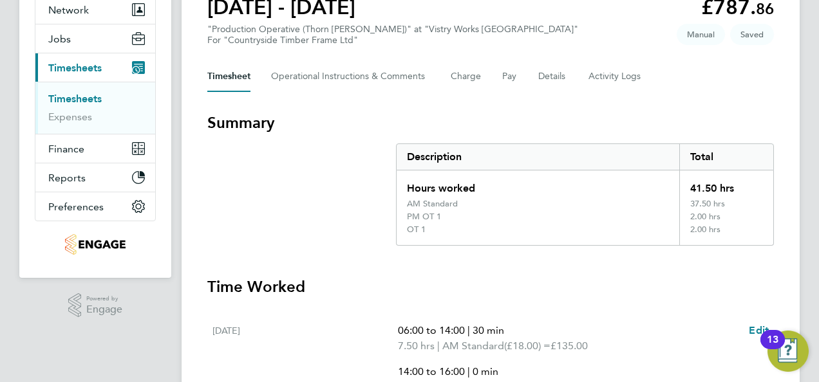
scroll to position [322, 0]
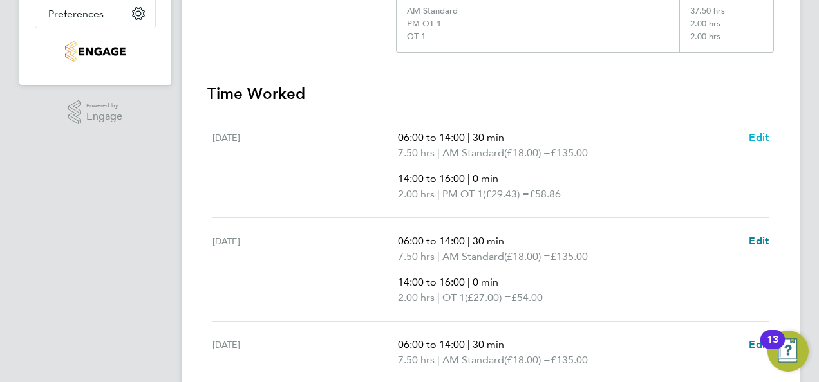
click at [762, 135] on span "Edit" at bounding box center [759, 137] width 20 height 12
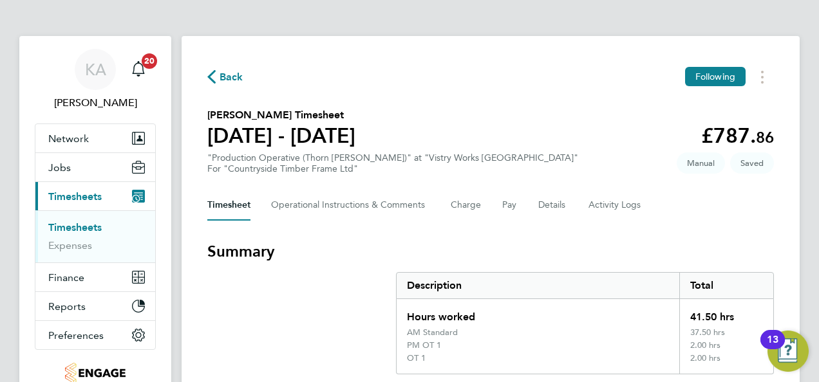
select select "30"
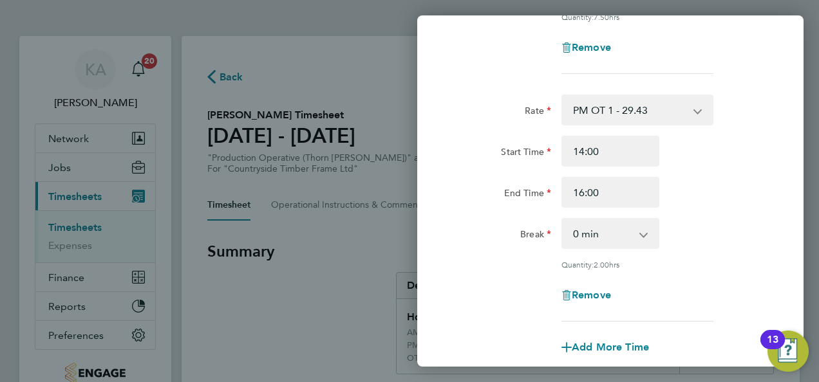
scroll to position [258, 0]
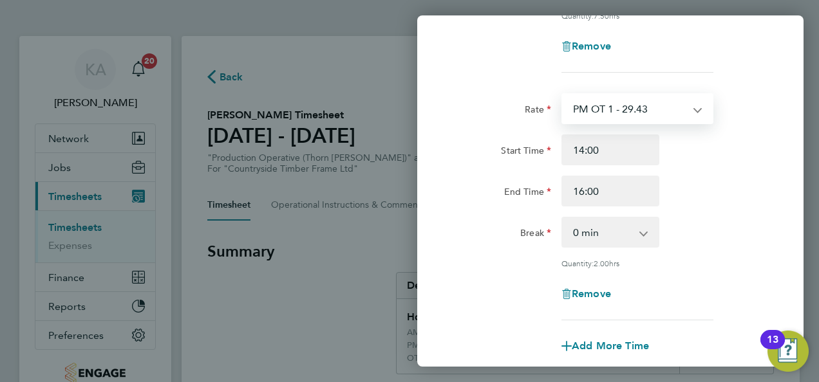
click at [649, 115] on select "PM OT 1 - 29.43 AM Standard - 18.00 PM Standard - 19.62 OT 1 - 27.00 PM OT 2 - …" at bounding box center [630, 109] width 134 height 28
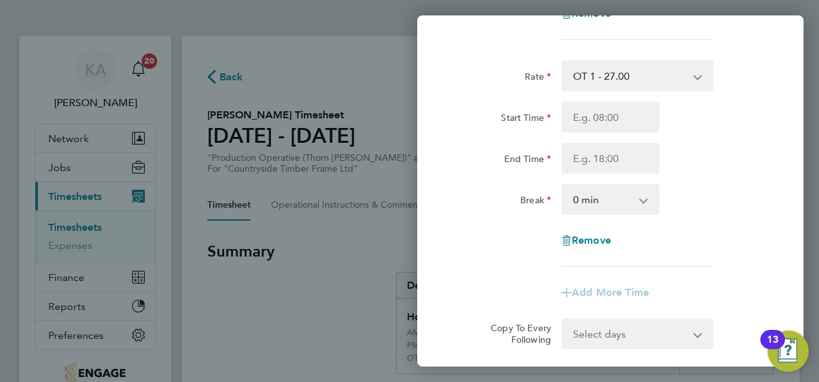
scroll to position [233, 0]
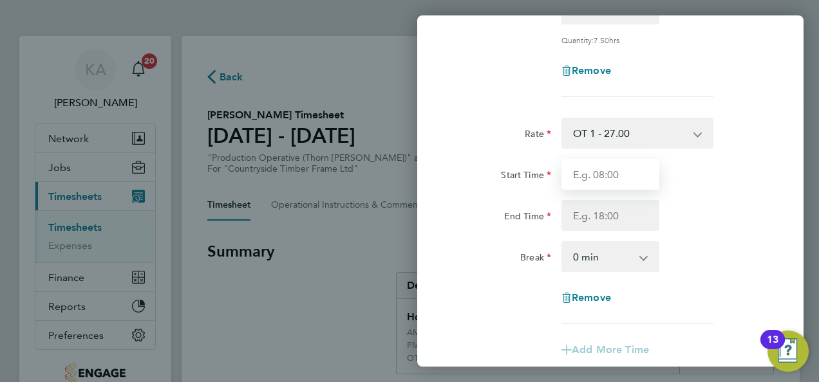
click at [626, 170] on input "Start Time" at bounding box center [610, 174] width 98 height 31
type input "14:00"
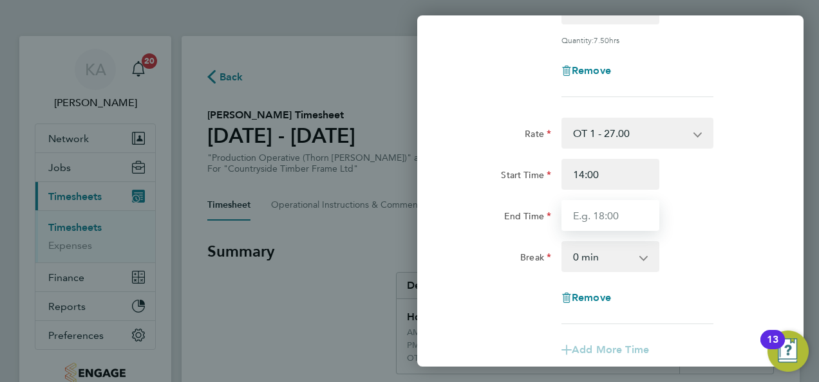
type input "16:00"
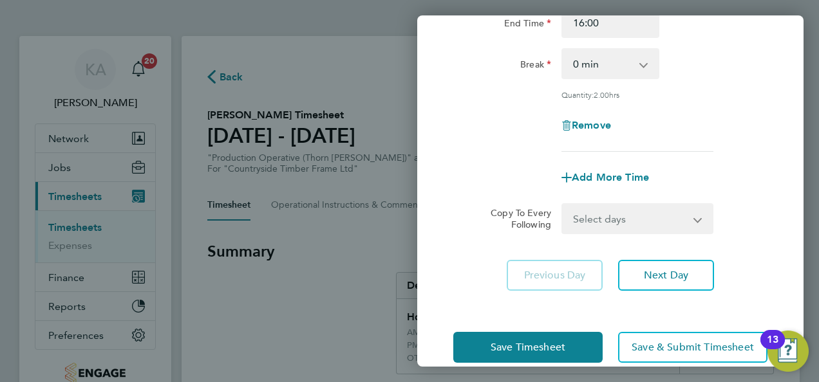
scroll to position [445, 0]
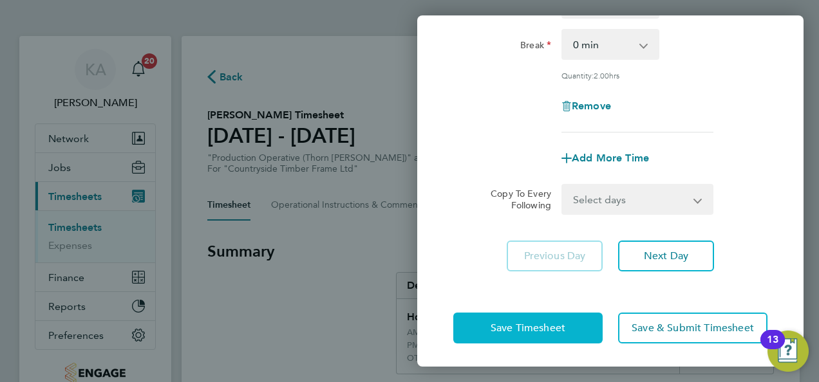
click at [492, 322] on span "Save Timesheet" at bounding box center [528, 328] width 75 height 13
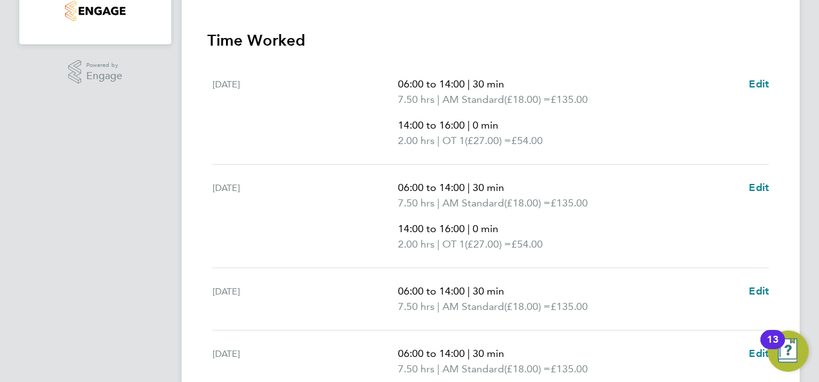
scroll to position [386, 0]
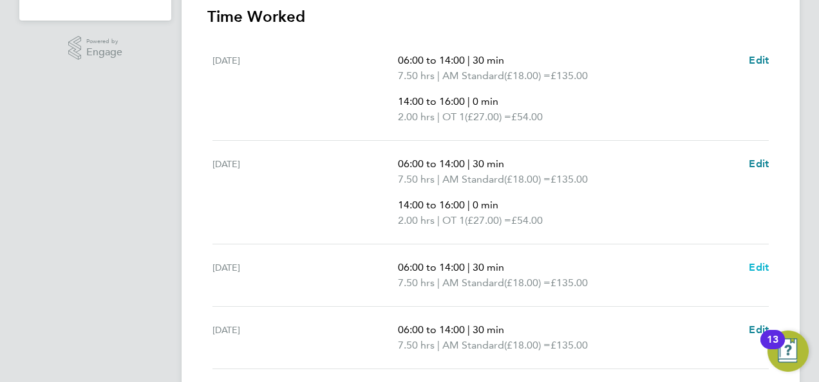
click at [763, 264] on span "Edit" at bounding box center [759, 267] width 20 height 12
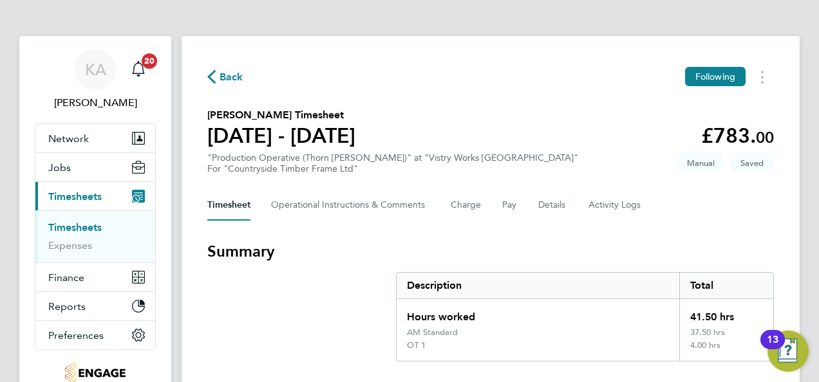
select select "30"
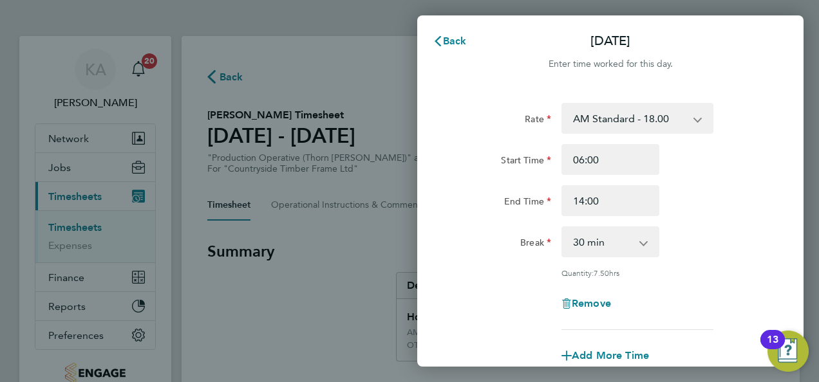
scroll to position [193, 0]
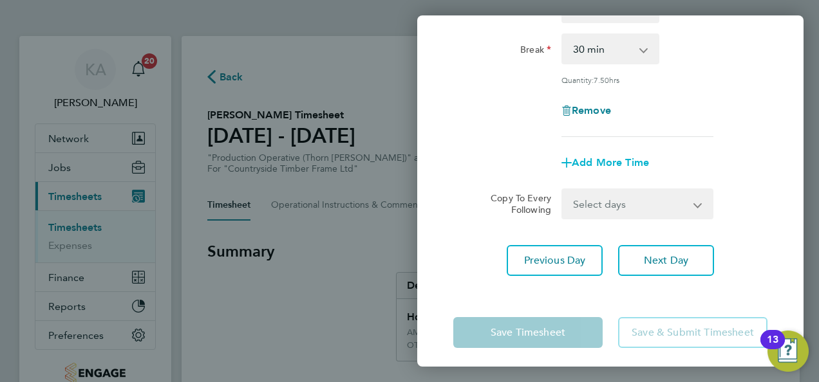
click at [617, 160] on span "Add More Time" at bounding box center [610, 162] width 77 height 12
select select "null"
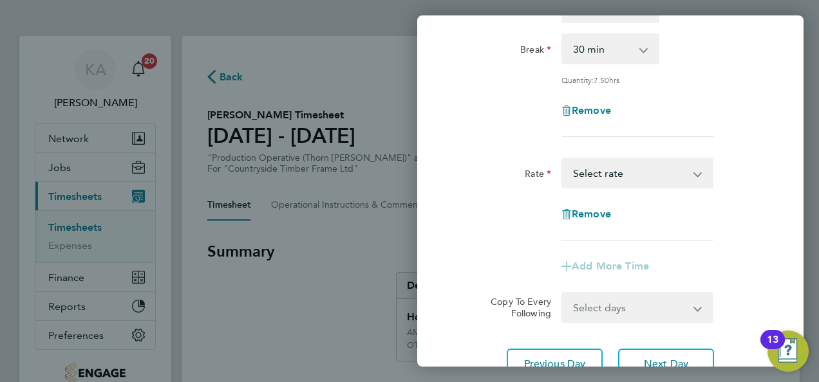
click at [609, 174] on select "AM Standard - 18.00 PM Standard - 19.62 OT 1 - 27.00 PM OT 2 - 39.24 OT2 - 36.0…" at bounding box center [630, 173] width 134 height 28
select select "15"
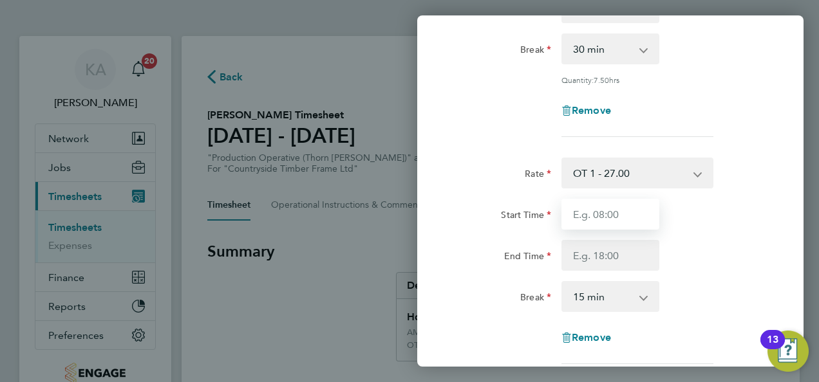
click at [619, 209] on input "Start Time" at bounding box center [610, 214] width 98 height 31
type input "14:00"
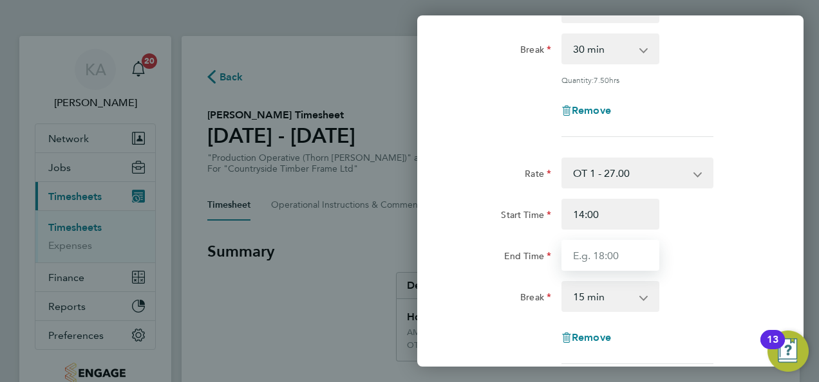
click at [590, 248] on input "End Time" at bounding box center [610, 255] width 98 height 31
type input "16:00"
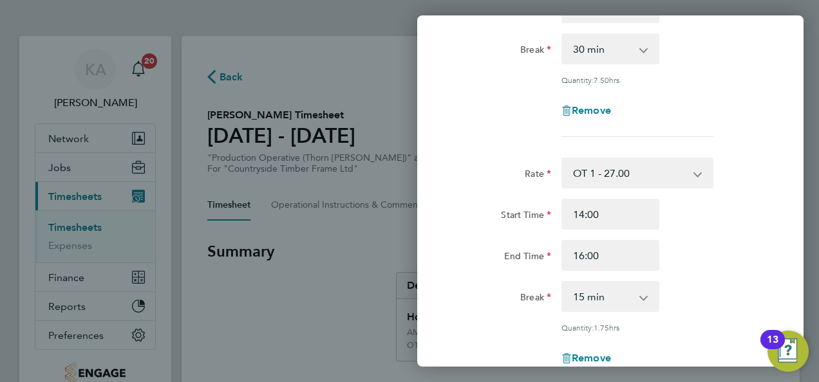
click at [612, 290] on select "0 min 15 min 30 min 45 min 60 min 75 min 90 min" at bounding box center [603, 297] width 80 height 28
select select "0"
click at [563, 283] on select "0 min 15 min 30 min 45 min 60 min 75 min 90 min" at bounding box center [603, 297] width 80 height 28
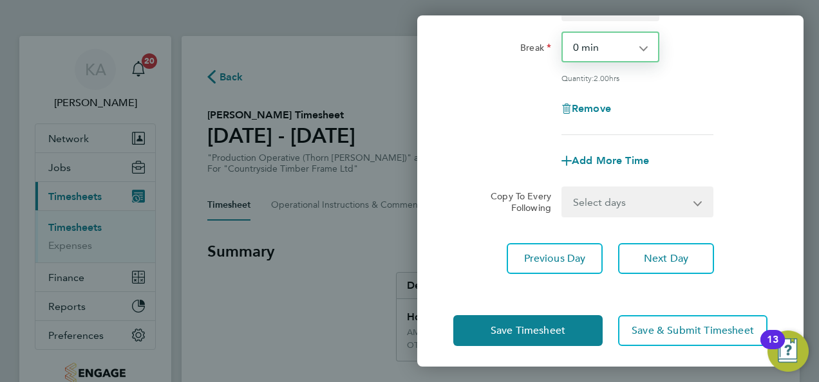
scroll to position [445, 0]
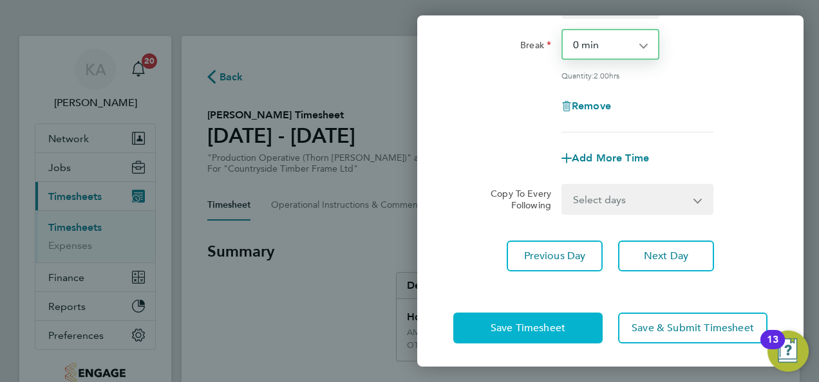
click at [512, 330] on span "Save Timesheet" at bounding box center [528, 328] width 75 height 13
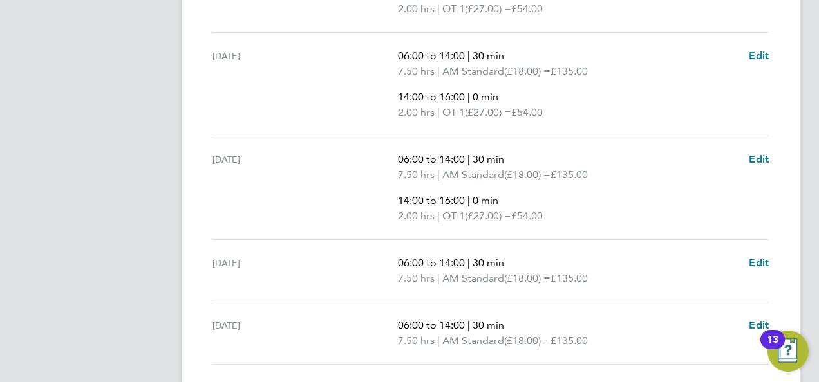
scroll to position [515, 0]
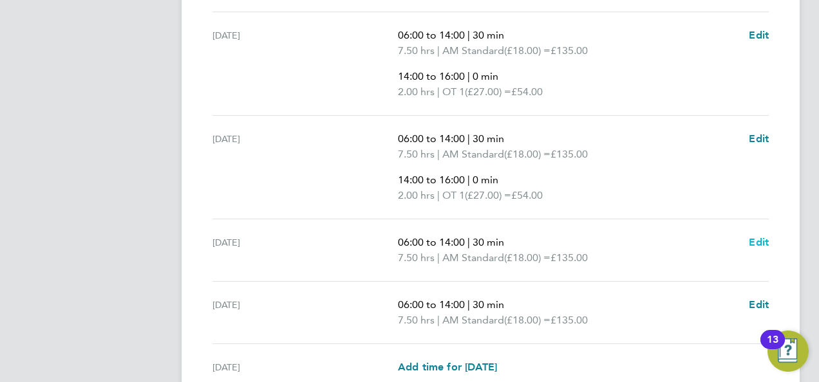
click at [763, 238] on span "Edit" at bounding box center [759, 242] width 20 height 12
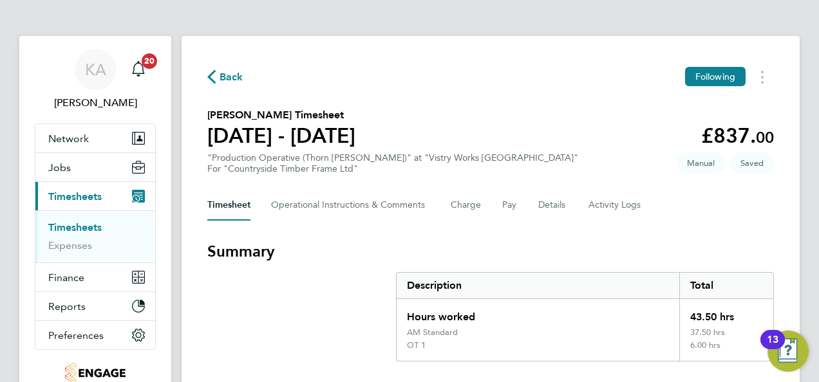
select select "30"
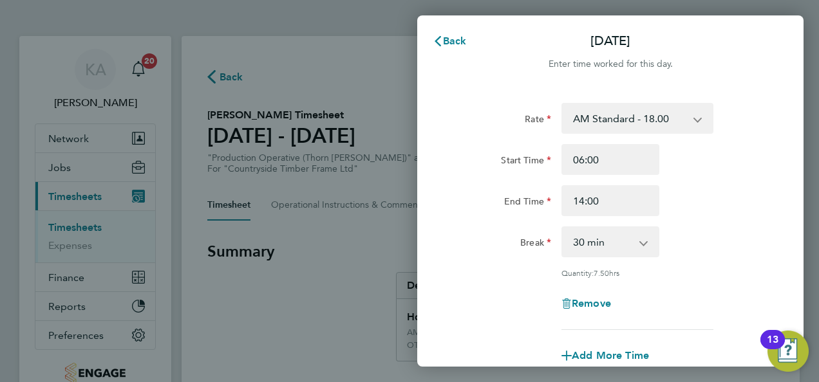
scroll to position [199, 0]
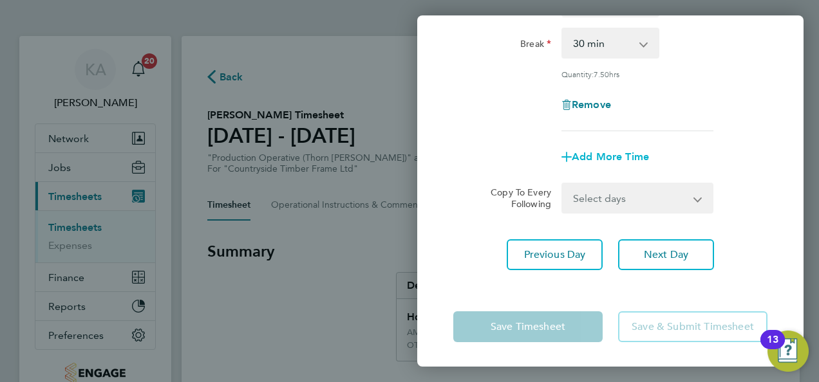
click at [626, 156] on span "Add More Time" at bounding box center [610, 157] width 77 height 12
select select "null"
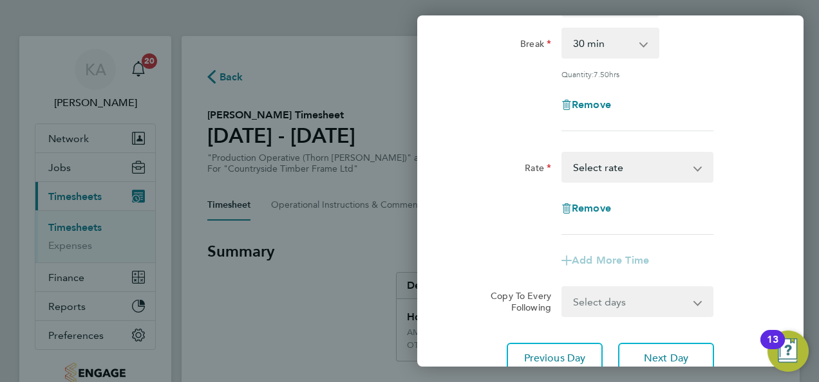
click at [621, 170] on select "AM Standard - 18.00 PM Standard - 19.62 OT 1 - 27.00 PM OT 2 - 39.24 OT2 - 36.0…" at bounding box center [630, 167] width 134 height 28
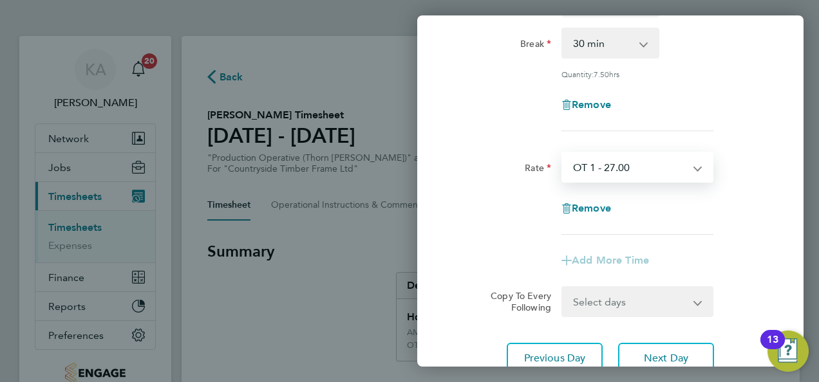
select select "15"
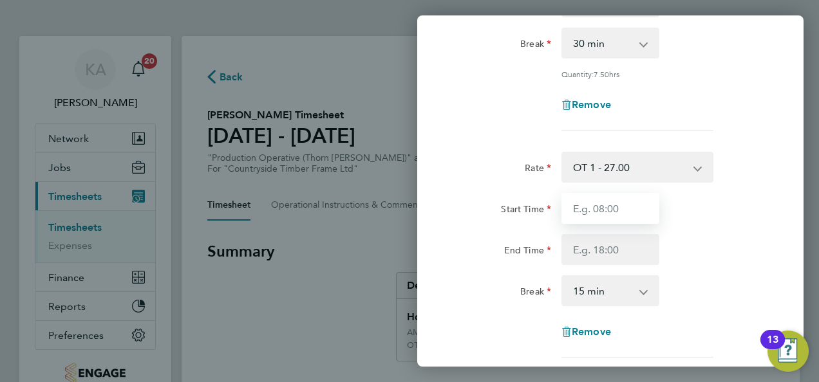
click at [608, 209] on input "Start Time" at bounding box center [610, 208] width 98 height 31
type input "14:00"
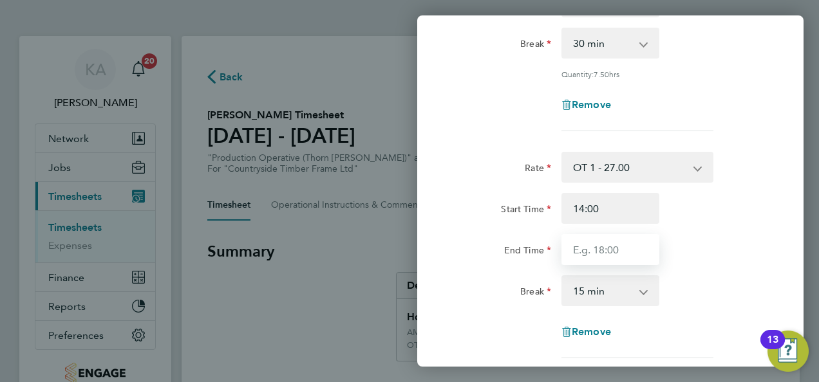
click at [590, 238] on input "End Time" at bounding box center [610, 249] width 98 height 31
type input "16:00"
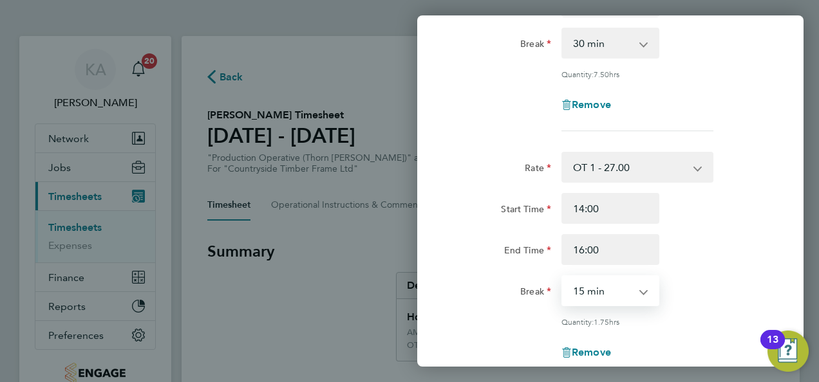
click at [608, 294] on select "0 min 15 min 30 min 45 min 60 min 75 min 90 min" at bounding box center [603, 291] width 80 height 28
select select "0"
click at [563, 277] on select "0 min 15 min 30 min 45 min 60 min 75 min 90 min" at bounding box center [603, 291] width 80 height 28
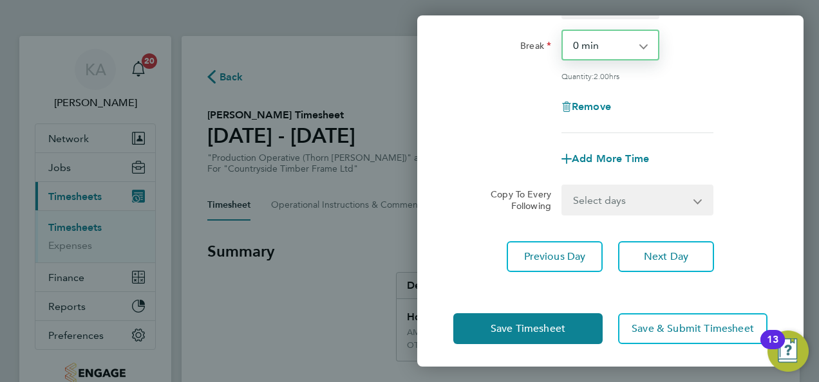
scroll to position [445, 0]
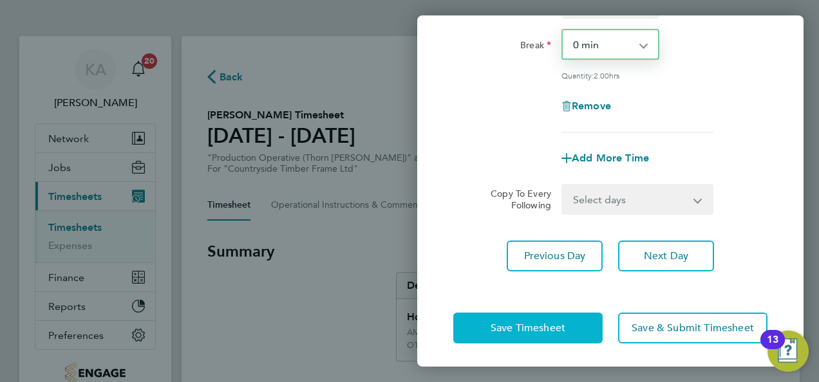
click at [500, 322] on span "Save Timesheet" at bounding box center [528, 328] width 75 height 13
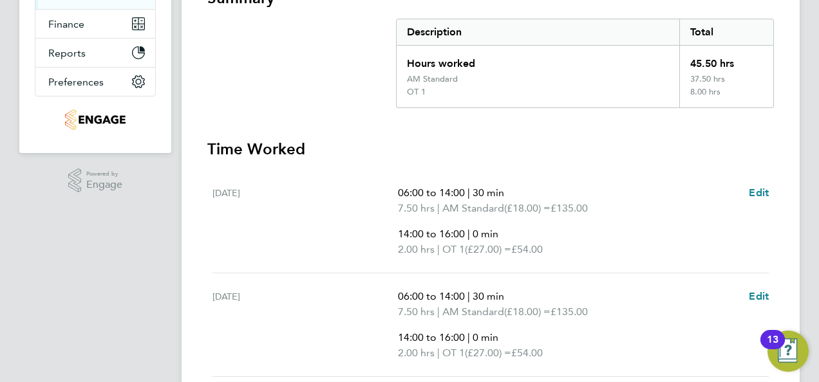
scroll to position [64, 0]
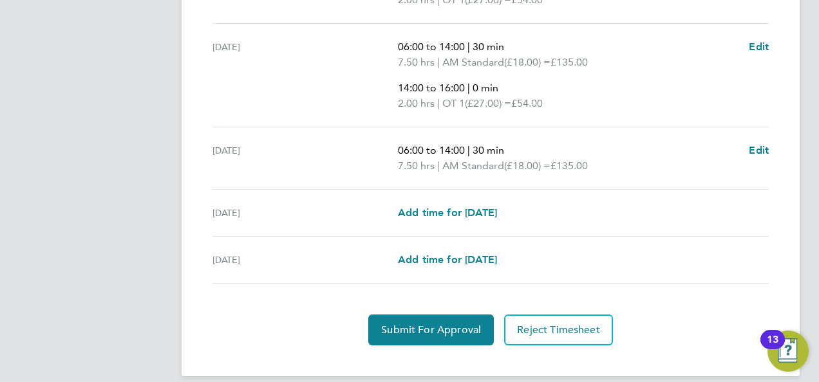
scroll to position [723, 0]
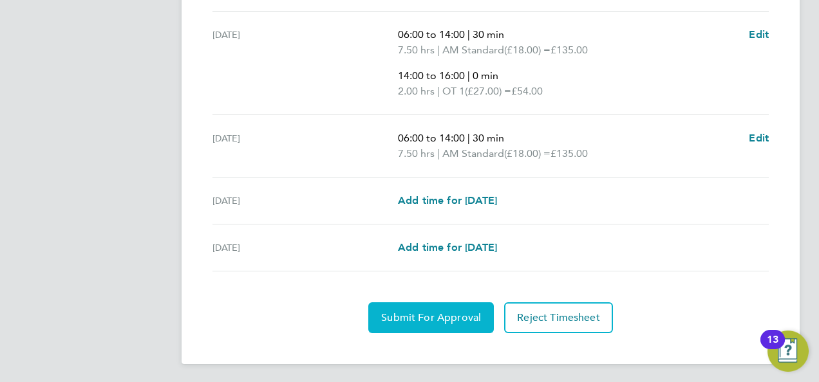
click at [431, 313] on span "Submit For Approval" at bounding box center [431, 318] width 100 height 13
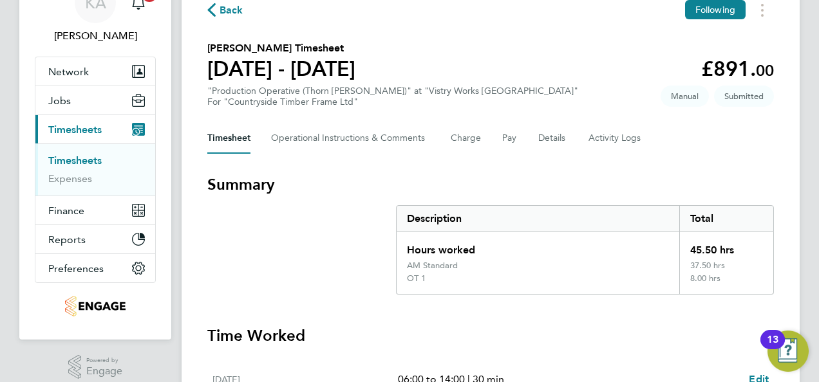
scroll to position [0, 0]
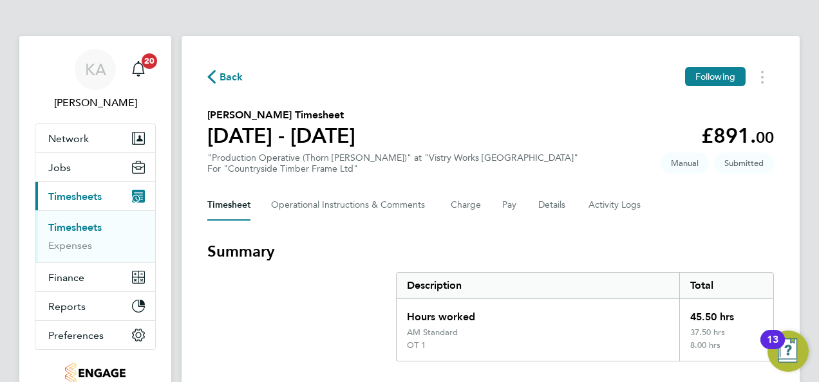
click at [219, 74] on span "Back" at bounding box center [225, 76] width 36 height 12
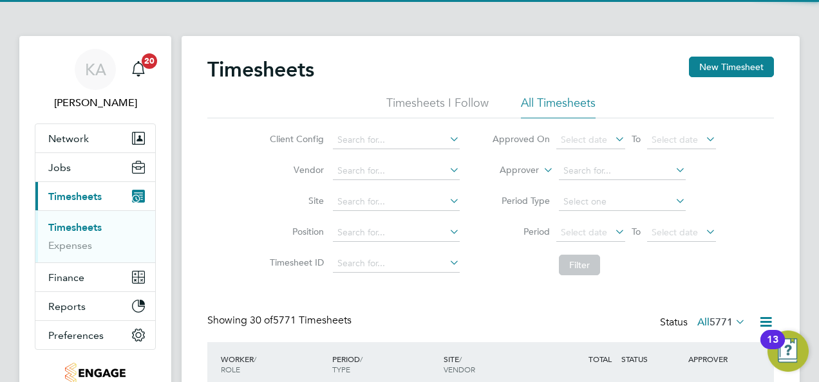
scroll to position [32, 111]
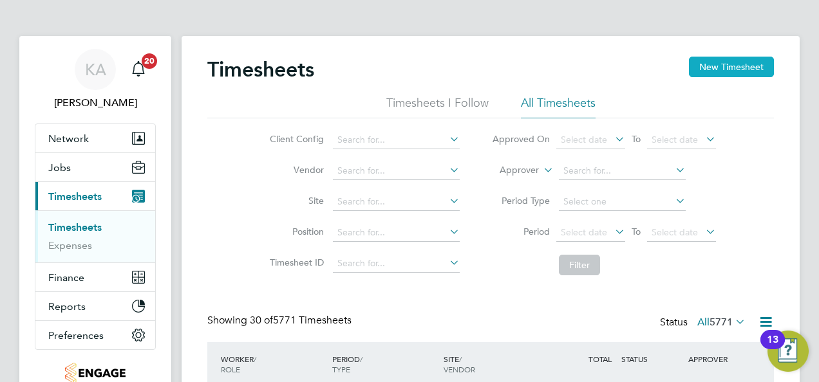
click at [706, 74] on button "New Timesheet" at bounding box center [731, 67] width 85 height 21
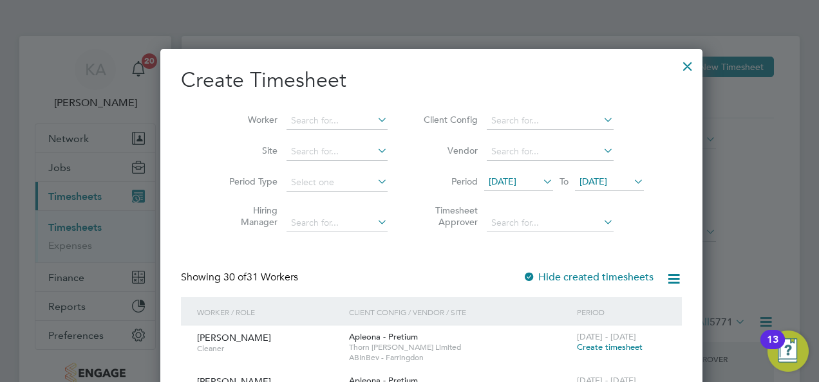
click at [601, 121] on icon at bounding box center [601, 120] width 0 height 18
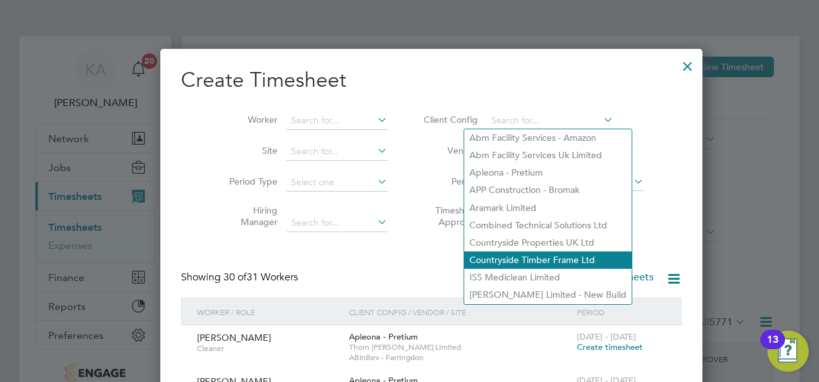
click at [514, 260] on li "Countryside Timber Frame Ltd" at bounding box center [547, 260] width 167 height 17
type input "Countryside Timber Frame Ltd"
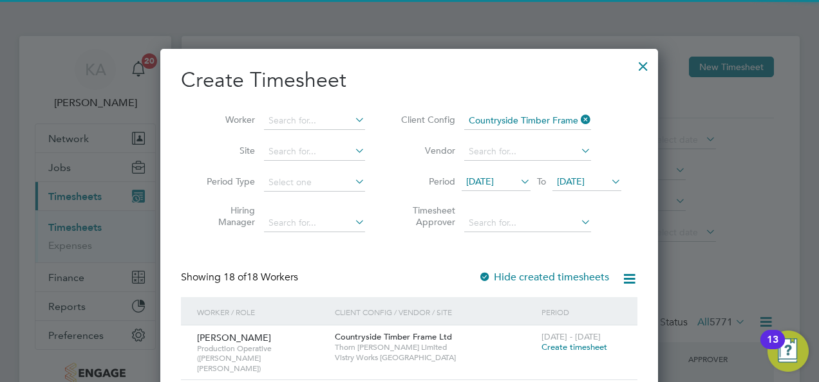
click at [494, 182] on span "12 Aug 2025" at bounding box center [480, 182] width 28 height 12
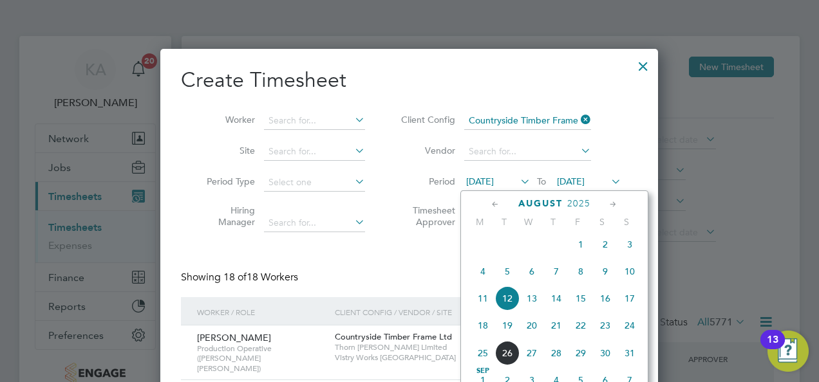
click at [478, 330] on span "18" at bounding box center [483, 326] width 24 height 24
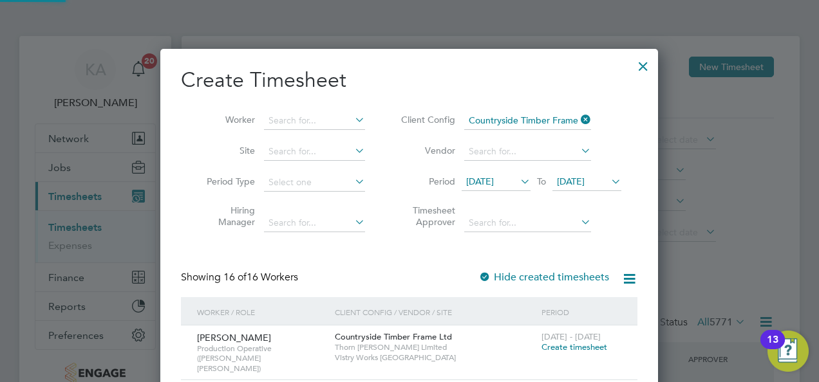
click at [585, 182] on span "19 Aug 2025" at bounding box center [571, 182] width 28 height 12
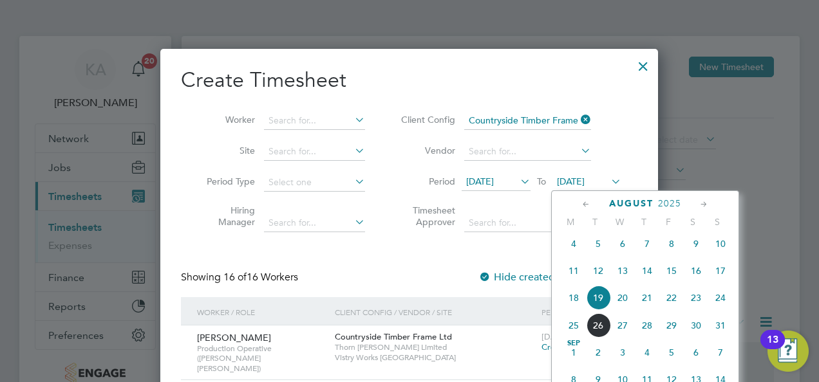
click at [716, 305] on span "24" at bounding box center [720, 298] width 24 height 24
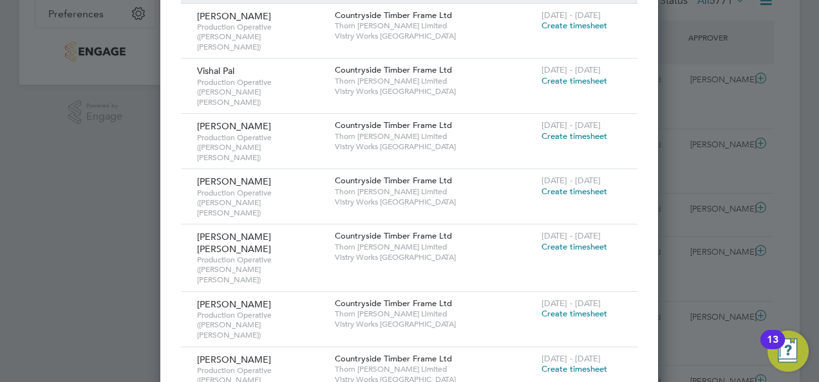
click at [582, 364] on span "Create timesheet" at bounding box center [574, 369] width 66 height 11
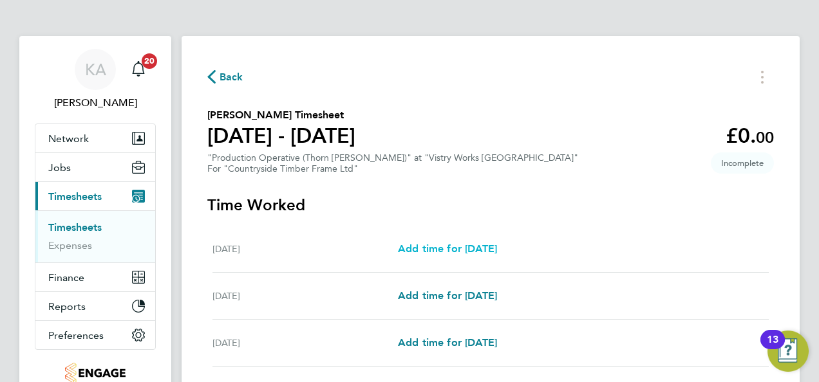
click at [477, 245] on span "Add time for Mon 18 Aug" at bounding box center [447, 249] width 99 height 12
select select "15"
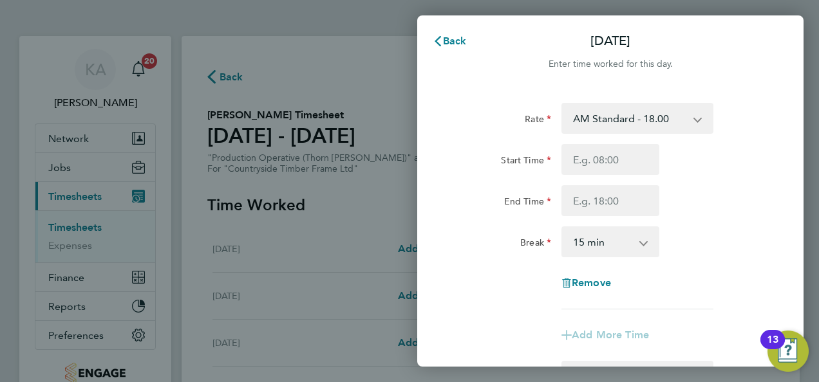
click at [659, 116] on select "AM Standard - 18.00 OT2 - 36.00 PM Standard - 19.62 PM OT 2 - 39.24 PM OT 1 - 2…" at bounding box center [630, 118] width 134 height 28
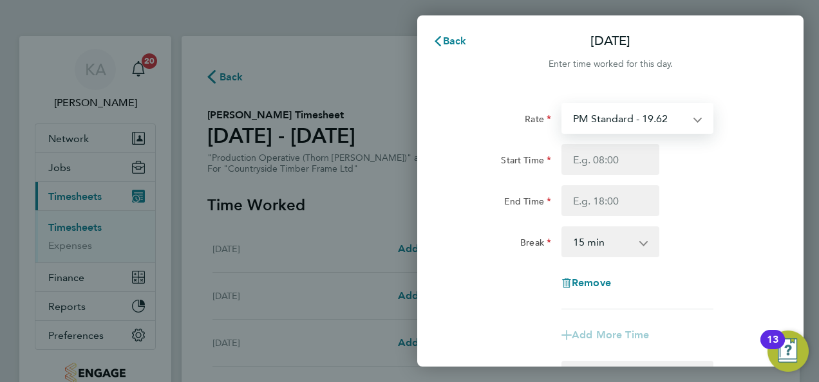
select select "15"
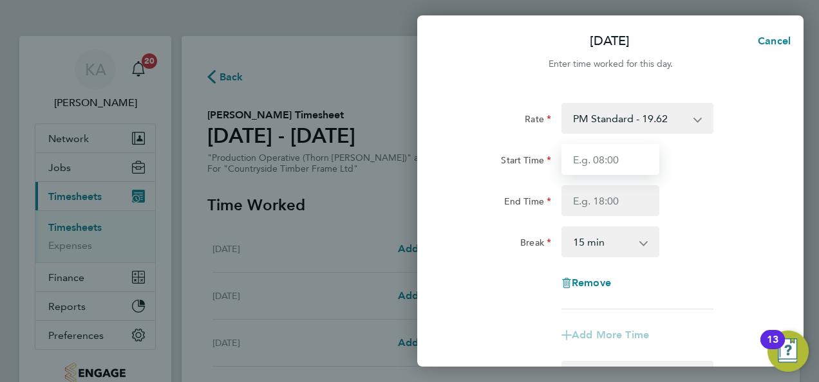
click at [598, 153] on input "Start Time" at bounding box center [610, 159] width 98 height 31
type input "14:00"
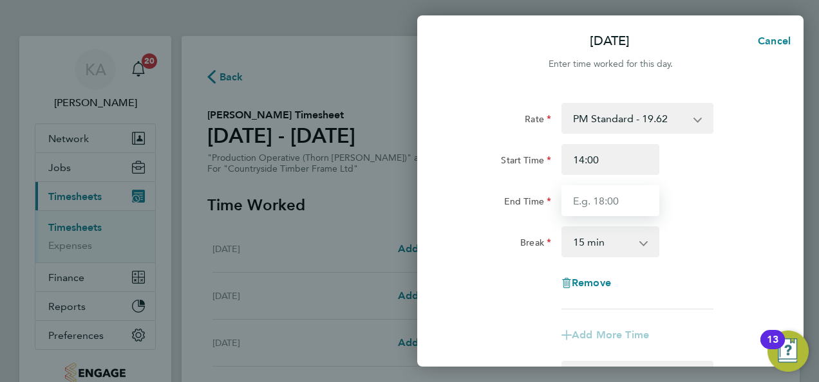
click at [619, 204] on input "End Time" at bounding box center [610, 200] width 98 height 31
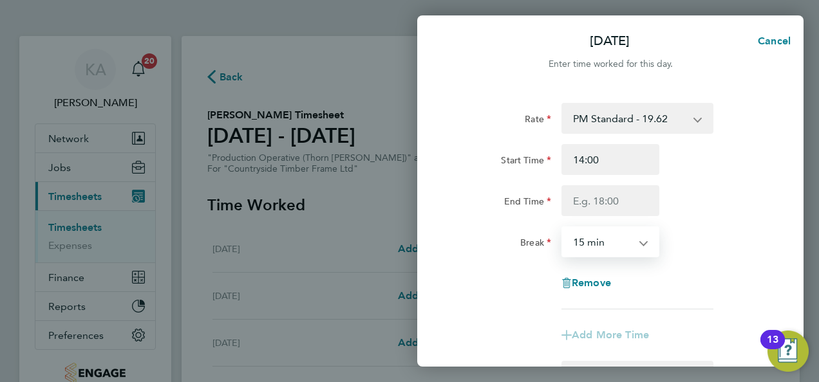
click at [635, 239] on select "0 min 15 min 30 min 45 min 60 min 75 min 90 min" at bounding box center [603, 242] width 80 height 28
select select "30"
click at [563, 228] on select "0 min 15 min 30 min 45 min 60 min 75 min 90 min" at bounding box center [603, 242] width 80 height 28
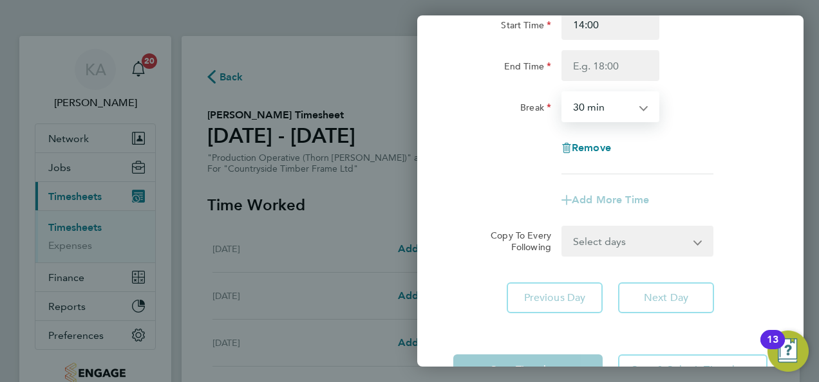
scroll to position [179, 0]
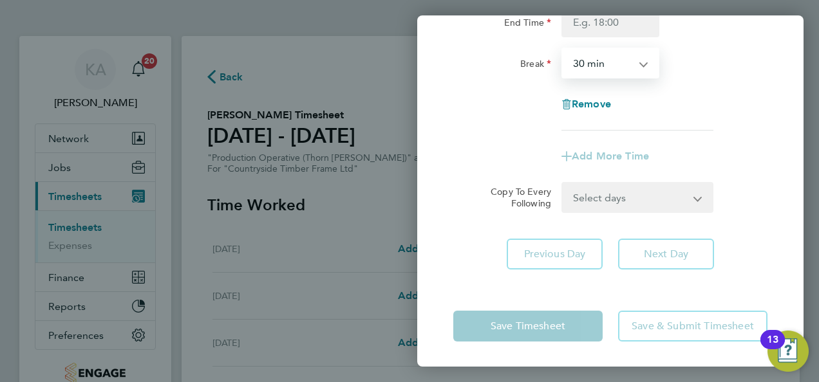
click at [654, 193] on select "Select days Day Weekday (Mon-Fri) Weekend (Sat-Sun) Tuesday Wednesday Thursday …" at bounding box center [630, 197] width 135 height 28
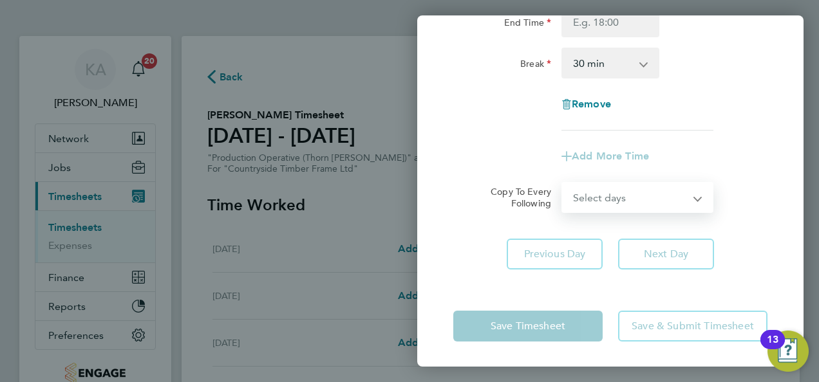
select select "WEEKDAY"
click at [563, 183] on select "Select days Day Weekday (Mon-Fri) Weekend (Sat-Sun) Tuesday Wednesday Thursday …" at bounding box center [630, 197] width 135 height 28
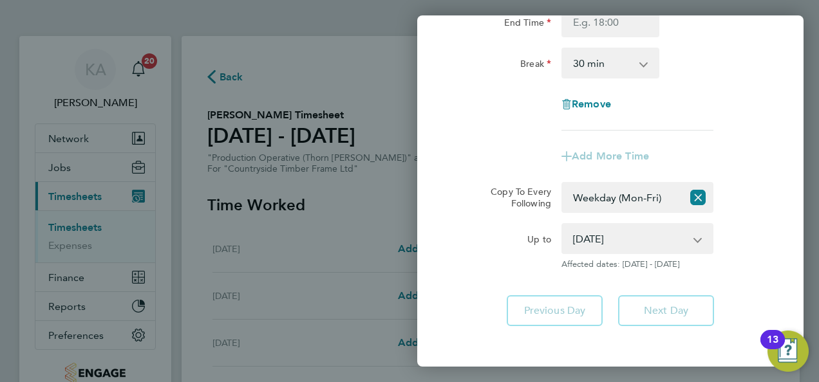
click at [505, 138] on app-timesheet-line-form-group "Rate PM Standard - 19.62 AM Standard - 18.00 OT2 - 36.00 PM OT 2 - 39.24 PM OT …" at bounding box center [610, 48] width 314 height 248
click at [665, 234] on select "19 Aug 2025 20 Aug 2025 21 Aug 2025 22 Aug 2025 23 Aug 2025 24 Aug 2025" at bounding box center [630, 239] width 134 height 28
select select "2025-08-19"
click at [563, 225] on select "19 Aug 2025 20 Aug 2025 21 Aug 2025 22 Aug 2025 23 Aug 2025 24 Aug 2025" at bounding box center [630, 239] width 134 height 28
click at [740, 166] on div "Add More Time" at bounding box center [610, 156] width 324 height 31
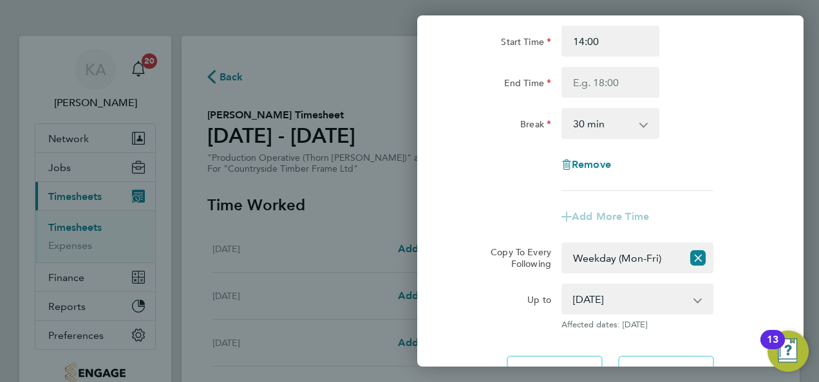
scroll to position [50, 0]
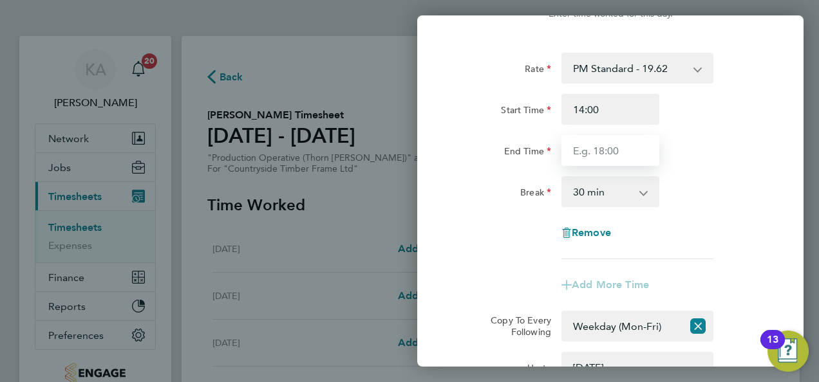
click at [597, 141] on input "End Time" at bounding box center [610, 150] width 98 height 31
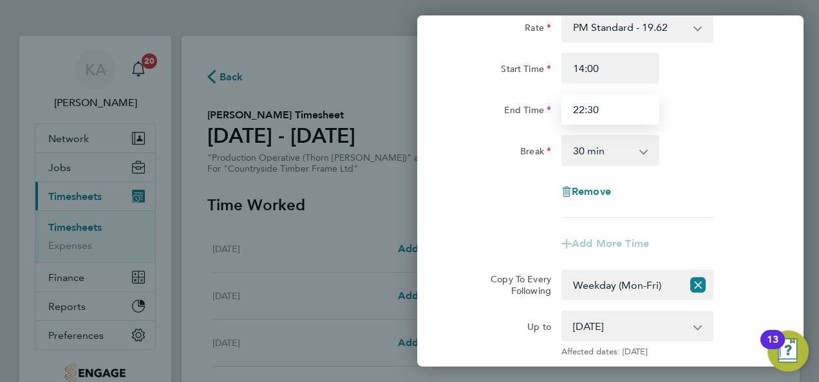
scroll to position [0, 0]
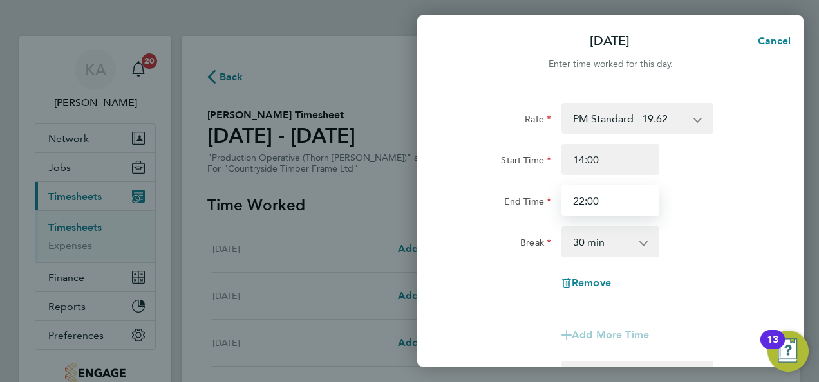
type input "22:00"
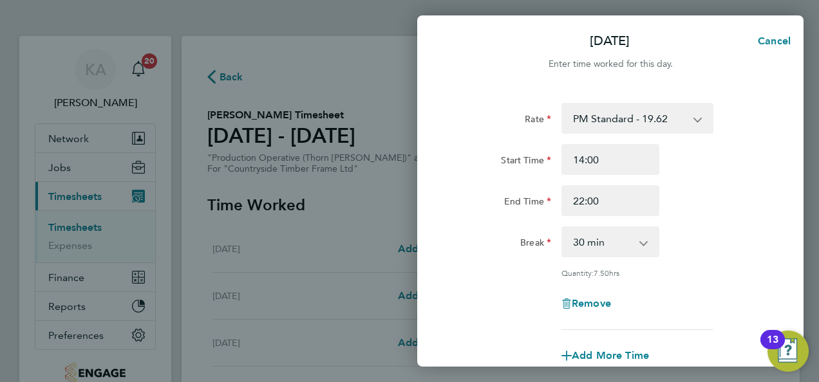
click at [681, 190] on div "End Time 22:00" at bounding box center [610, 200] width 324 height 31
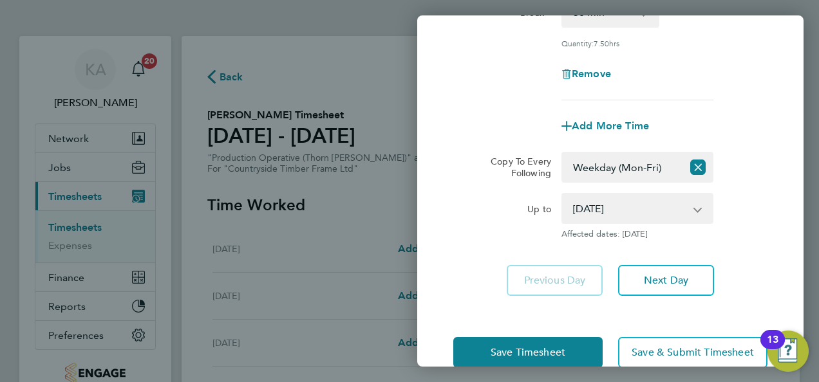
scroll to position [256, 0]
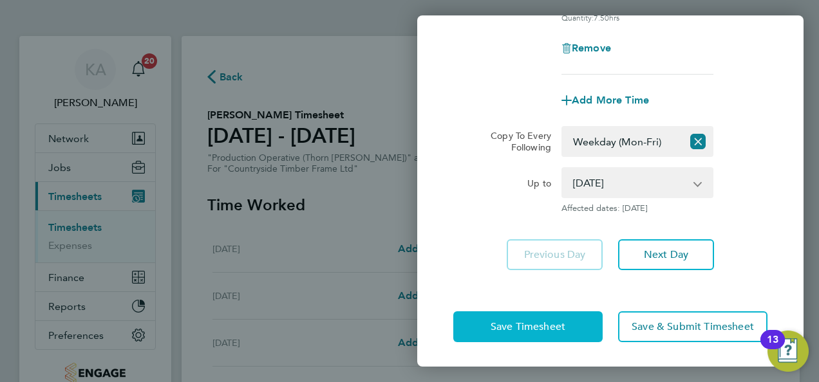
click at [509, 326] on span "Save Timesheet" at bounding box center [528, 327] width 75 height 13
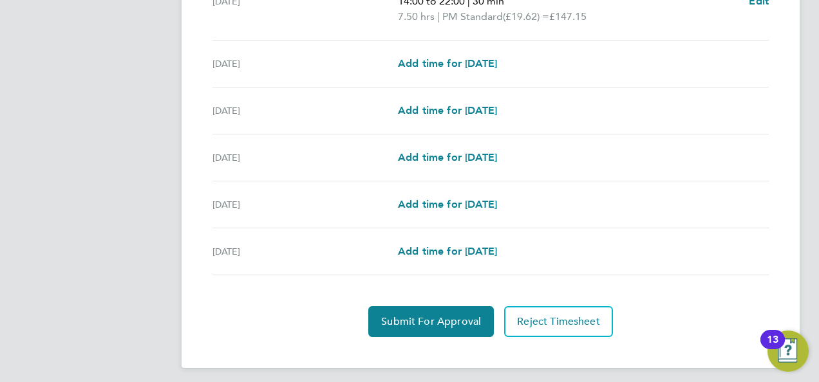
scroll to position [499, 0]
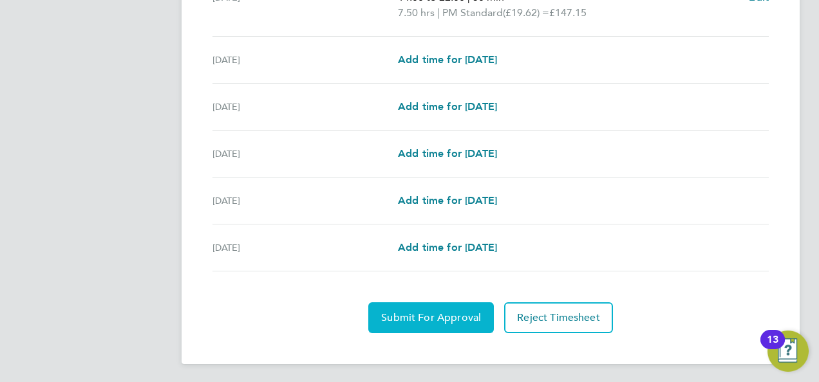
drag, startPoint x: 418, startPoint y: 314, endPoint x: 412, endPoint y: 303, distance: 12.7
click at [418, 314] on span "Submit For Approval" at bounding box center [431, 318] width 100 height 13
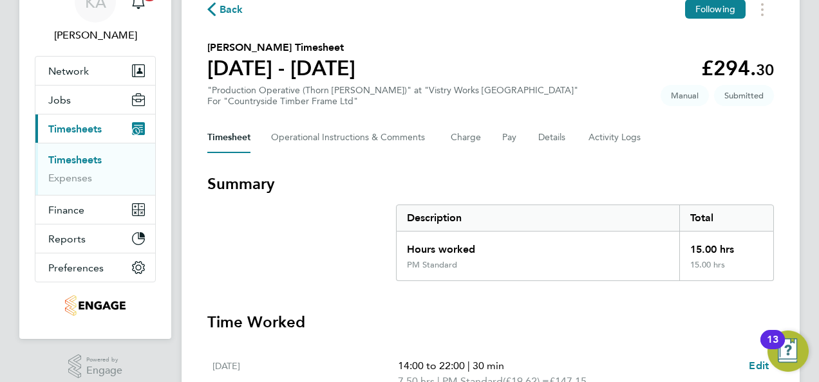
scroll to position [48, 0]
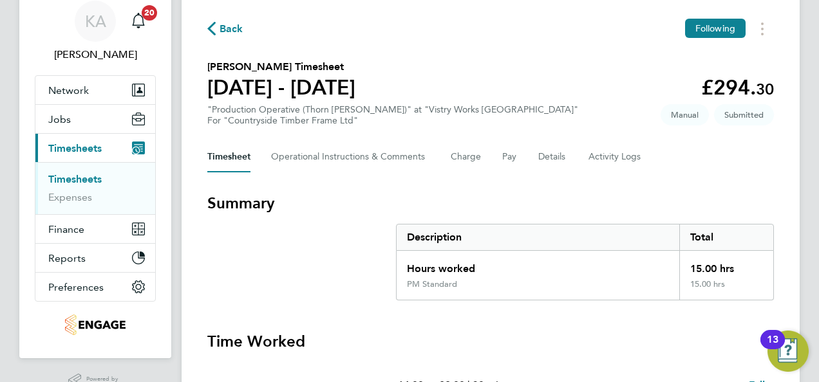
click at [229, 32] on span "Back" at bounding box center [232, 28] width 24 height 15
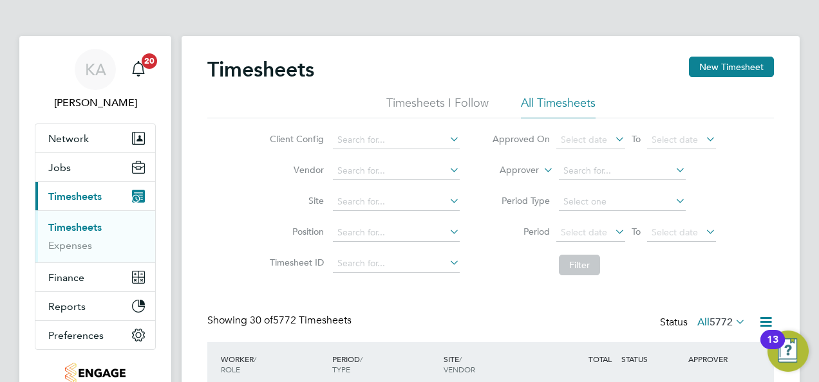
scroll to position [32, 111]
click at [724, 61] on button "New Timesheet" at bounding box center [731, 67] width 85 height 21
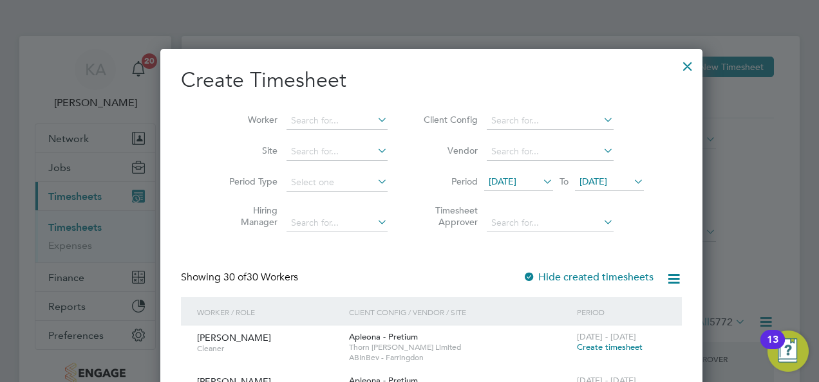
click at [601, 118] on icon at bounding box center [601, 120] width 0 height 18
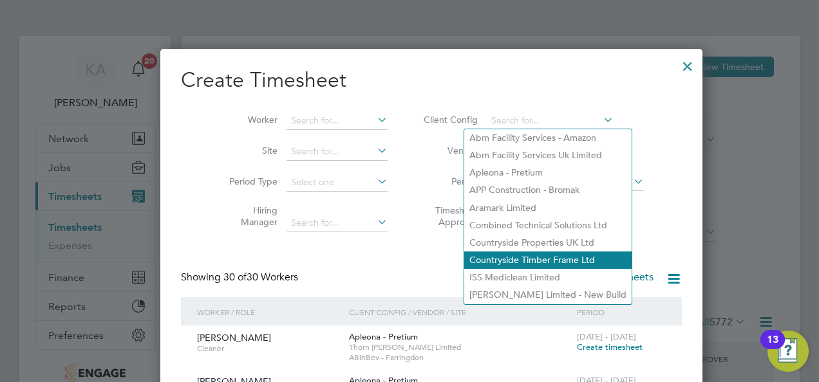
click at [507, 256] on li "Countryside Timber Frame Ltd" at bounding box center [547, 260] width 167 height 17
type input "Countryside Timber Frame Ltd"
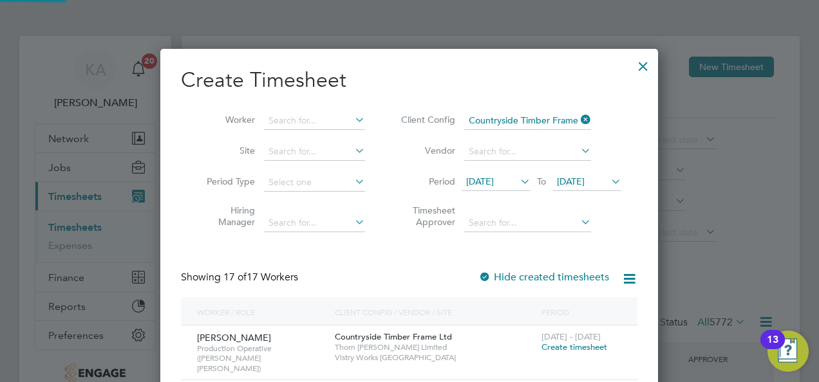
click at [512, 175] on span "12 Aug 2025" at bounding box center [496, 182] width 69 height 17
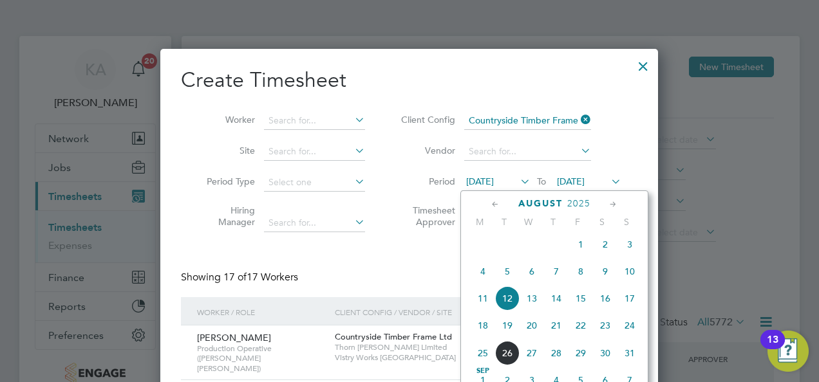
click at [485, 333] on span "18" at bounding box center [483, 326] width 24 height 24
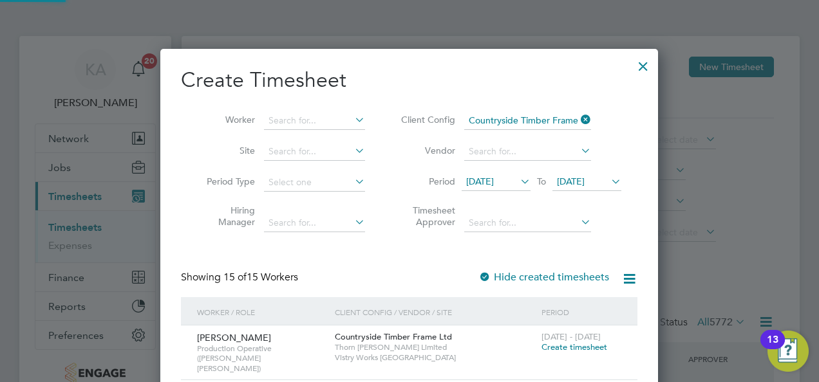
click at [579, 182] on span "19 Aug 2025" at bounding box center [571, 182] width 28 height 12
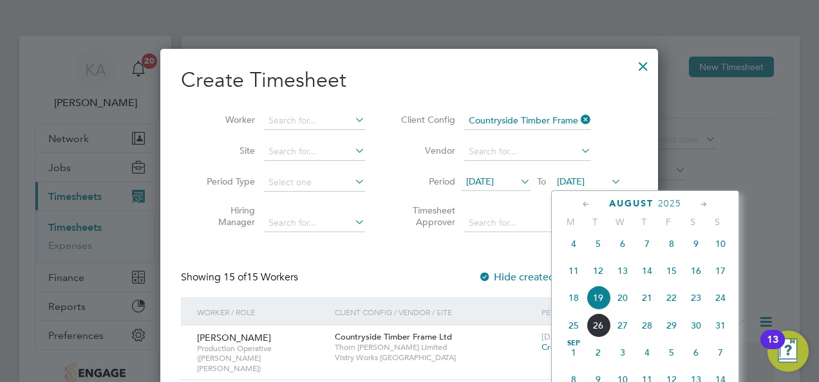
click at [719, 306] on span "24" at bounding box center [720, 298] width 24 height 24
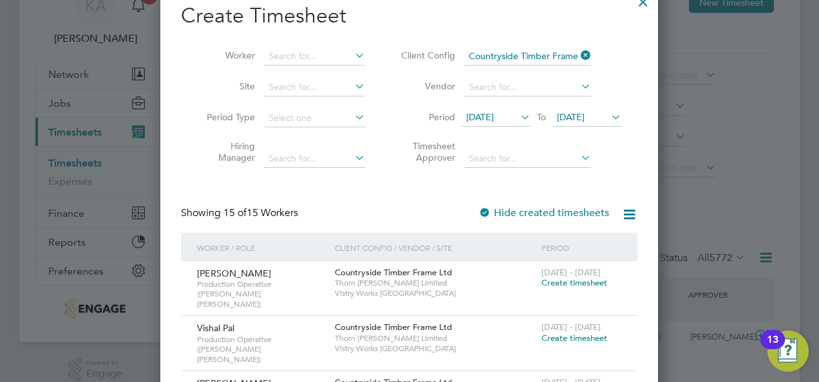
scroll to position [0, 0]
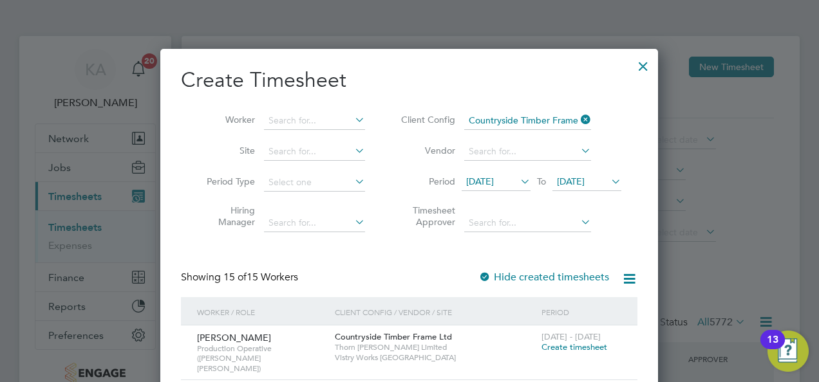
click at [641, 63] on div at bounding box center [643, 63] width 23 height 23
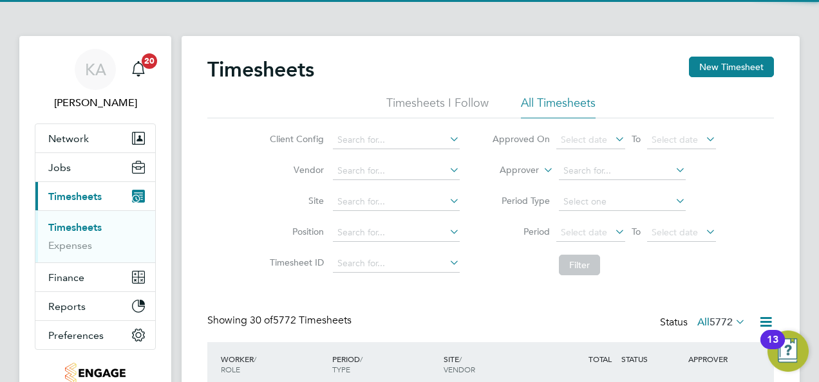
scroll to position [32, 111]
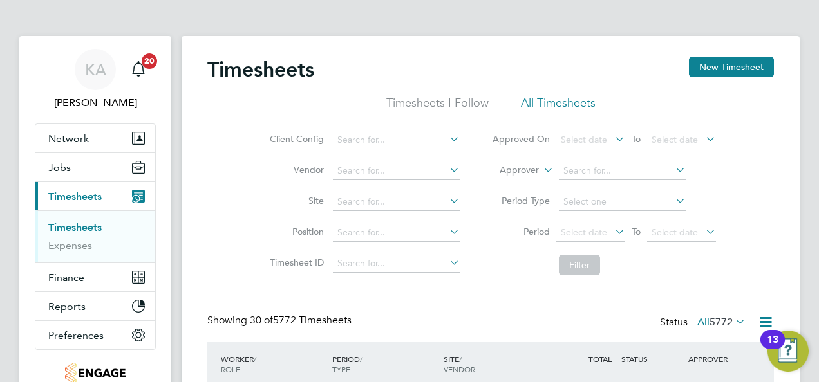
click at [447, 142] on icon at bounding box center [447, 139] width 0 height 18
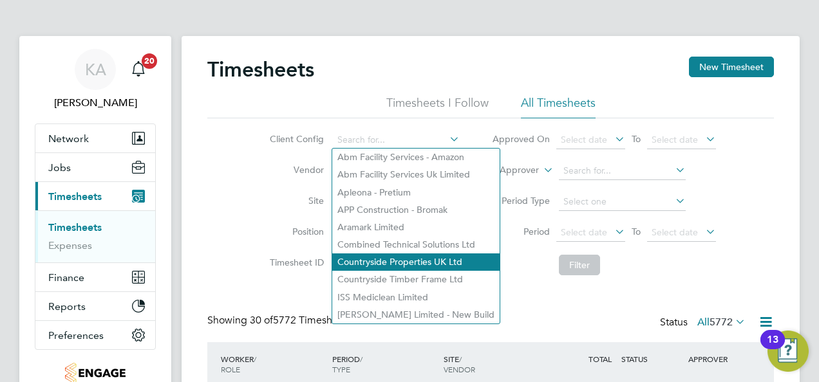
drag, startPoint x: 404, startPoint y: 281, endPoint x: 460, endPoint y: 263, distance: 59.4
click at [404, 281] on li "Countryside Timber Frame Ltd" at bounding box center [415, 279] width 167 height 17
type input "Countryside Timber Frame Ltd"
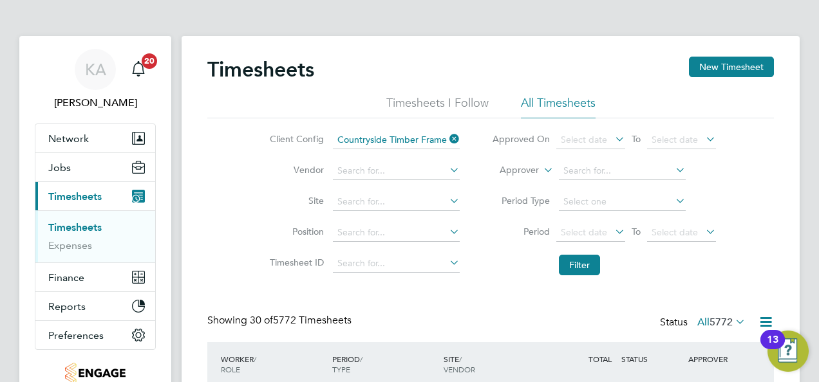
click at [612, 233] on icon at bounding box center [612, 232] width 0 height 18
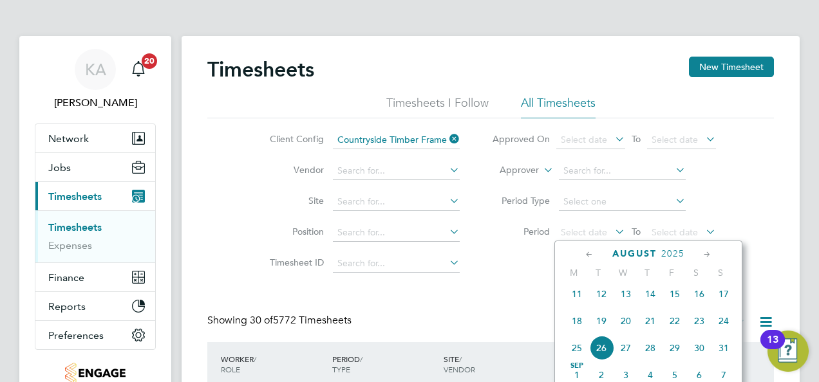
click at [578, 330] on span "18" at bounding box center [577, 321] width 24 height 24
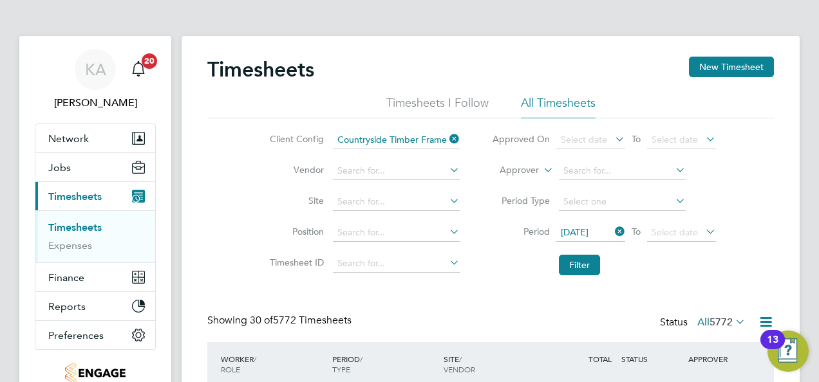
click at [703, 229] on icon at bounding box center [703, 232] width 0 height 18
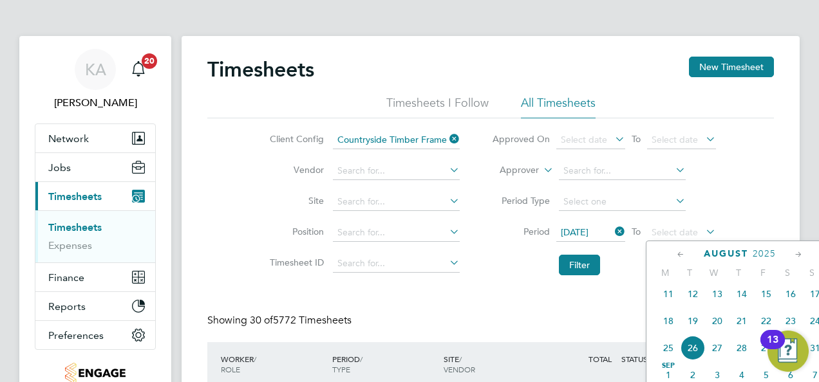
click at [813, 327] on span "24" at bounding box center [815, 321] width 24 height 24
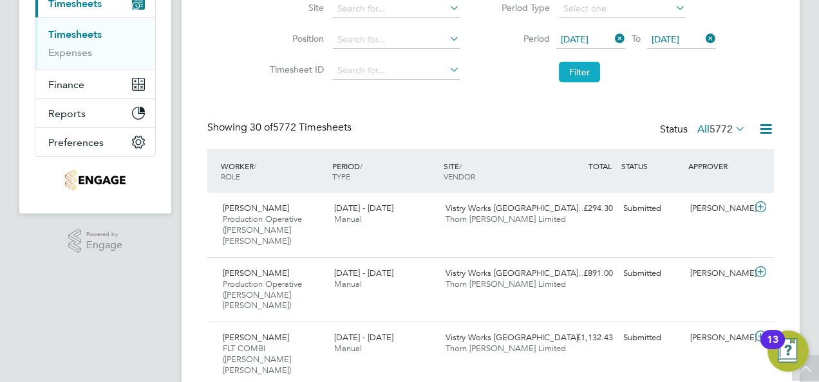
click at [588, 68] on button "Filter" at bounding box center [579, 72] width 41 height 21
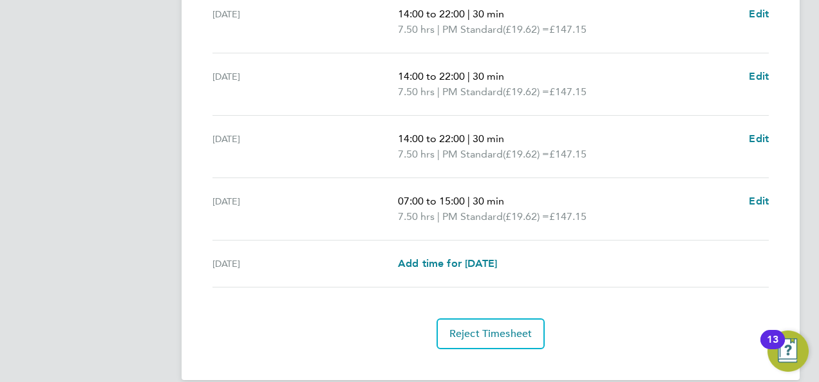
scroll to position [561, 0]
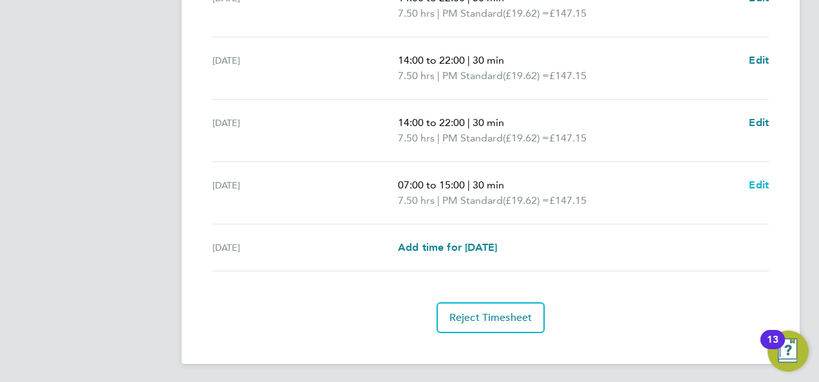
click at [758, 181] on span "Edit" at bounding box center [759, 185] width 20 height 12
select select "30"
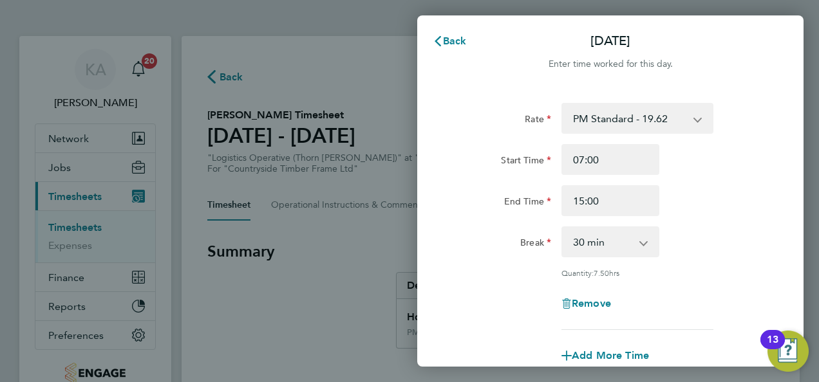
scroll to position [64, 0]
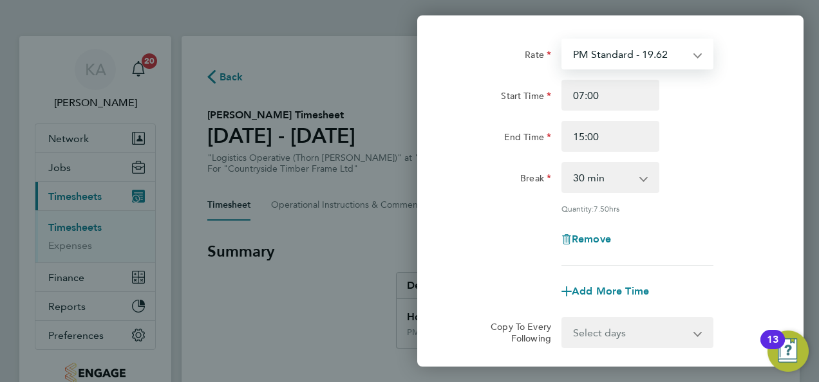
click at [679, 49] on select "PM Standard - 19.62 AM Standard - 18.00" at bounding box center [630, 54] width 134 height 28
click at [696, 55] on select "PM Standard - 19.62 AM Standard - 18.00" at bounding box center [630, 54] width 134 height 28
click at [699, 52] on app-icon-cross-button at bounding box center [704, 54] width 15 height 28
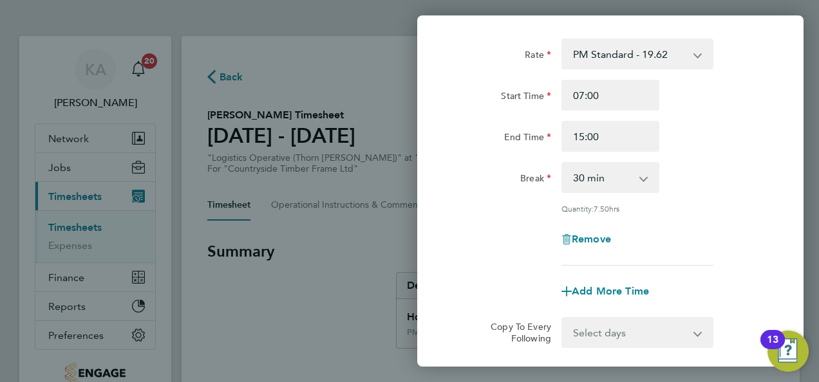
click at [694, 52] on select "PM Standard - 19.62 AM Standard - 18.00" at bounding box center [630, 54] width 134 height 28
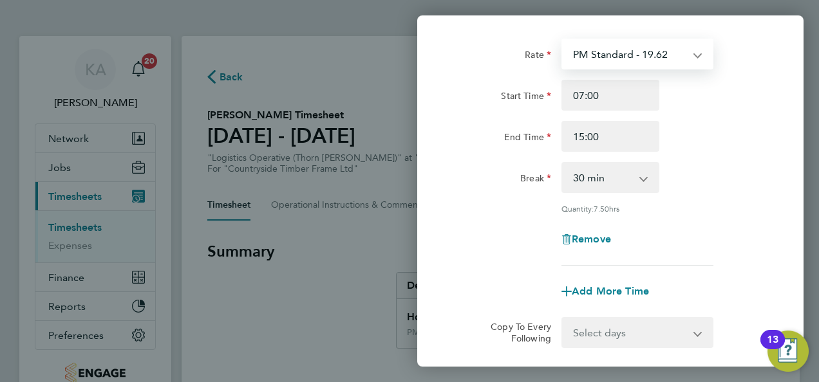
click at [722, 93] on div "Start Time 07:00" at bounding box center [610, 95] width 324 height 31
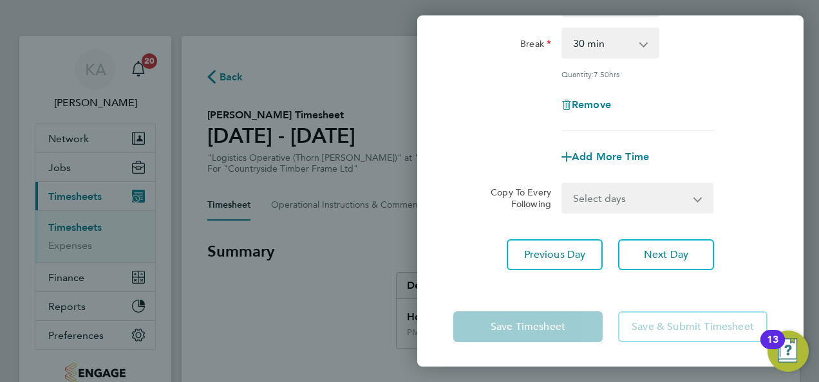
scroll to position [0, 0]
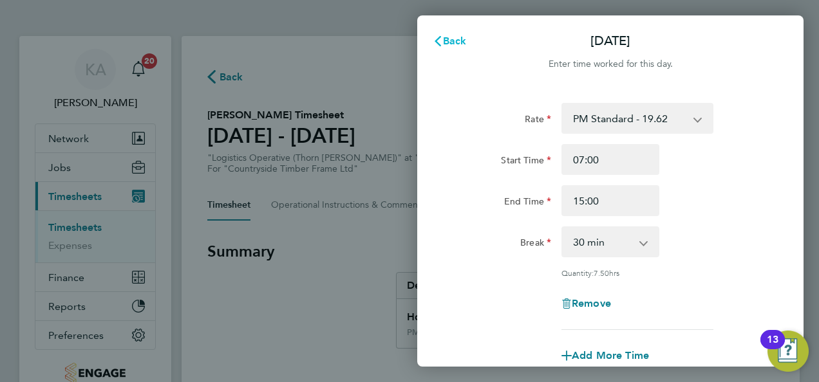
click at [454, 35] on span "Back" at bounding box center [455, 41] width 24 height 12
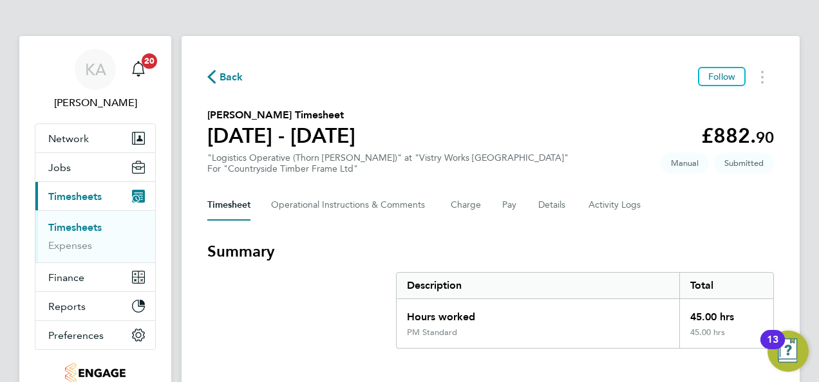
click at [218, 75] on span "Back" at bounding box center [225, 76] width 36 height 12
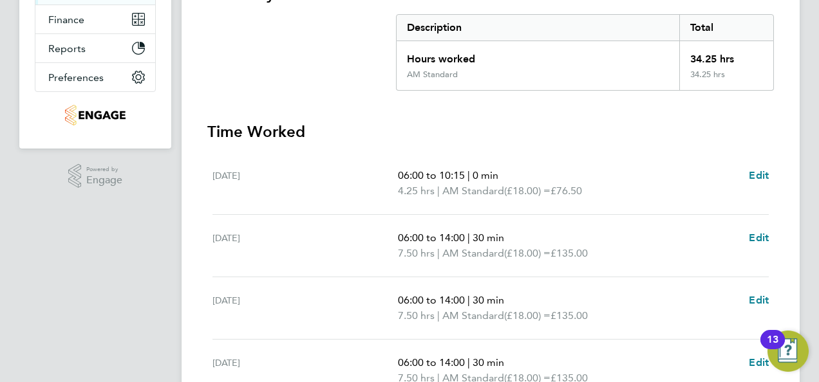
scroll to position [258, 0]
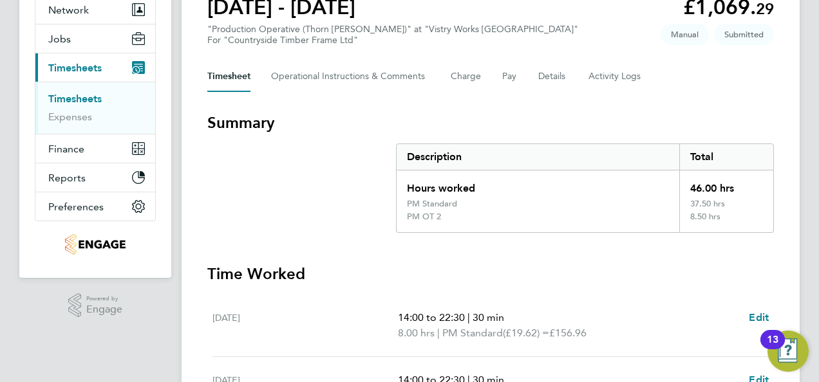
scroll to position [64, 0]
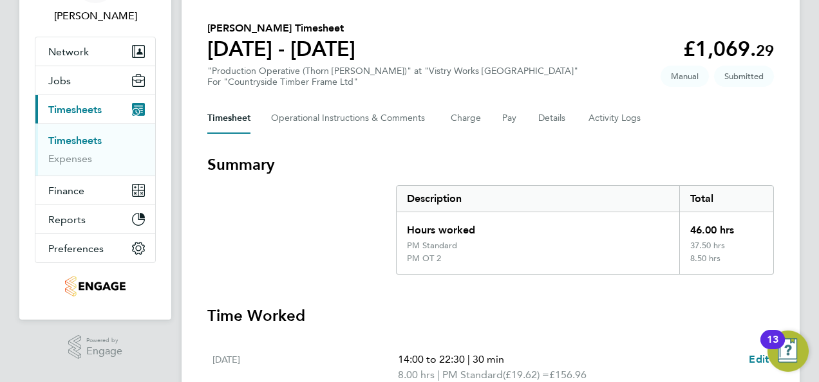
scroll to position [0, 0]
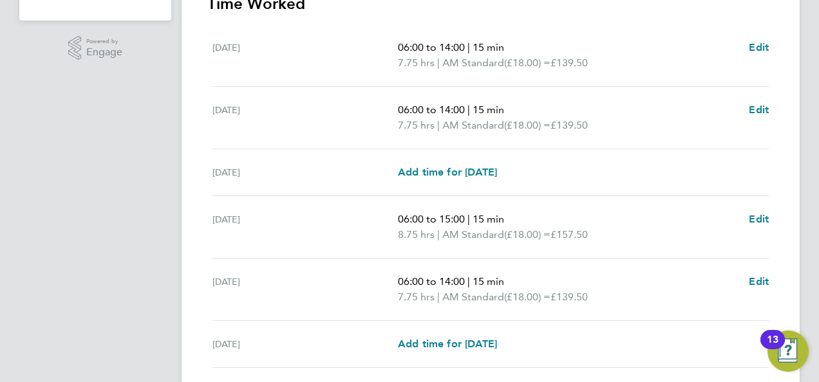
scroll to position [515, 0]
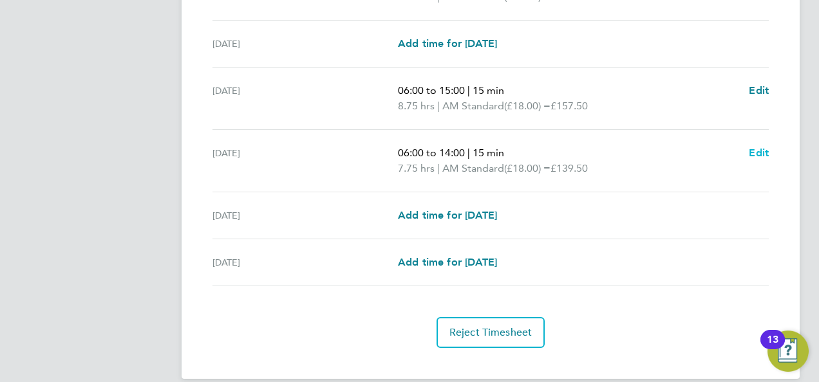
click at [763, 149] on span "Edit" at bounding box center [759, 153] width 20 height 12
select select "15"
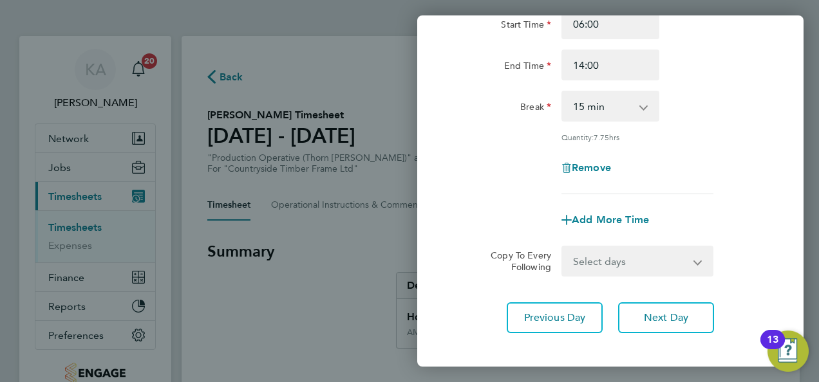
scroll to position [193, 0]
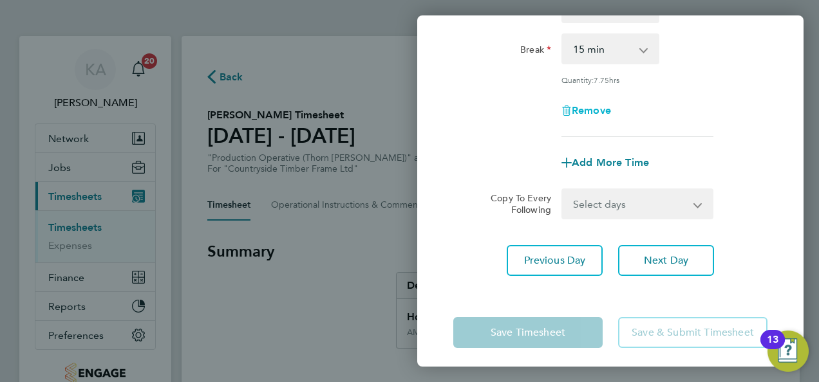
click at [592, 108] on span "Remove" at bounding box center [591, 110] width 39 height 12
select select "null"
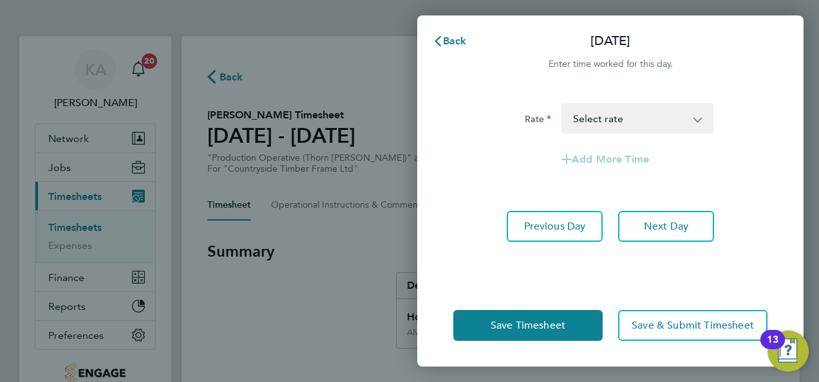
scroll to position [0, 0]
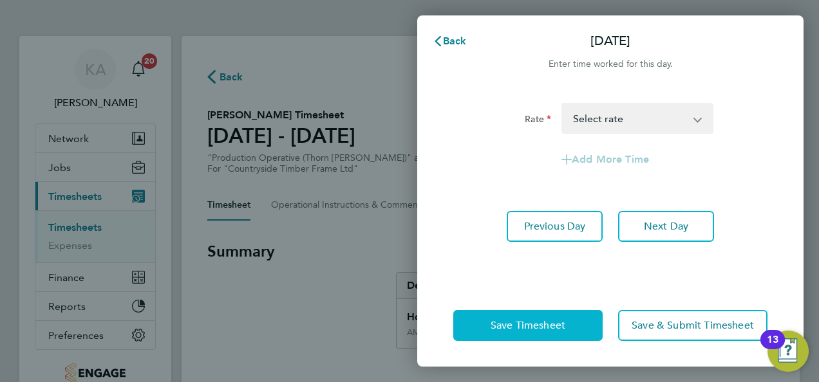
click at [529, 327] on span "Save Timesheet" at bounding box center [528, 325] width 75 height 13
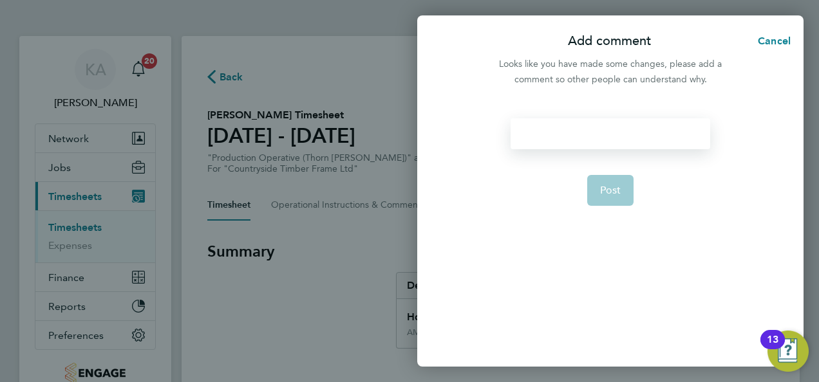
click at [585, 139] on div at bounding box center [609, 133] width 199 height 31
drag, startPoint x: 566, startPoint y: 141, endPoint x: 557, endPoint y: 138, distance: 8.8
click at [565, 142] on div at bounding box center [609, 133] width 199 height 31
click at [615, 184] on span "Post" at bounding box center [610, 190] width 21 height 13
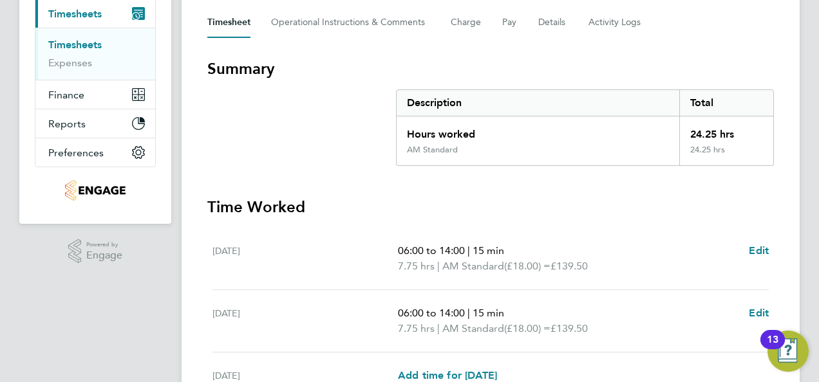
scroll to position [258, 0]
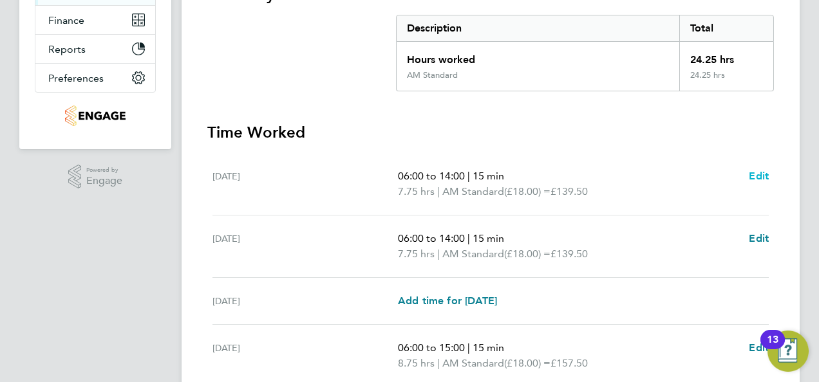
click at [759, 172] on span "Edit" at bounding box center [759, 176] width 20 height 12
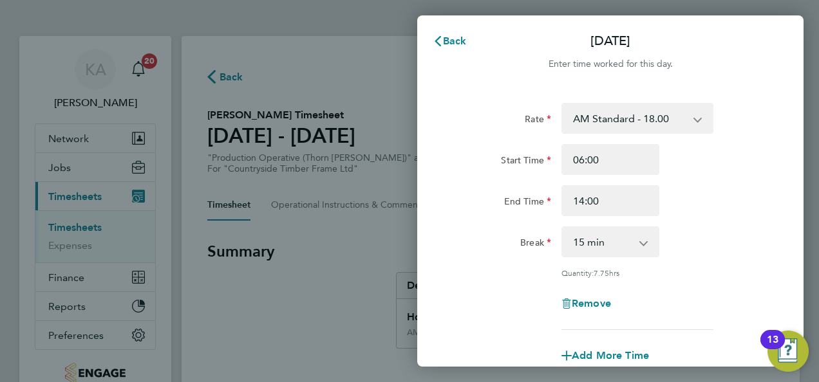
click at [627, 247] on select "0 min 15 min 30 min 45 min 60 min 75 min 90 min" at bounding box center [603, 242] width 80 height 28
select select "30"
click at [563, 228] on select "0 min 15 min 30 min 45 min 60 min 75 min 90 min" at bounding box center [603, 242] width 80 height 28
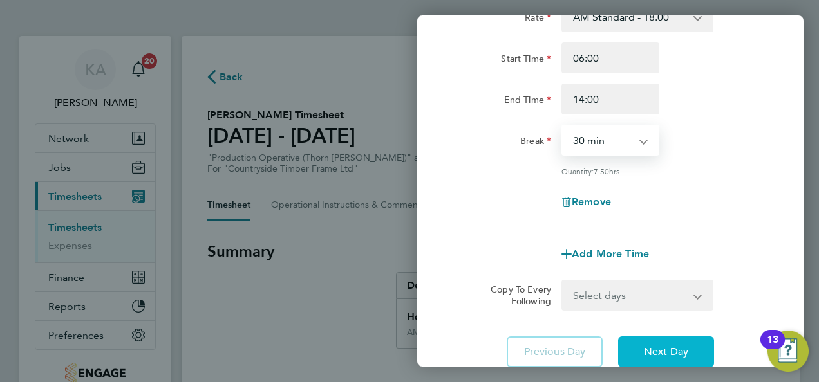
scroll to position [193, 0]
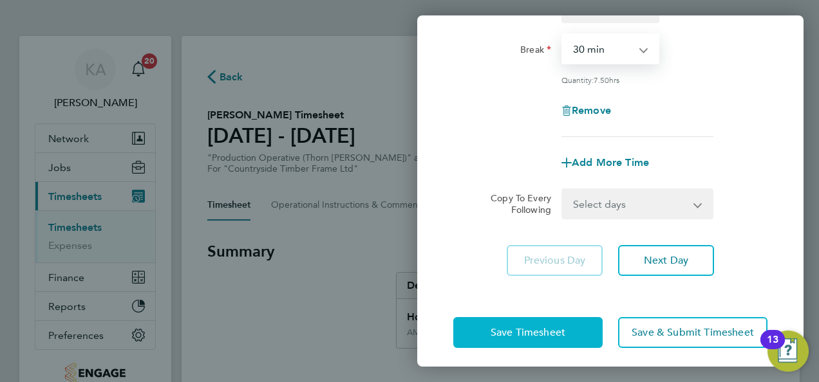
click at [538, 333] on span "Save Timesheet" at bounding box center [528, 332] width 75 height 13
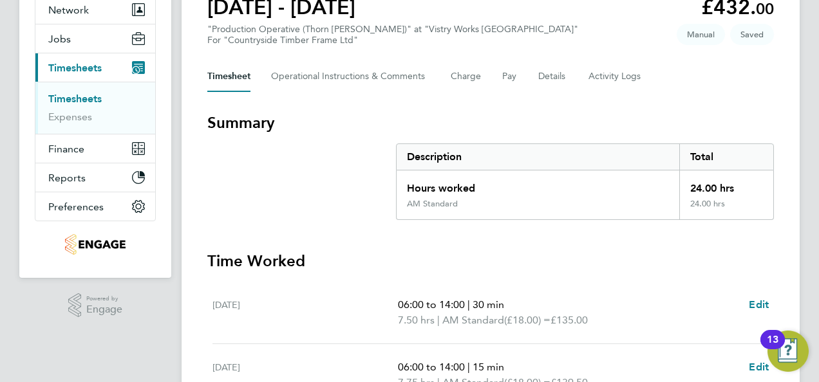
scroll to position [193, 0]
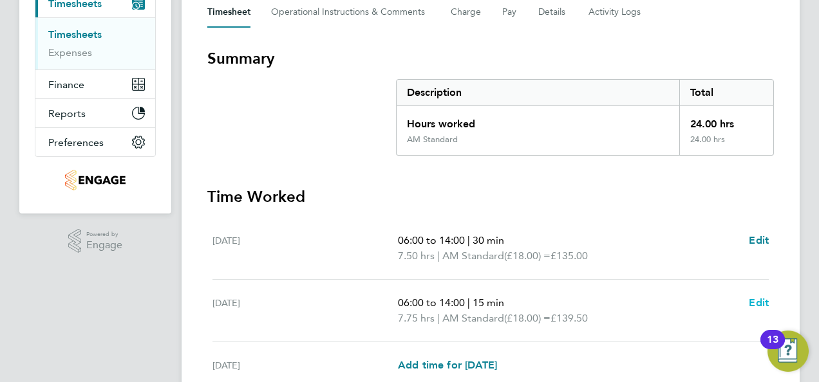
click at [754, 299] on span "Edit" at bounding box center [759, 303] width 20 height 12
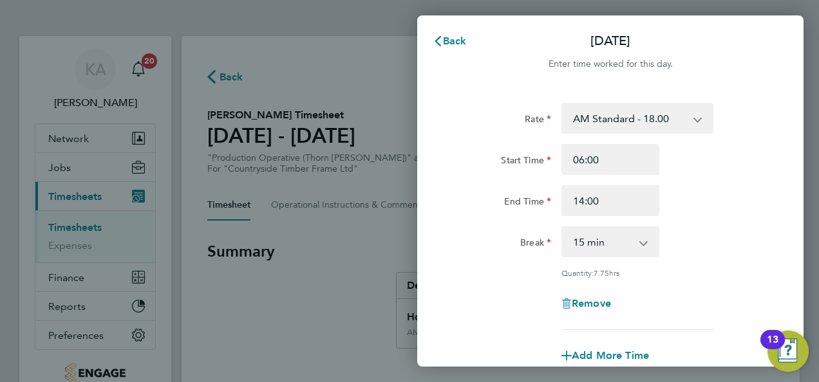
click at [633, 243] on select "0 min 15 min 30 min 45 min 60 min 75 min 90 min" at bounding box center [603, 242] width 80 height 28
select select "30"
click at [563, 228] on select "0 min 15 min 30 min 45 min 60 min 75 min 90 min" at bounding box center [603, 242] width 80 height 28
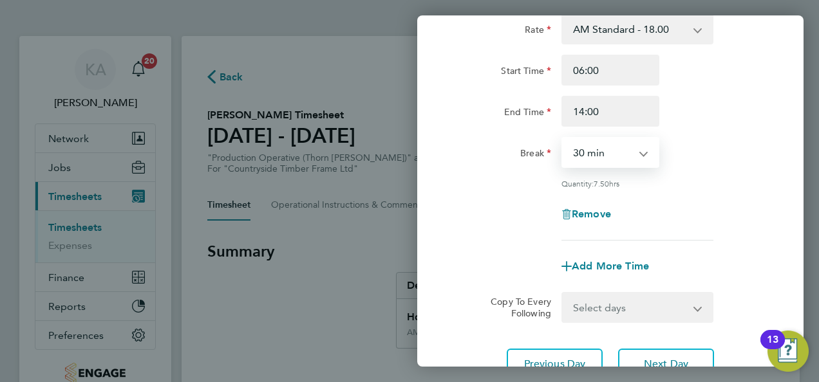
scroll to position [199, 0]
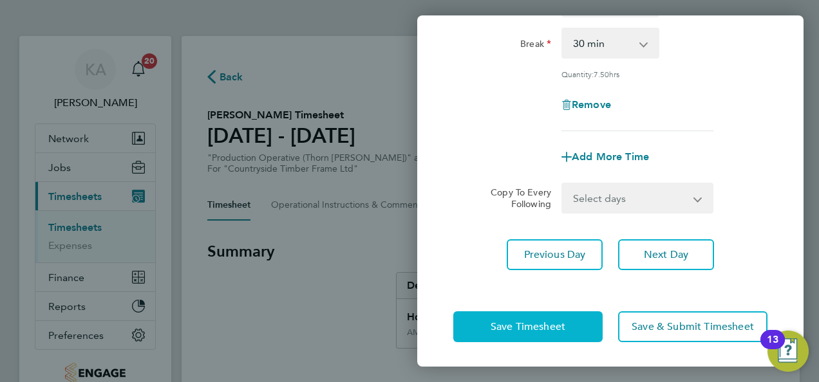
click at [525, 323] on span "Save Timesheet" at bounding box center [528, 327] width 75 height 13
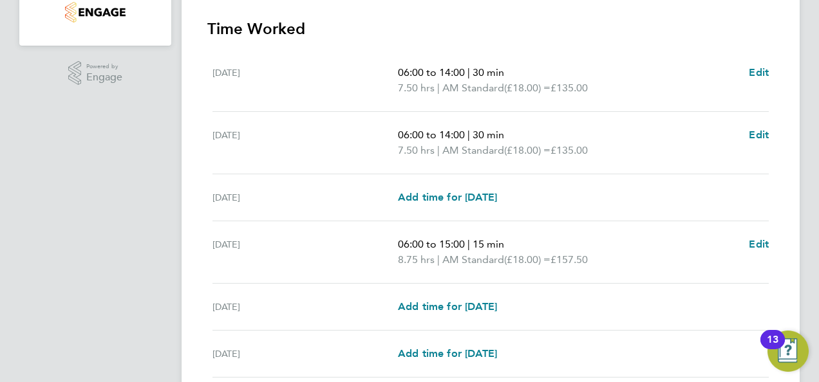
scroll to position [386, 0]
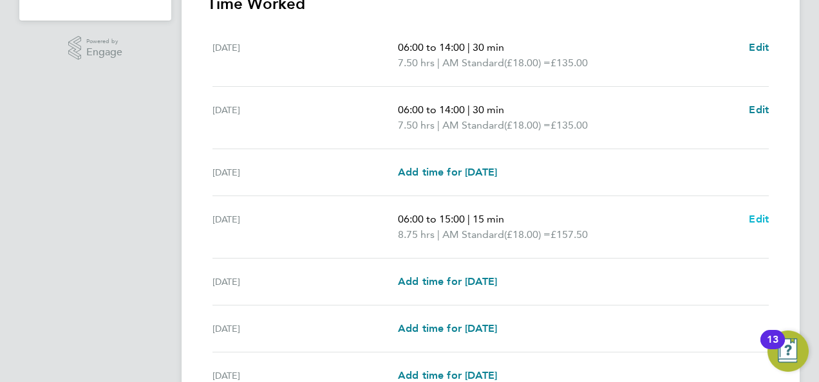
click at [758, 217] on span "Edit" at bounding box center [759, 219] width 20 height 12
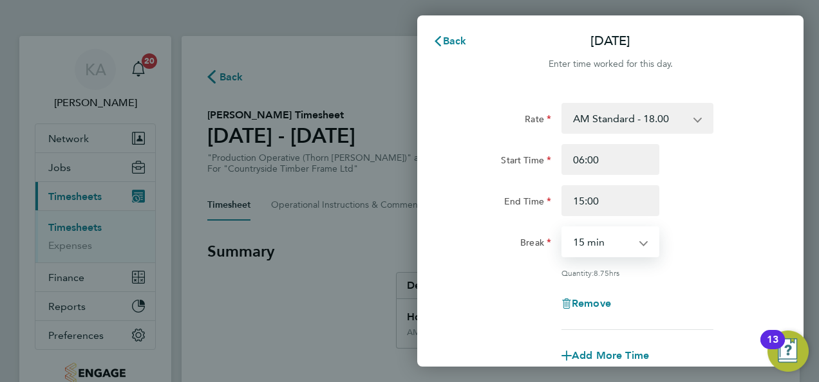
click at [641, 241] on select "0 min 15 min 30 min 45 min 60 min 75 min 90 min" at bounding box center [603, 242] width 80 height 28
select select "30"
click at [563, 228] on select "0 min 15 min 30 min 45 min 60 min 75 min 90 min" at bounding box center [603, 242] width 80 height 28
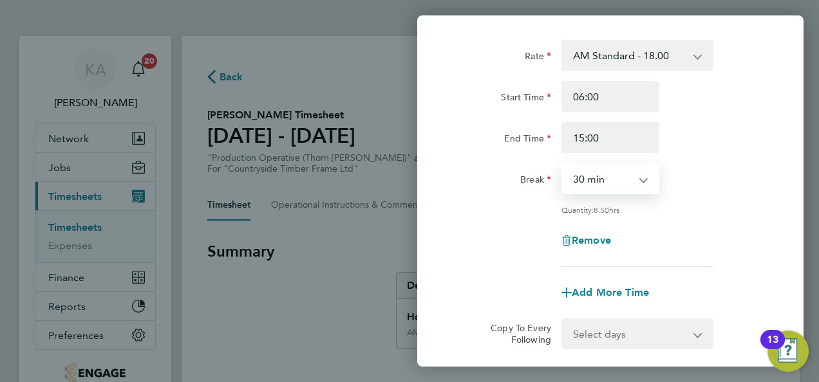
scroll to position [199, 0]
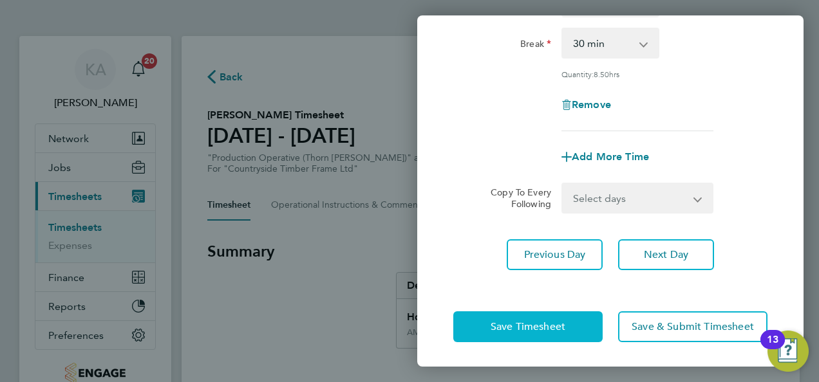
click at [521, 317] on button "Save Timesheet" at bounding box center [527, 327] width 149 height 31
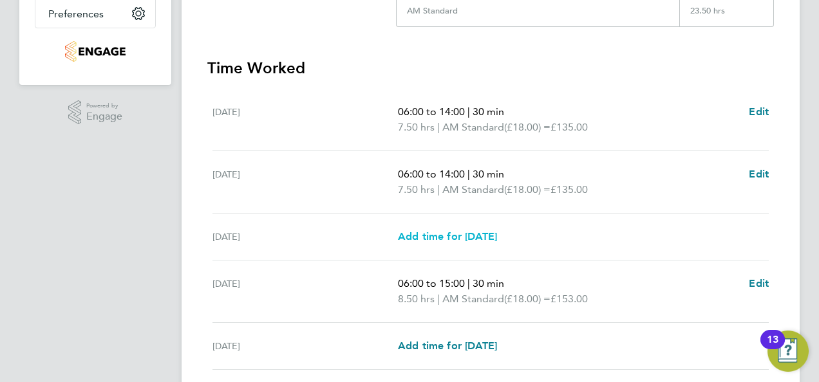
scroll to position [386, 0]
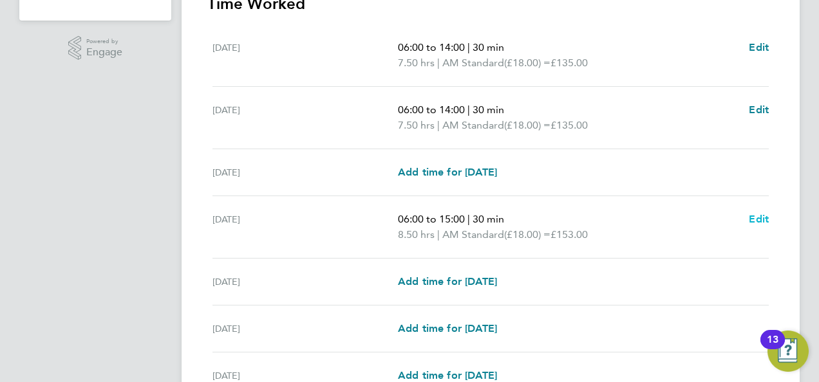
click at [757, 213] on span "Edit" at bounding box center [759, 219] width 20 height 12
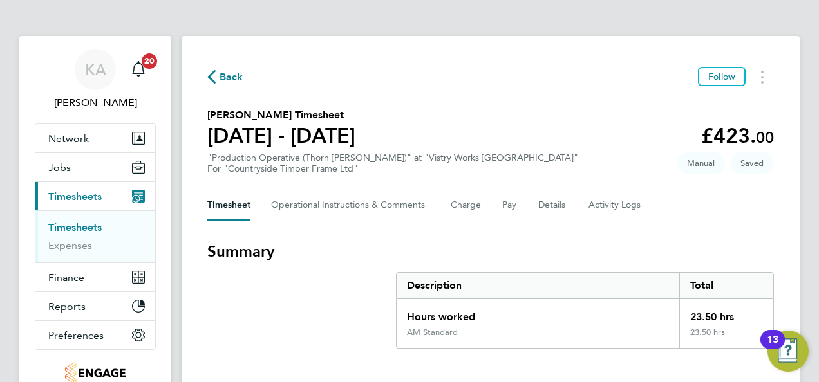
select select "30"
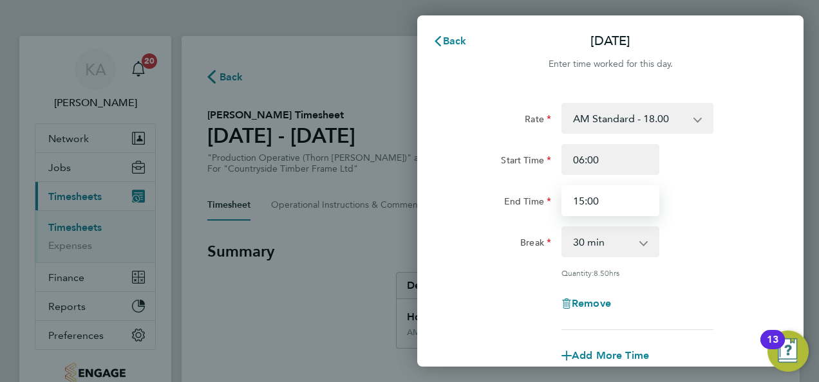
click at [633, 197] on input "15:00" at bounding box center [610, 200] width 98 height 31
drag, startPoint x: 633, startPoint y: 197, endPoint x: 538, endPoint y: 196, distance: 95.3
click at [538, 196] on div "End Time 15:00" at bounding box center [610, 200] width 324 height 31
type input "14:00"
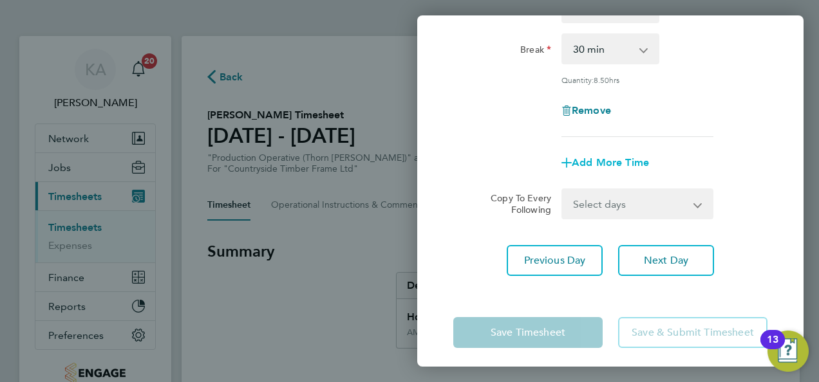
click at [613, 159] on span "Add More Time" at bounding box center [610, 162] width 77 height 12
select select "null"
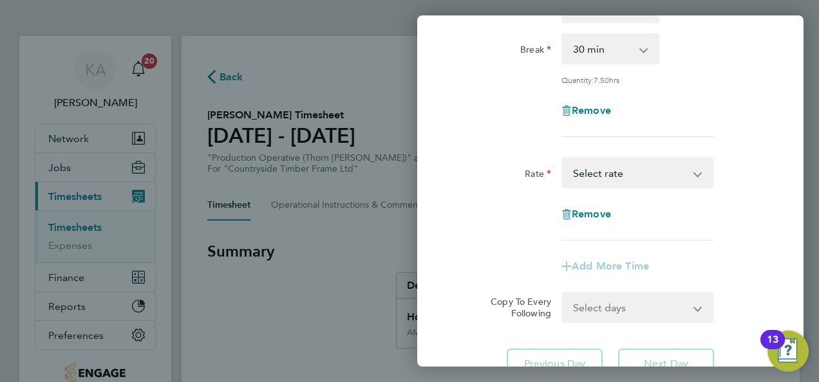
click at [624, 174] on select "OT 1 - 27.00 PM OT 1 - 29.43 PM Standard - 19.62 PM OT 2 - 39.24 AM Standard - …" at bounding box center [630, 173] width 134 height 28
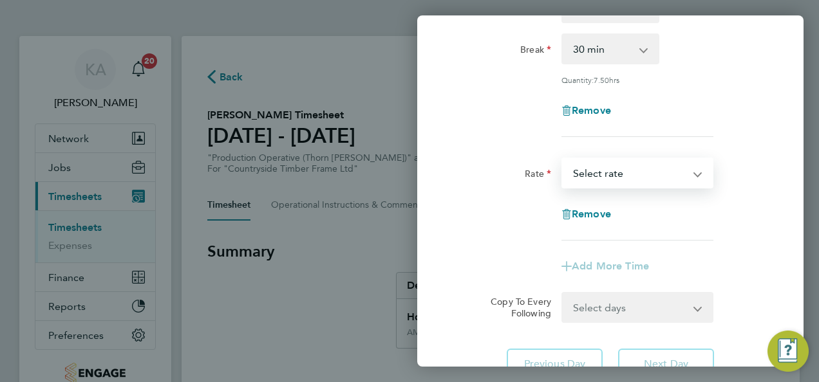
click at [736, 188] on div "Rate OT 1 - 27.00 PM OT 1 - 29.43 PM Standard - 19.62 PM OT 2 - 39.24 AM Standa…" at bounding box center [610, 199] width 314 height 83
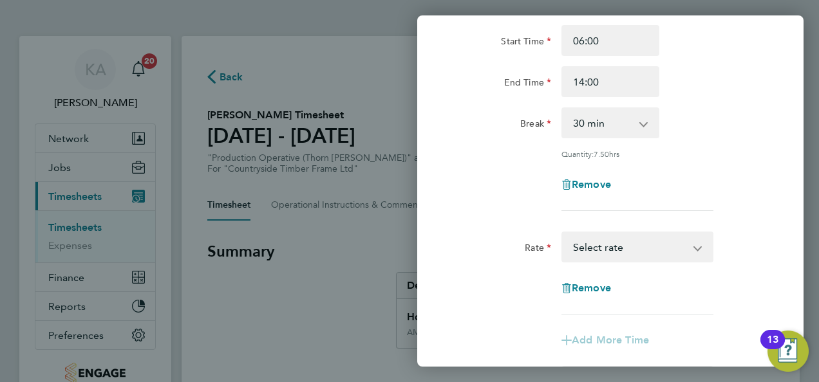
scroll to position [64, 0]
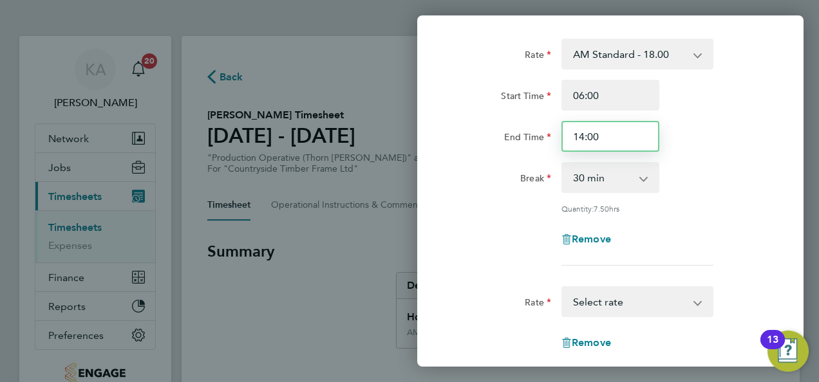
click at [630, 143] on input "14:00" at bounding box center [610, 136] width 98 height 31
drag, startPoint x: 626, startPoint y: 138, endPoint x: 531, endPoint y: 138, distance: 94.6
click at [531, 138] on div "End Time 14:00" at bounding box center [610, 136] width 324 height 31
type input "1"
type input "15:00"
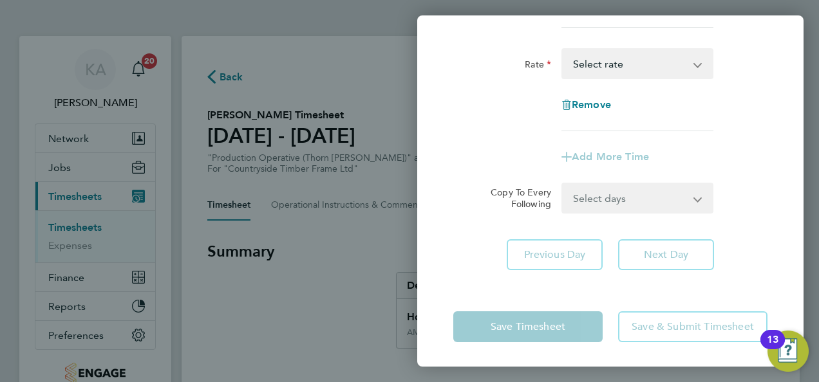
click at [473, 225] on div "Rate AM Standard - 18.00 OT 1 - 27.00 PM OT 1 - 29.43 PM Standard - 19.62 PM OT…" at bounding box center [610, 35] width 386 height 501
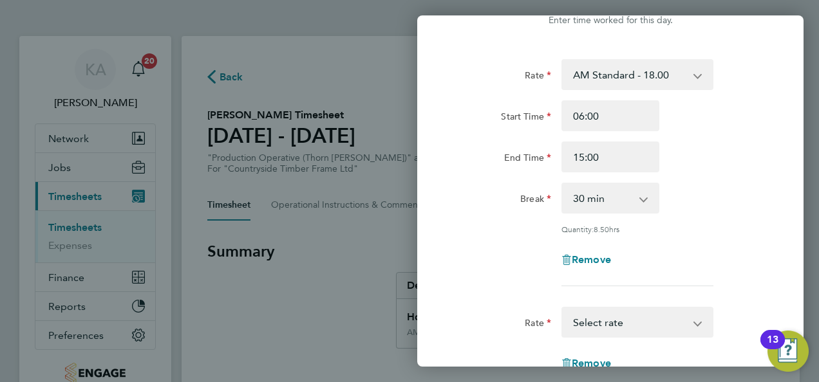
scroll to position [0, 0]
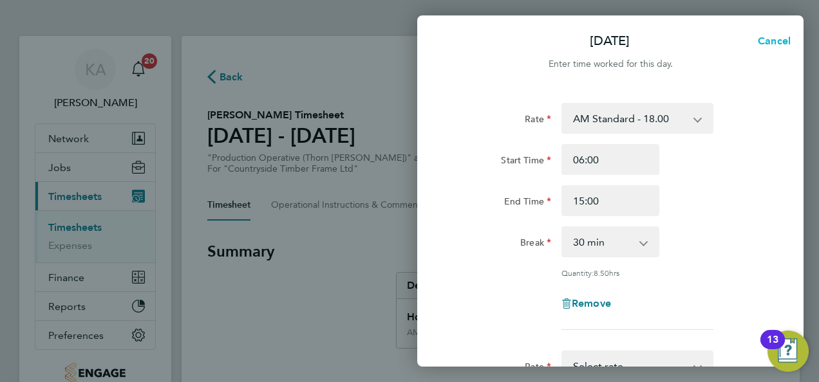
click at [763, 43] on span "Cancel" at bounding box center [772, 41] width 37 height 12
select select "30"
click at [436, 37] on icon "button" at bounding box center [438, 41] width 10 height 10
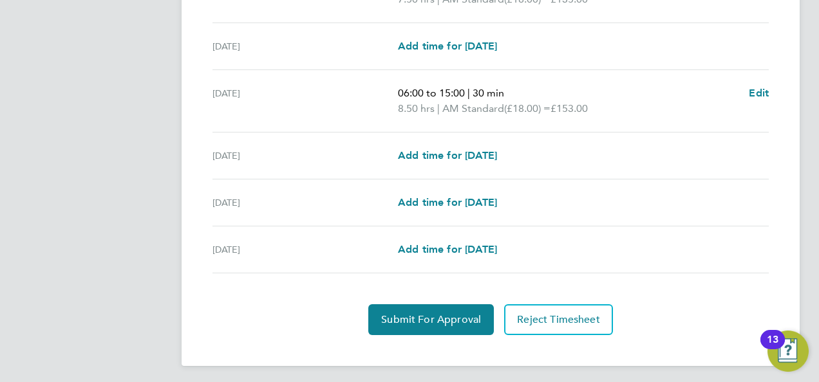
scroll to position [514, 0]
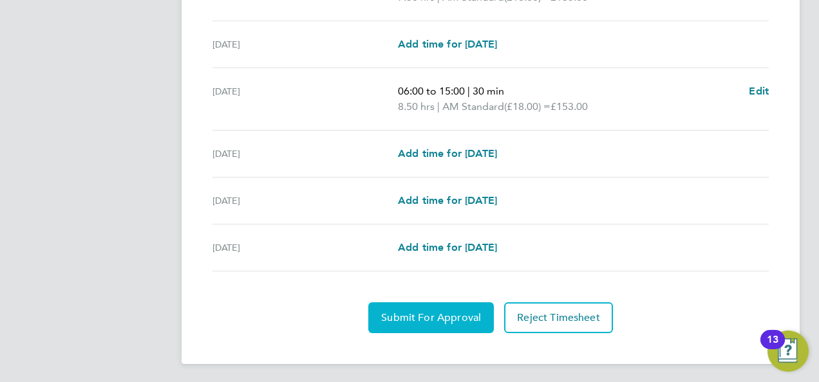
click at [431, 312] on span "Submit For Approval" at bounding box center [431, 318] width 100 height 13
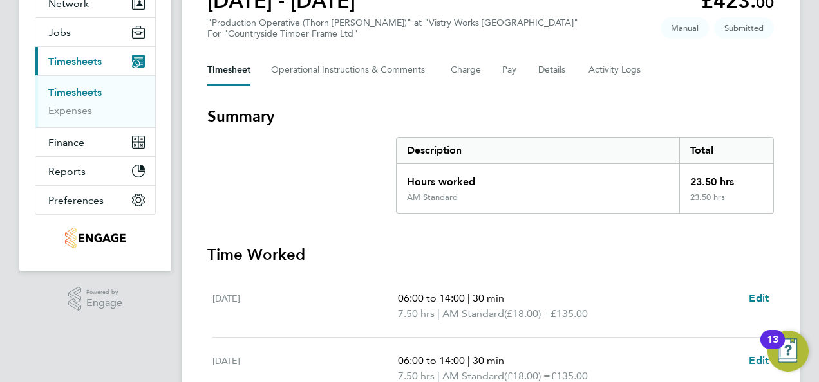
scroll to position [0, 0]
